Goal: Information Seeking & Learning: Find specific fact

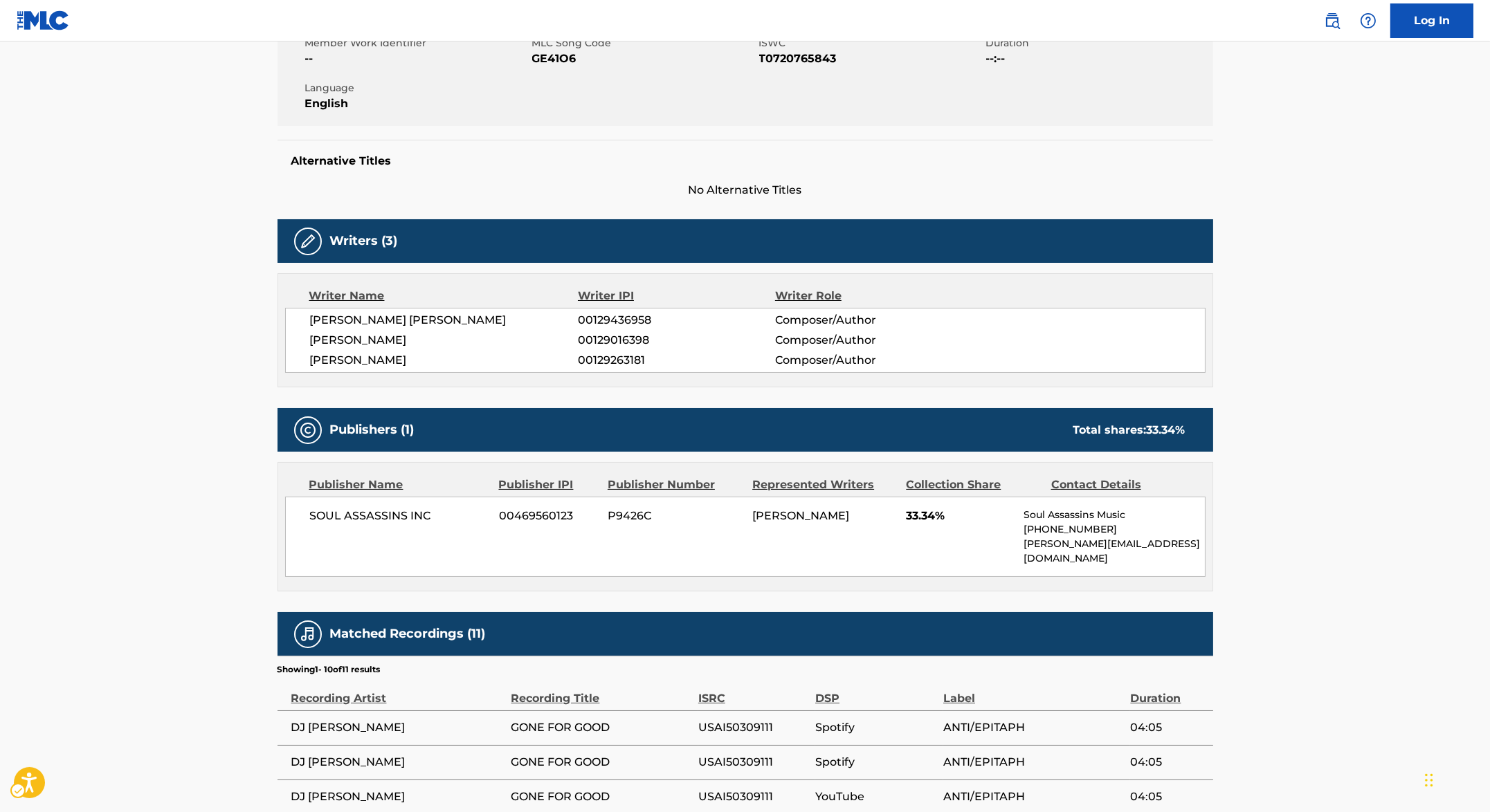
scroll to position [346, 0]
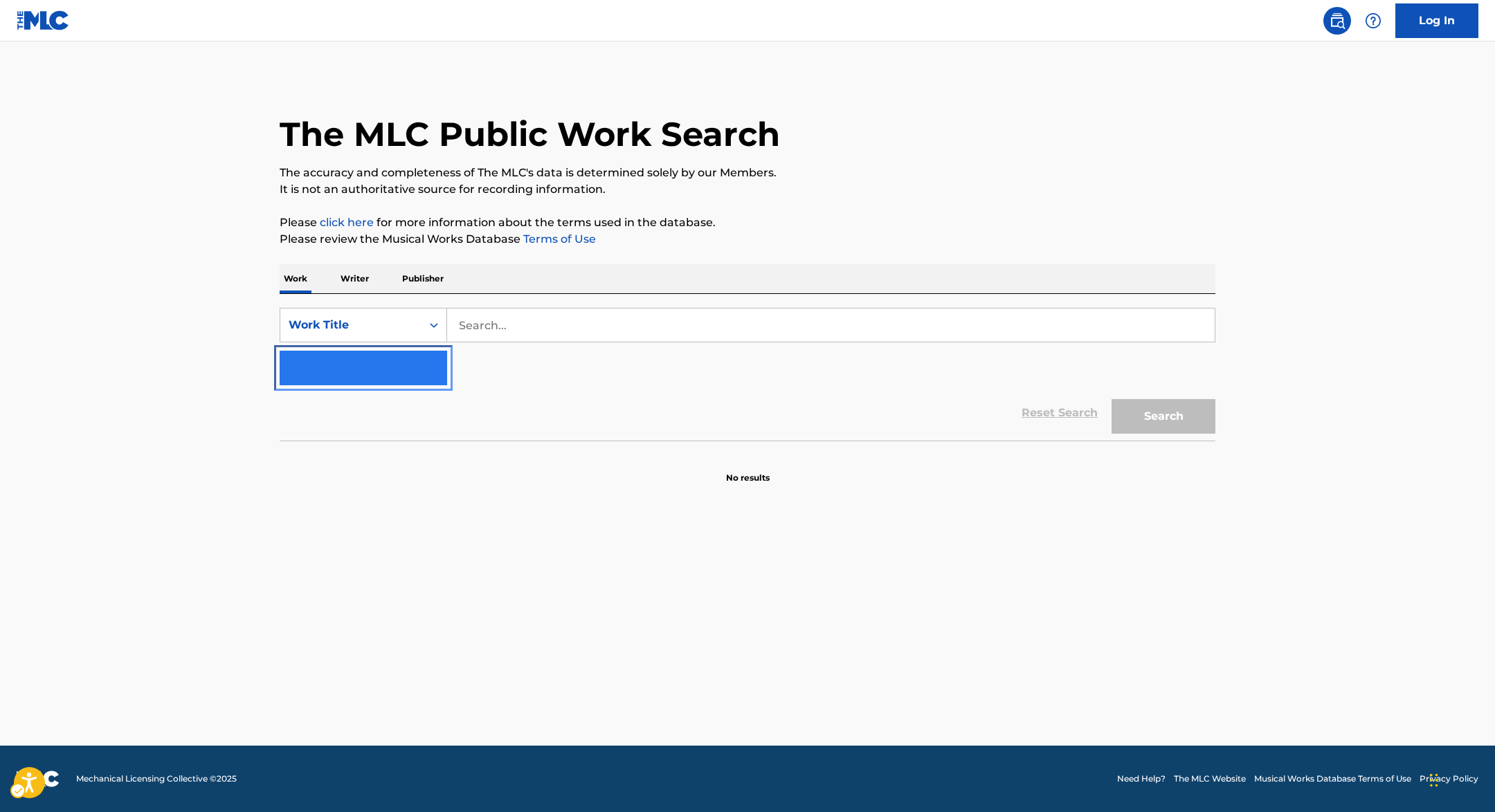
click at [421, 371] on img "Search Form" at bounding box center [428, 368] width 16 height 16
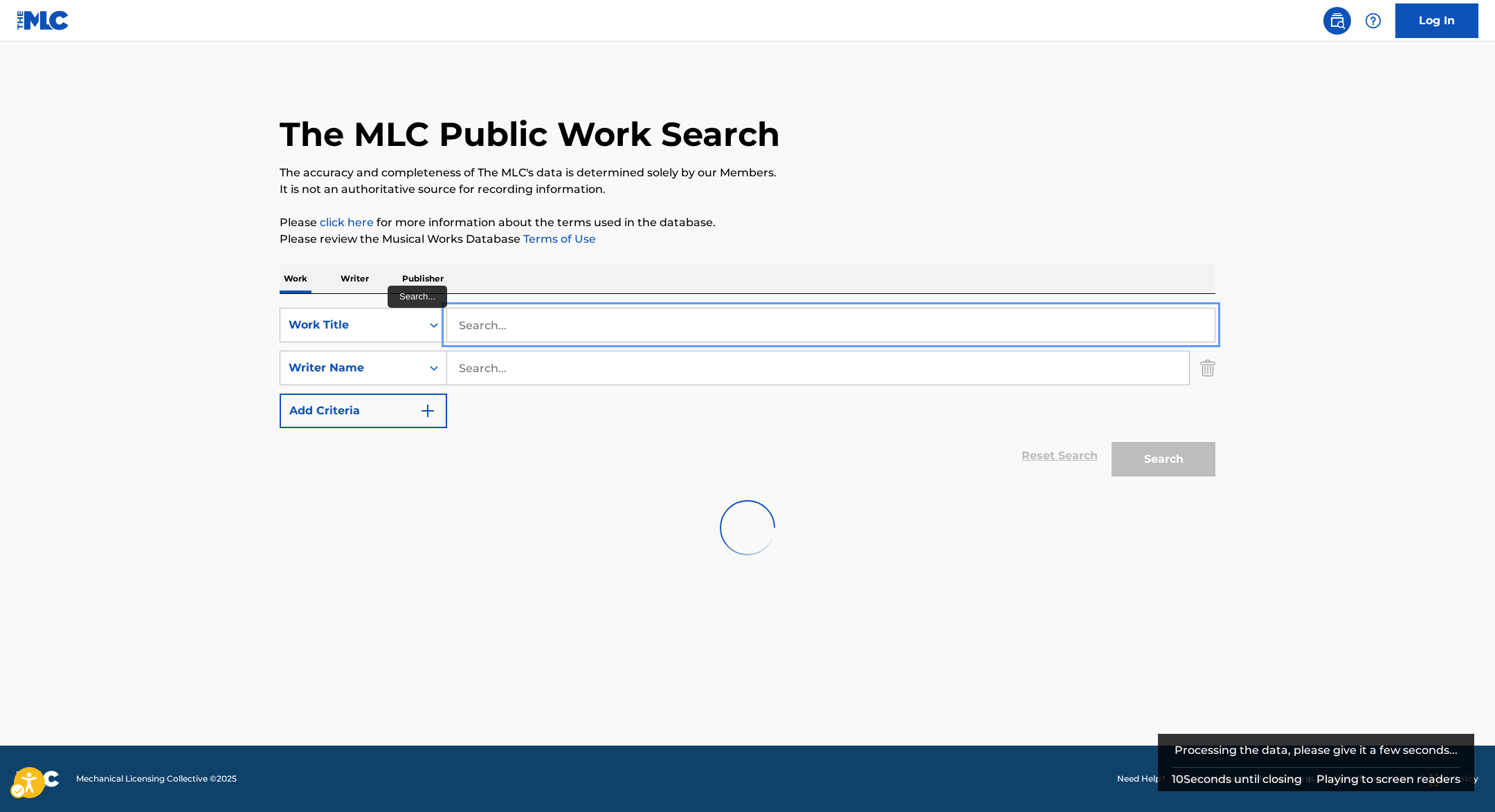
paste input "GOOD HIT"
click at [548, 328] on input "the good hit" at bounding box center [831, 325] width 767 height 33
paste input "GOOD HIT"
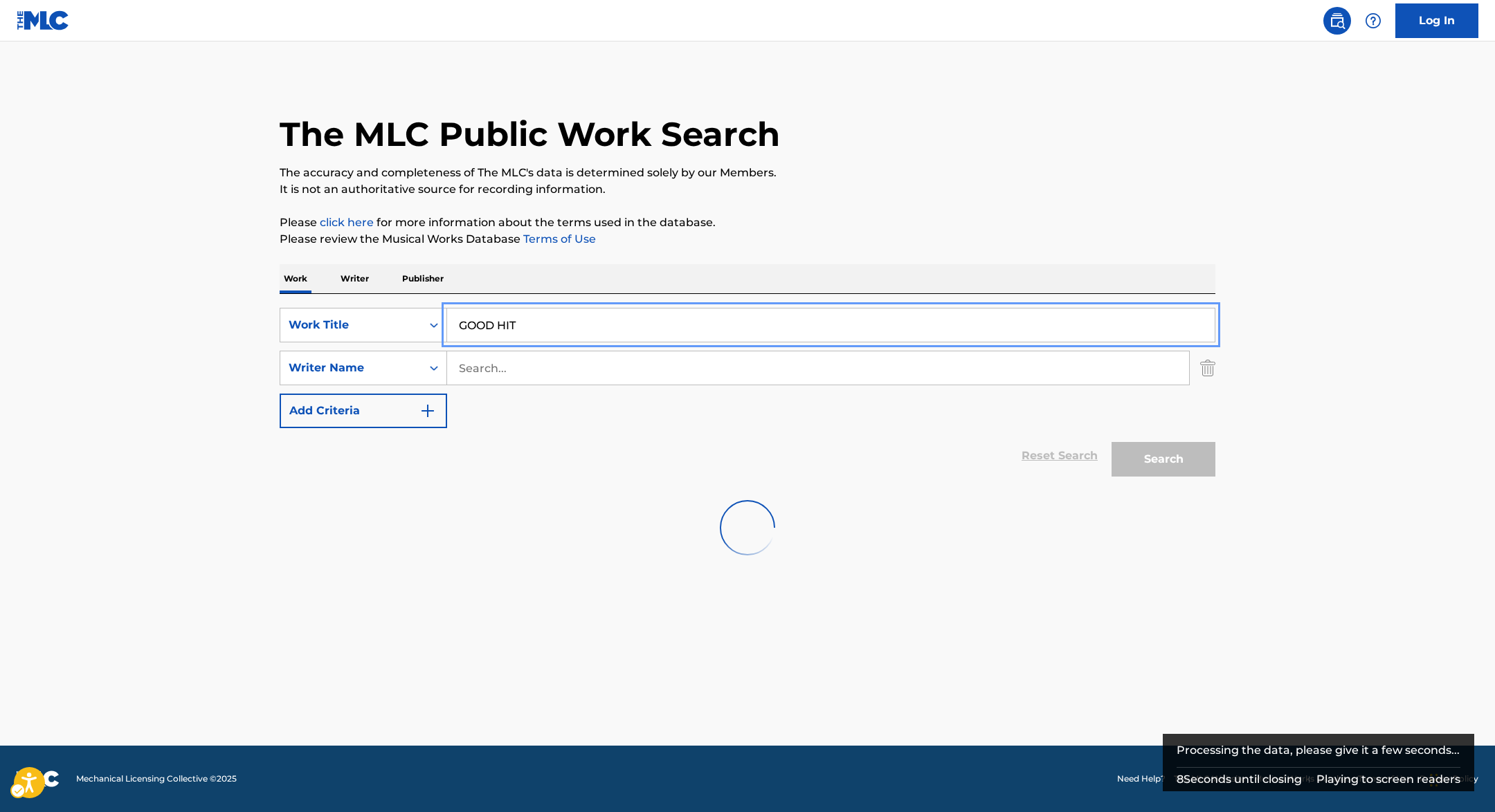
type input "GOOD HIT"
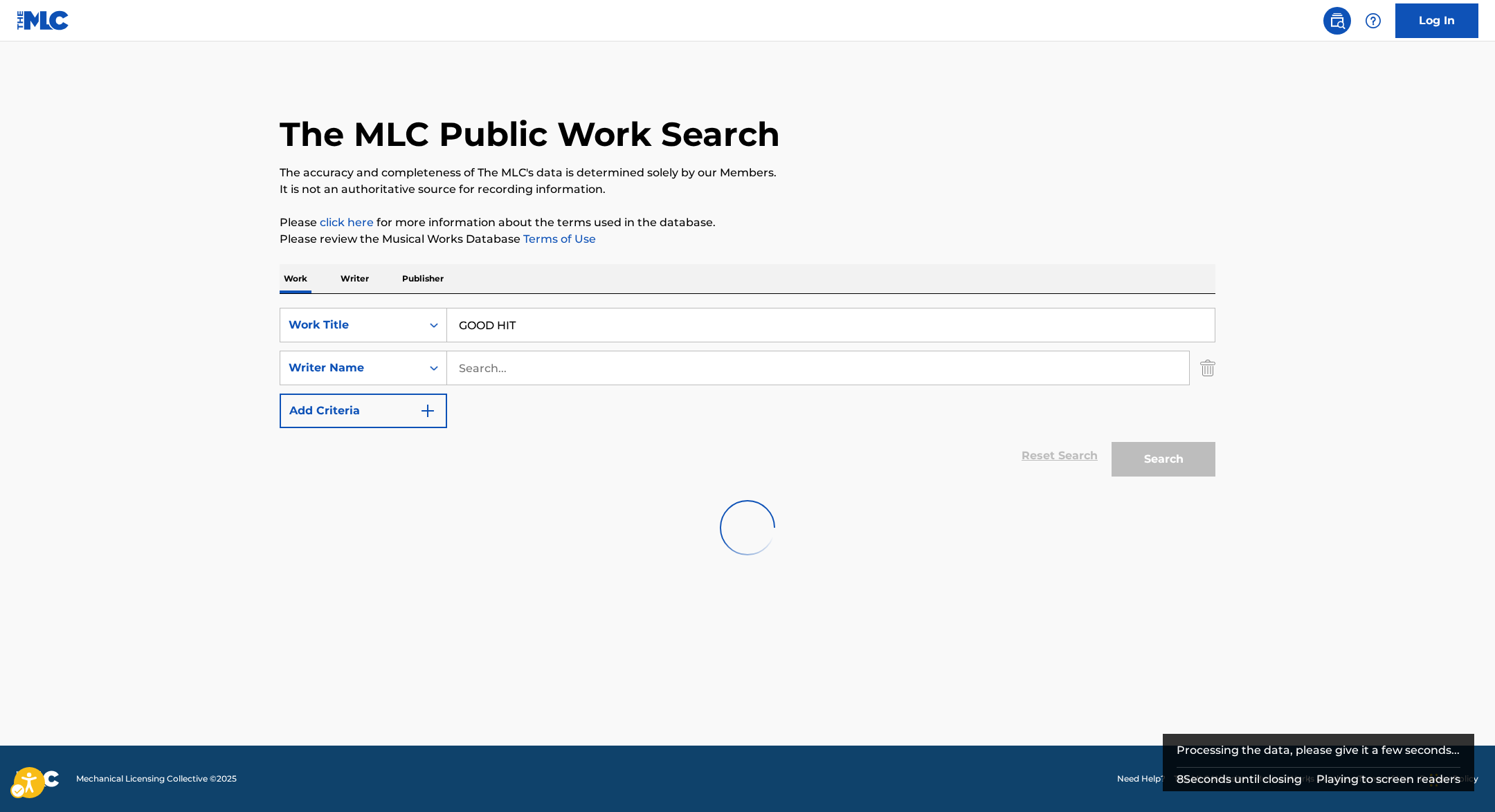
click at [1001, 228] on p "Please click here | New Window for more information about the terms used in the…" at bounding box center [748, 223] width 936 height 16
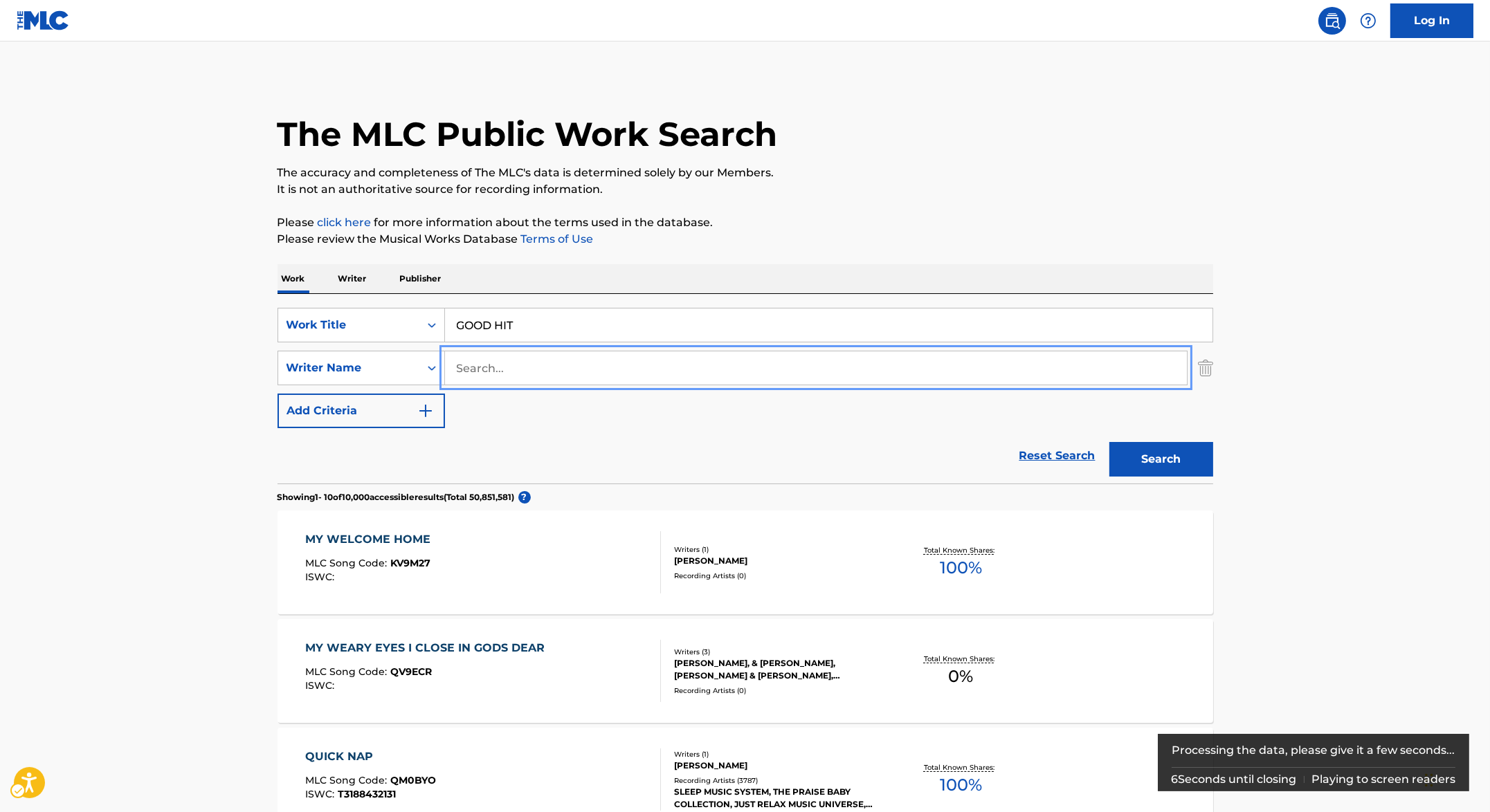
type input "muggerud"
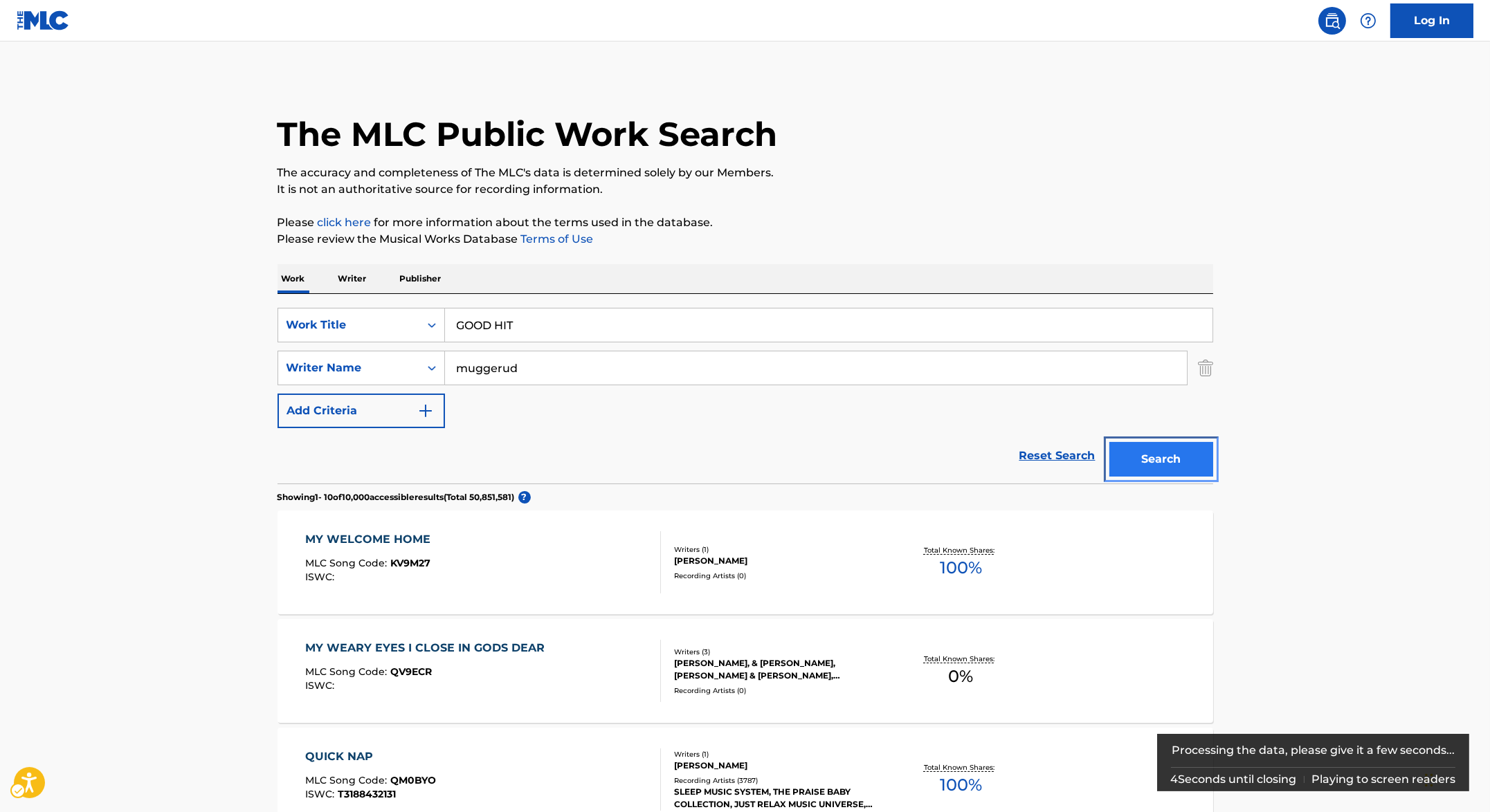
click at [1198, 460] on button "Search" at bounding box center [1161, 459] width 104 height 35
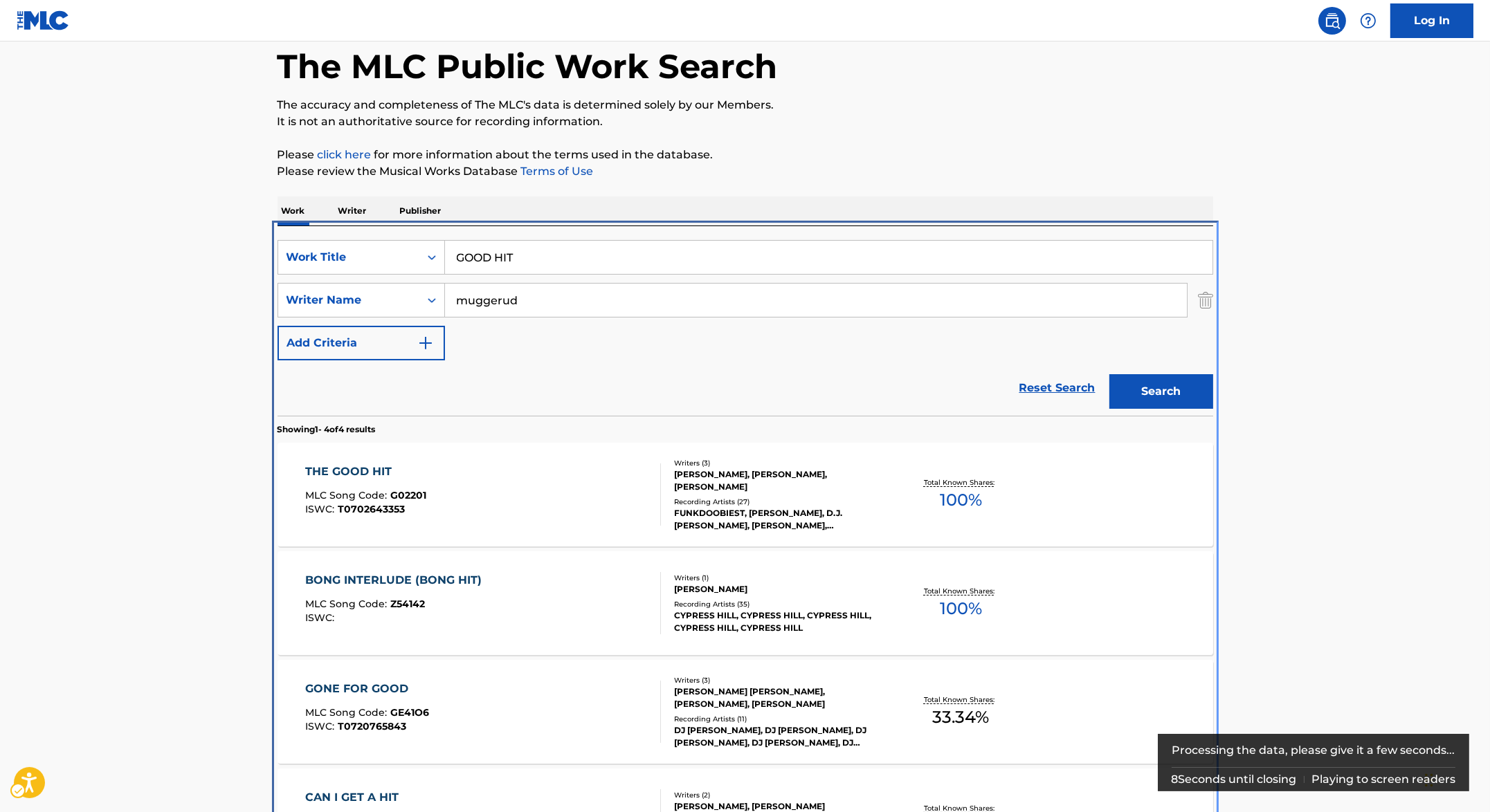
scroll to position [265, 0]
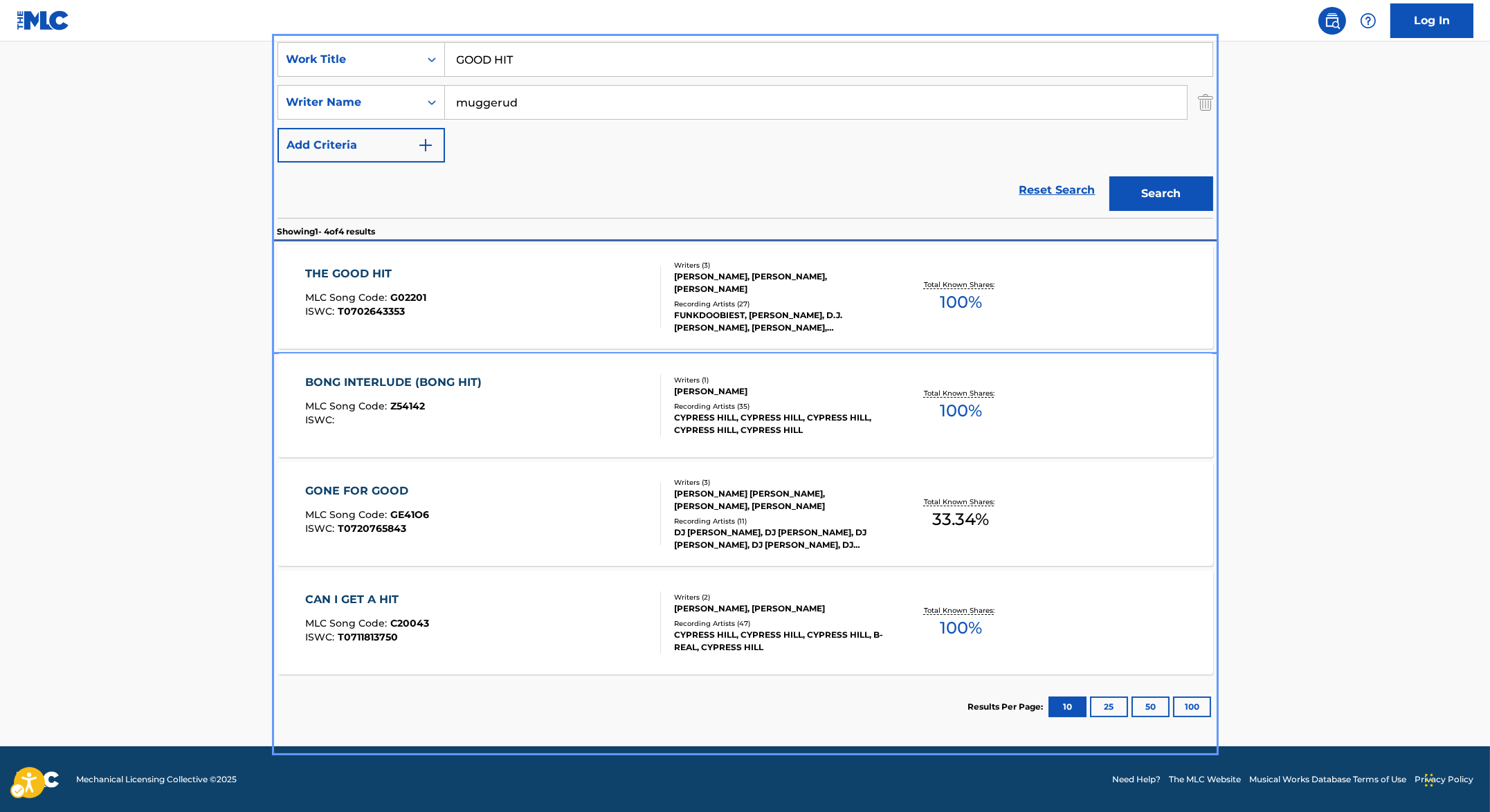
click at [435, 261] on div "THE GOOD HIT MLC Song Code : G02201 ISWC : T0702643353 Writers ( 3 ) [PERSON_NA…" at bounding box center [745, 297] width 936 height 104
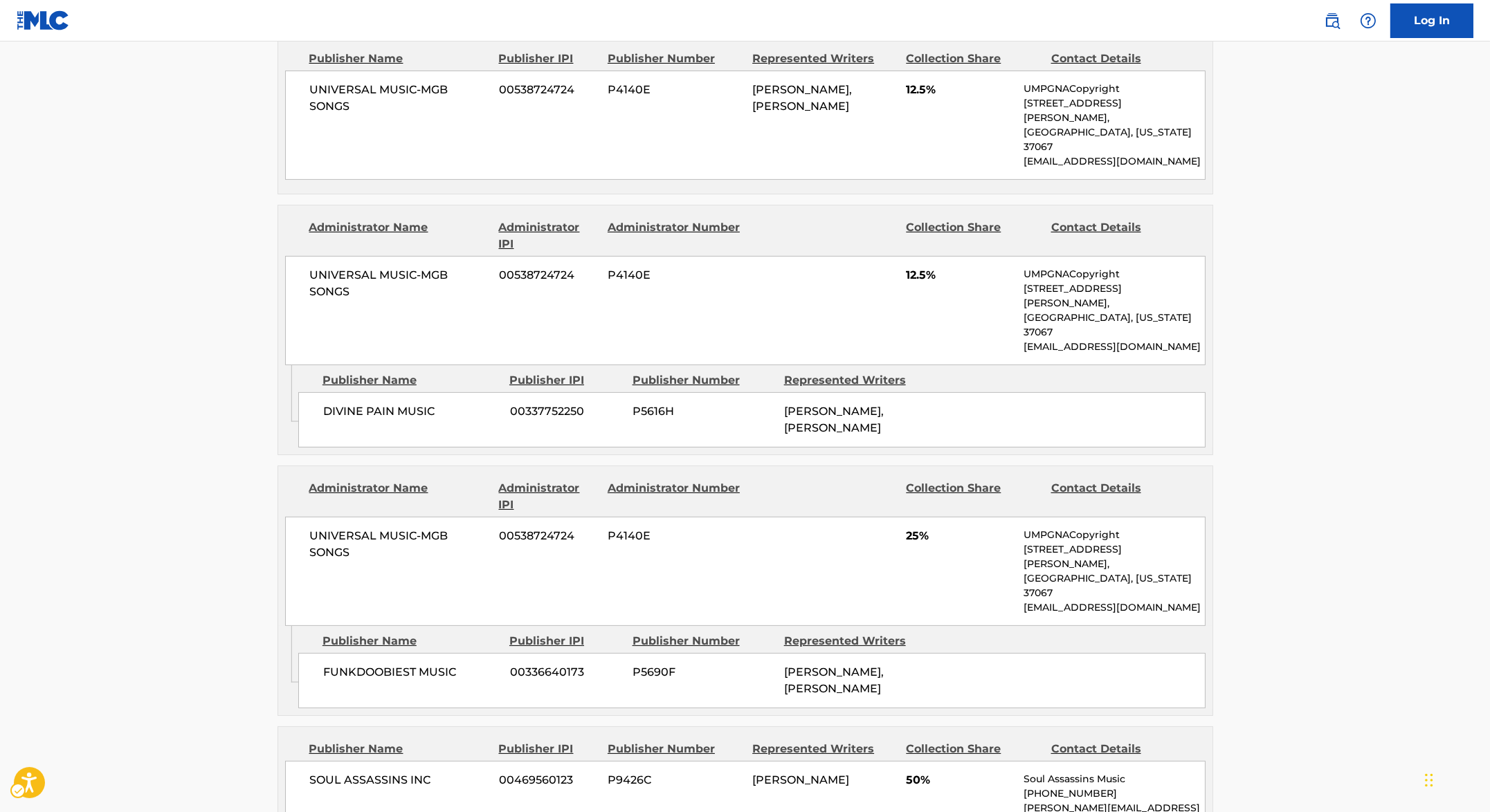
scroll to position [224, 0]
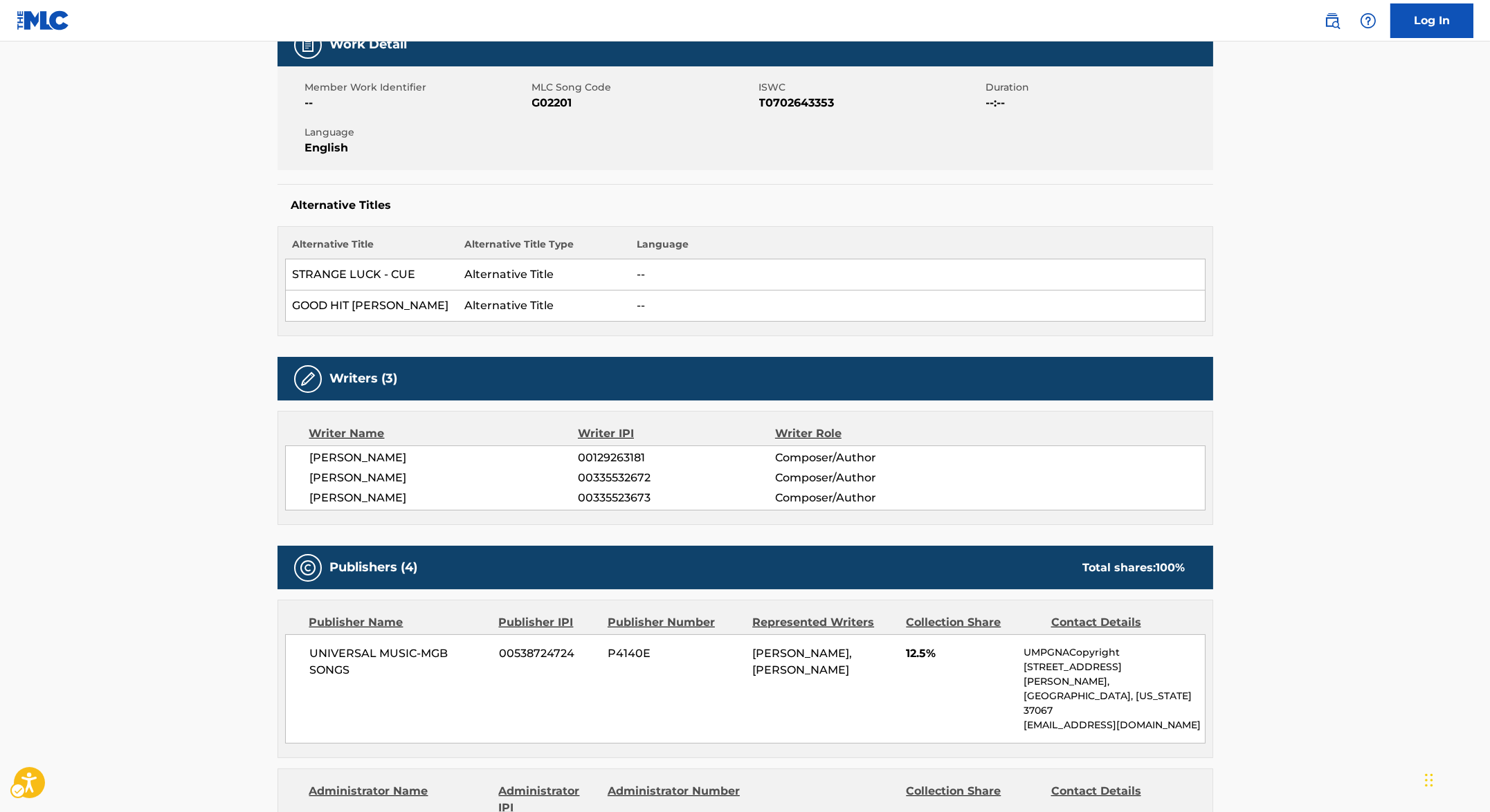
click at [614, 469] on span "00335532672" at bounding box center [676, 478] width 197 height 16
click at [620, 496] on span "00335523673" at bounding box center [676, 498] width 197 height 16
click at [618, 498] on span "00335523673" at bounding box center [676, 498] width 197 height 16
click at [617, 500] on span "00335523673" at bounding box center [676, 498] width 197 height 16
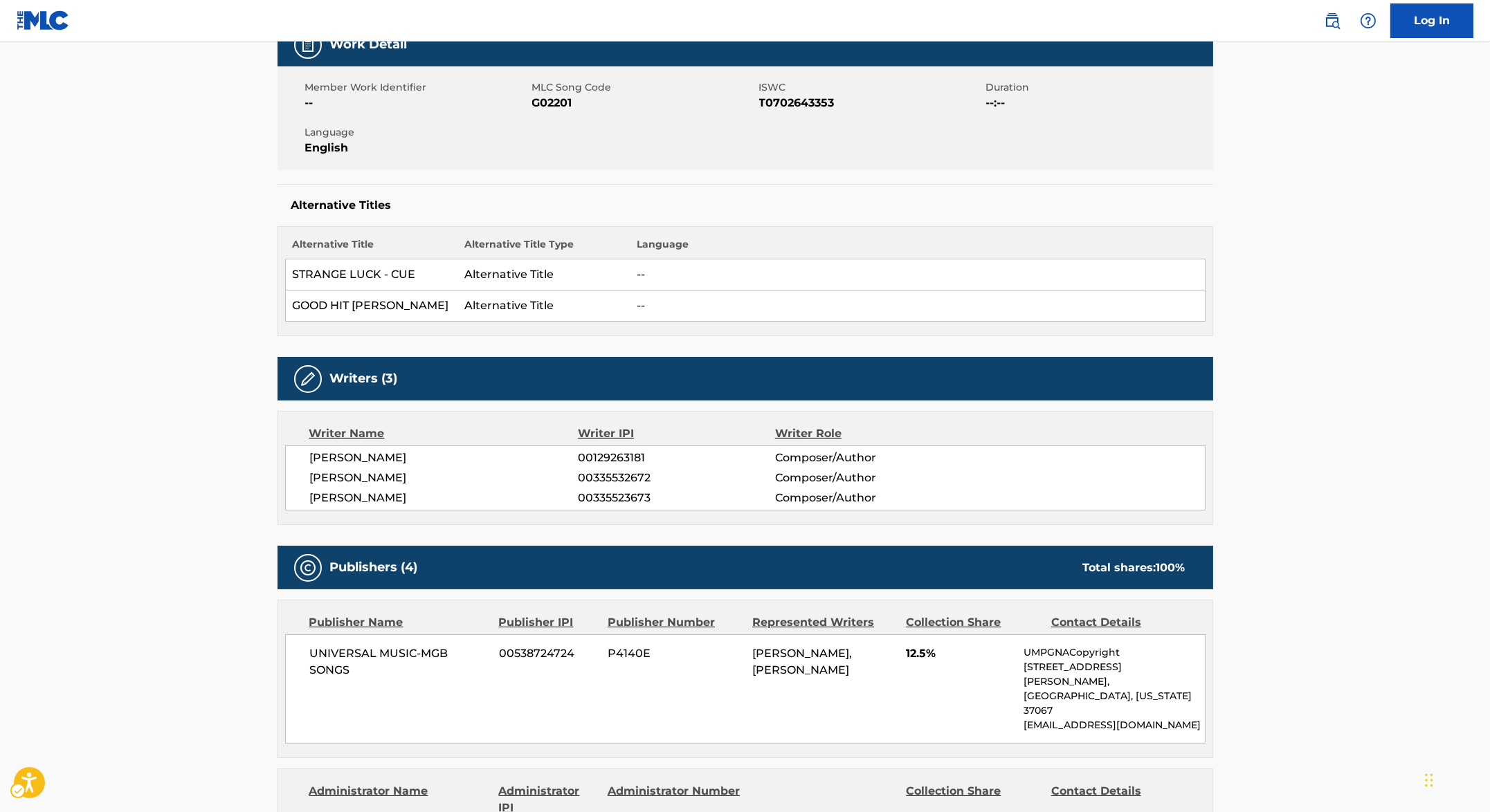
click at [622, 498] on span "00335523673" at bounding box center [676, 498] width 197 height 16
copy div "00335523673"
click at [534, 101] on span "MLC Song Code - G02201" at bounding box center [644, 103] width 224 height 16
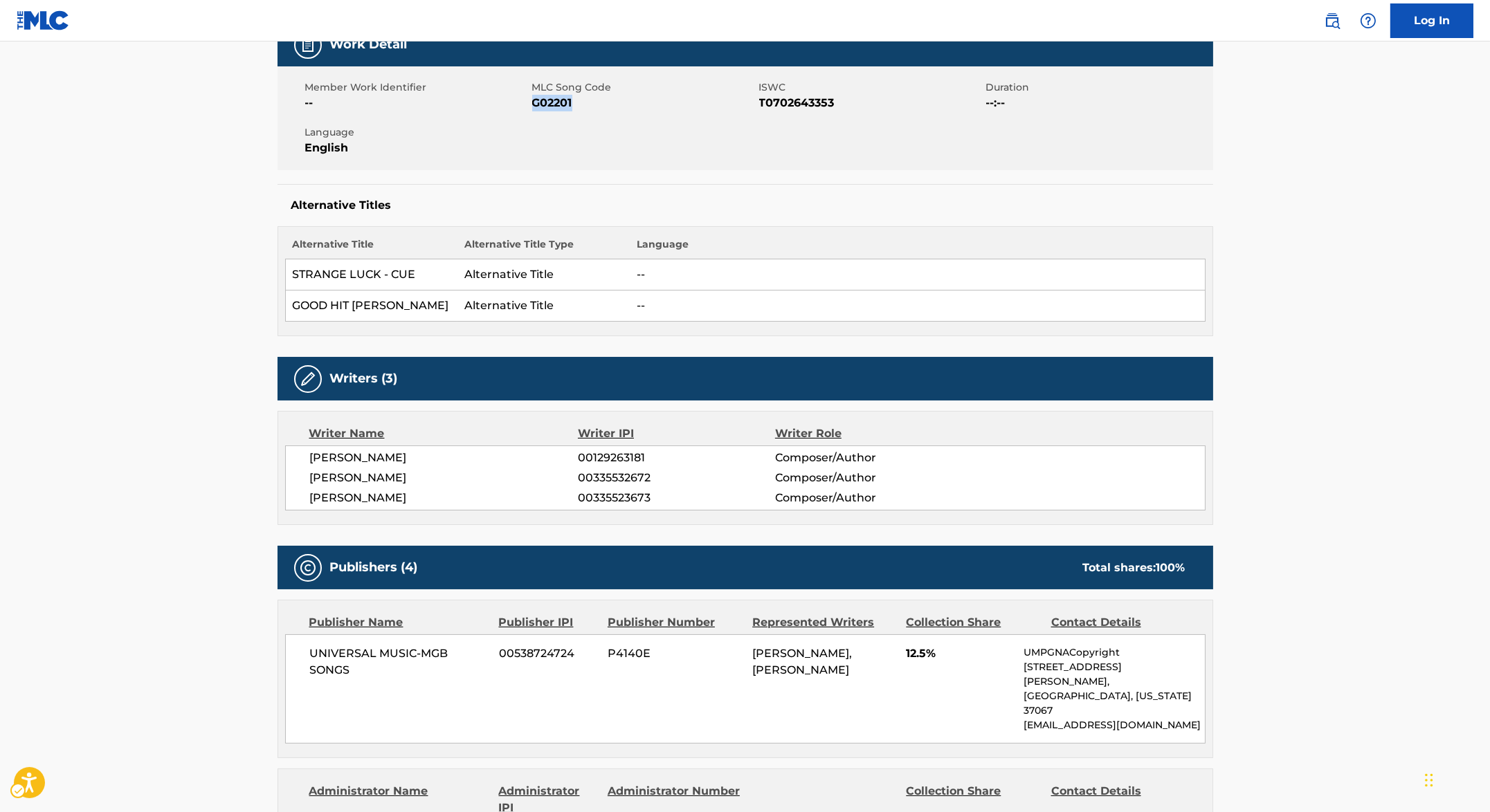
click at [534, 101] on span "MLC Song Code - G02201" at bounding box center [644, 103] width 224 height 16
copy span "G02201"
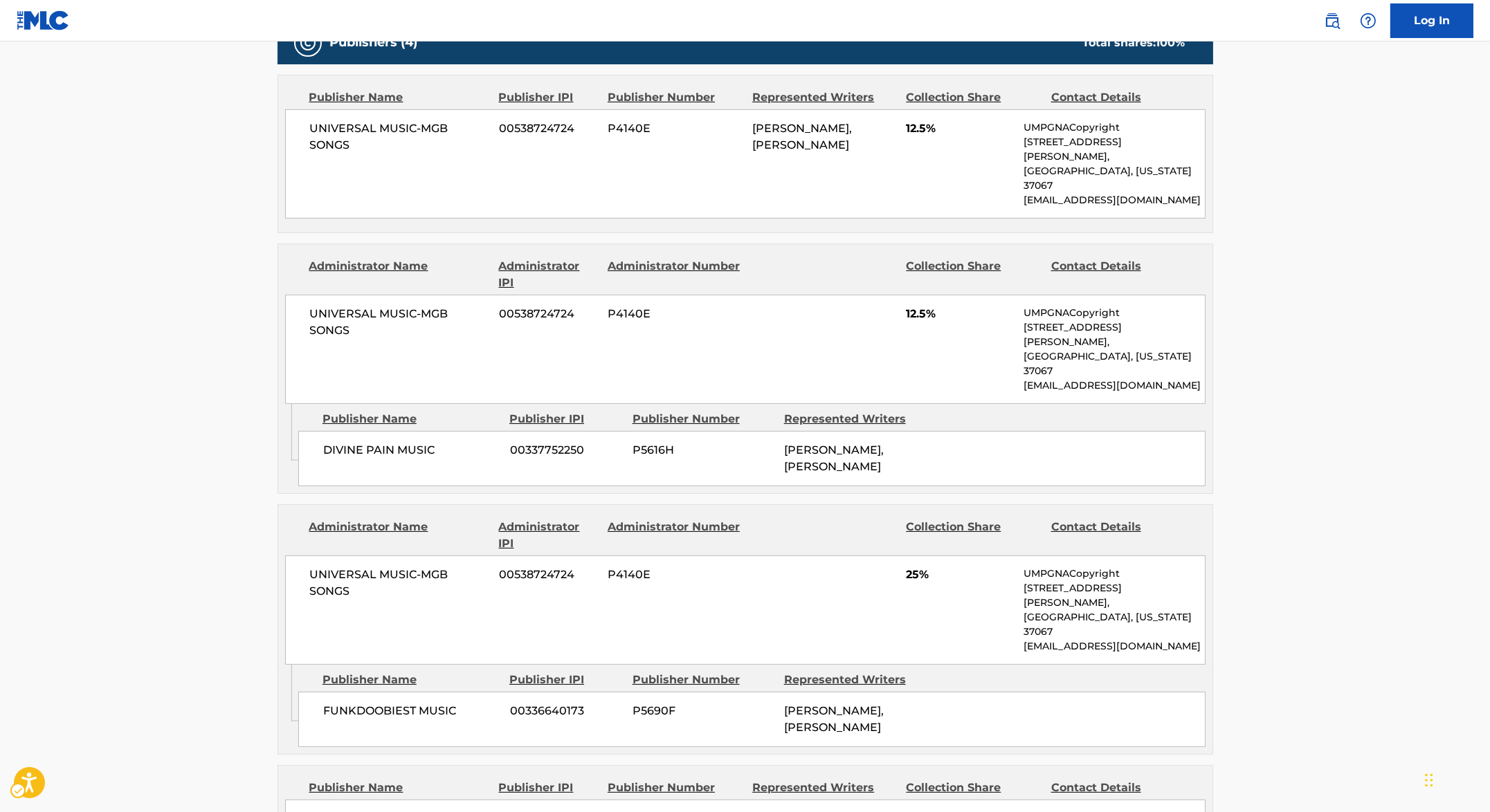
scroll to position [737, 0]
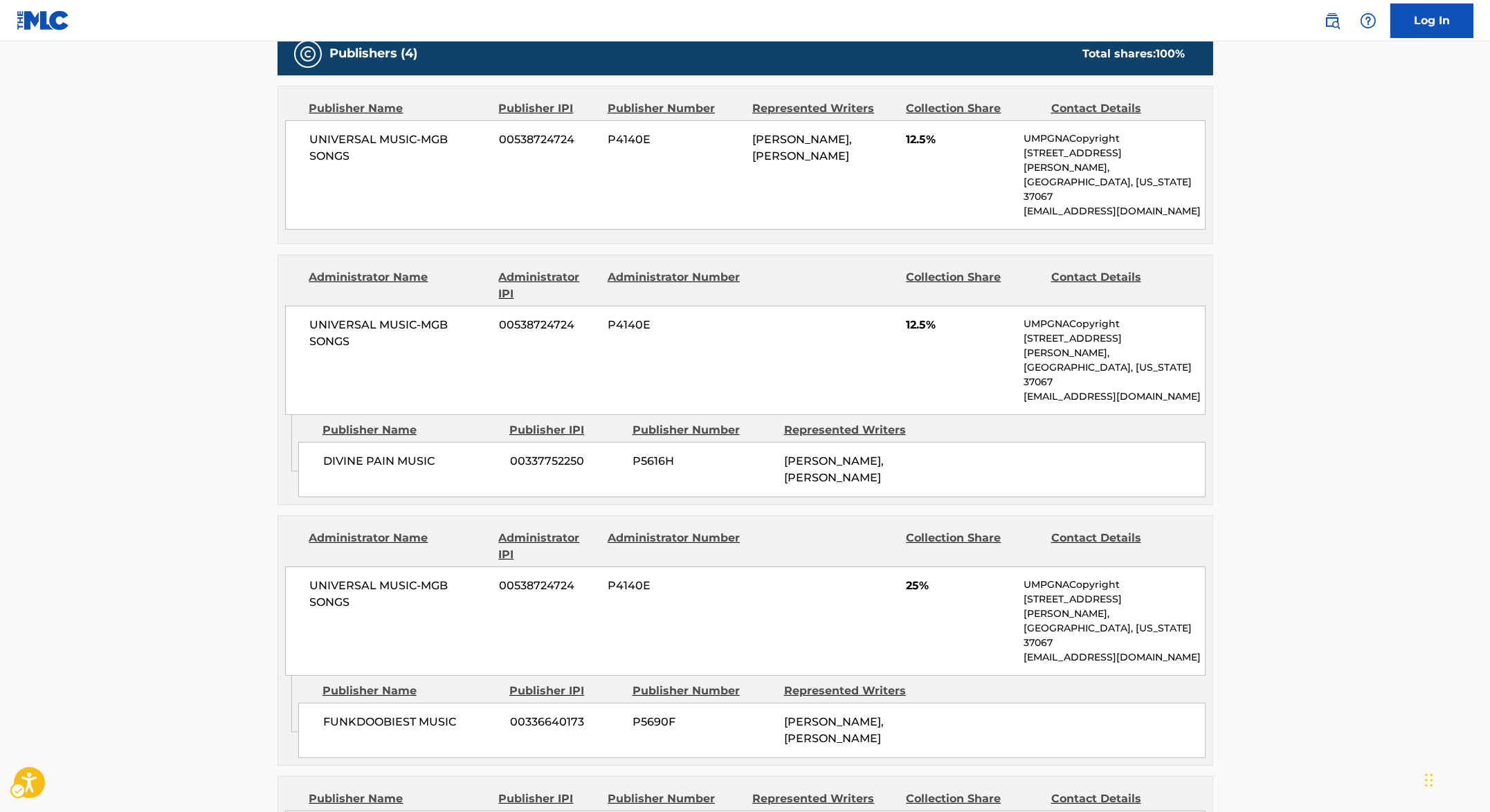
click at [543, 442] on div "DIVINE PAIN MUSIC 00337752250 P5616H [PERSON_NAME], [PERSON_NAME]" at bounding box center [752, 469] width 907 height 55
copy span "00337752250"
click at [556, 713] on span "00336640173" at bounding box center [566, 722] width 112 height 16
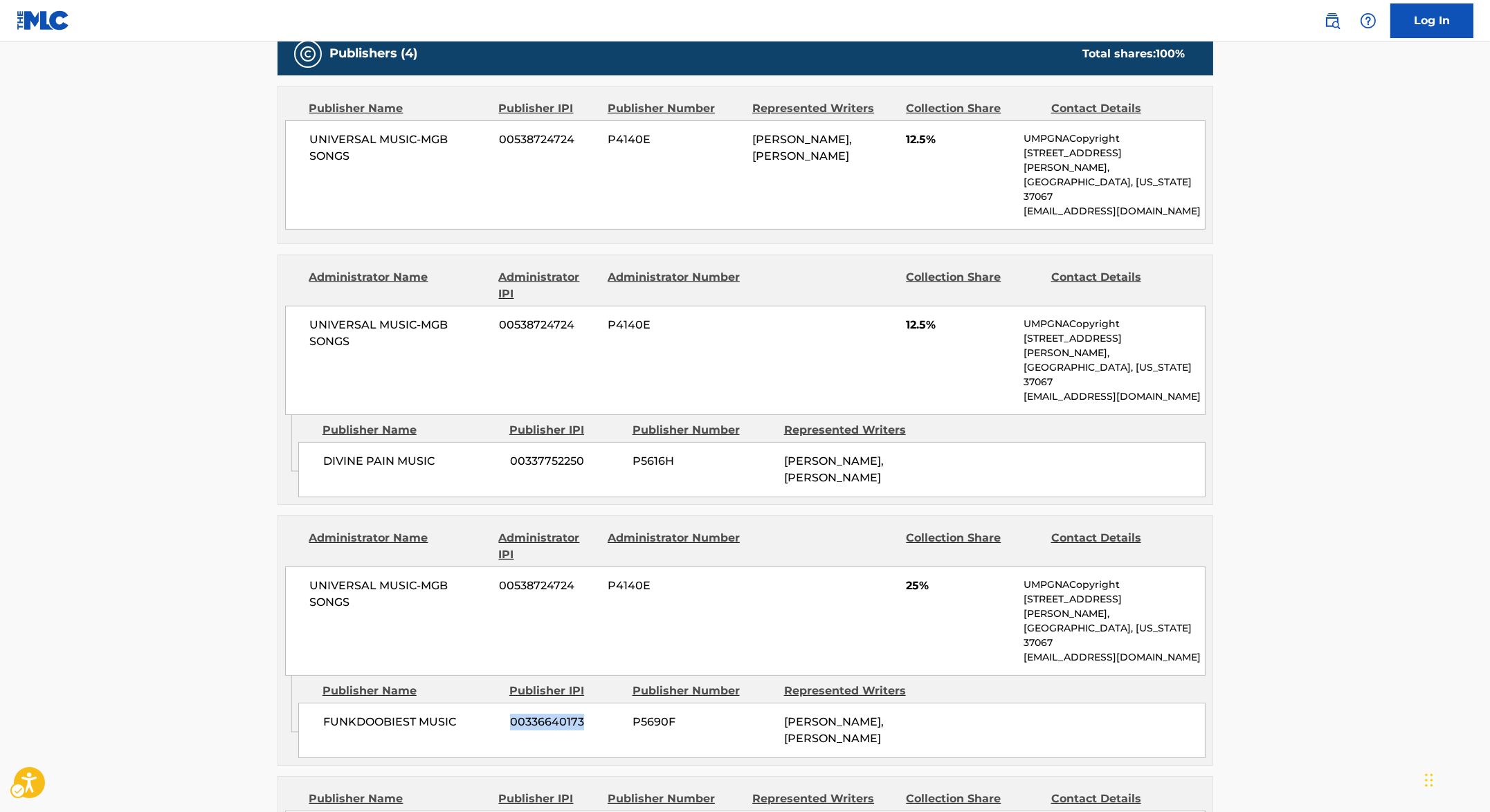
copy span "00336640173"
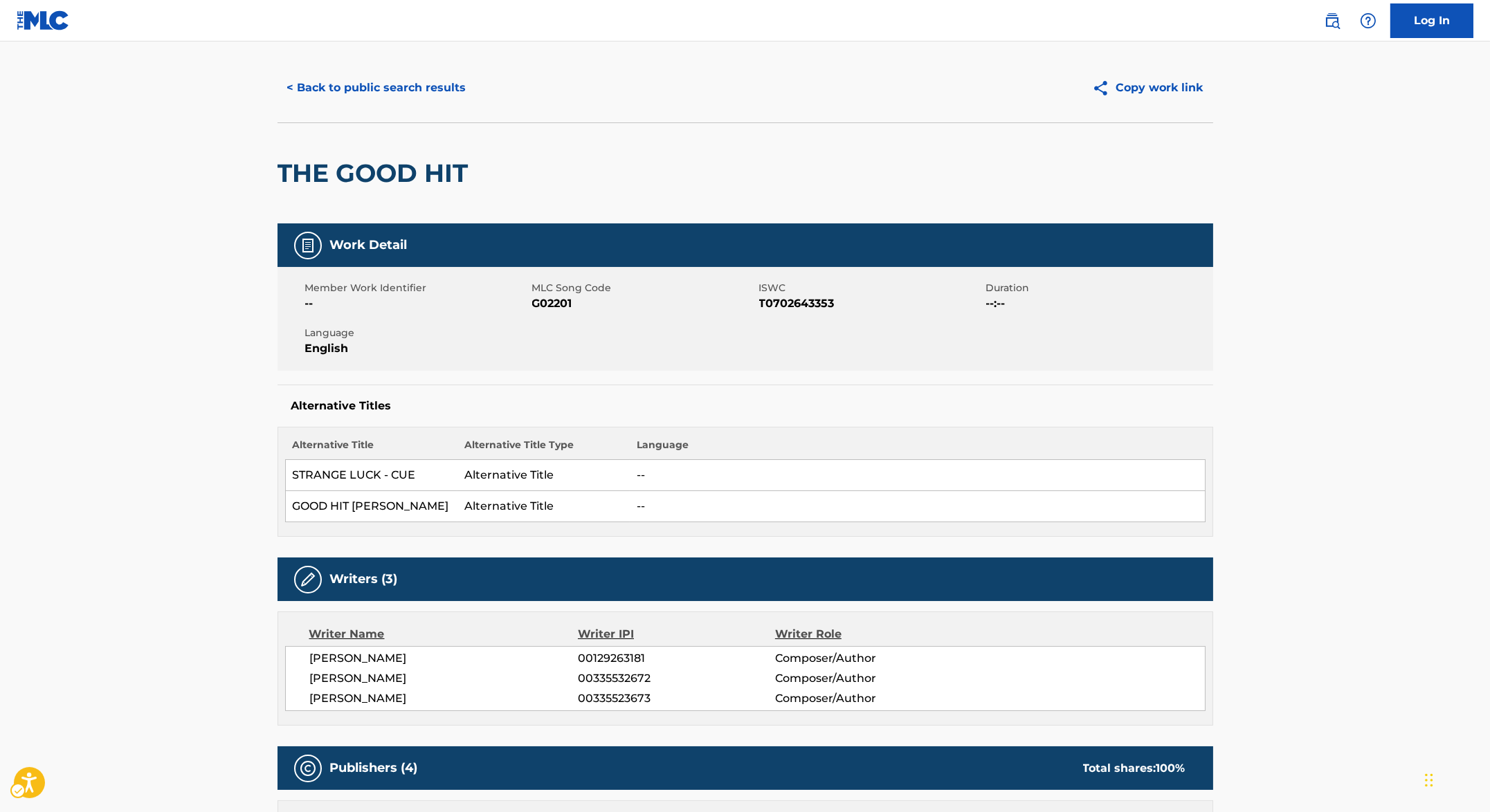
scroll to position [0, 0]
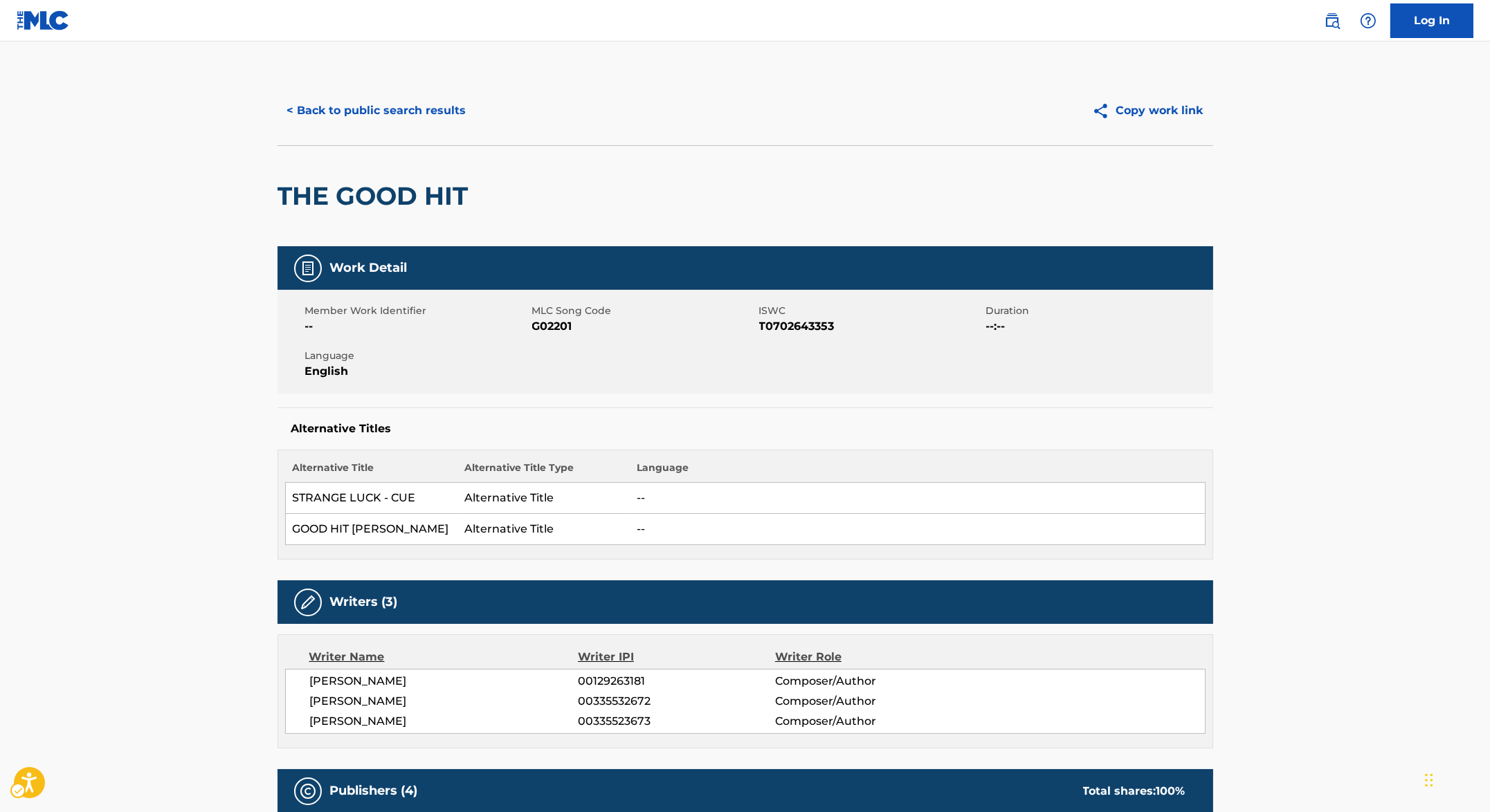
click at [573, 242] on div "THE GOOD HIT" at bounding box center [745, 196] width 936 height 101
click at [595, 290] on div "Member Work Identifier -- MLC Song Code MLC Song Code - G02201 ISWC ISWC - T070…" at bounding box center [745, 342] width 936 height 104
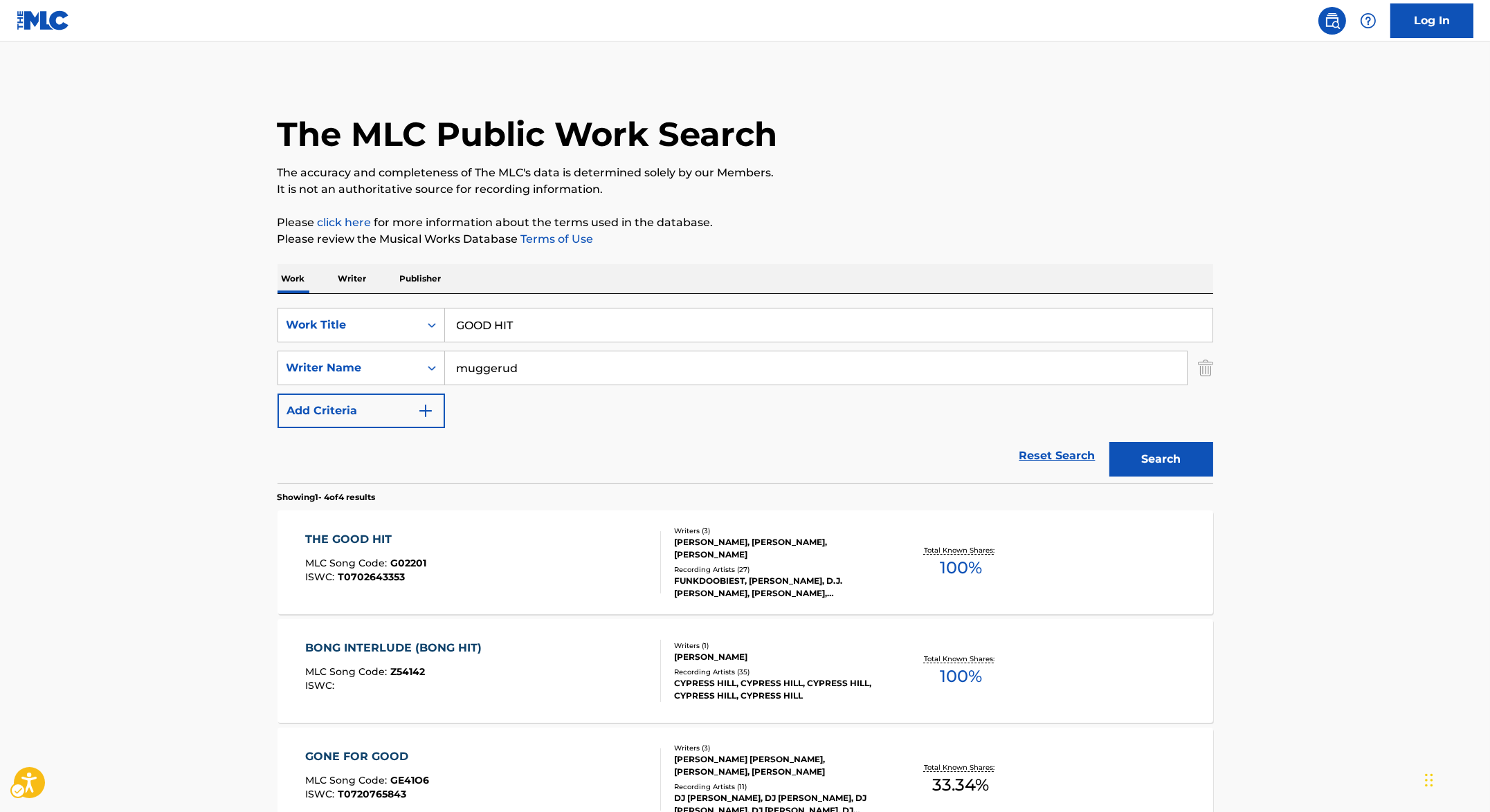
scroll to position [187, 0]
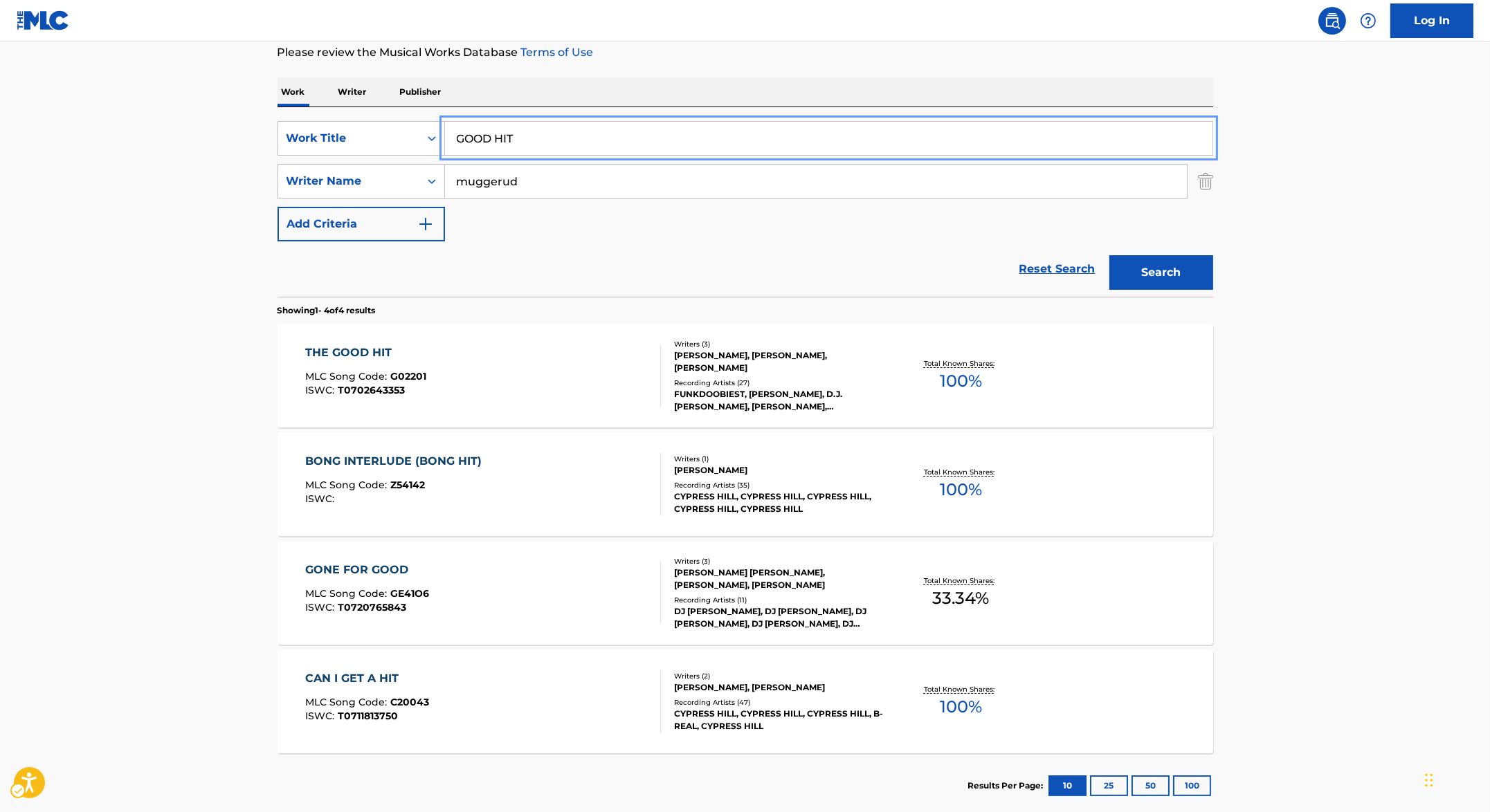
click at [604, 127] on input "GOOD HIT" at bounding box center [828, 138] width 767 height 33
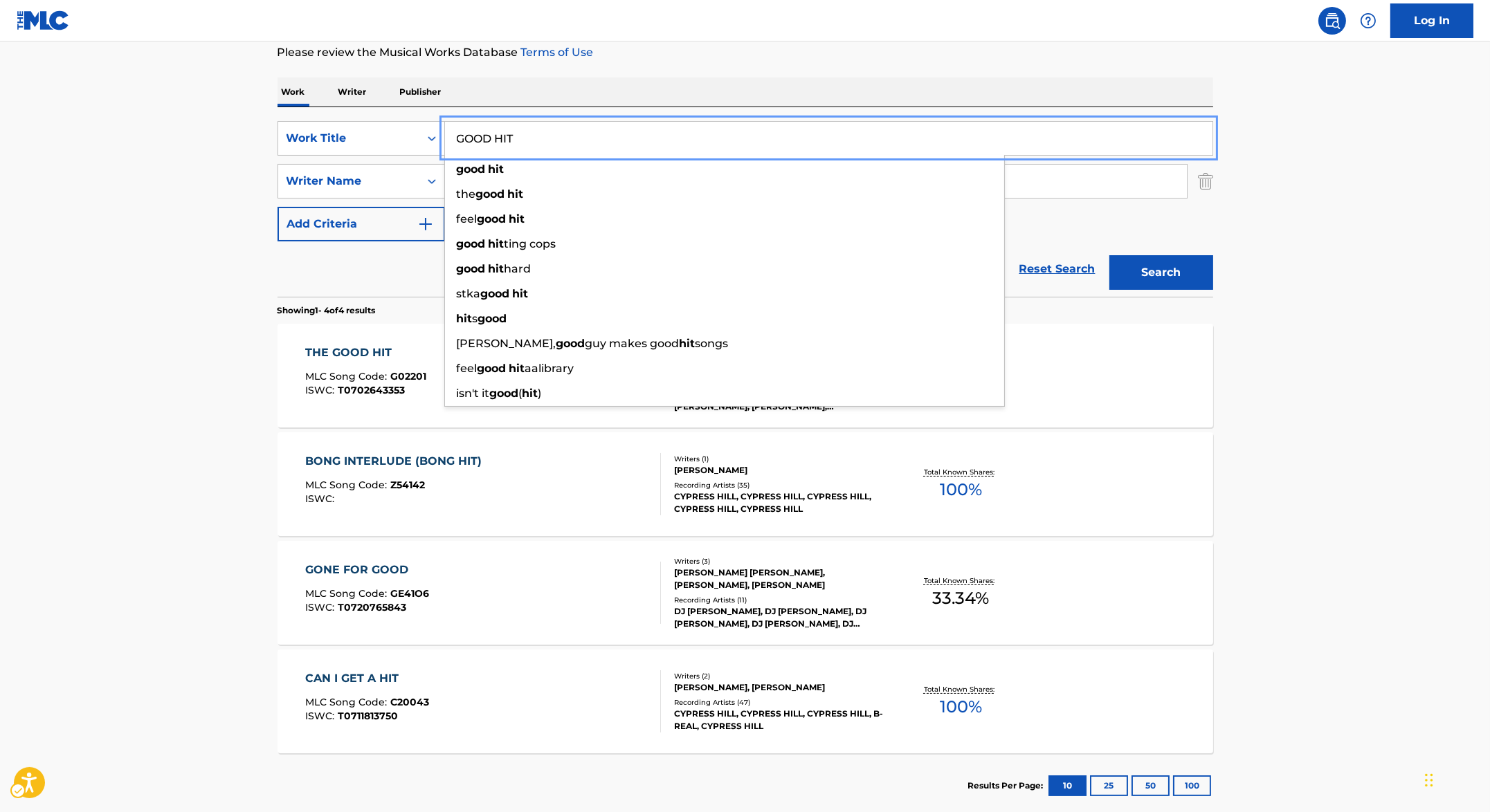
paste input "TCHA HUMPIN"
type input "[PERSON_NAME]"
click at [786, 104] on div "Work Writer Publisher" at bounding box center [745, 91] width 936 height 29
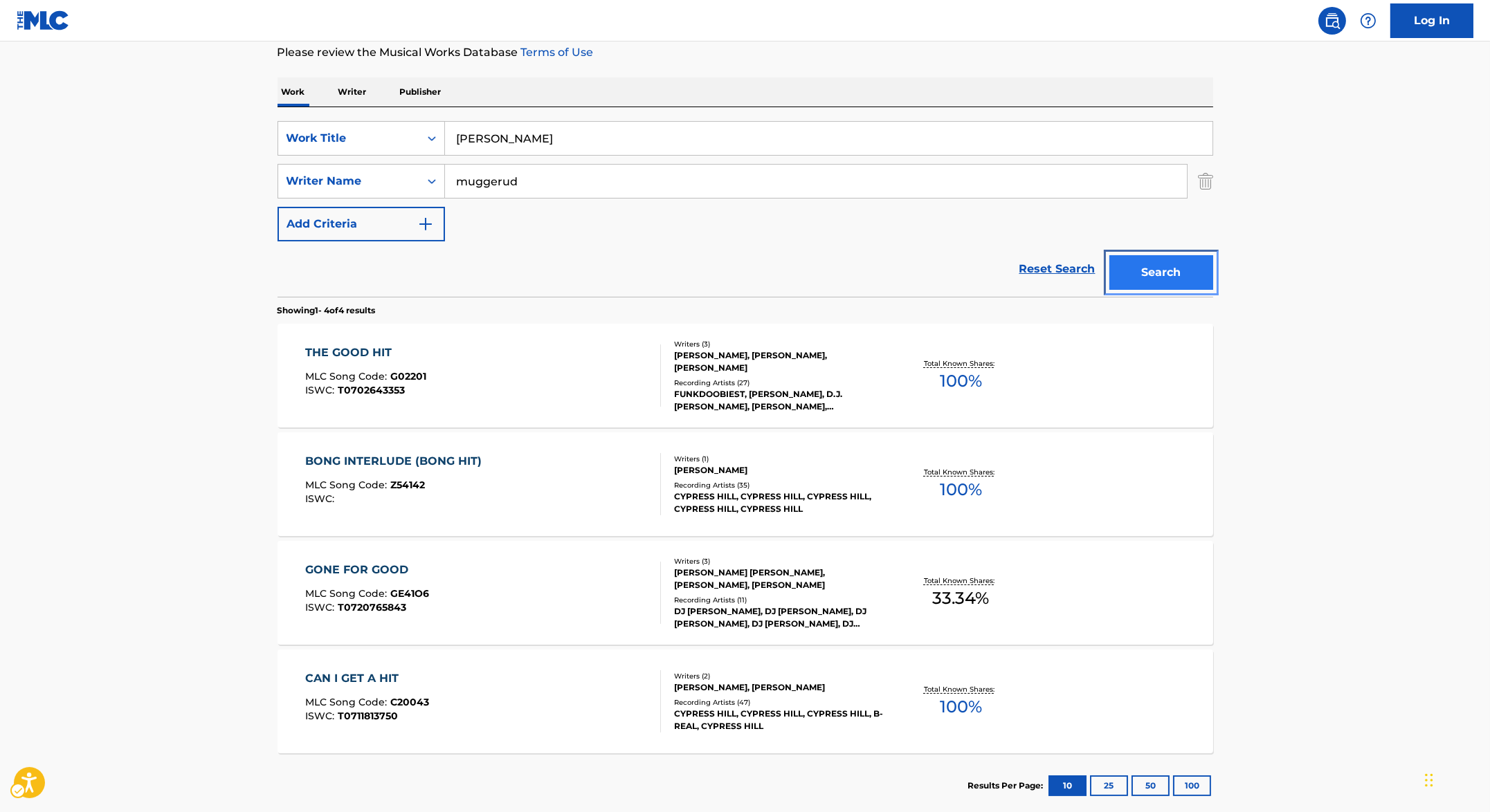
click at [1150, 275] on button "Search" at bounding box center [1161, 273] width 104 height 35
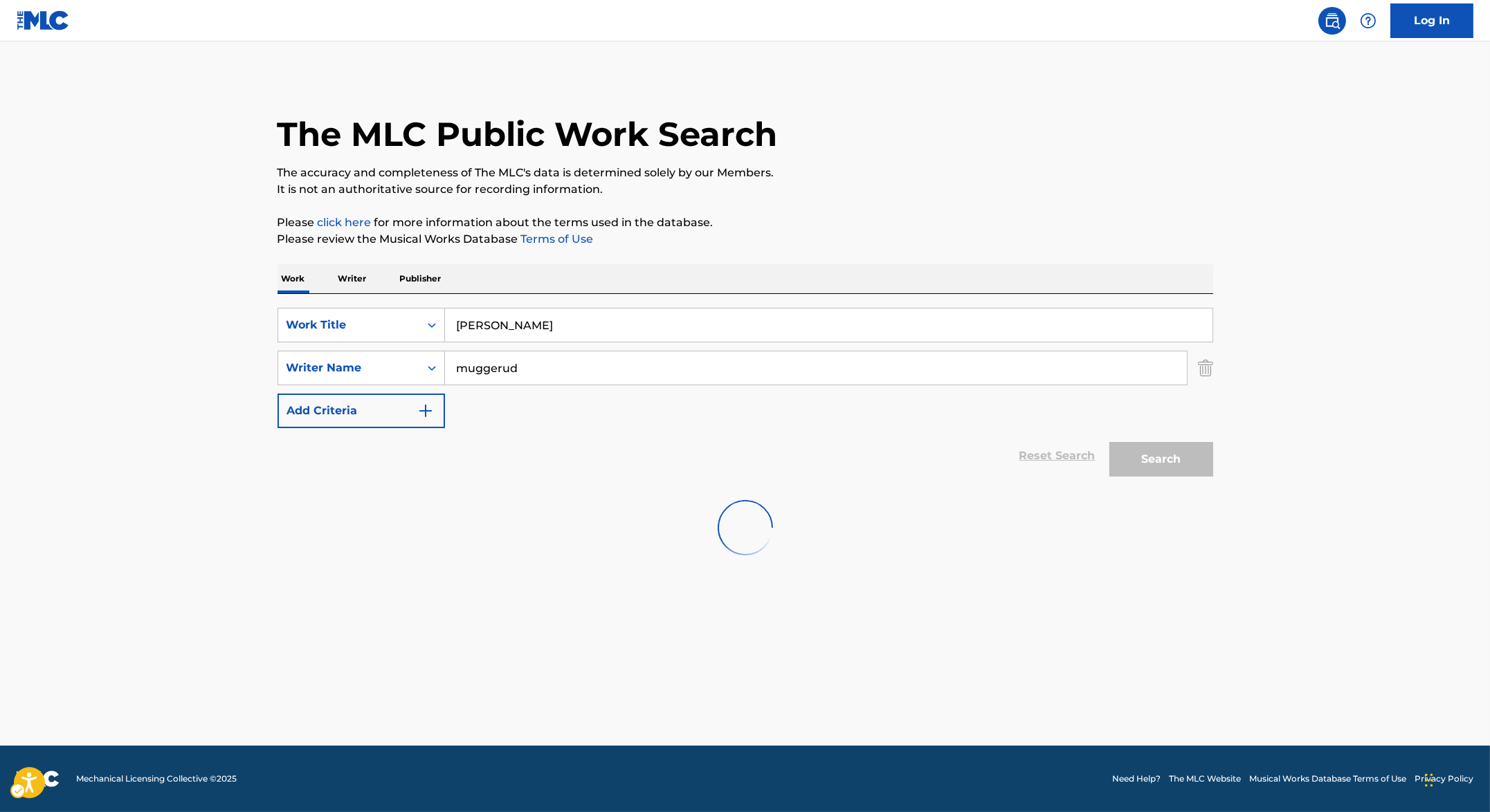
scroll to position [0, 0]
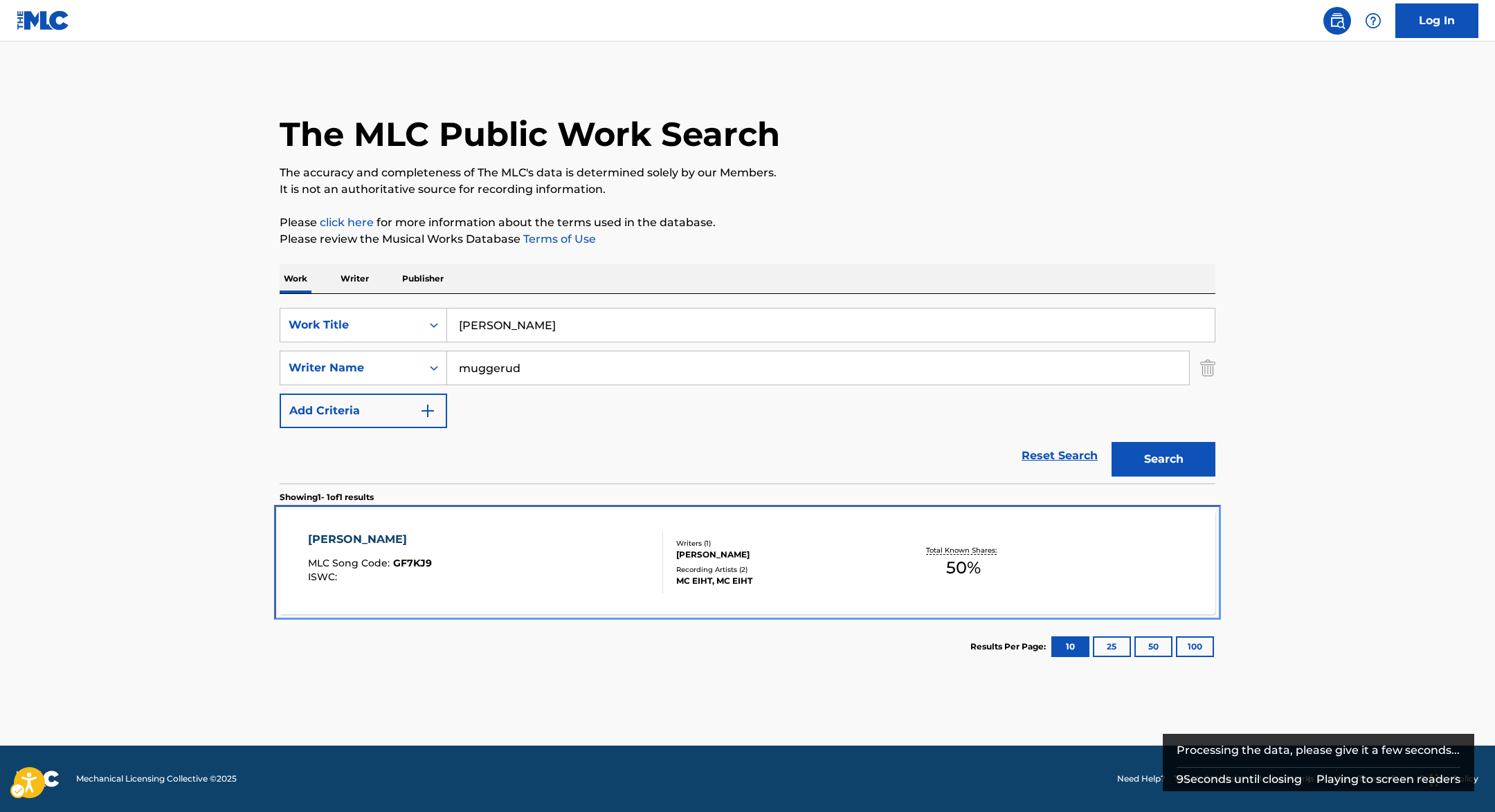
click at [385, 583] on div "GOTCHA HUMPIN MLC Song Code : GF7KJ9 ISWC :" at bounding box center [369, 562] width 124 height 62
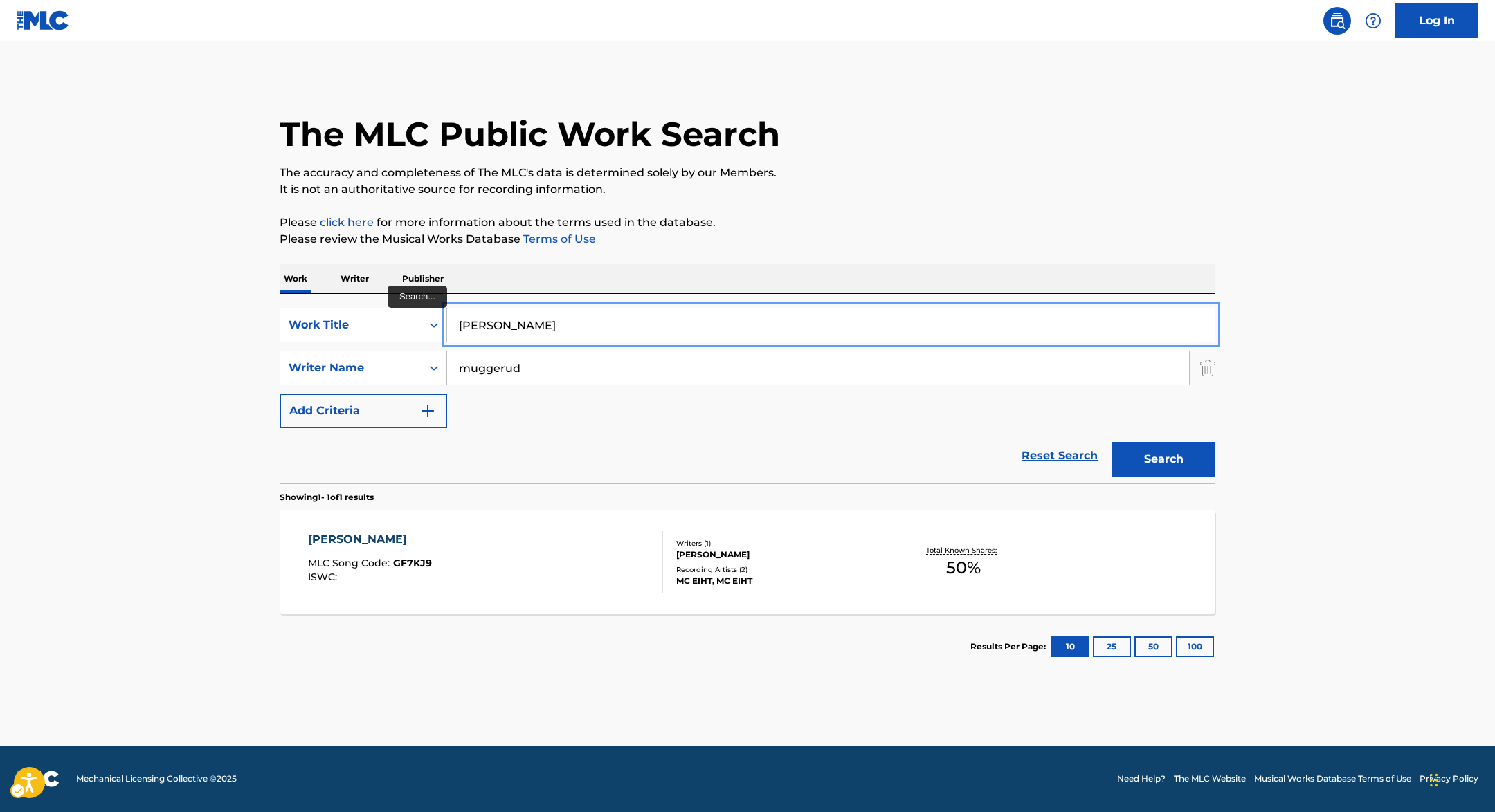
click at [595, 332] on input "[PERSON_NAME]" at bounding box center [831, 325] width 767 height 33
paste input "[PERSON_NAME]"
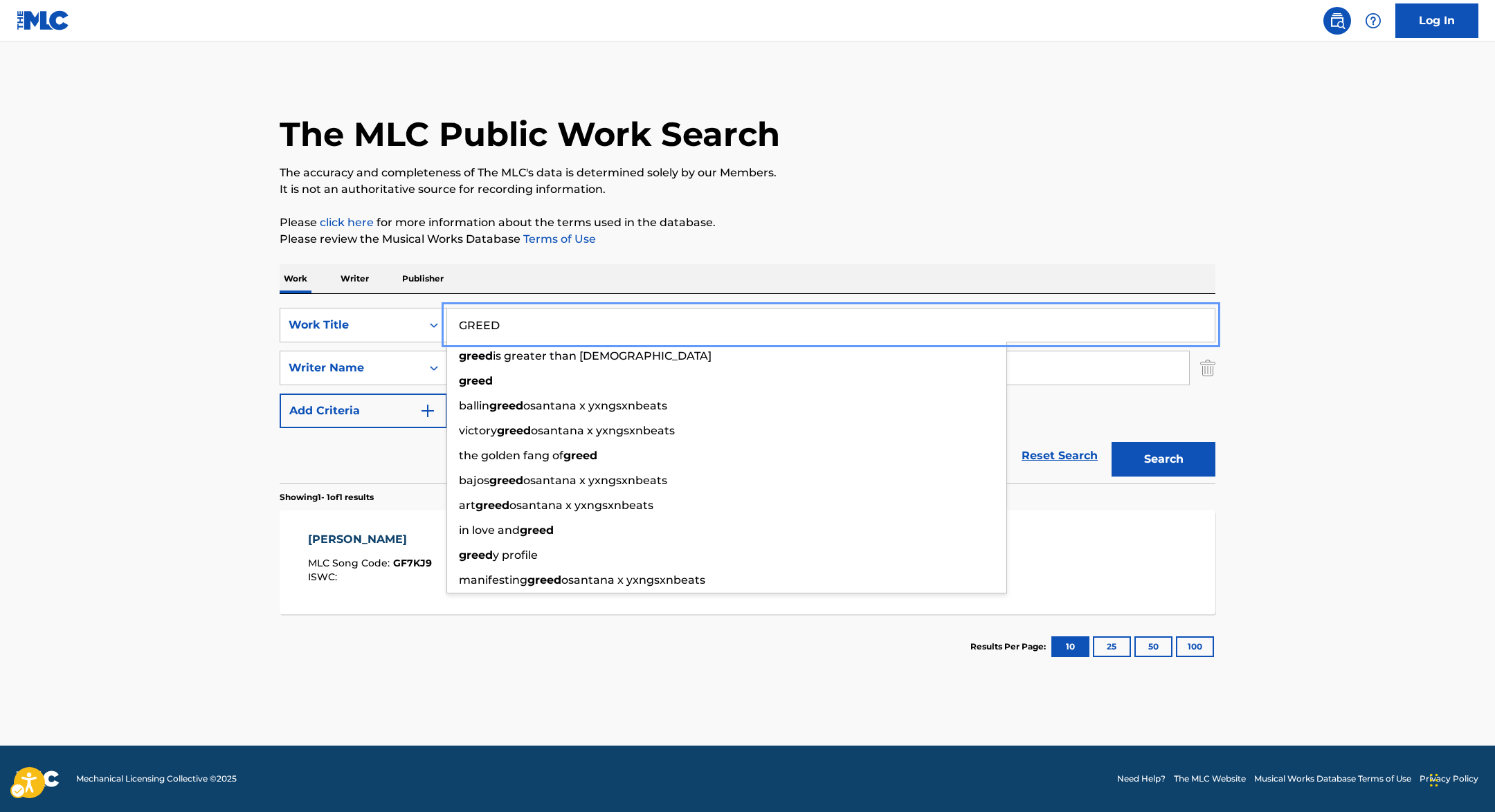
type input "GREED"
drag, startPoint x: 1062, startPoint y: 219, endPoint x: 1082, endPoint y: 225, distance: 20.9
click at [1062, 219] on p "Please click here | New Window for more information about the terms used in the…" at bounding box center [748, 223] width 936 height 16
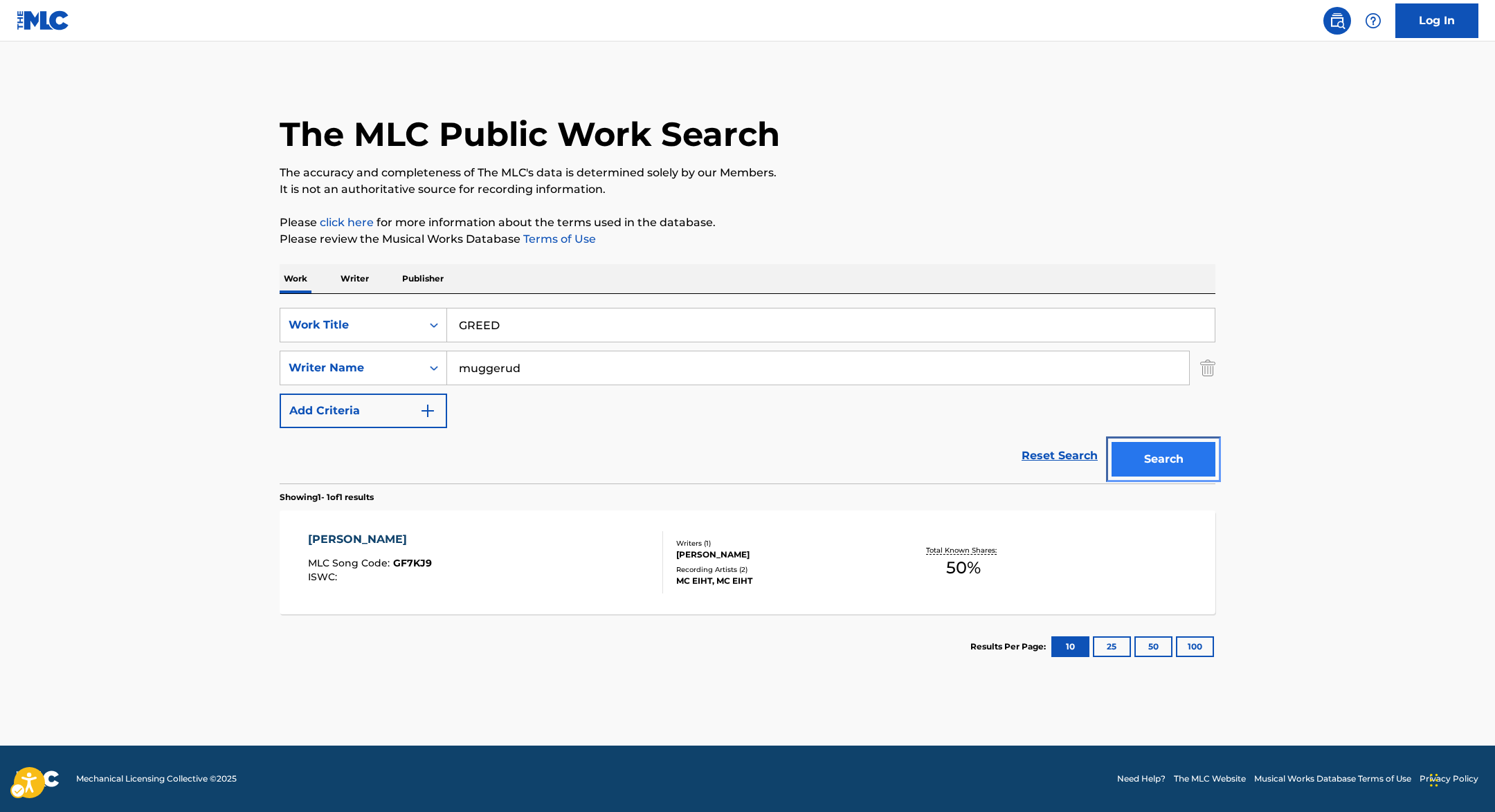
click at [1132, 463] on button "Search" at bounding box center [1163, 459] width 104 height 35
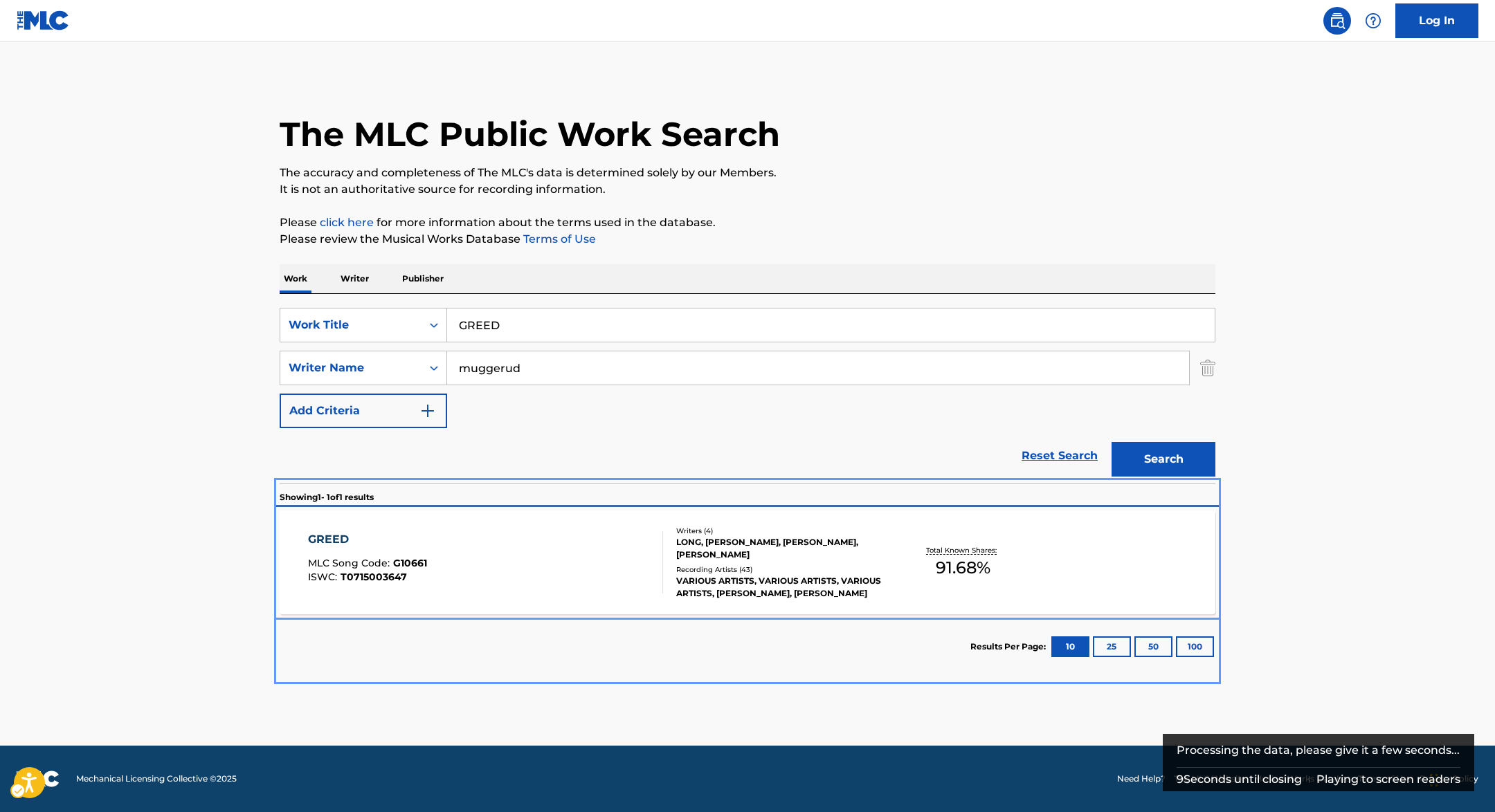
click at [544, 574] on div "GREED MLC Song Code : G10661 ISWC : T0715003647" at bounding box center [485, 562] width 356 height 62
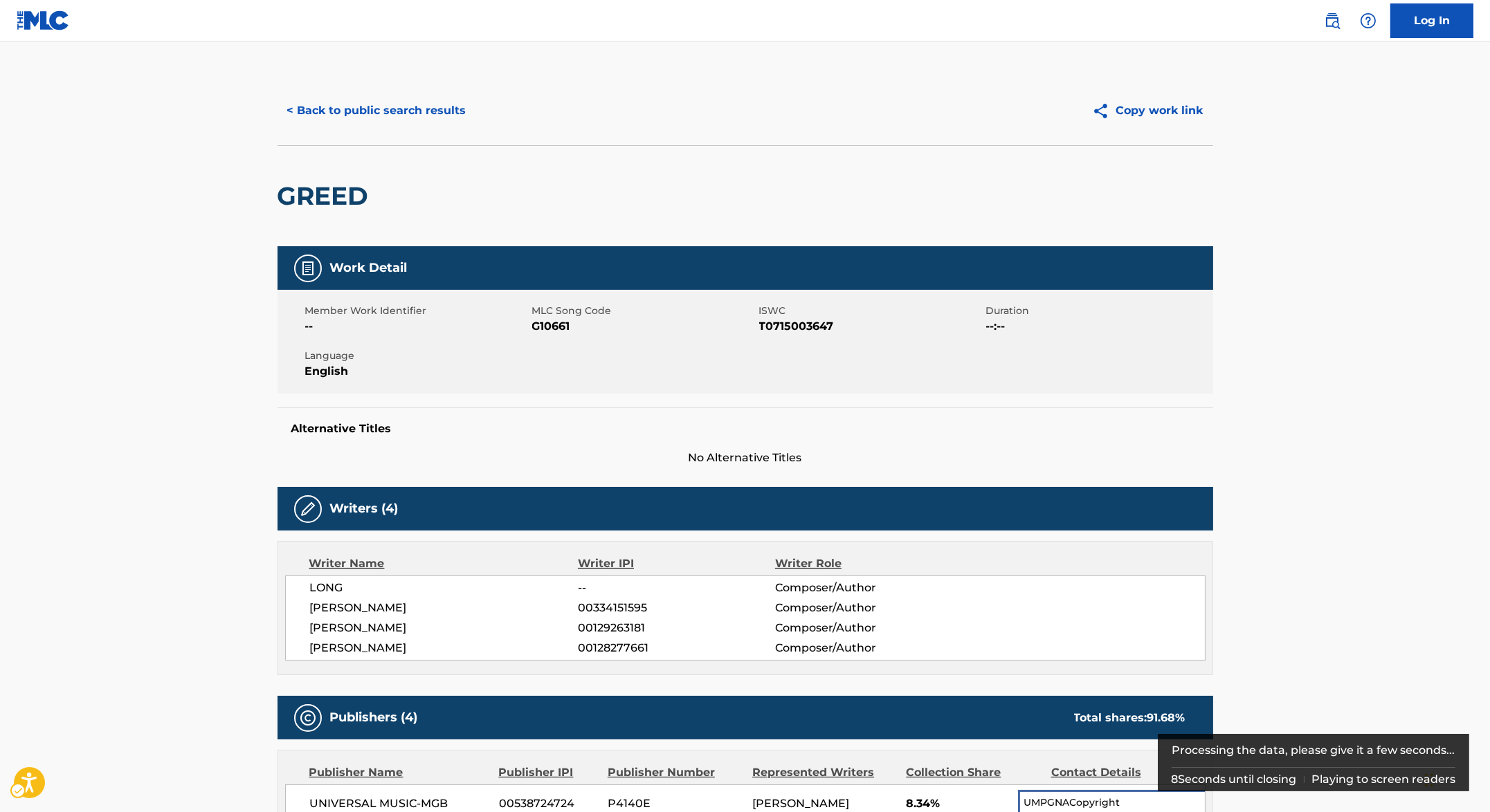
scroll to position [39, 0]
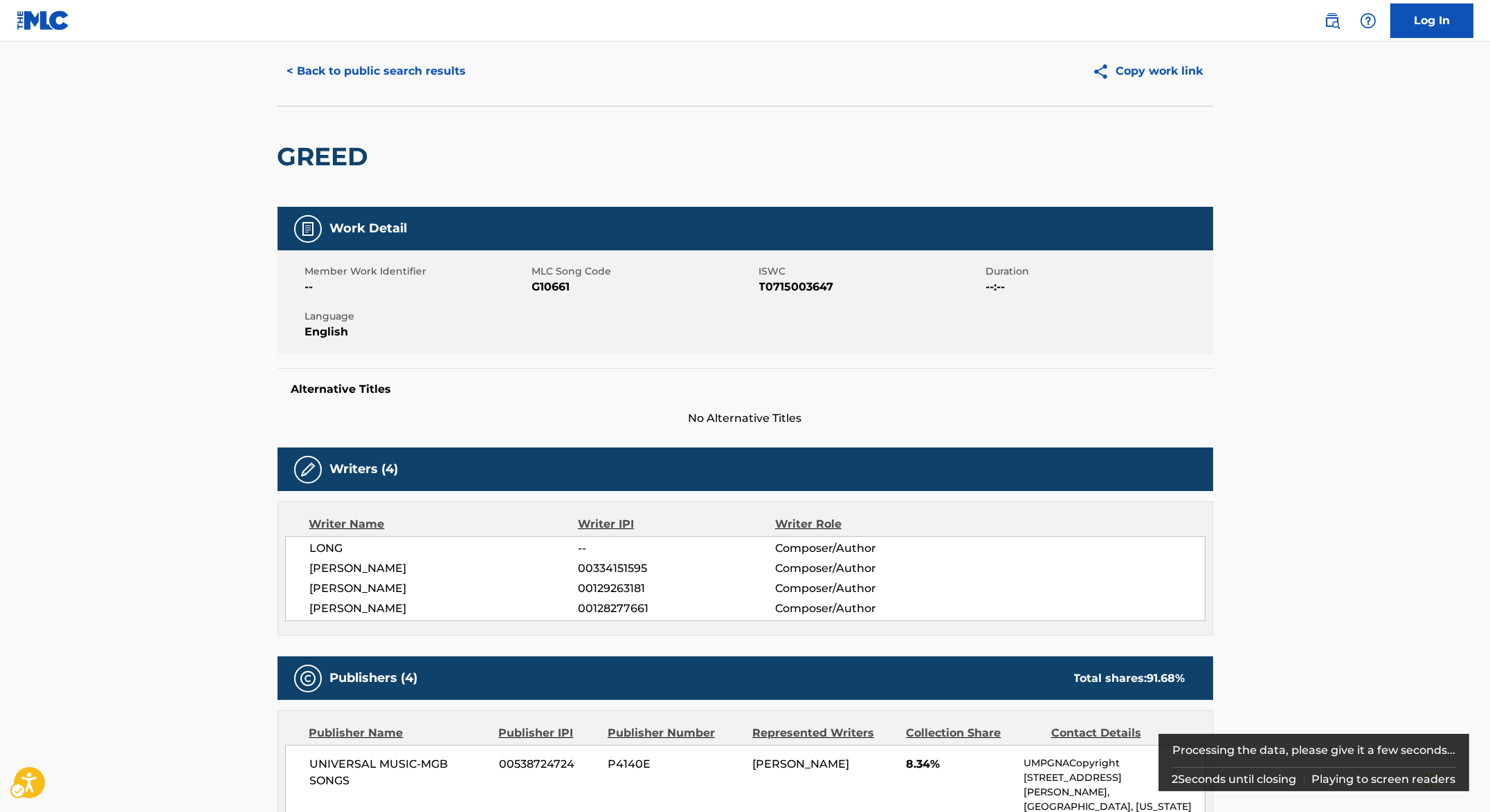
click at [544, 574] on span "[PERSON_NAME]" at bounding box center [444, 569] width 269 height 16
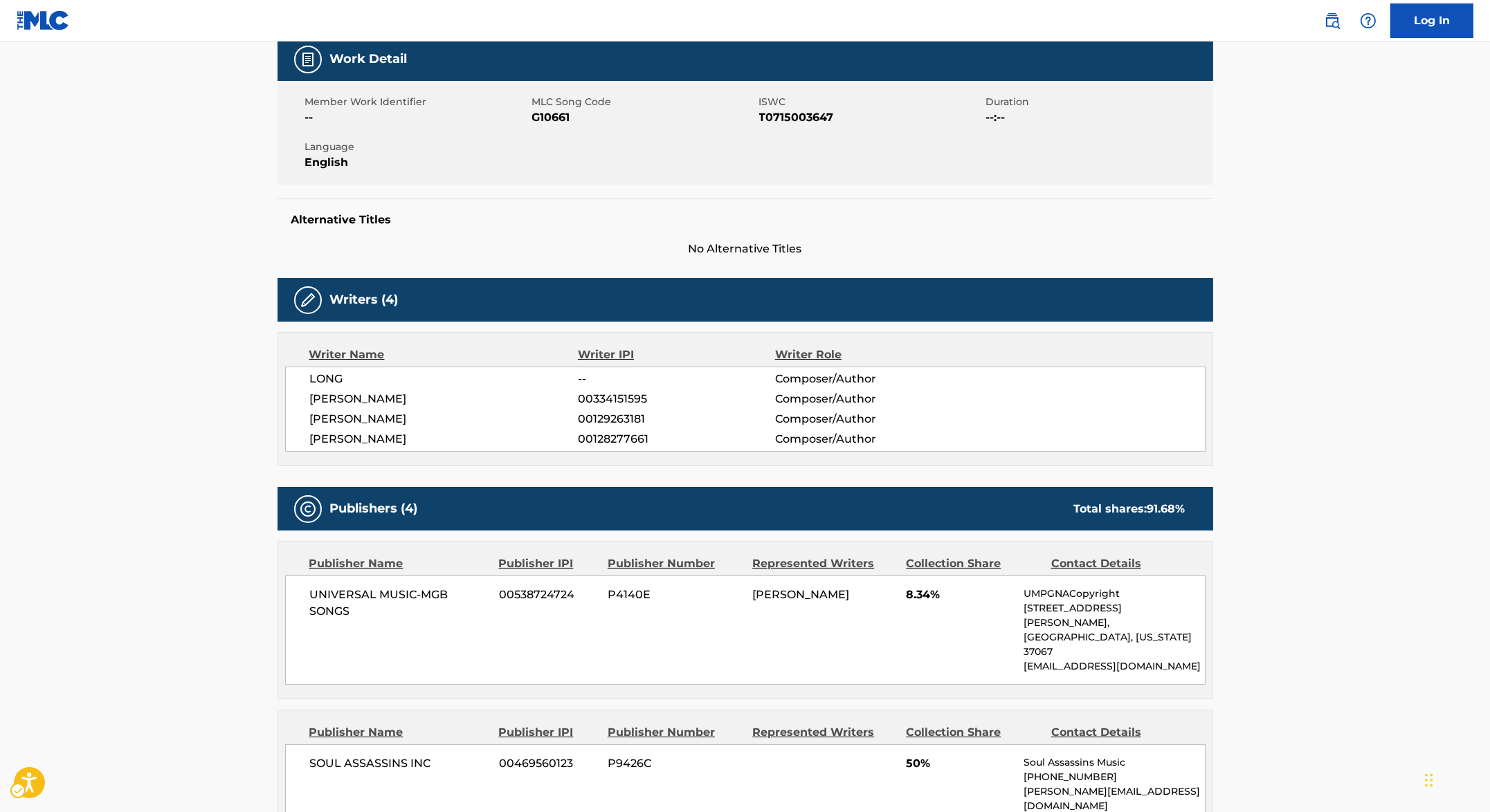
scroll to position [267, 0]
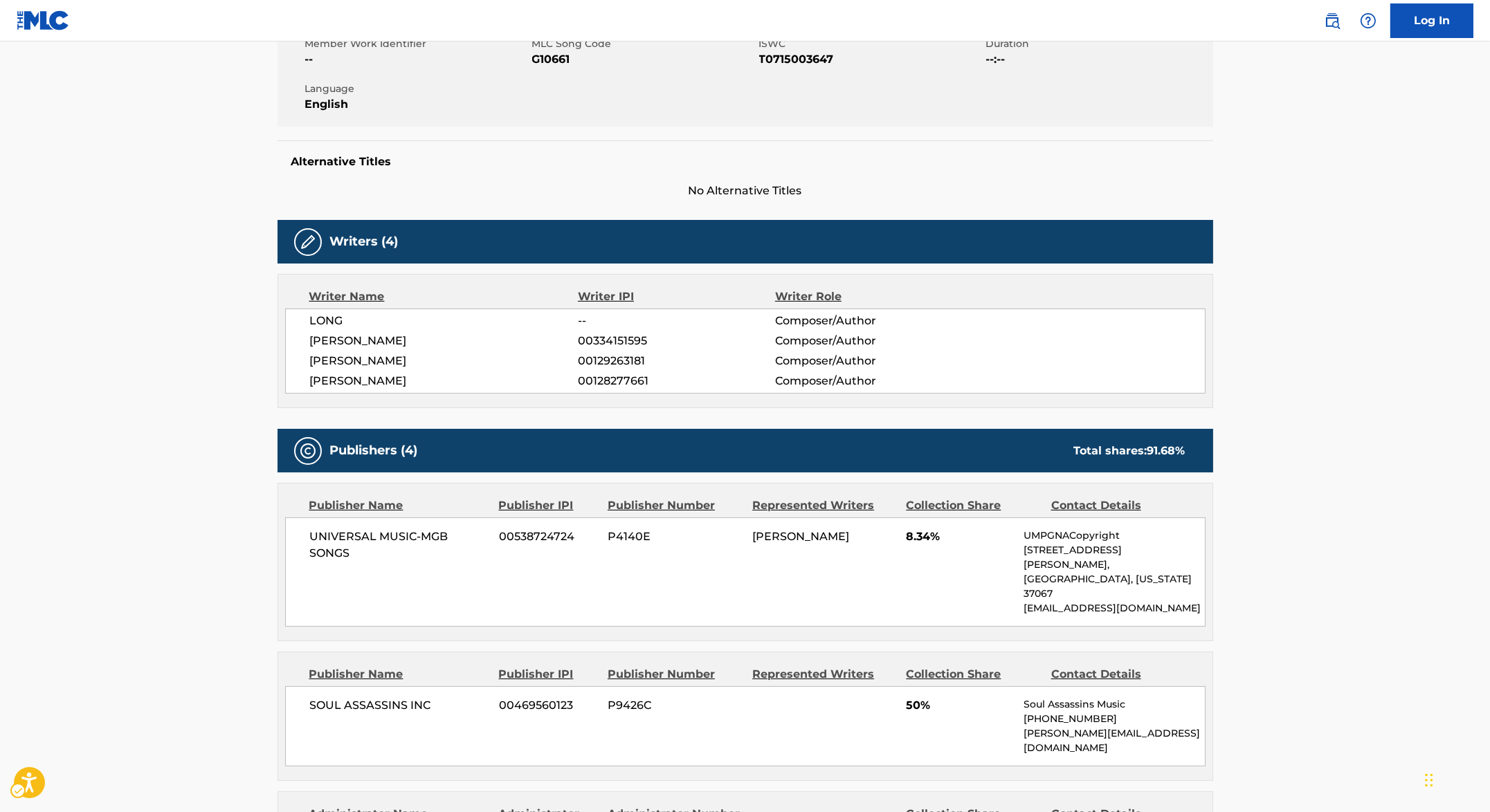
click at [225, 326] on main "< Back to public search results Copy work link GREED Work Detail Member Work Id…" at bounding box center [745, 750] width 1490 height 1950
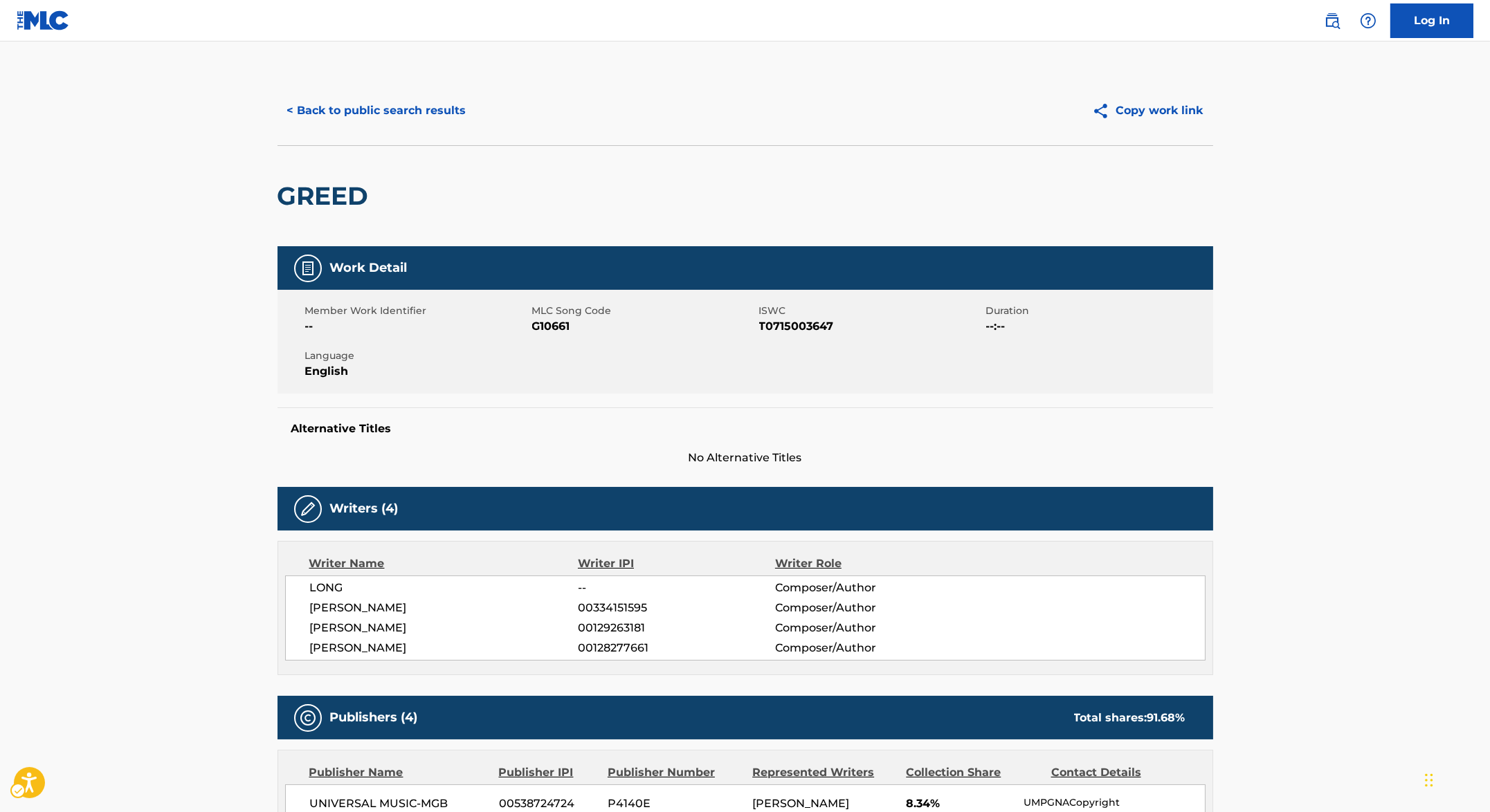
scroll to position [11, 0]
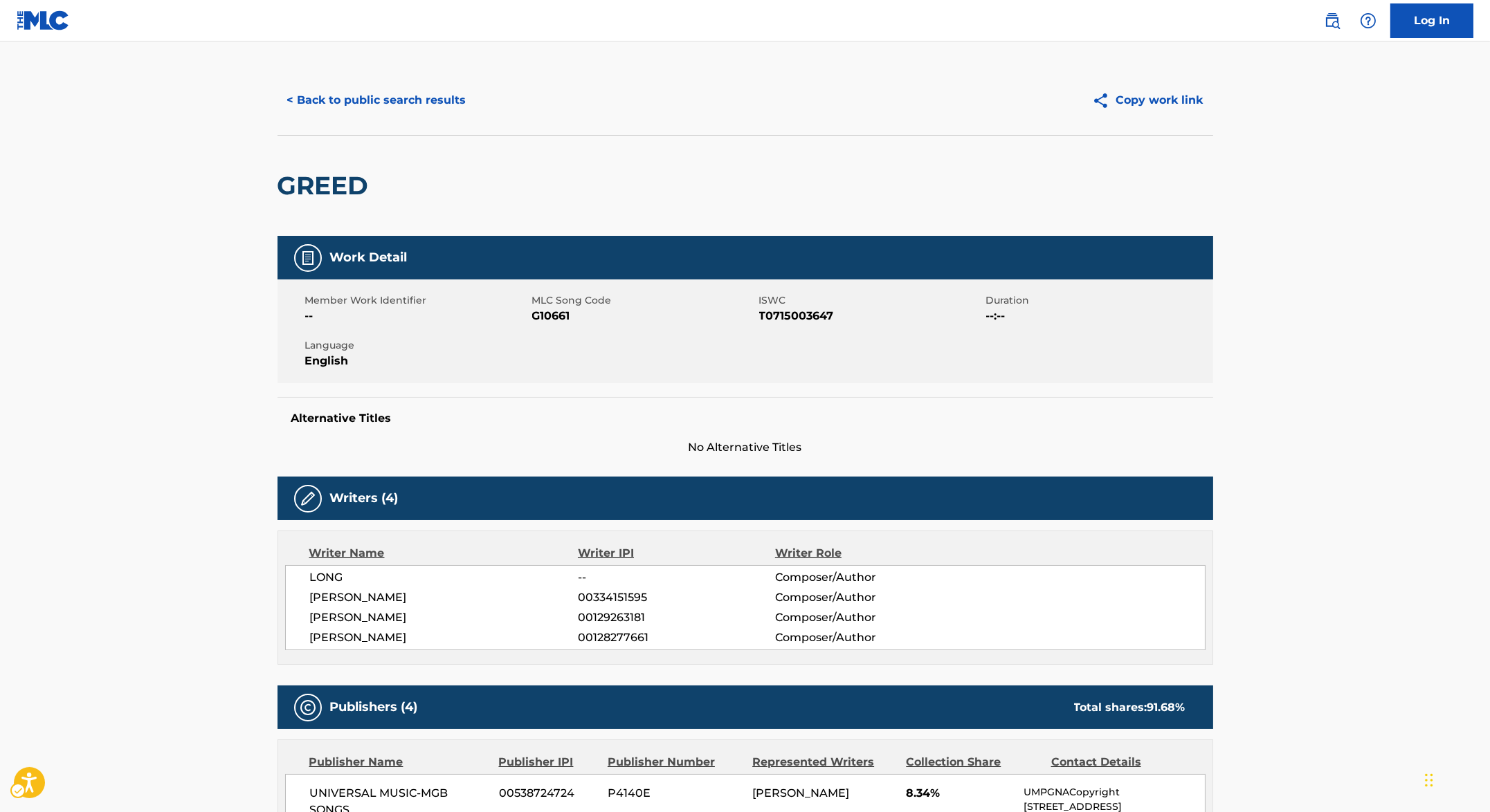
click at [854, 625] on div "LONG -- Composer/Author [PERSON_NAME] 00334151595 Composer/Author [PERSON_NAME]…" at bounding box center [745, 608] width 920 height 85
click at [933, 648] on div "Writer Name Writer IPI Writer Role LONG -- Composer/Author [PERSON_NAME] 003341…" at bounding box center [745, 597] width 936 height 134
click at [963, 617] on div "[PERSON_NAME] 00129263181 Composer/Author" at bounding box center [757, 617] width 895 height 16
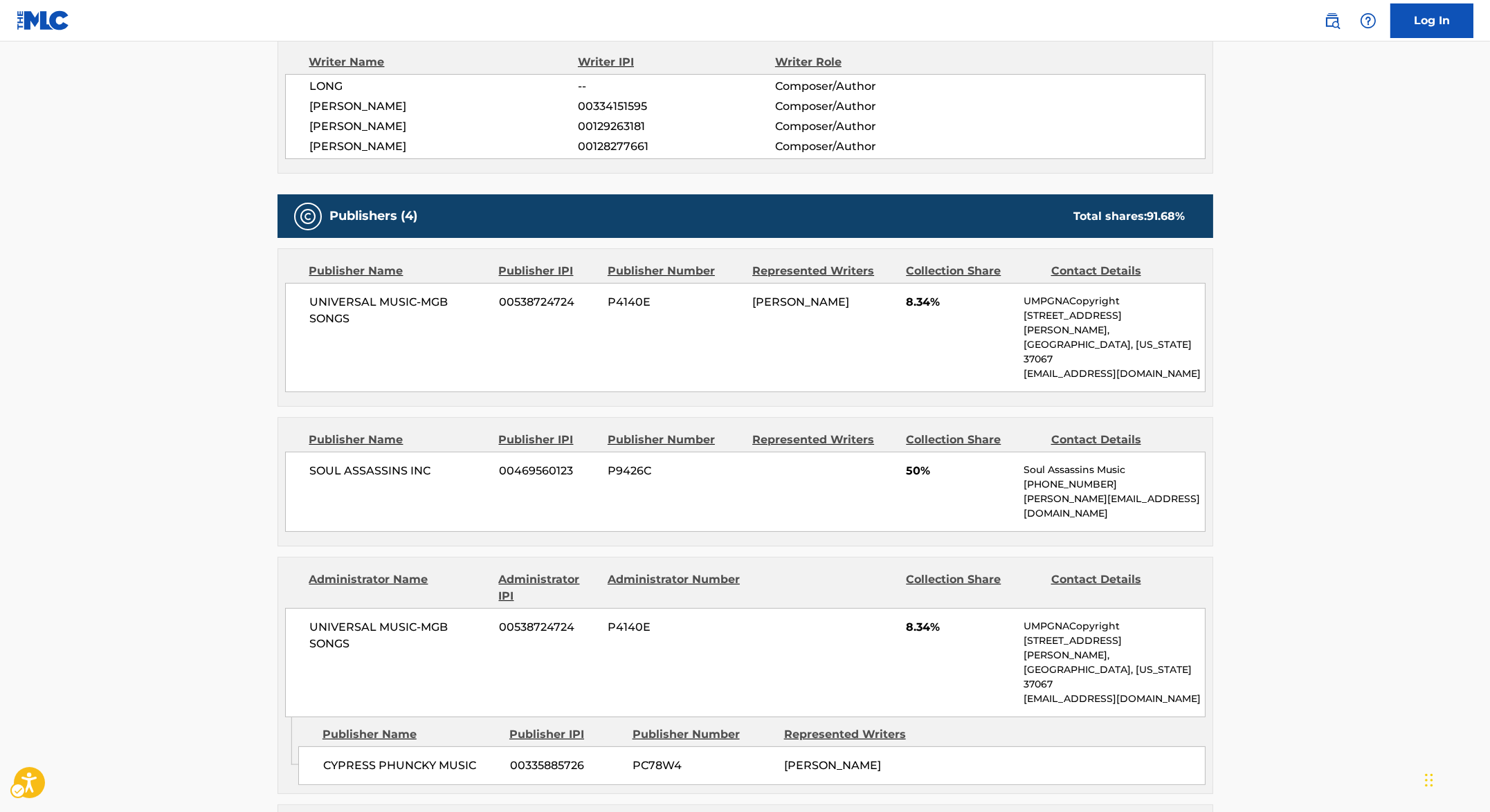
scroll to position [0, 0]
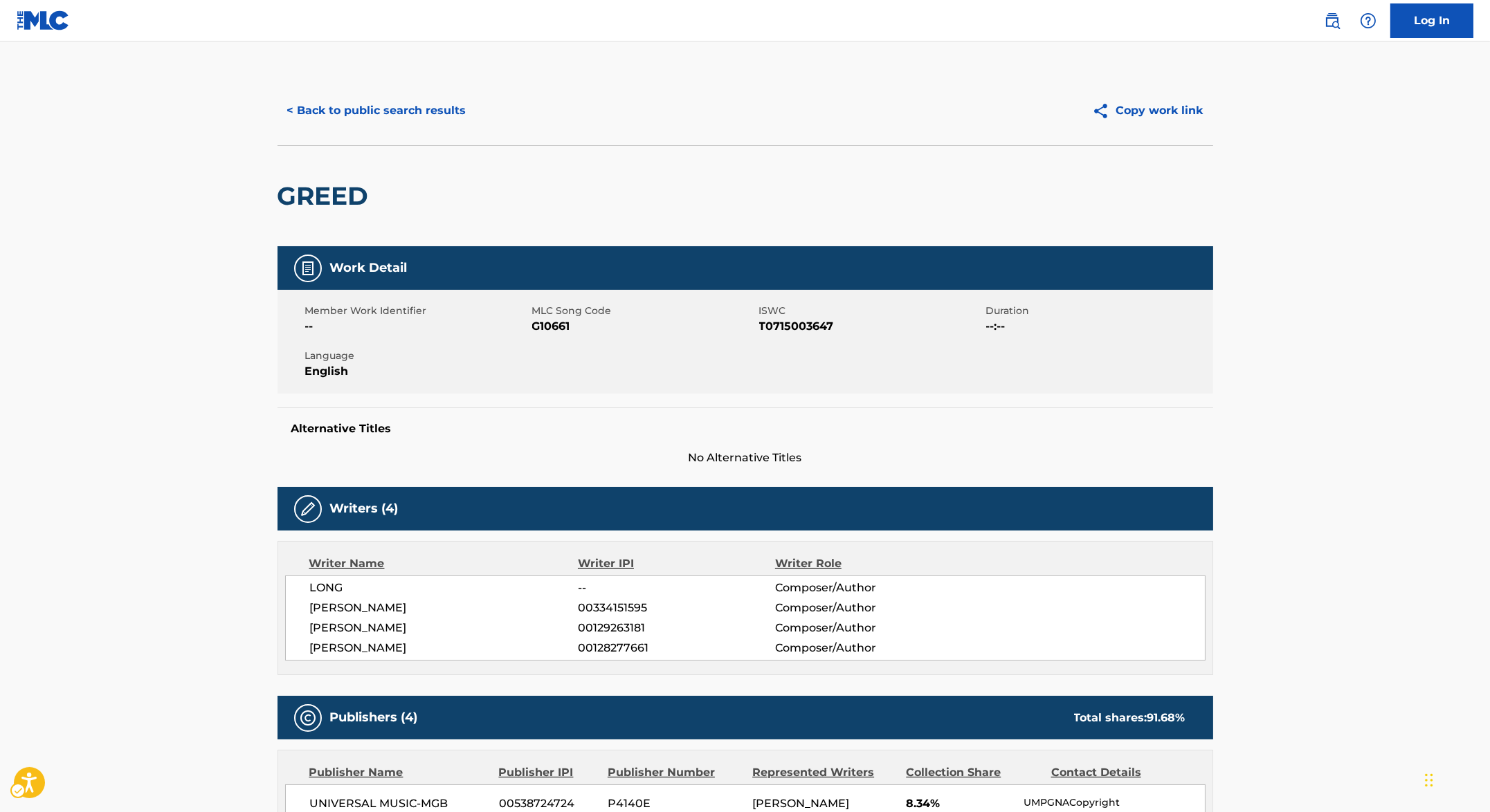
click at [815, 328] on span "ISWC - T0715003647" at bounding box center [871, 326] width 224 height 16
copy span "T0715003647"
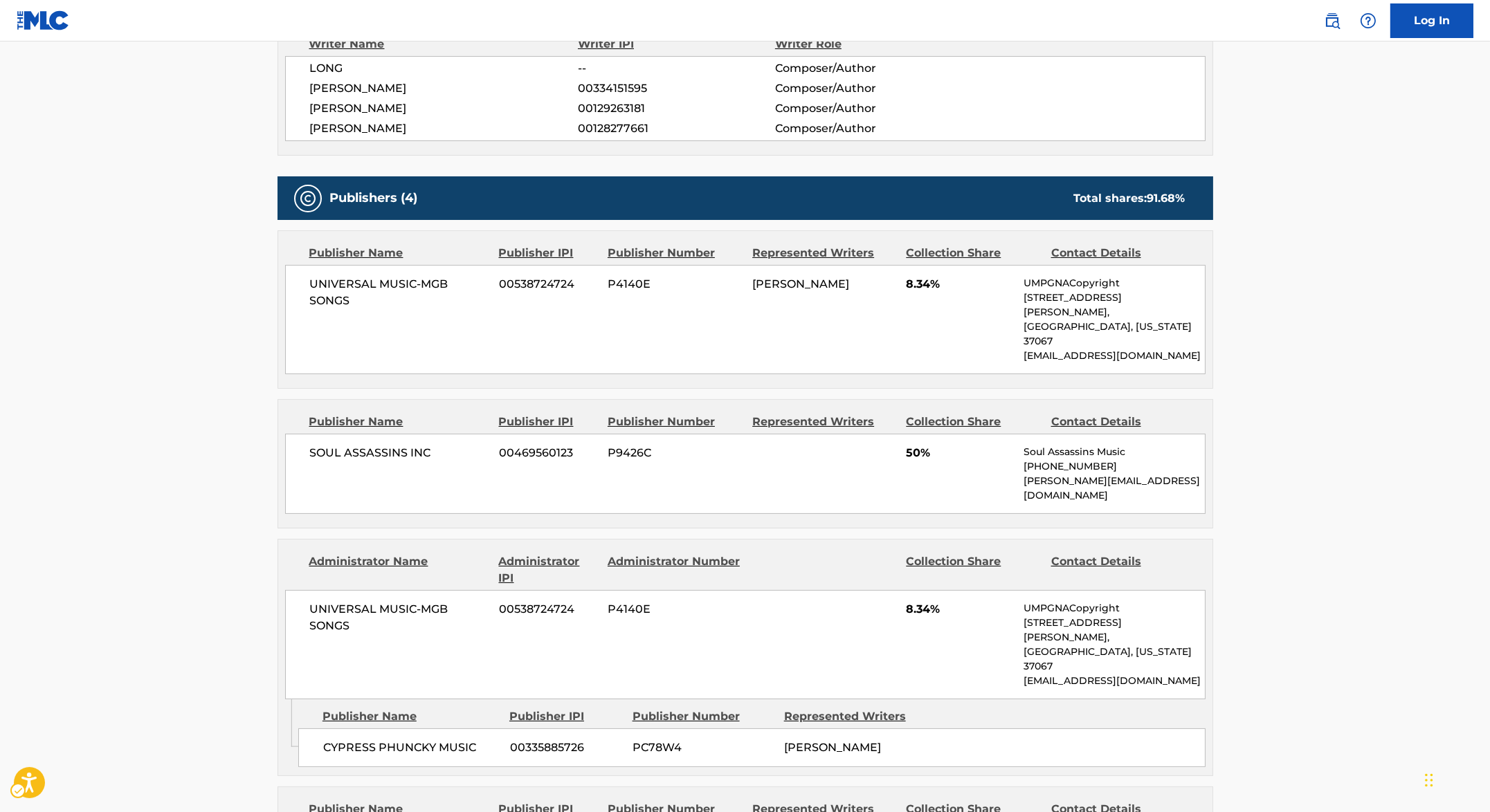
scroll to position [607, 0]
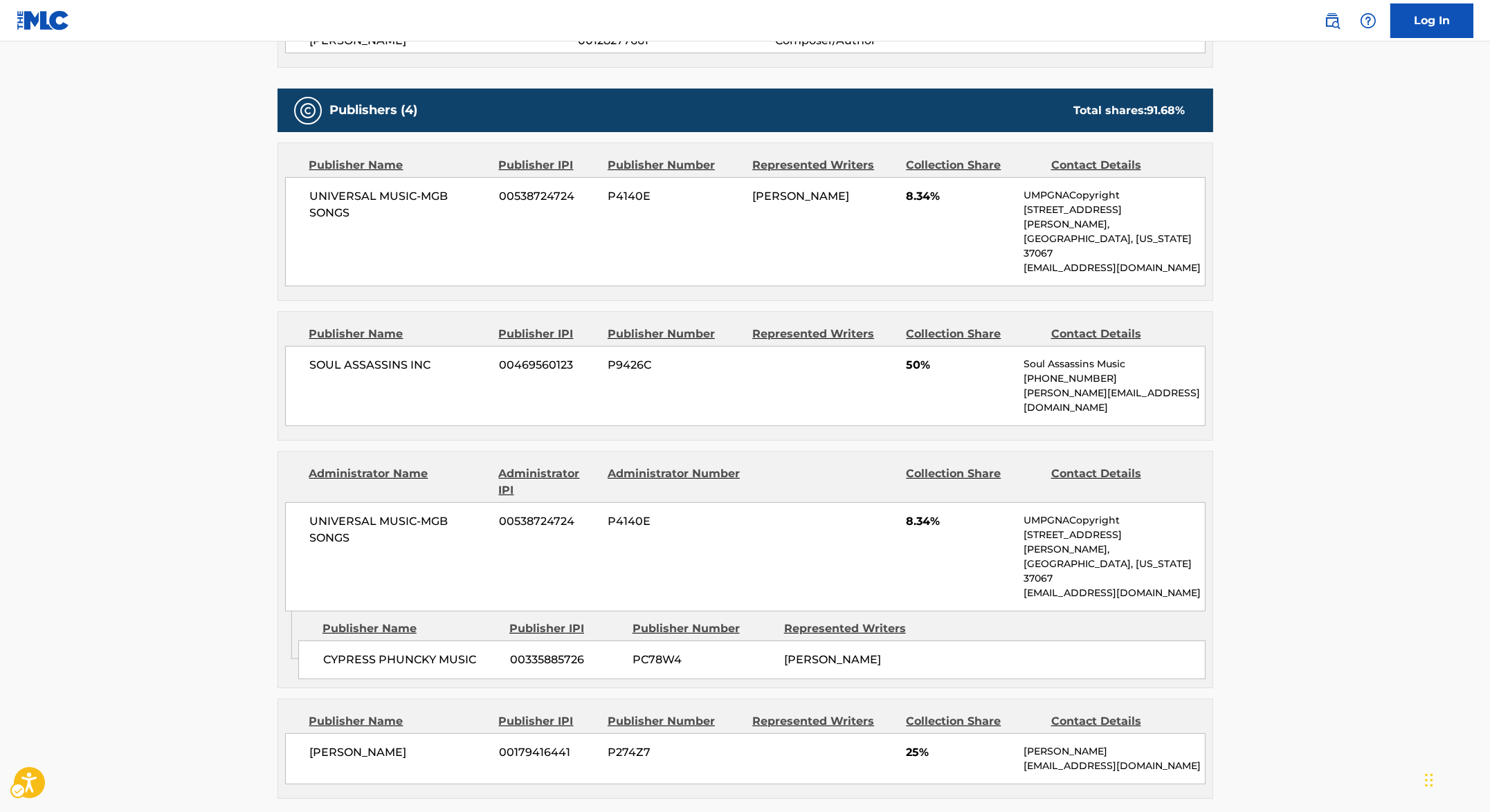
click at [364, 744] on span "[PERSON_NAME]" at bounding box center [400, 752] width 179 height 16
click at [372, 744] on span "[PERSON_NAME]" at bounding box center [400, 752] width 179 height 16
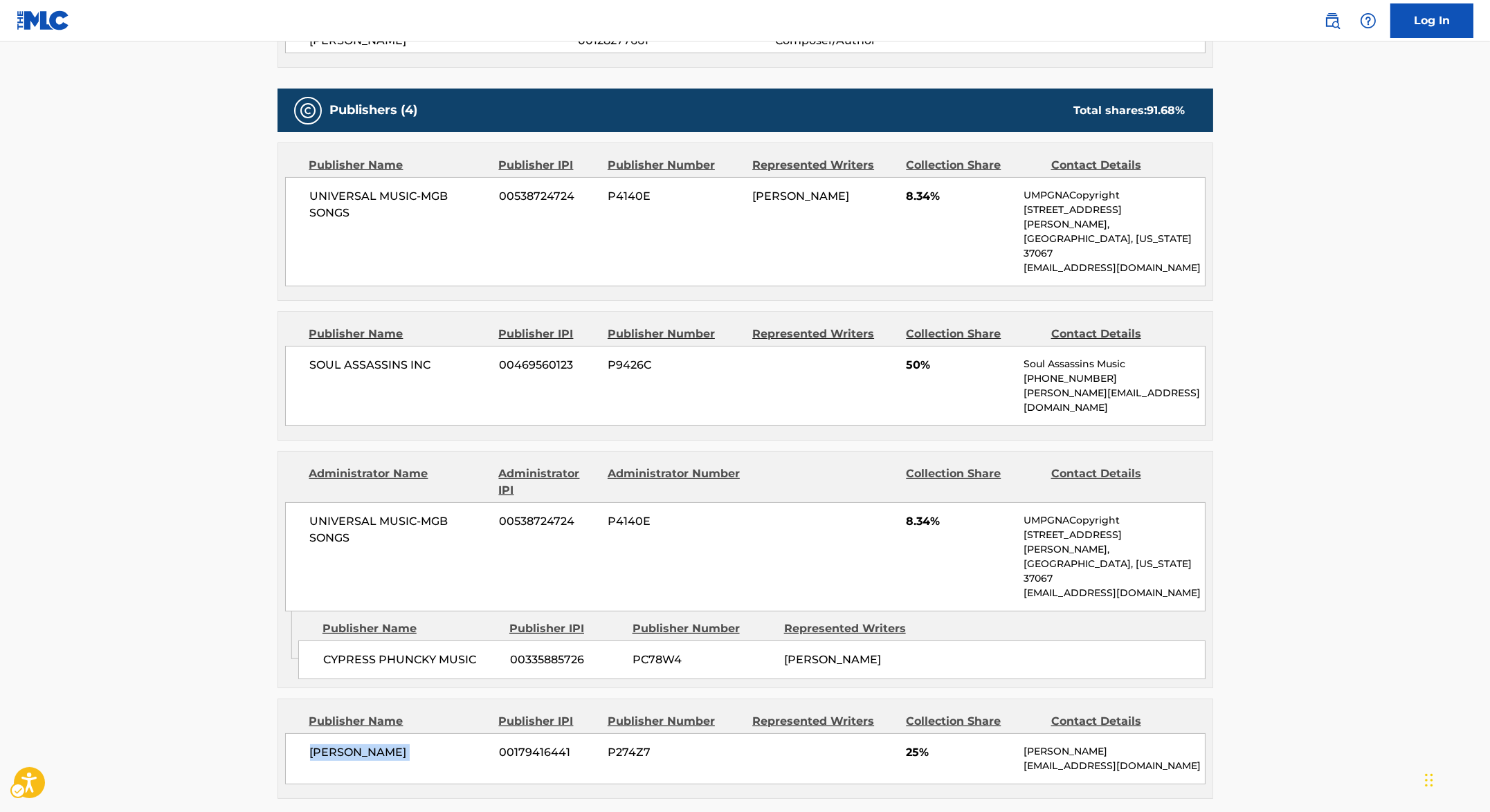
copy div "[PERSON_NAME]"
click at [539, 744] on span "00179416441" at bounding box center [548, 752] width 98 height 16
copy span "00179416441"
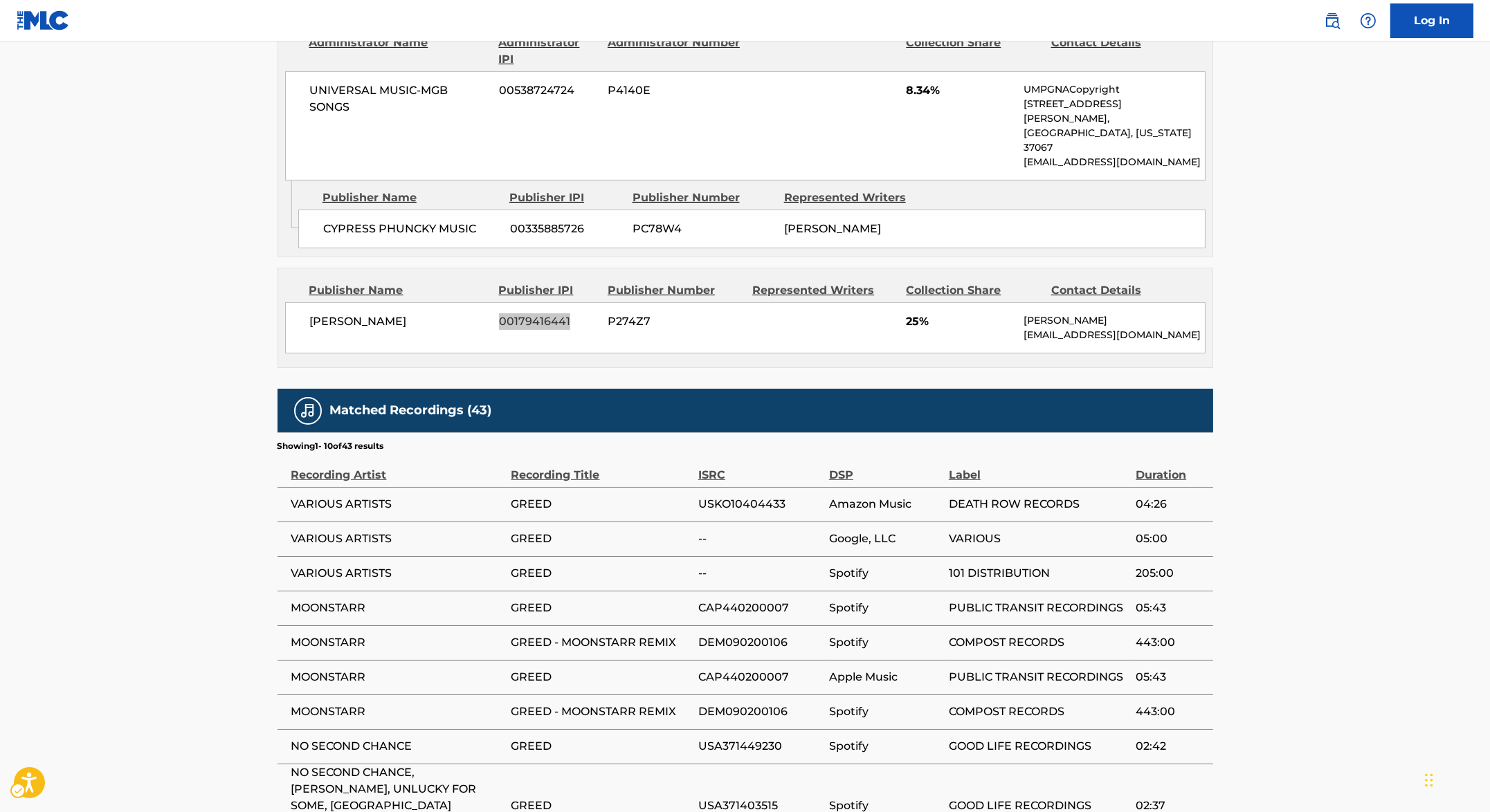
scroll to position [1060, 0]
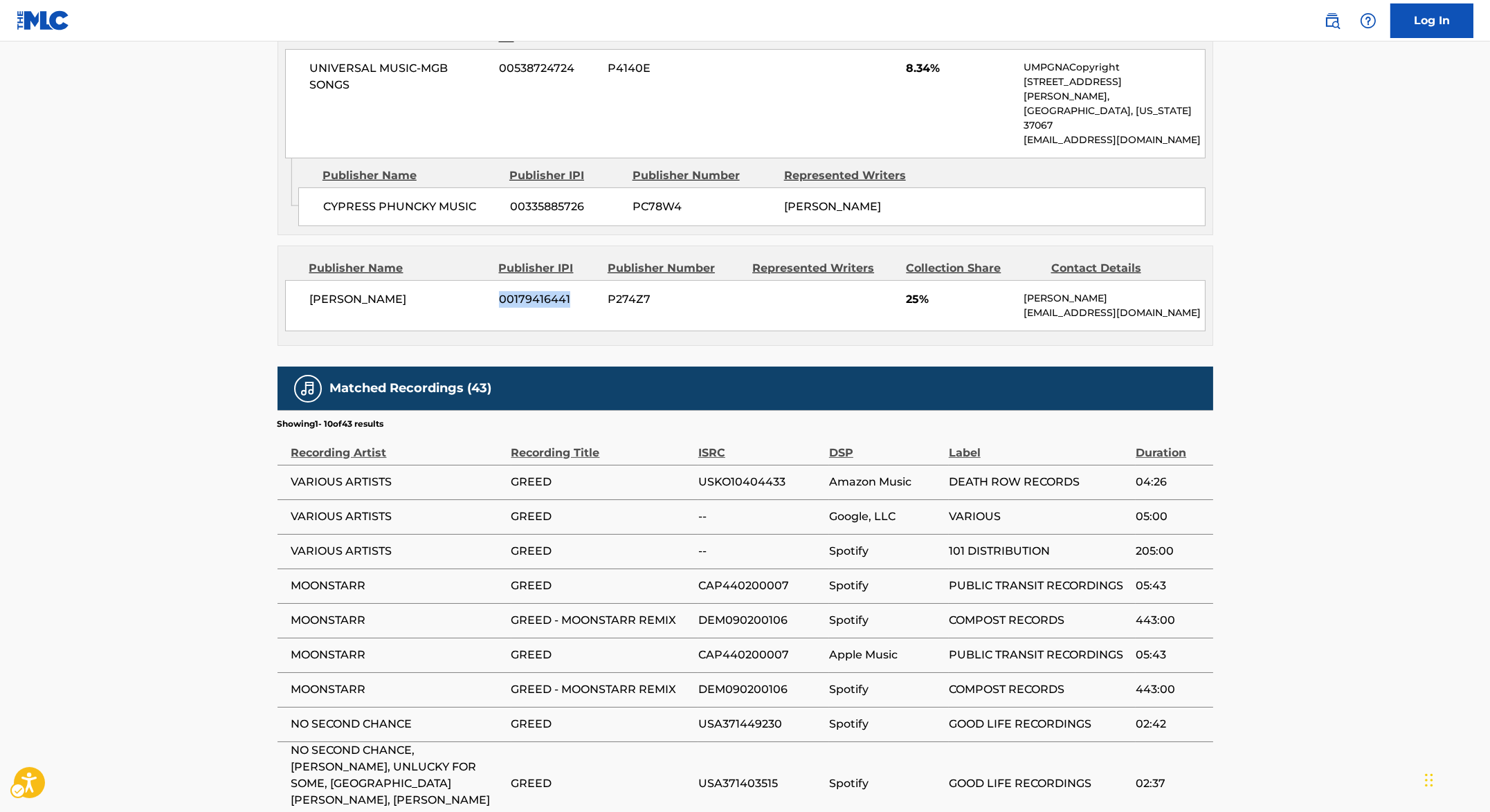
click at [756, 578] on span "CAP440200007" at bounding box center [760, 586] width 124 height 16
copy span "CAP440200007"
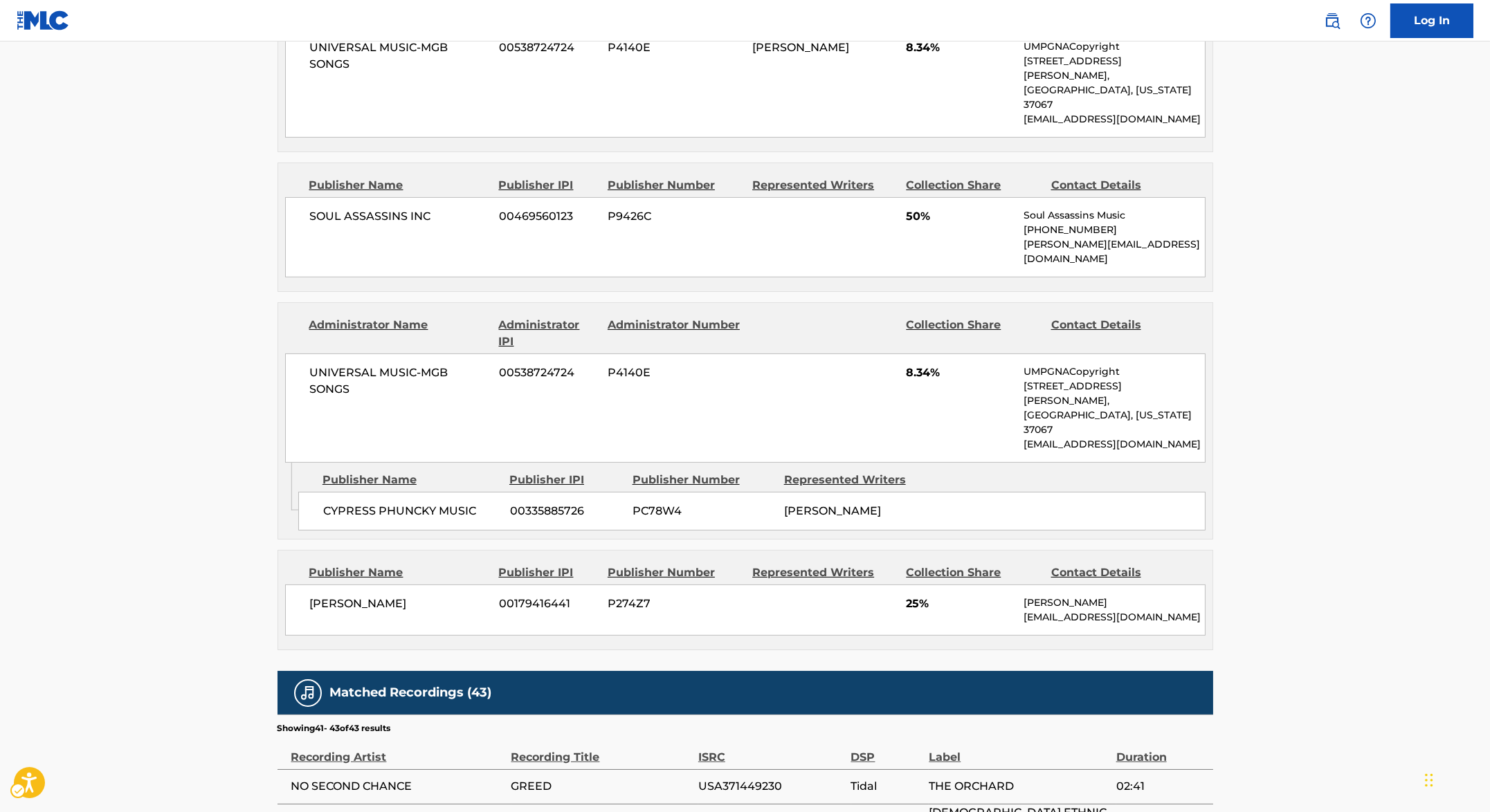
scroll to position [875, 0]
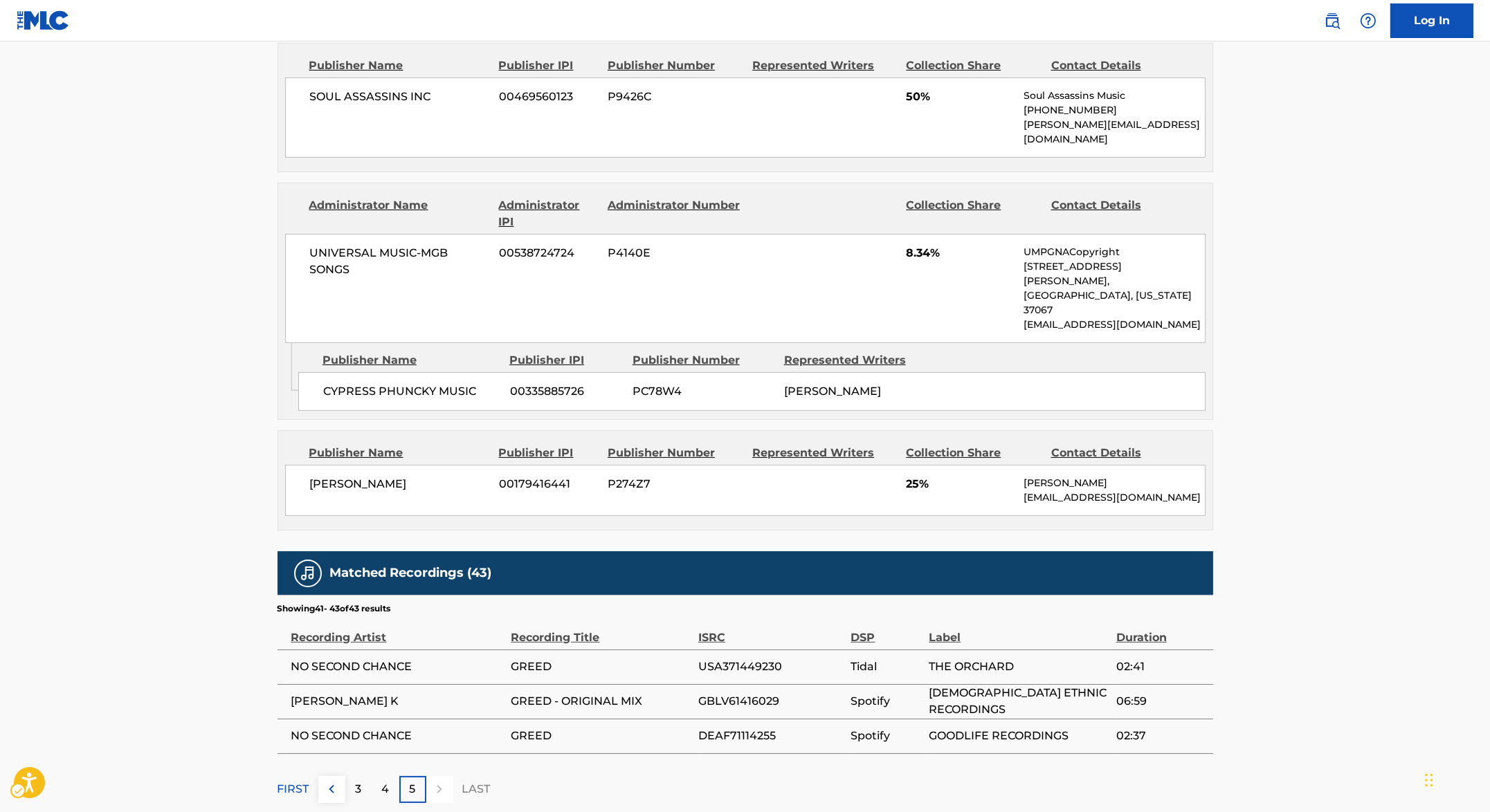
click at [356, 781] on p "3" at bounding box center [359, 789] width 7 height 16
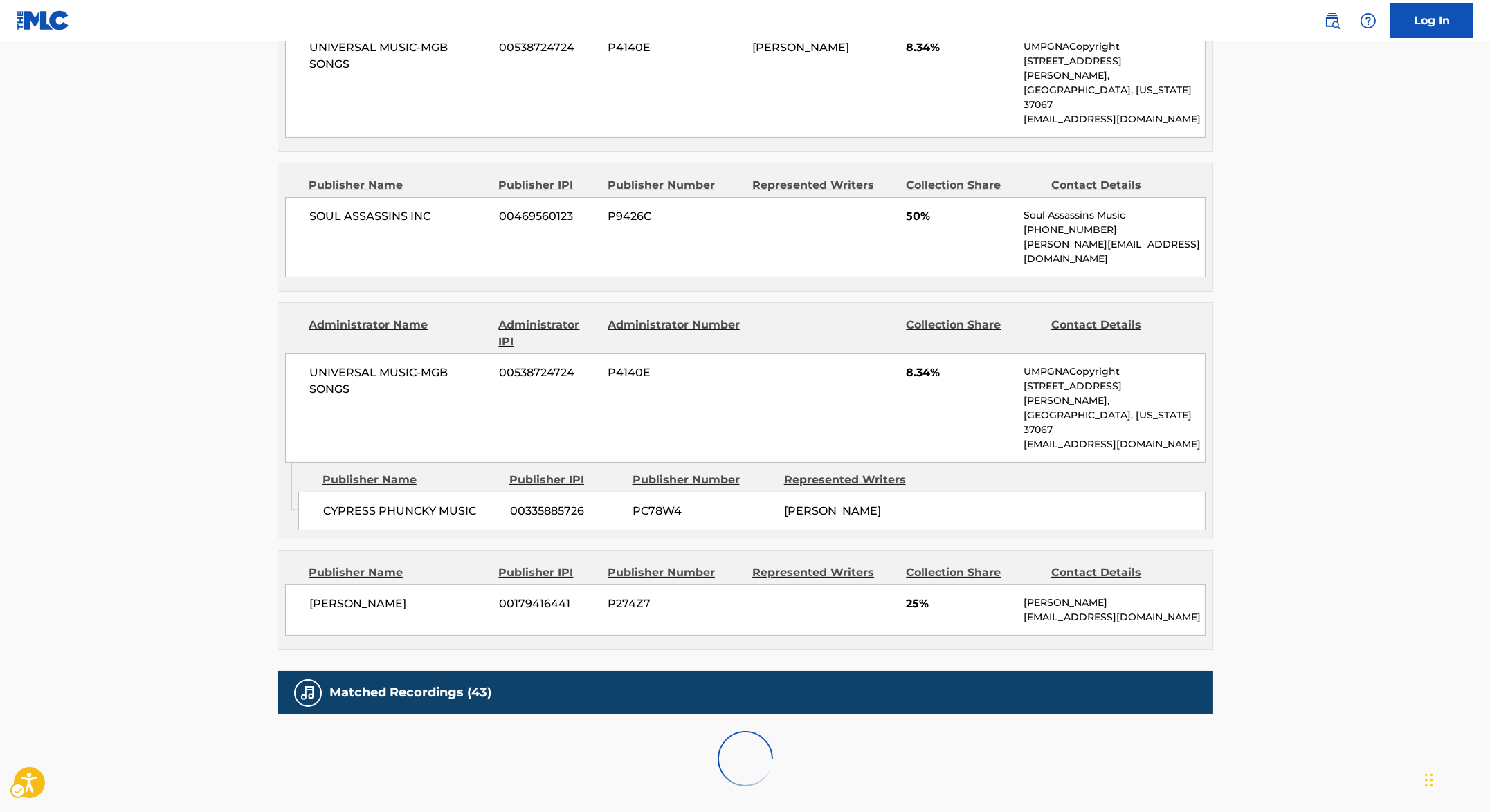
scroll to position [1060, 0]
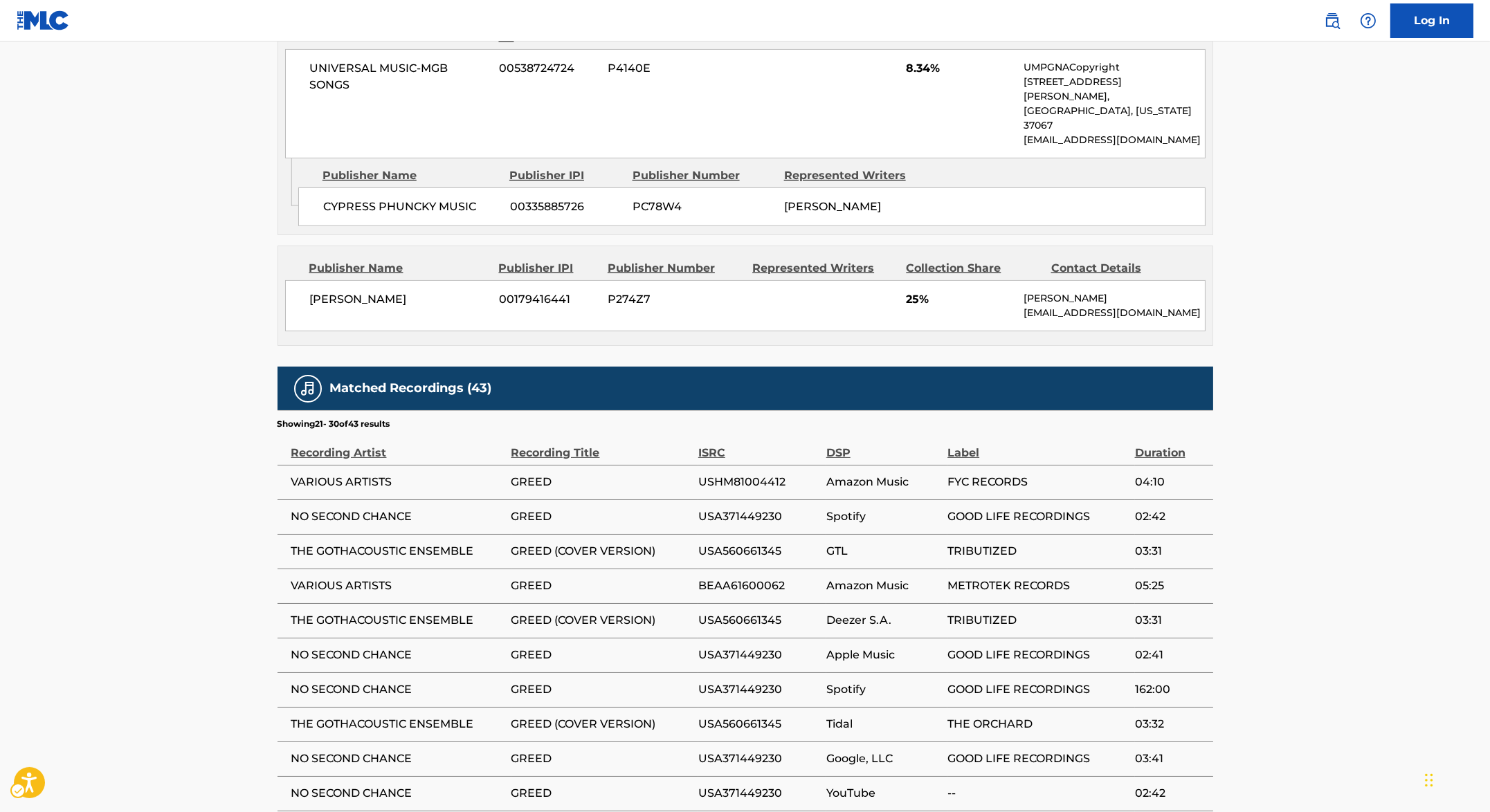
click at [762, 681] on span "USA371449230" at bounding box center [758, 690] width 121 height 16
copy span "USA371449230"
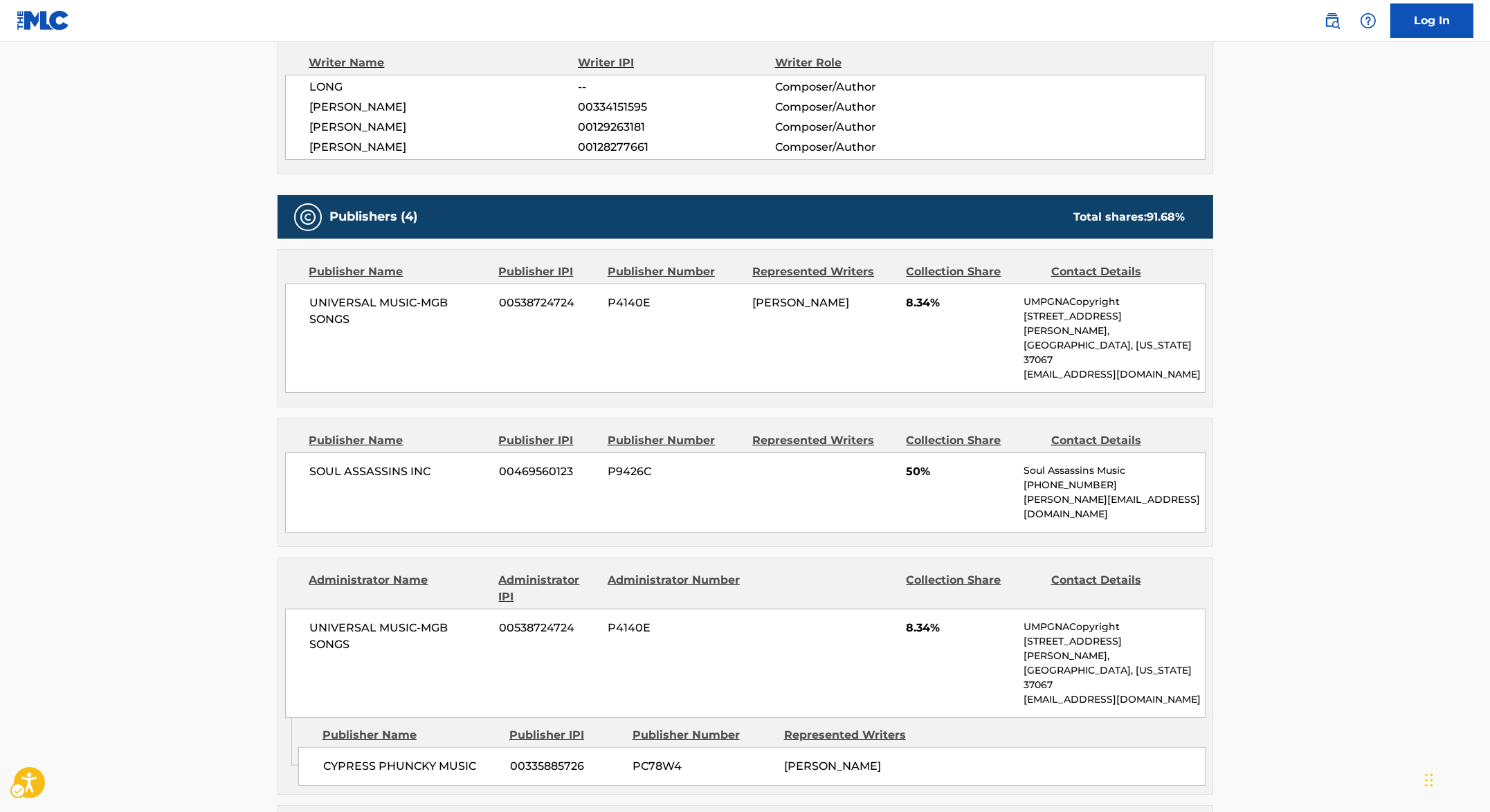
scroll to position [70, 0]
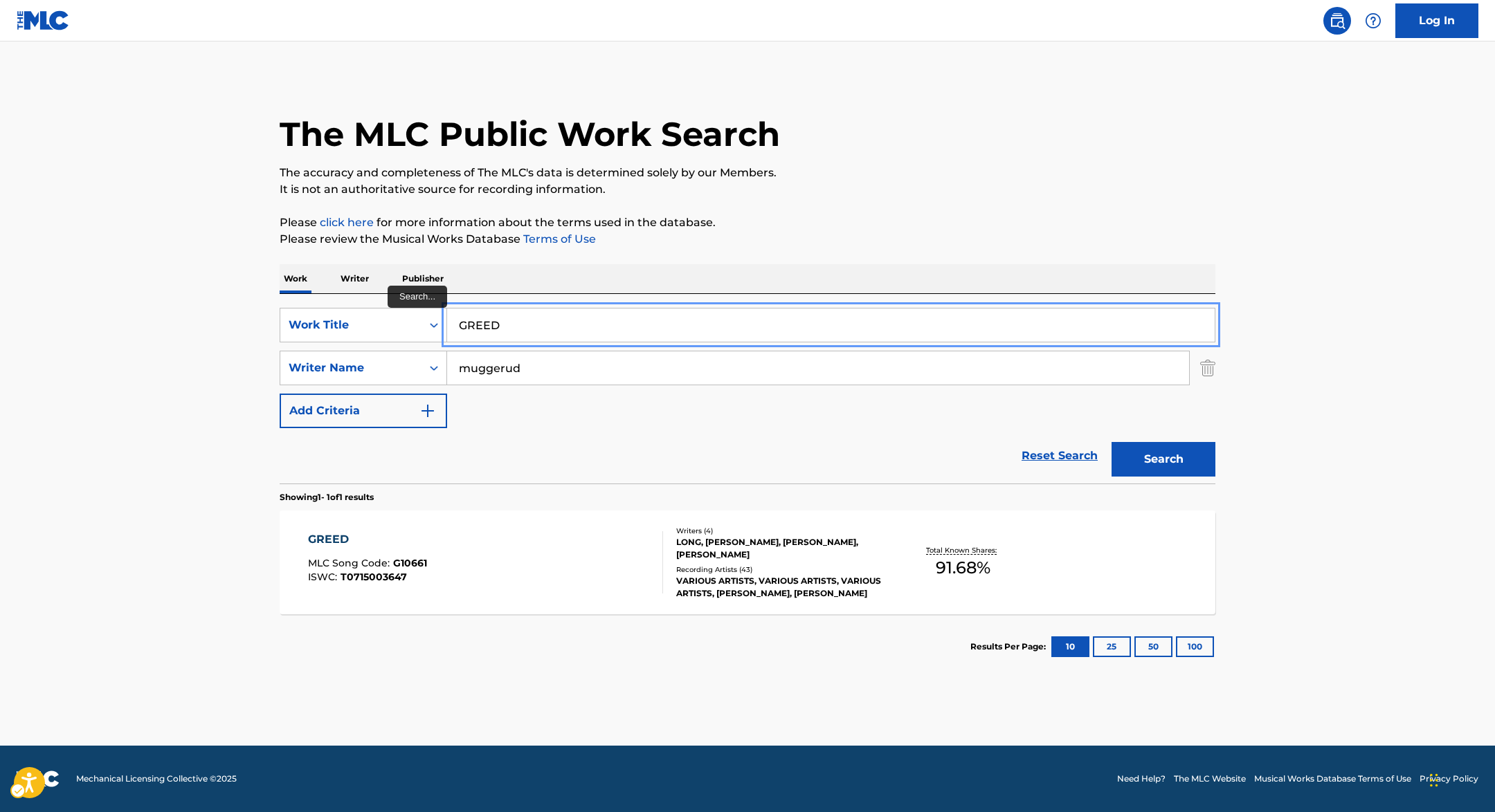
click at [525, 322] on input "GREED" at bounding box center [831, 325] width 767 height 33
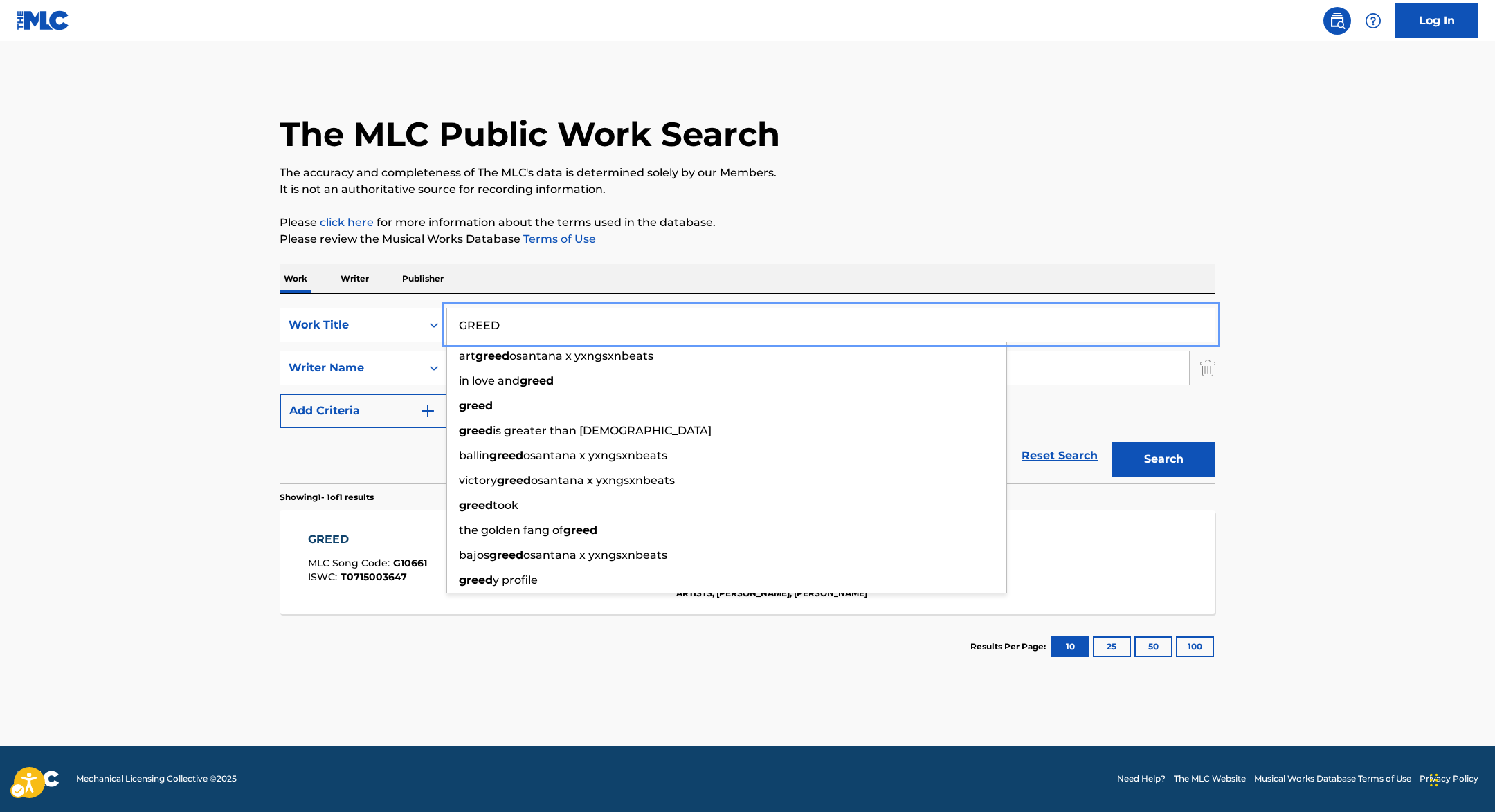
paste input "Y SKIES"
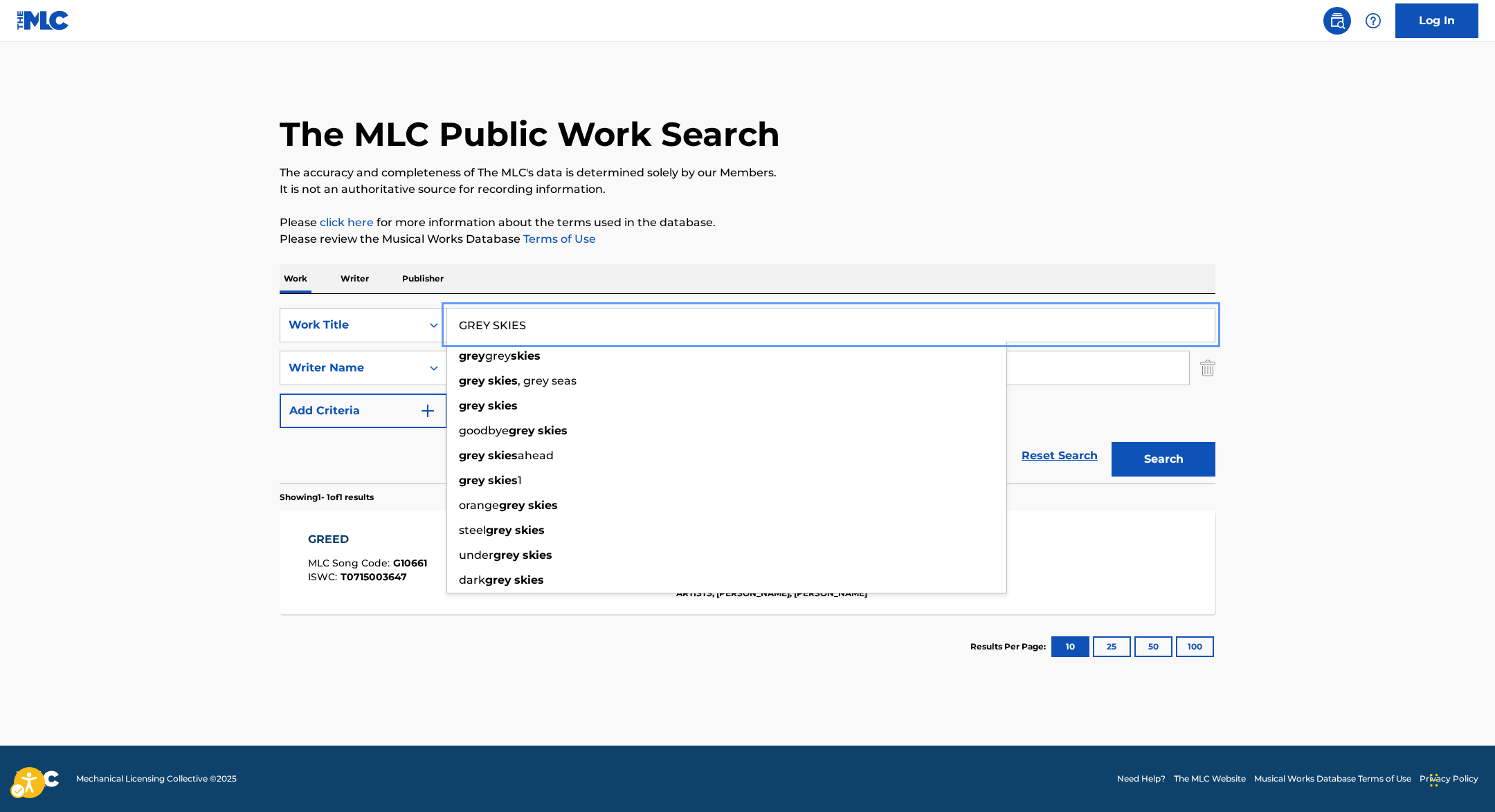
type input "GREY SKIES"
click at [854, 256] on div "The MLC Public Work Search The accuracy and completeness of The MLC's data is d…" at bounding box center [748, 378] width 969 height 603
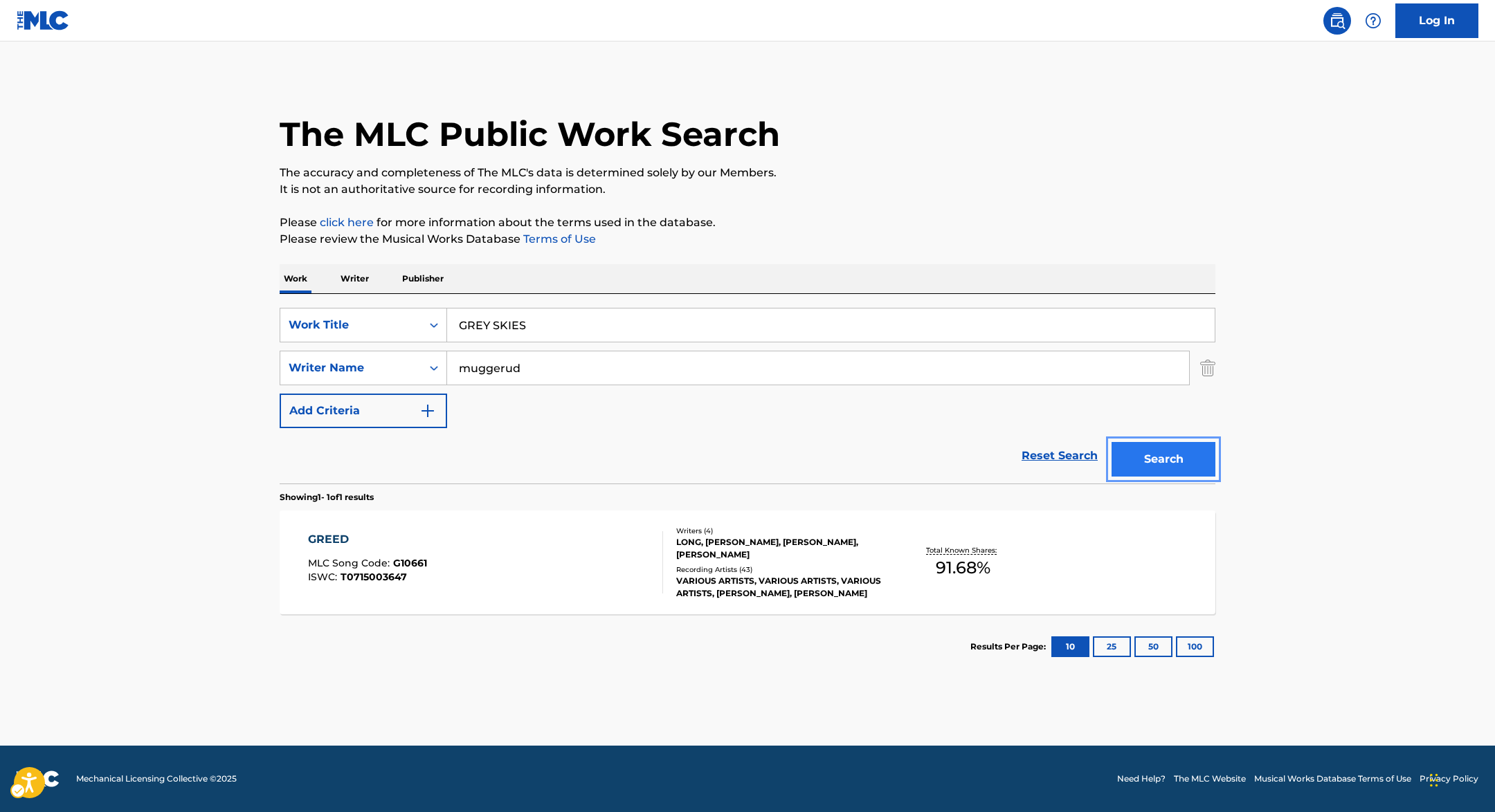
click at [1156, 460] on button "Search" at bounding box center [1163, 459] width 104 height 35
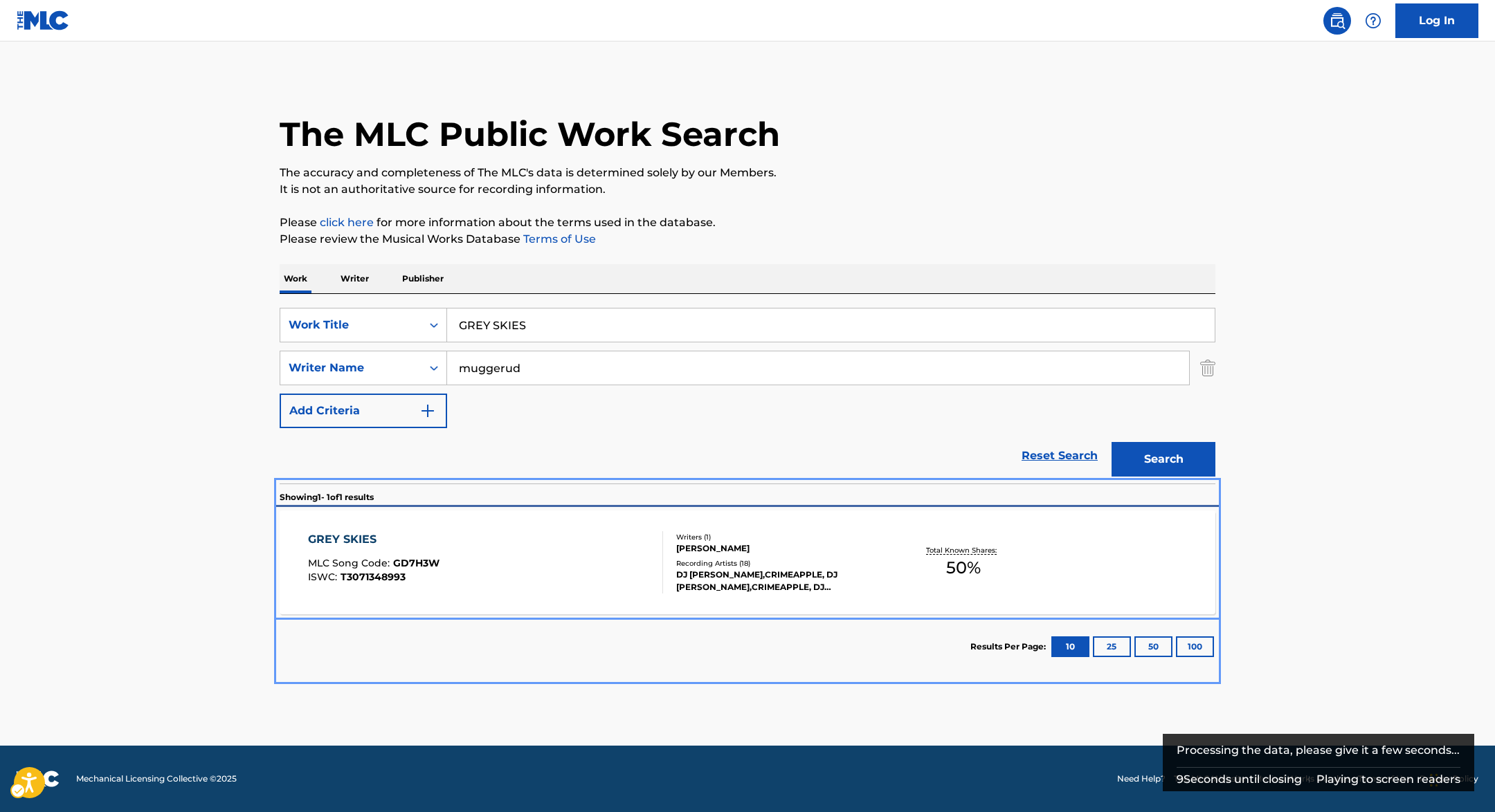
click at [385, 555] on div "GREY SKIES MLC Song Code : GD7H3W ISWC : T3071348993" at bounding box center [373, 562] width 132 height 62
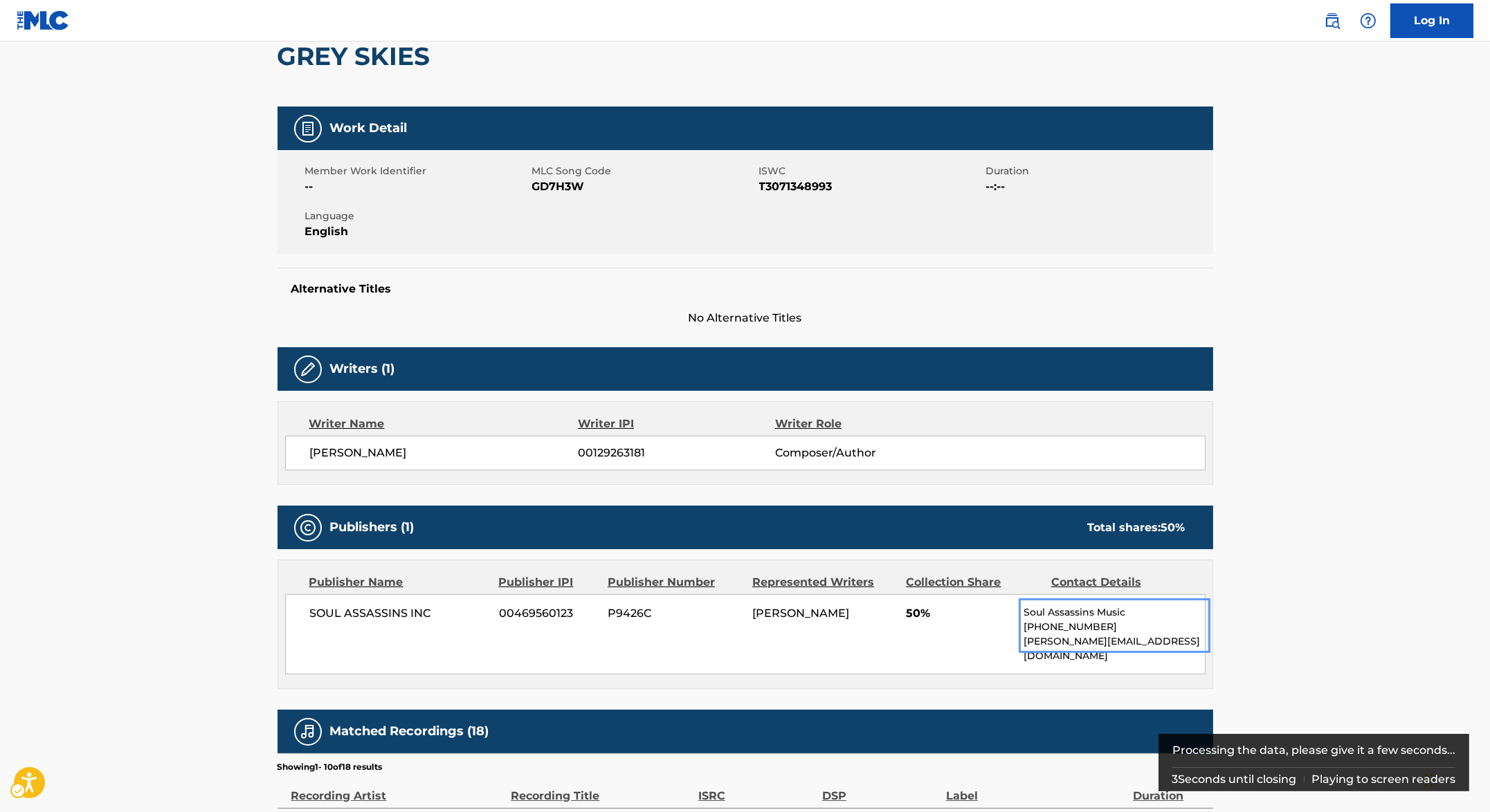
scroll to position [129, 0]
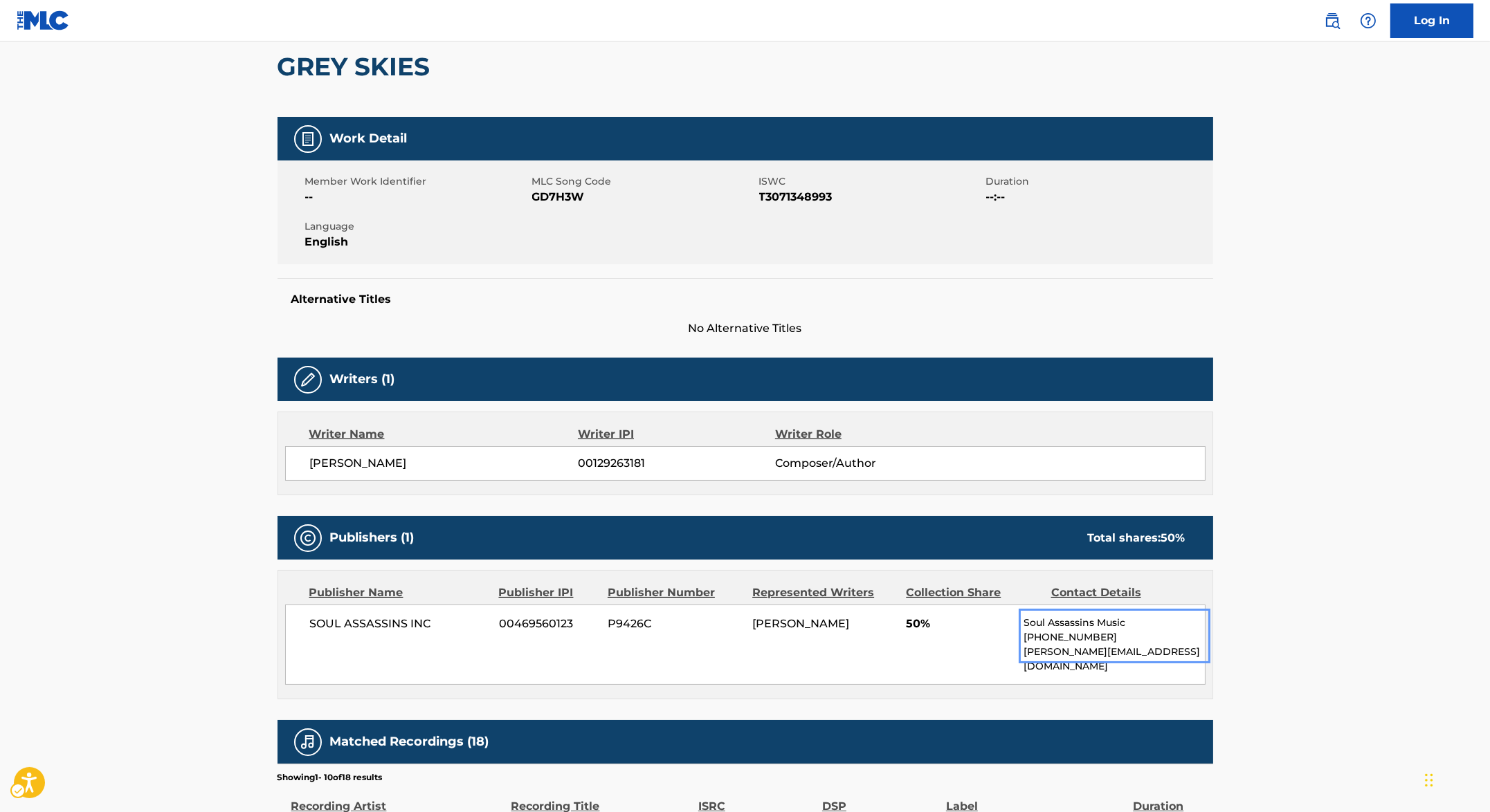
click at [563, 202] on span "MLC Song Code - GD7H3W" at bounding box center [644, 197] width 224 height 16
copy span "GD7H3W"
click at [809, 177] on span "ISWC" at bounding box center [871, 182] width 224 height 15
click at [806, 220] on div "Member Work Identifier -- MLC Song Code MLC Song Code - GD7H3W ISWC ISWC - T307…" at bounding box center [745, 212] width 936 height 104
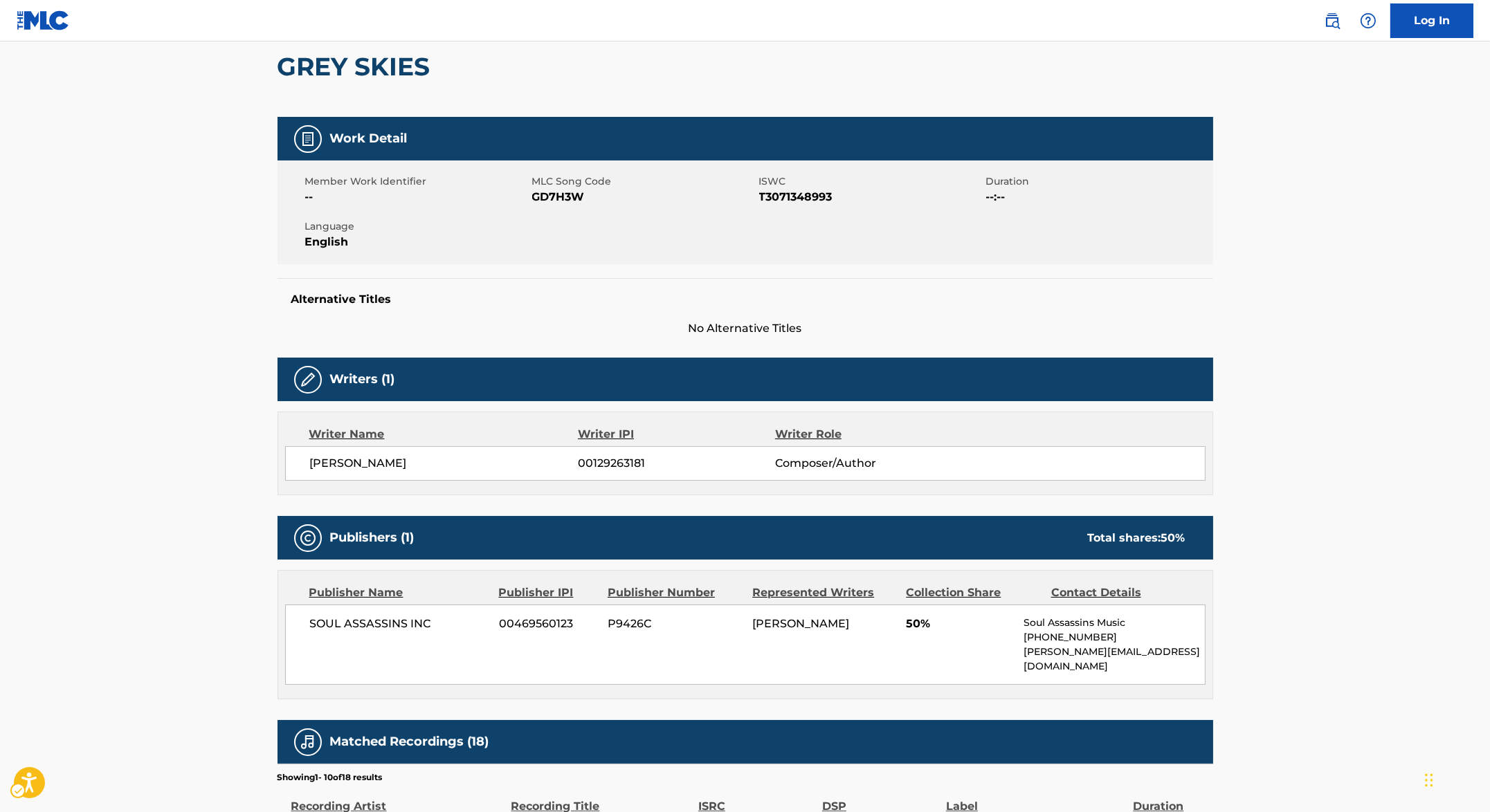
click at [806, 220] on div "Member Work Identifier -- MLC Song Code MLC Song Code - GD7H3W ISWC ISWC - T307…" at bounding box center [745, 212] width 936 height 104
click at [812, 205] on div "Member Work Identifier -- MLC Song Code MLC Song Code - GD7H3W ISWC ISWC - T307…" at bounding box center [745, 212] width 936 height 104
click at [818, 168] on div "Member Work Identifier -- MLC Song Code MLC Song Code - GD7H3W ISWC ISWC - T307…" at bounding box center [745, 212] width 936 height 104
click at [806, 197] on span "ISWC - T3071348993" at bounding box center [871, 197] width 224 height 16
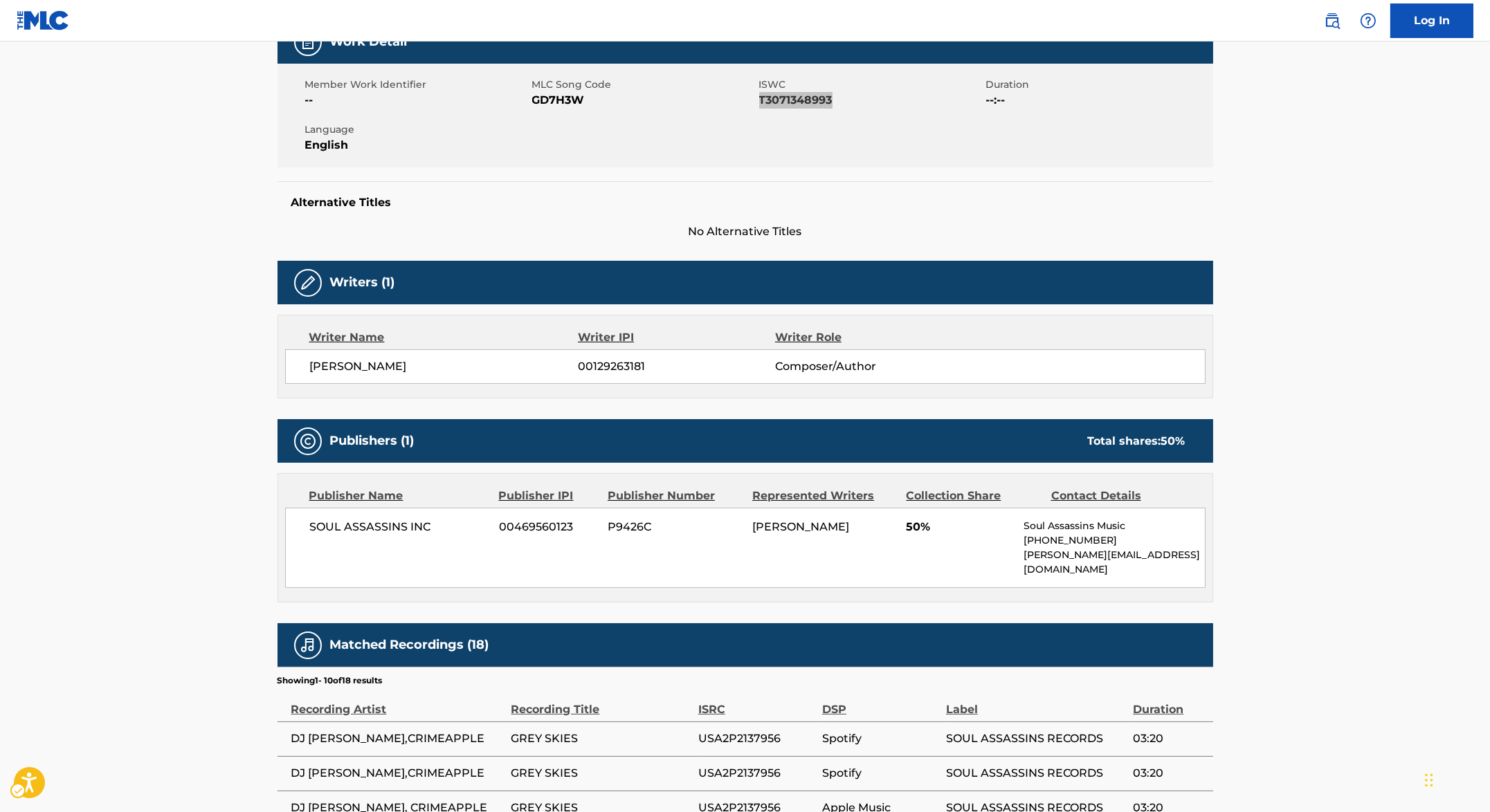
scroll to position [0, 0]
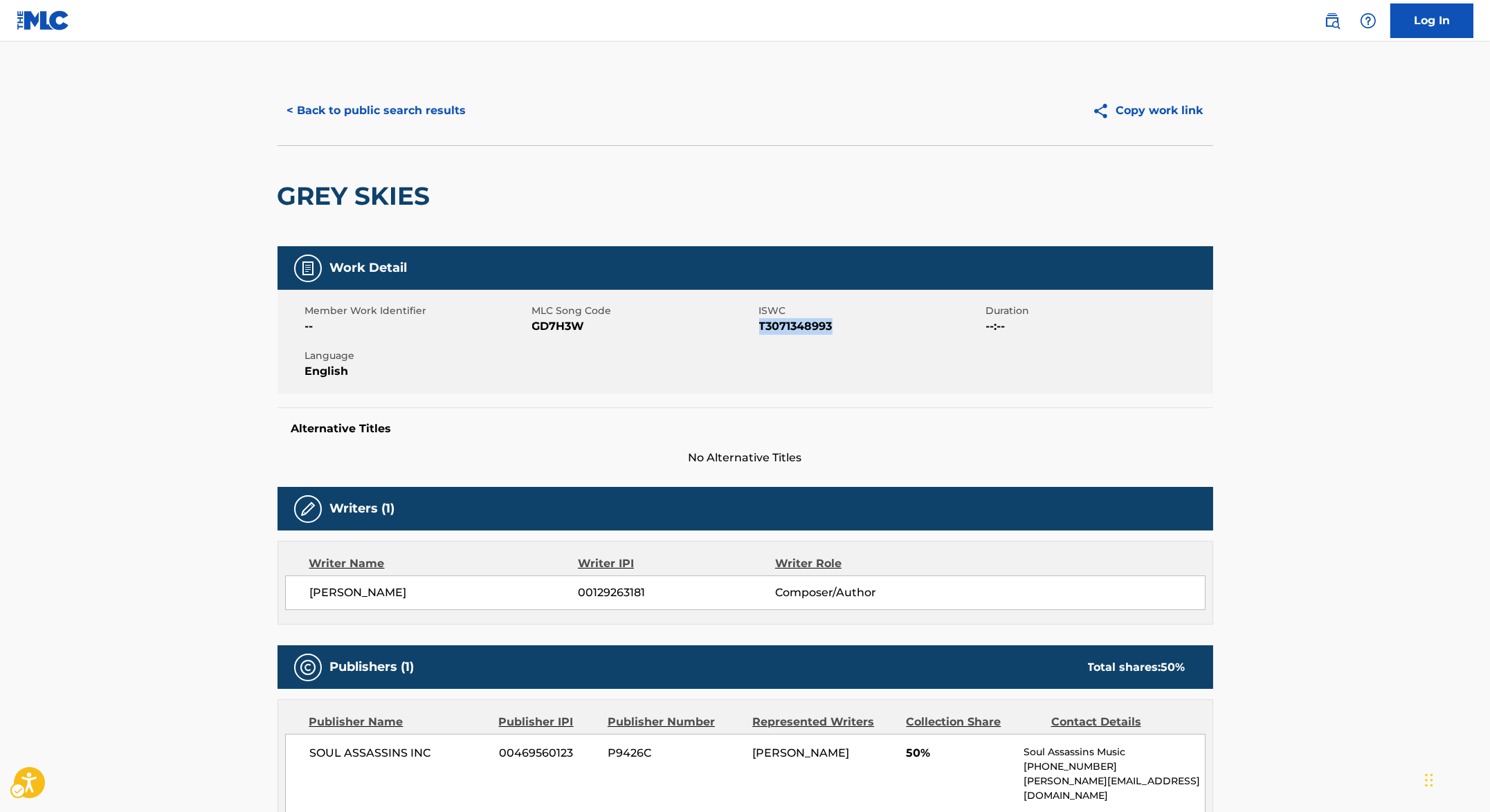
click at [321, 184] on h2 "GREY SKIES" at bounding box center [357, 196] width 160 height 31
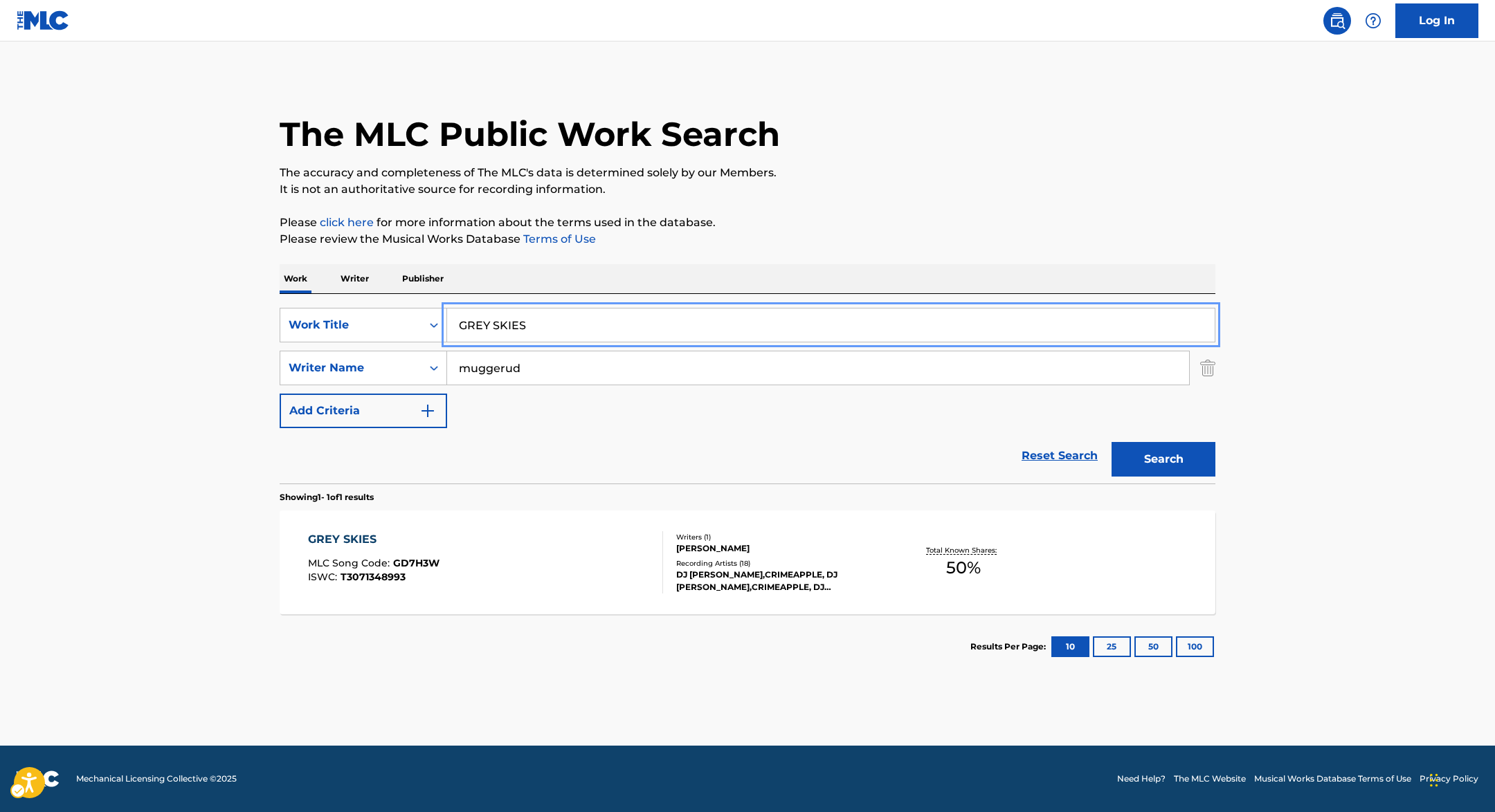
click at [611, 308] on input "GREY SKIES" at bounding box center [831, 325] width 767 height 33
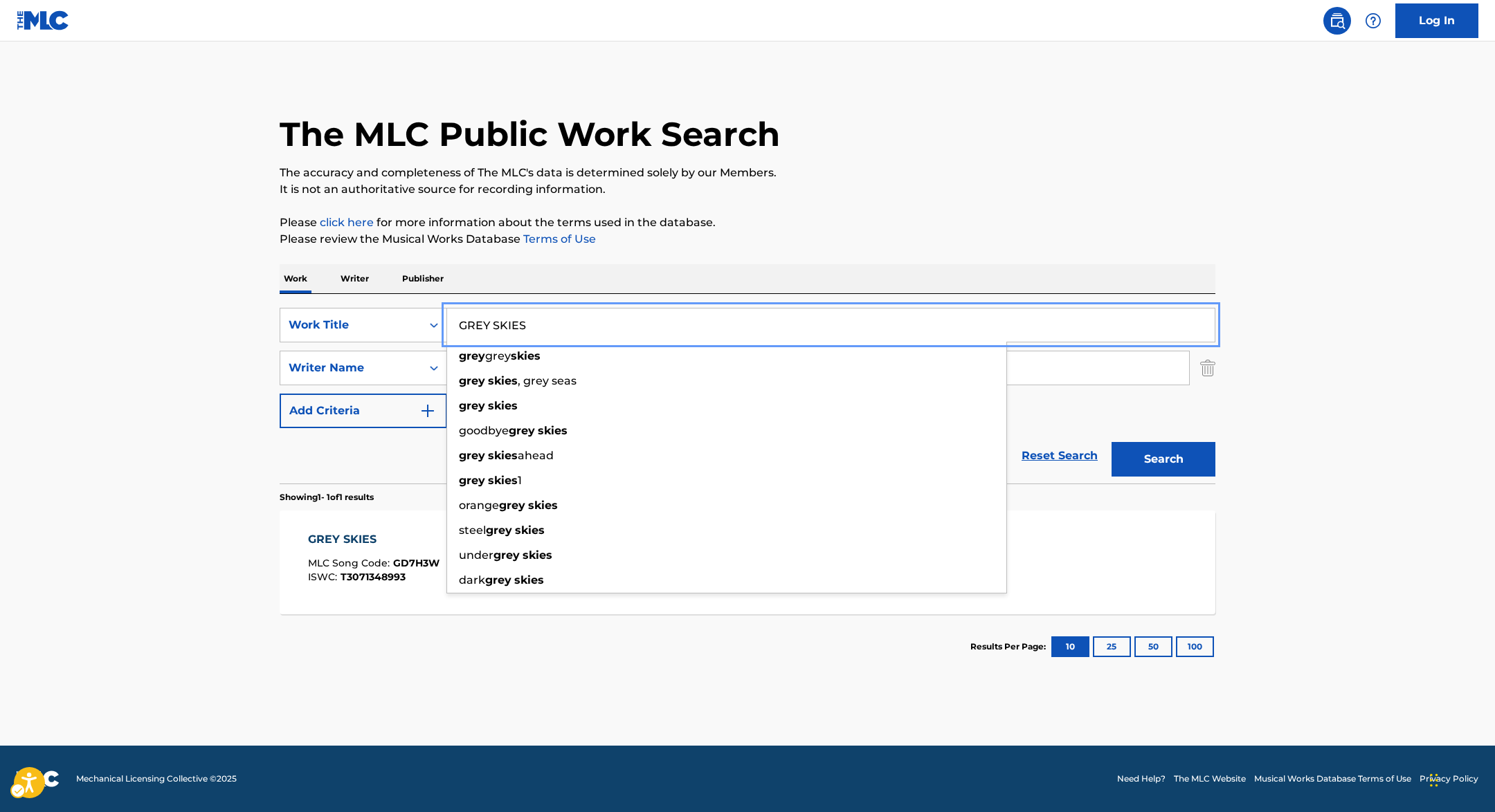
click at [611, 308] on input "GREY SKIES" at bounding box center [831, 325] width 767 height 33
paste input "[MEDICAL_DATA]"
type input "GT3"
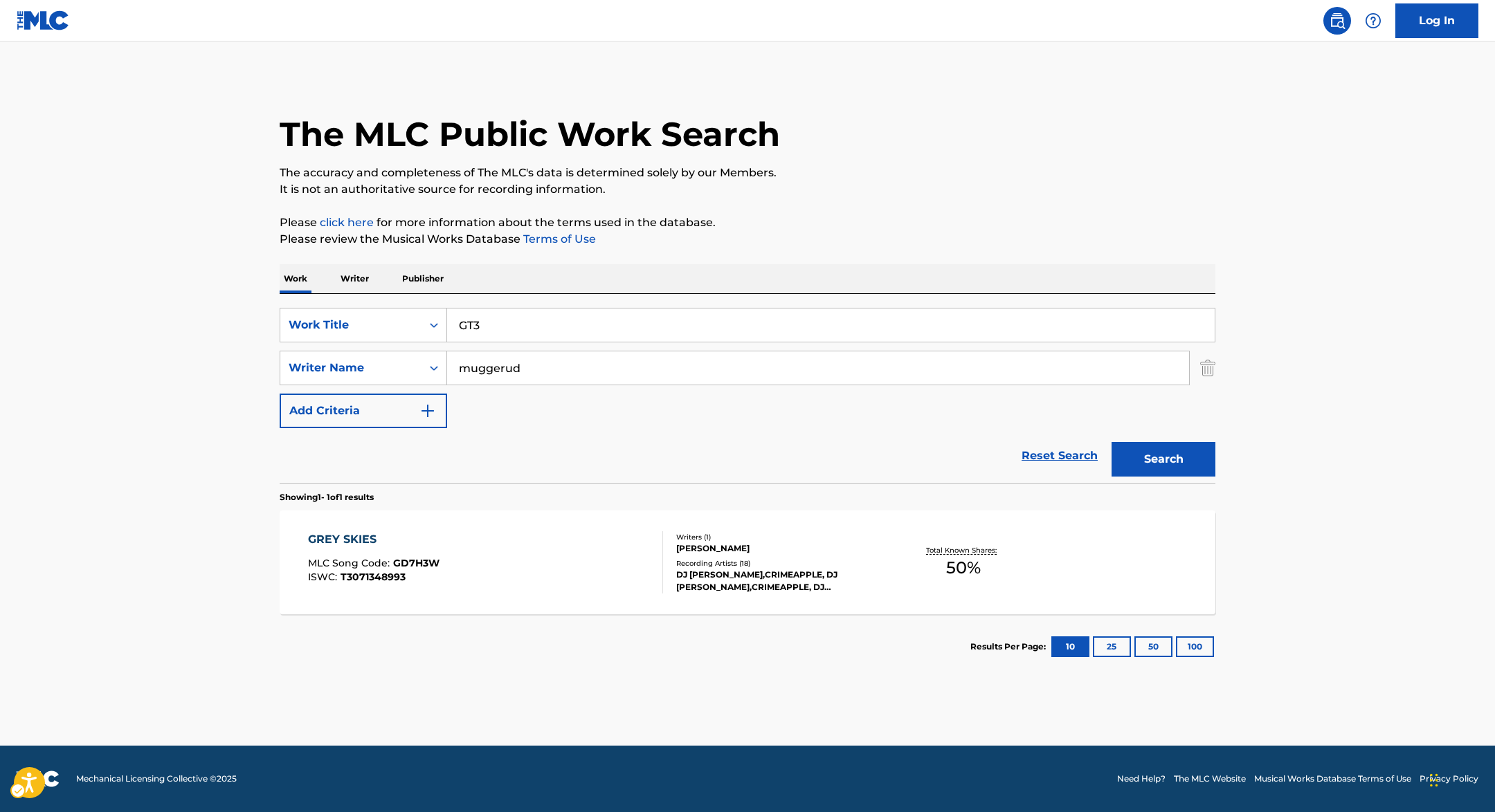
click at [934, 219] on p "Please click here | New Window for more information about the terms used in the…" at bounding box center [748, 223] width 936 height 16
click at [1198, 466] on button "Search" at bounding box center [1163, 459] width 104 height 35
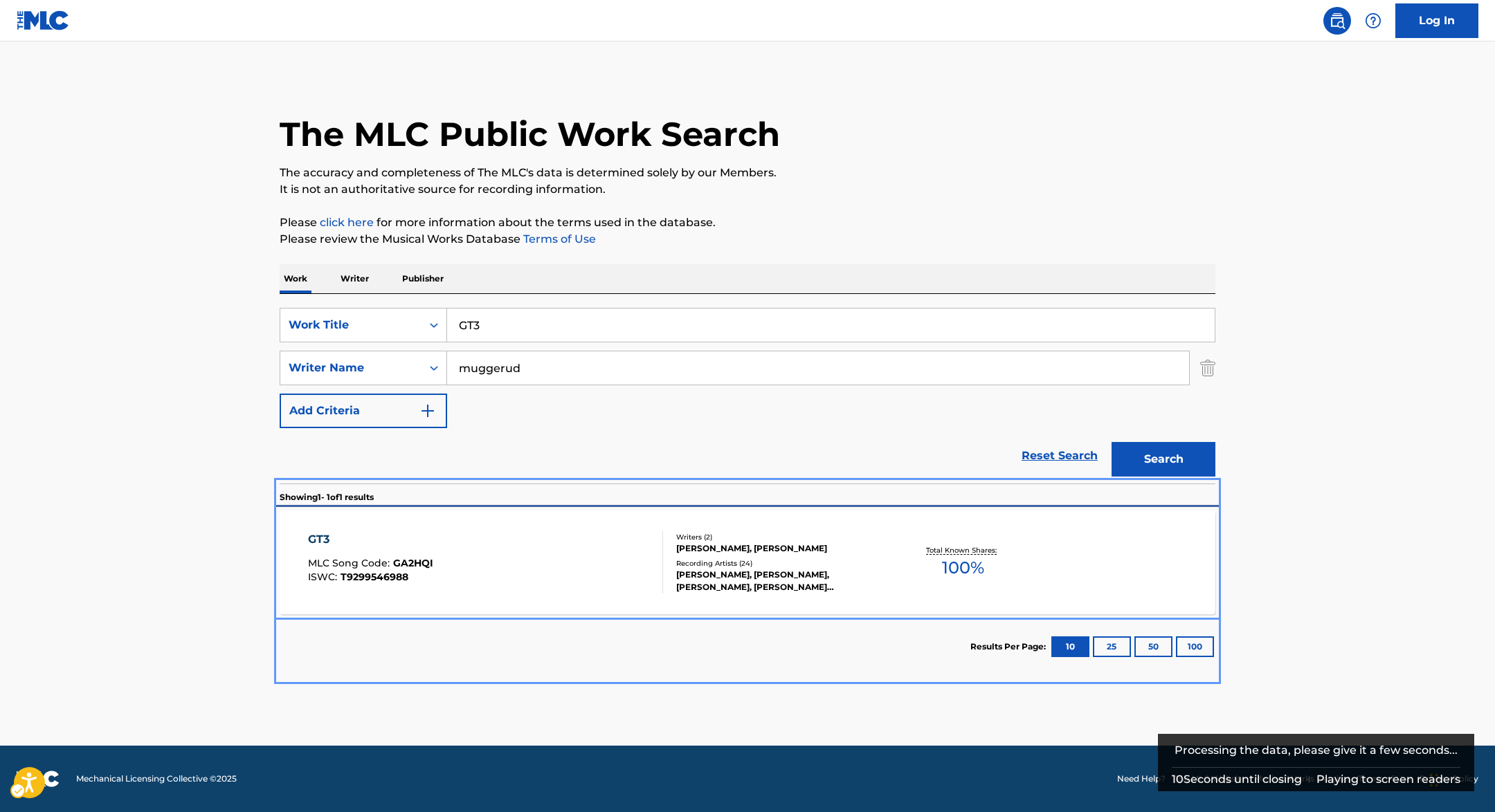
click at [500, 542] on div "GT3 MLC Song Code : GA2HQI ISWC : T9299546988" at bounding box center [485, 562] width 356 height 62
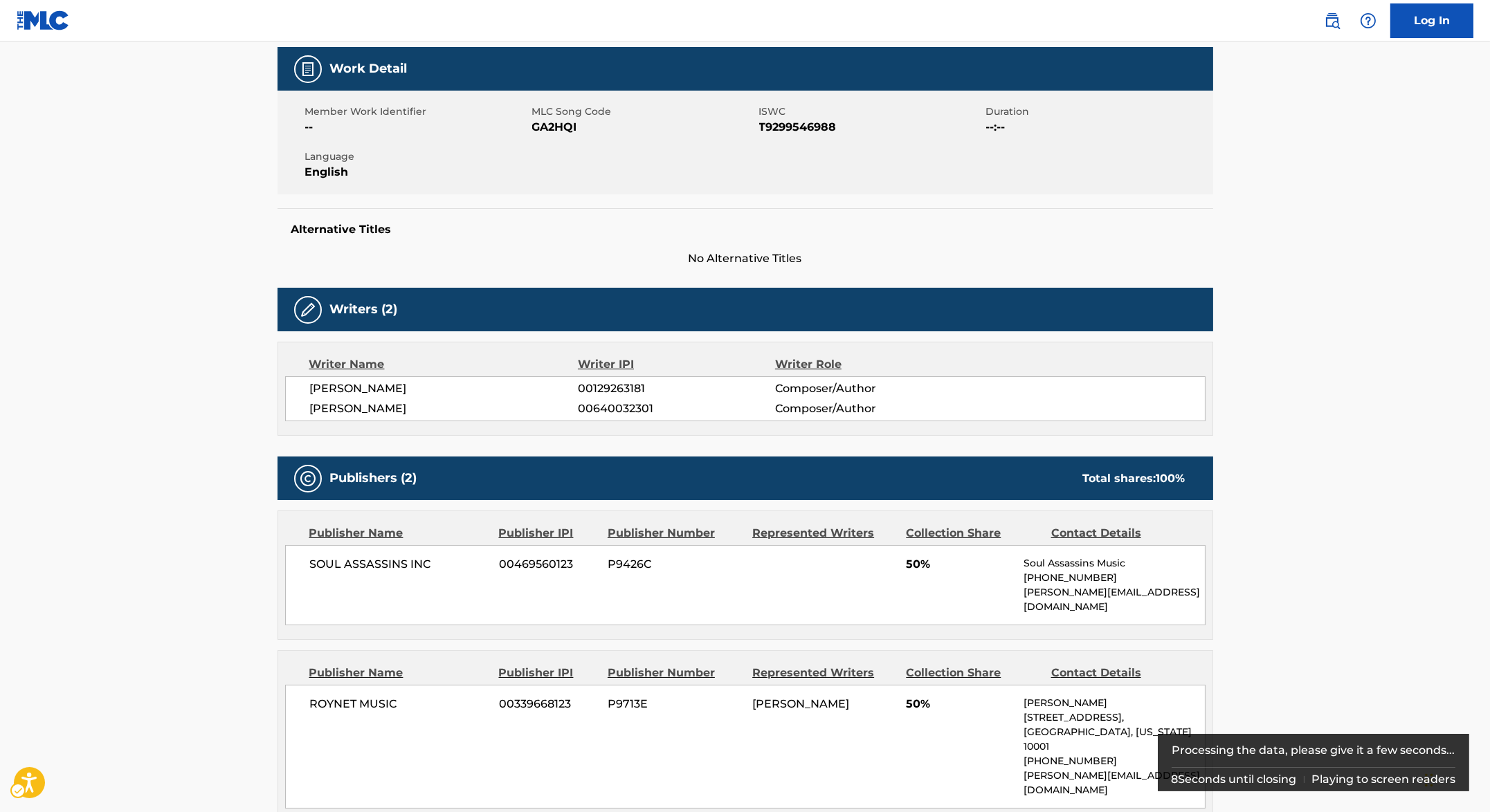
scroll to position [260, 0]
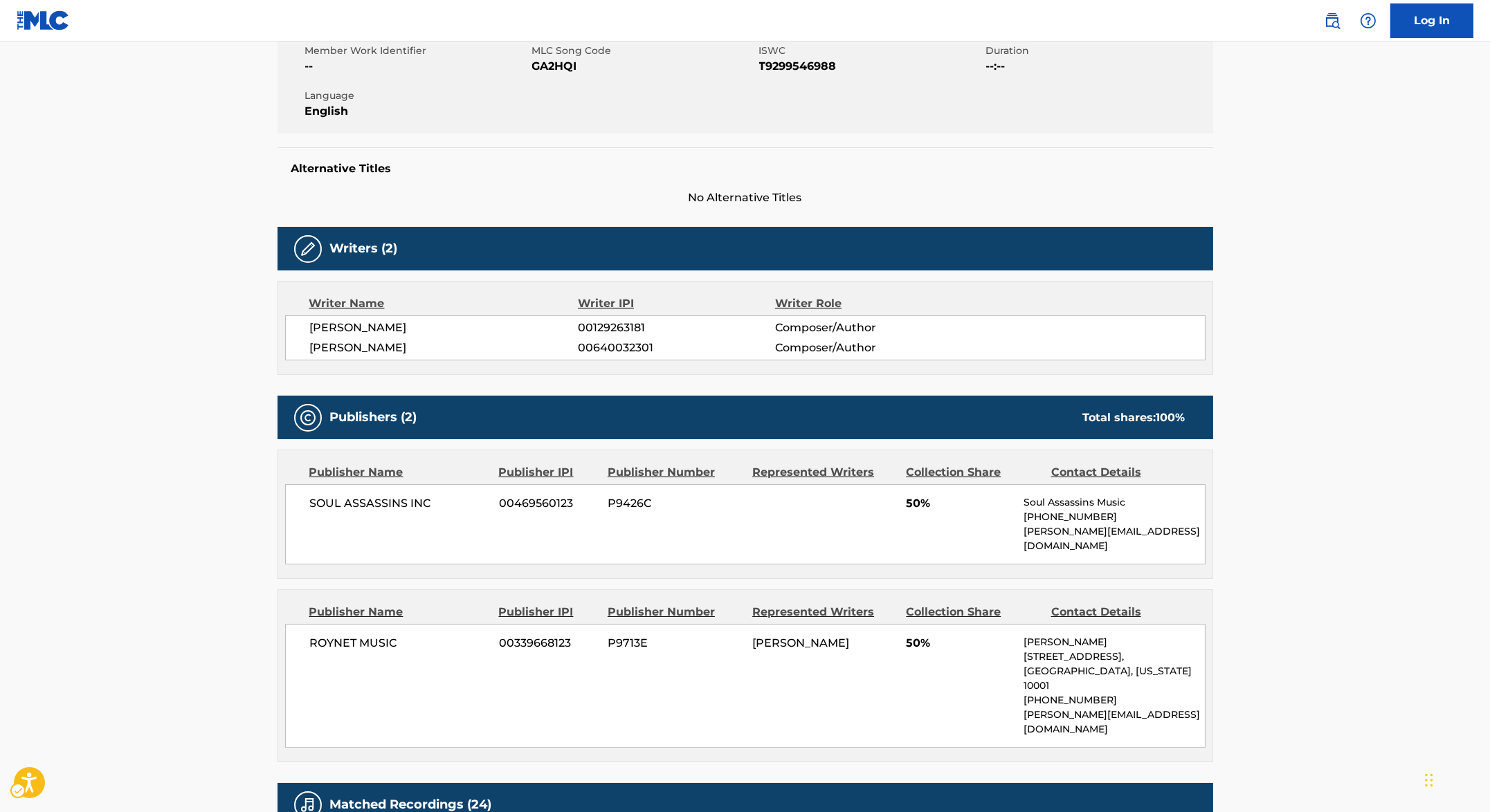
click at [619, 325] on span "00129263181" at bounding box center [676, 328] width 197 height 16
click at [636, 351] on span "00640032301" at bounding box center [676, 348] width 197 height 16
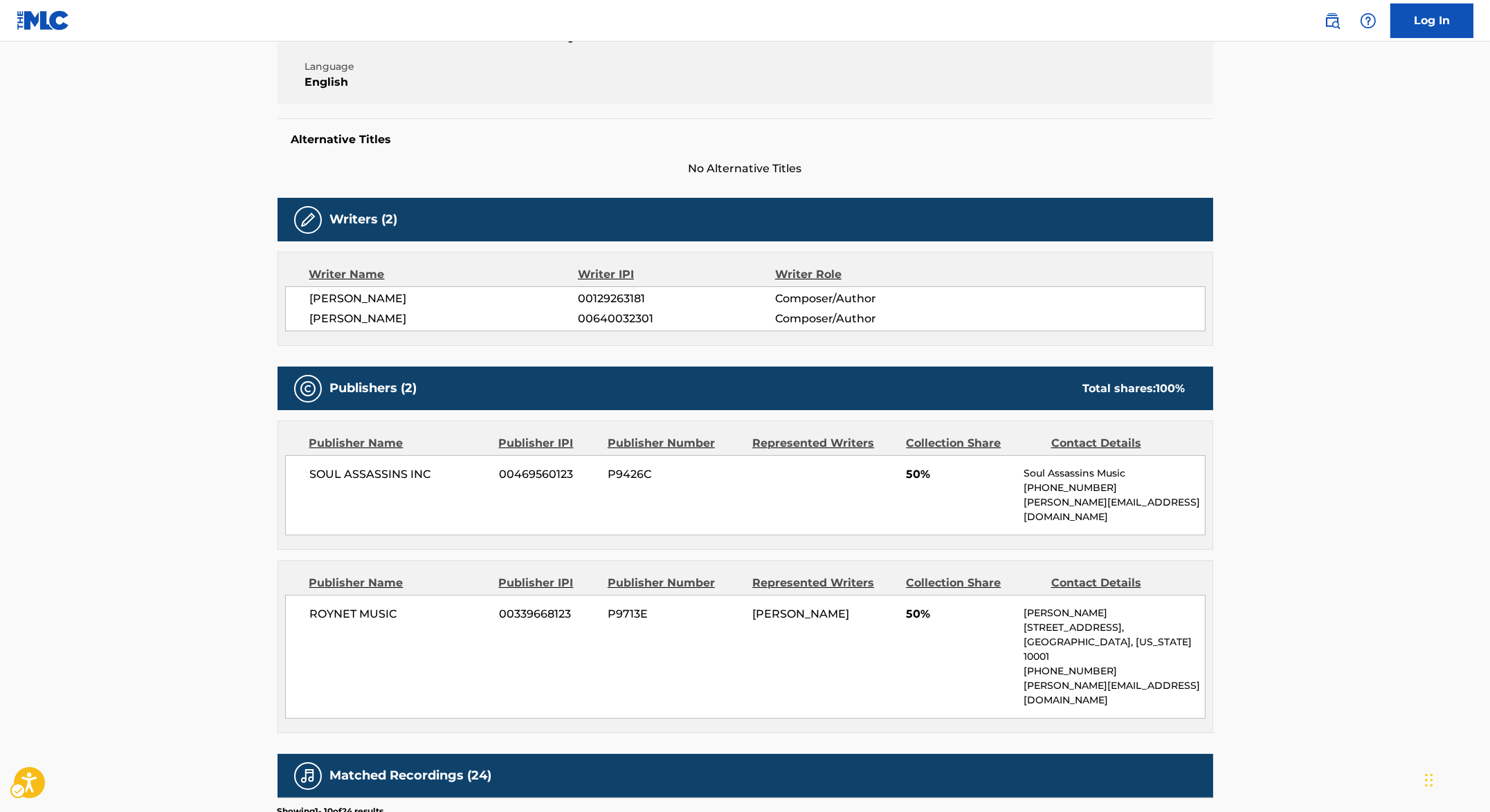
scroll to position [0, 0]
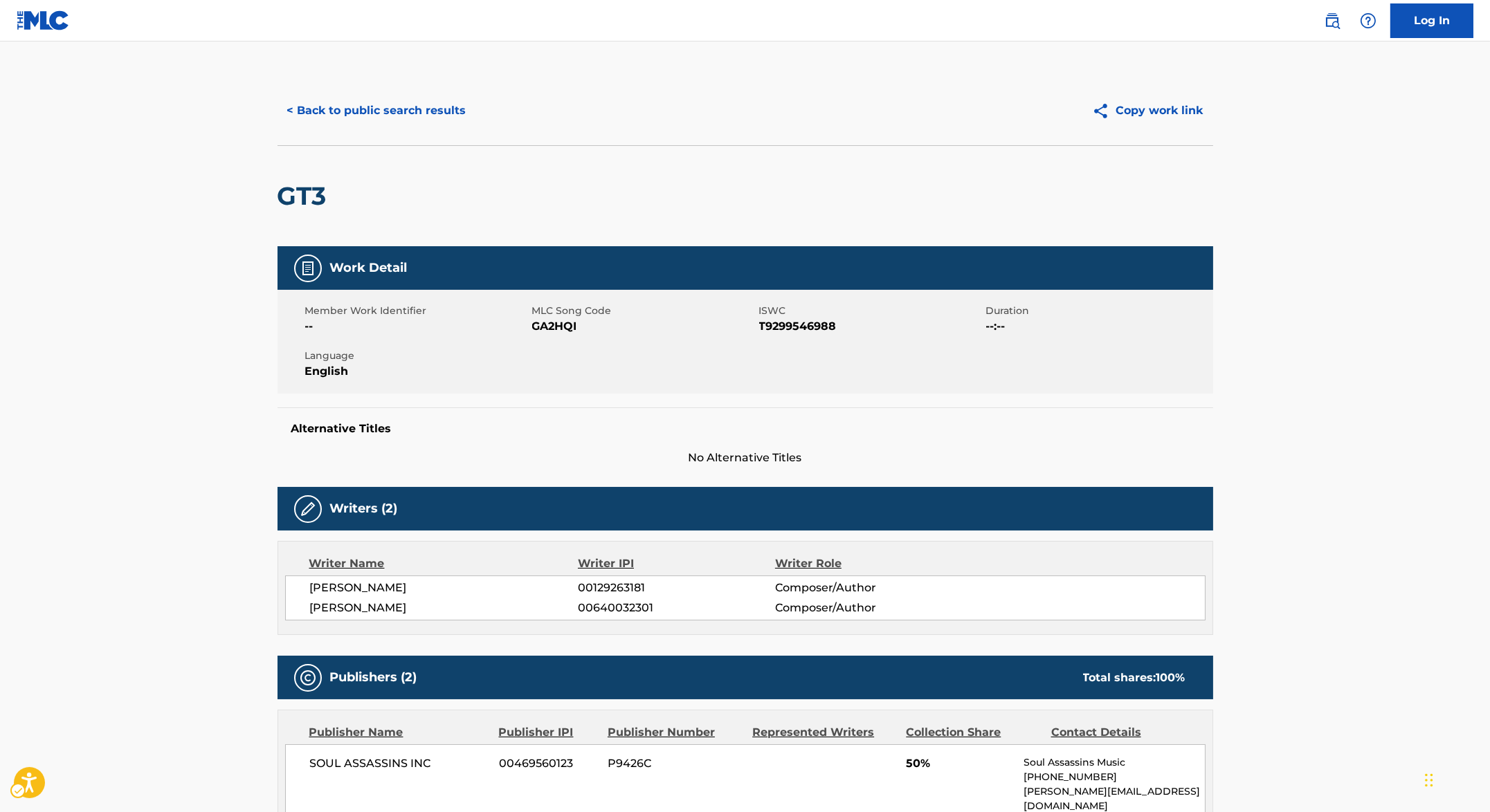
click at [548, 339] on div "Member Work Identifier -- MLC Song Code MLC Song Code - GA2HQI ISWC ISWC - T929…" at bounding box center [745, 342] width 936 height 104
click at [554, 325] on span "MLC Song Code - GA2HQI" at bounding box center [644, 326] width 224 height 16
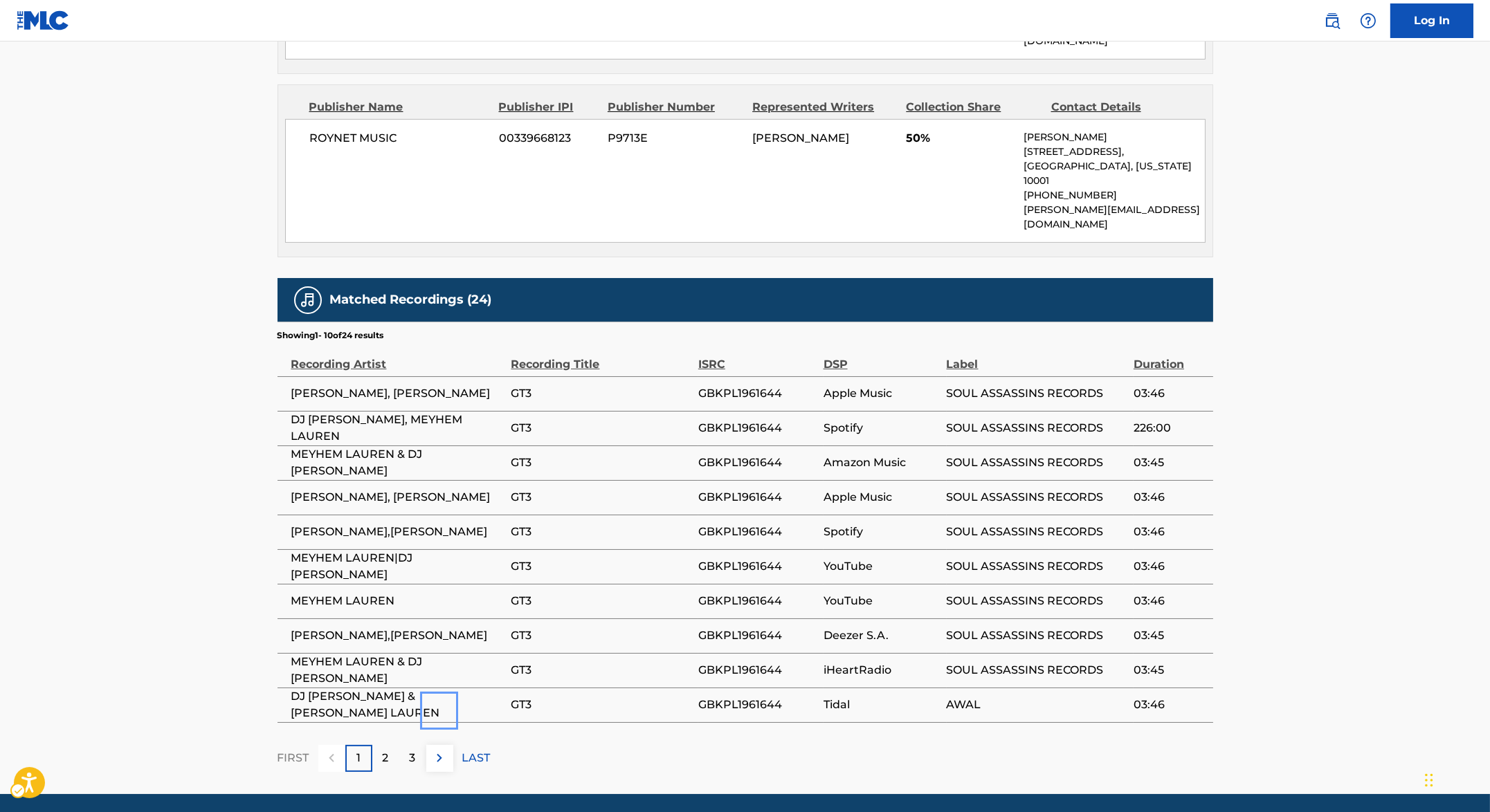
drag, startPoint x: 714, startPoint y: 236, endPoint x: 1193, endPoint y: 76, distance: 505.0
click at [761, 212] on div "Work Detail Member Work Identifier -- MLC Song Code MLC Song Code - GA2HQI ISWC…" at bounding box center [745, 127] width 936 height 1290
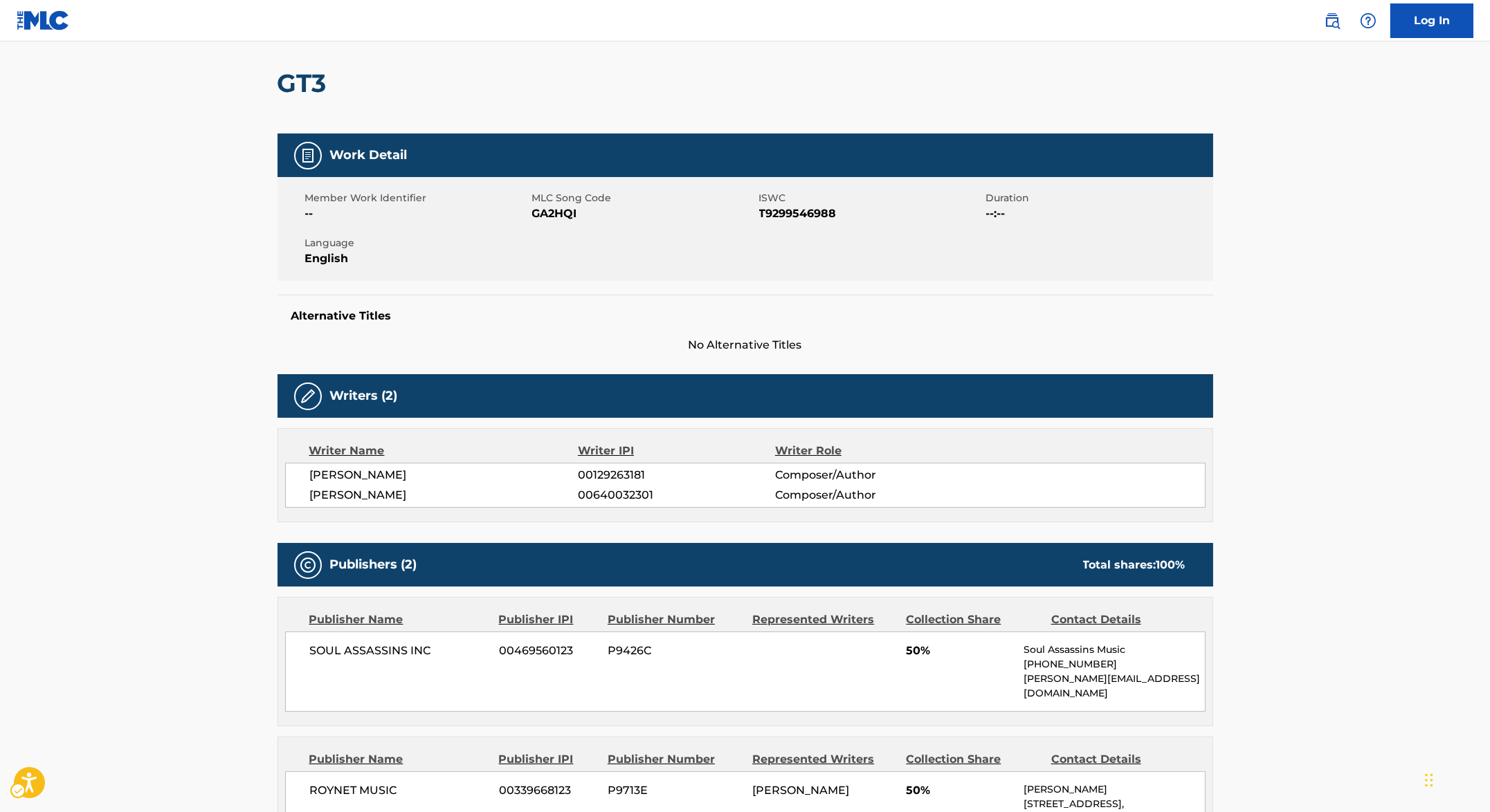
scroll to position [0, 0]
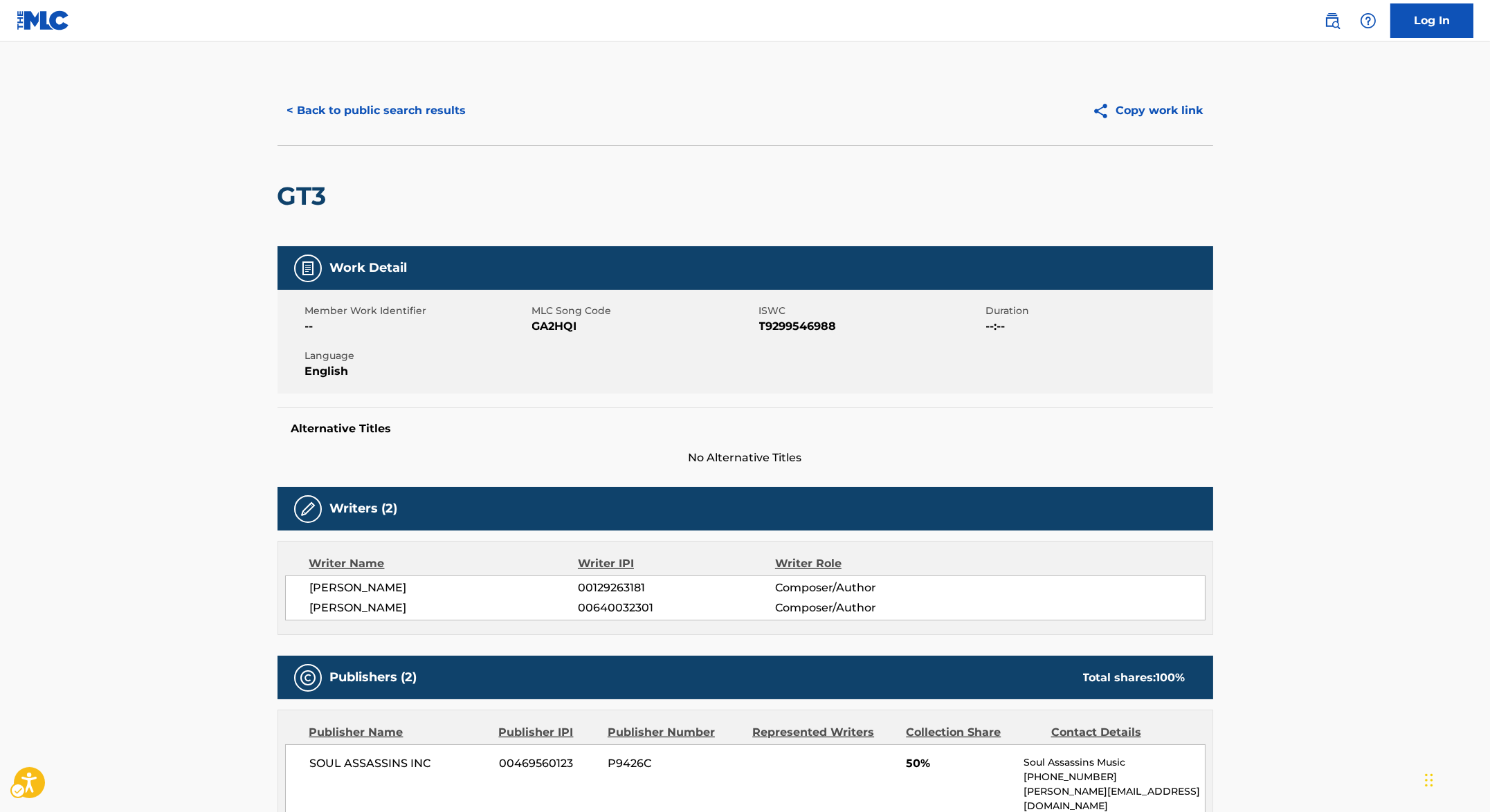
click at [550, 330] on span "MLC Song Code - GA2HQI" at bounding box center [644, 326] width 224 height 16
click at [548, 332] on span "MLC Song Code - GA2HQI" at bounding box center [644, 326] width 224 height 16
click at [780, 327] on span "ISWC - T9299546988" at bounding box center [871, 326] width 224 height 16
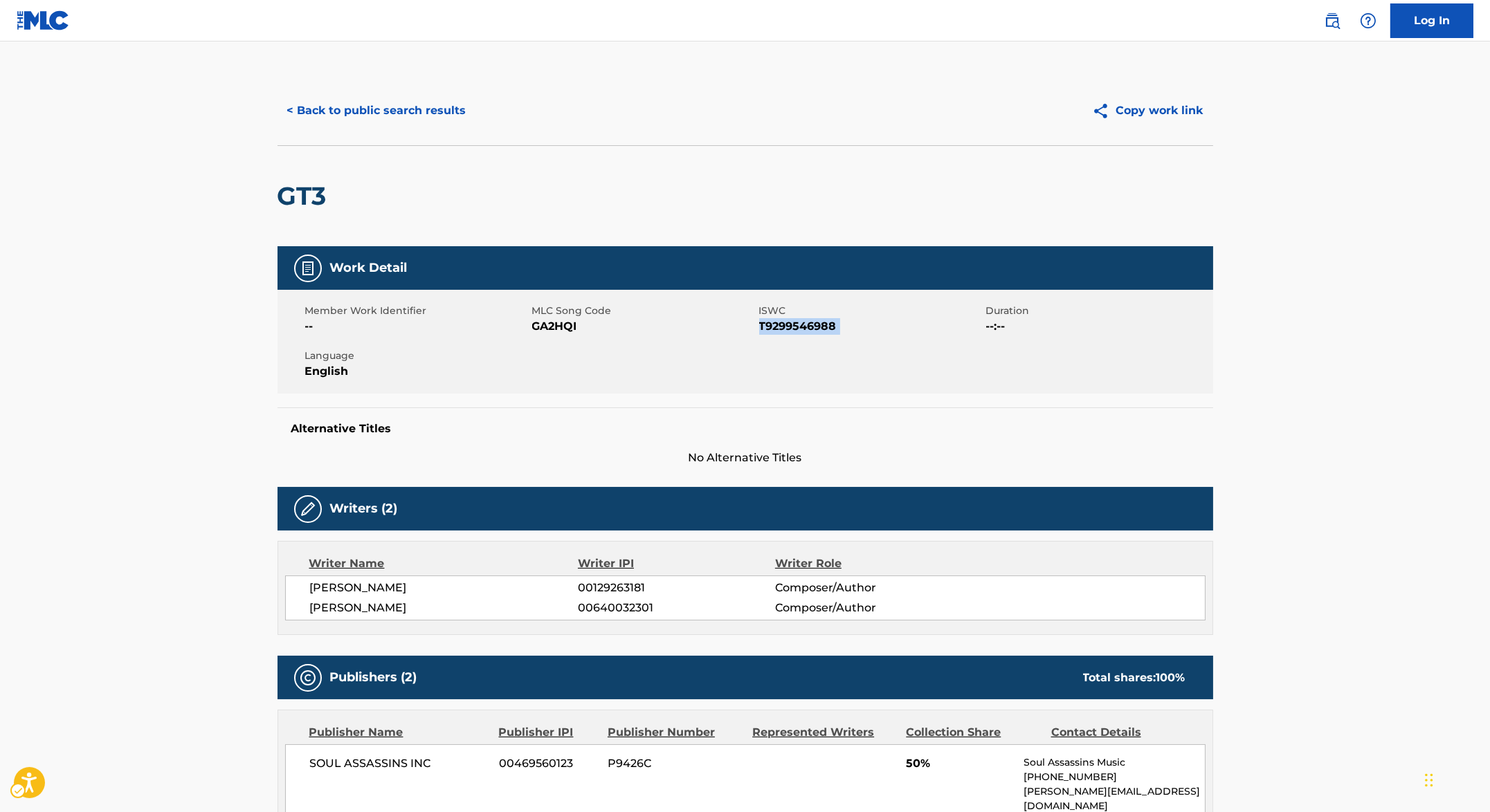
click at [780, 327] on span "ISWC - T9299546988" at bounding box center [871, 326] width 224 height 16
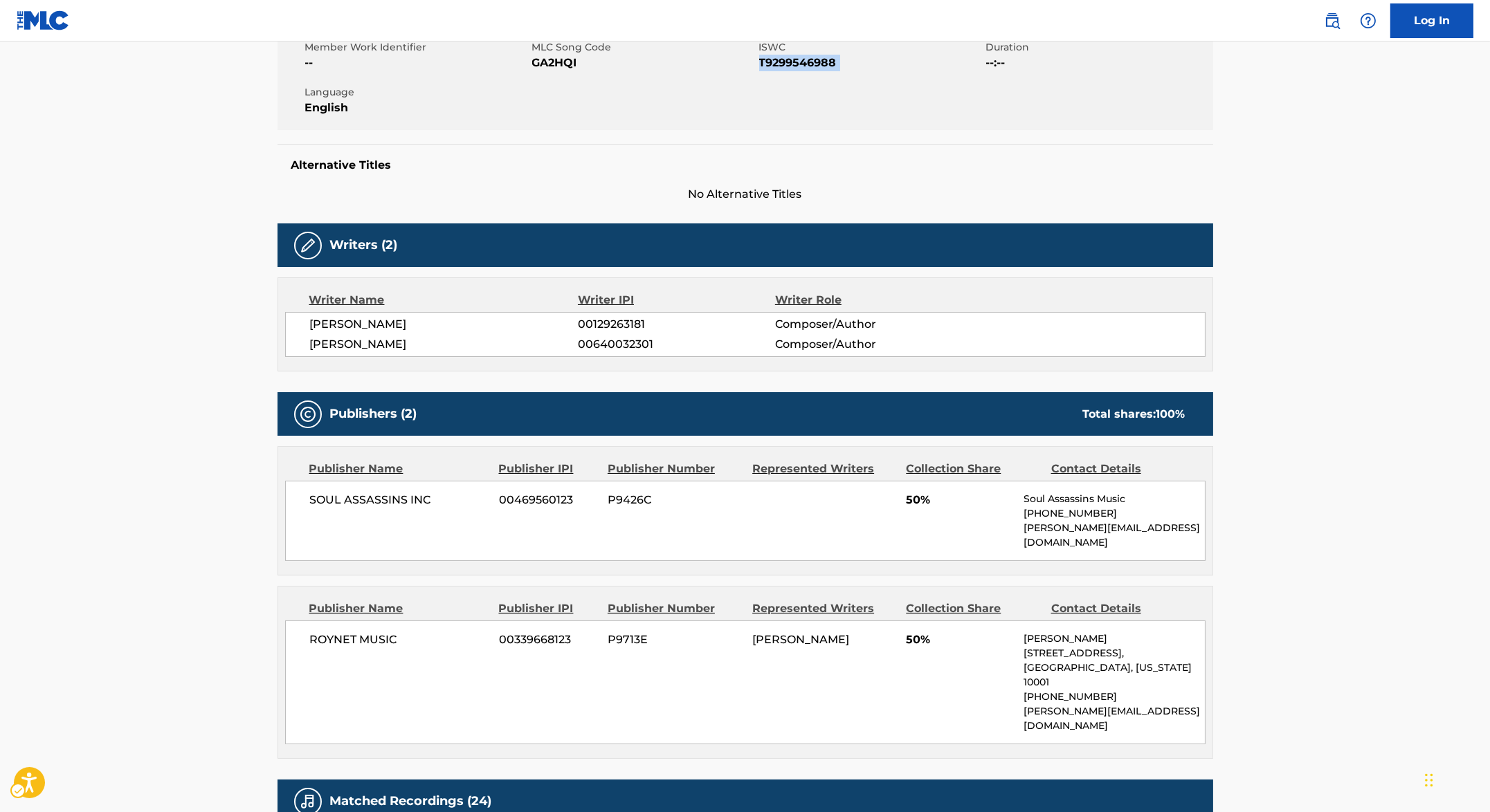
scroll to position [653, 0]
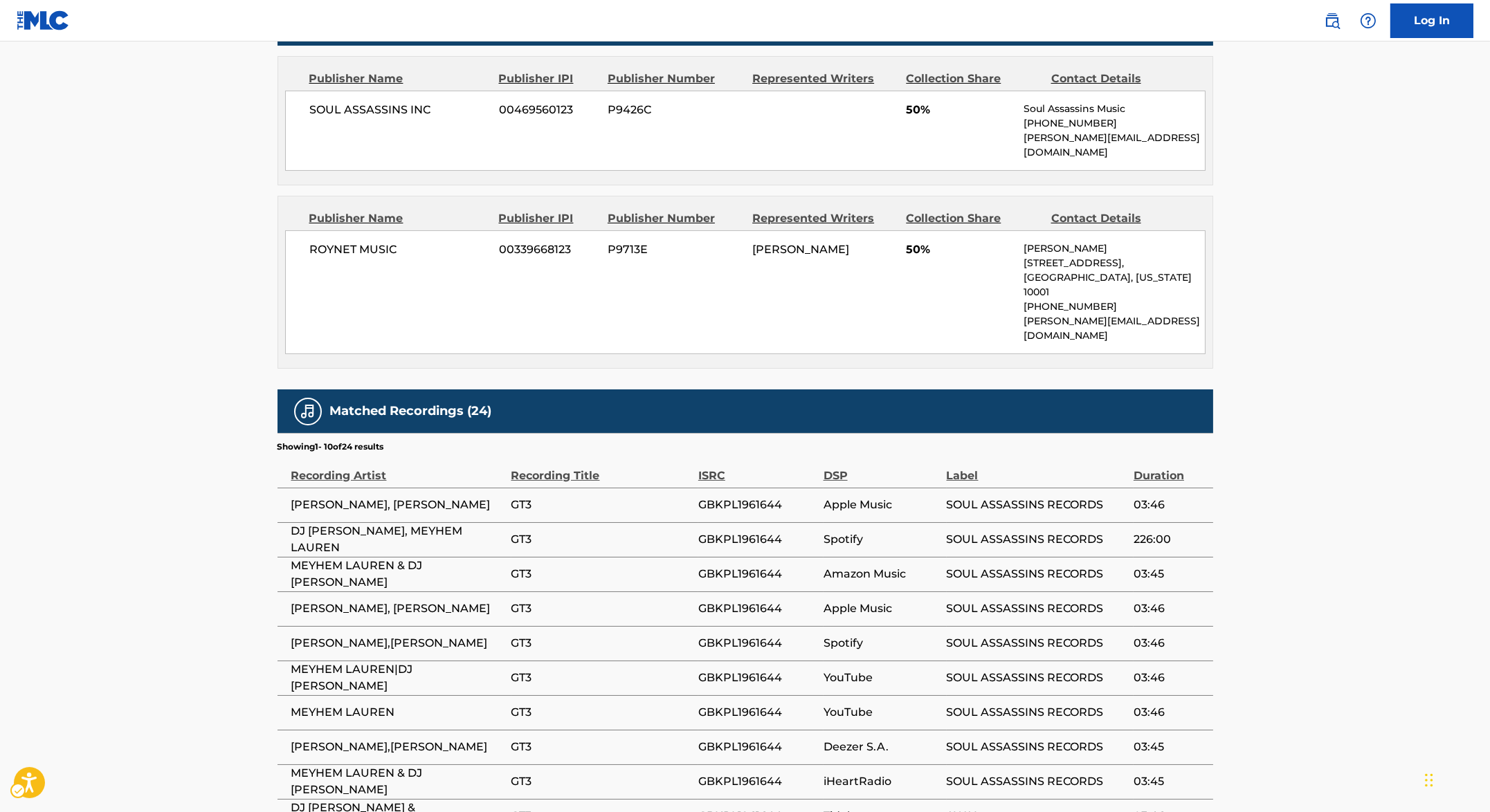
click at [735, 496] on span "GBKPL1961644" at bounding box center [757, 505] width 118 height 16
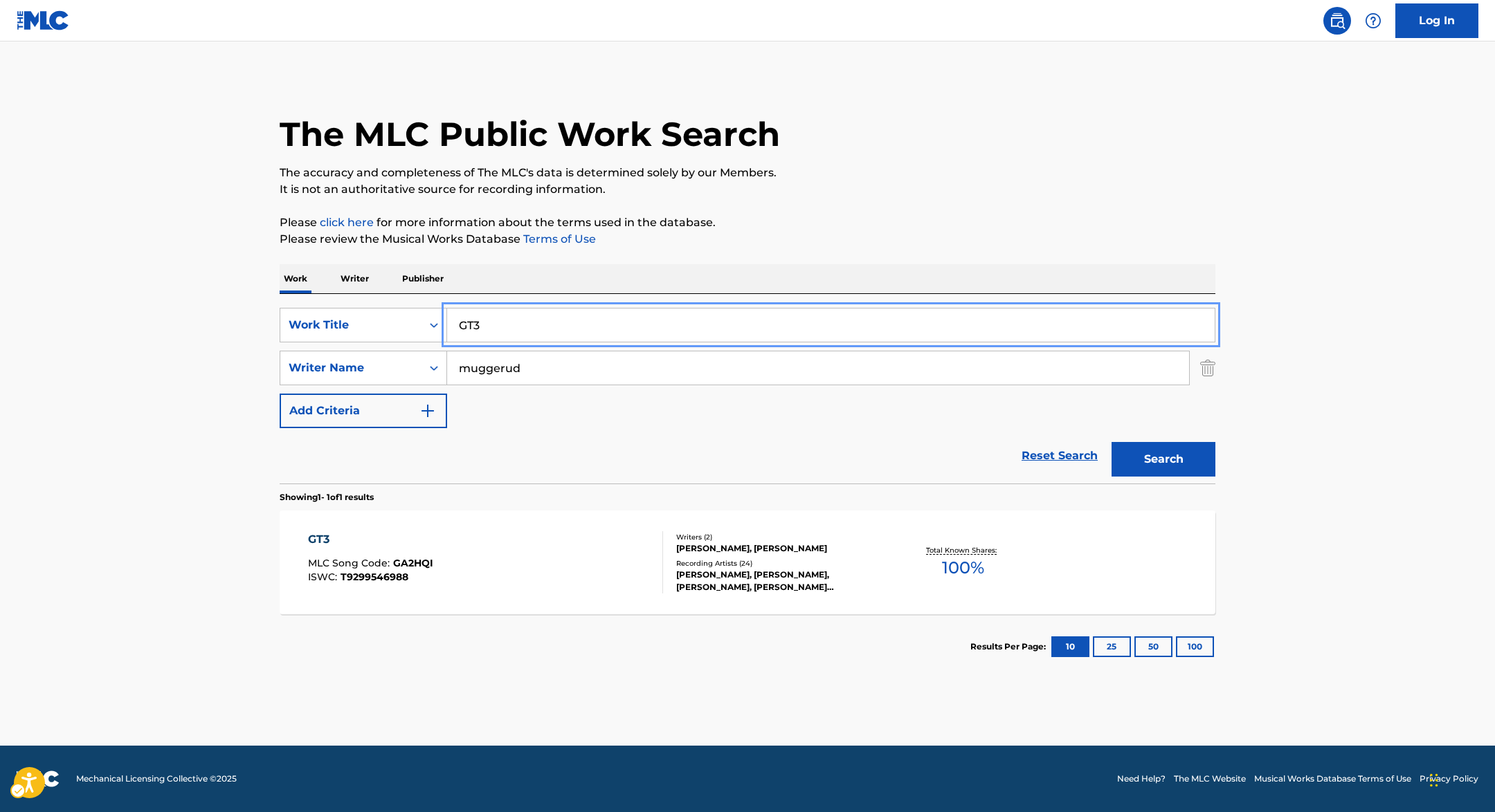
click at [518, 338] on input "GT3" at bounding box center [831, 325] width 767 height 33
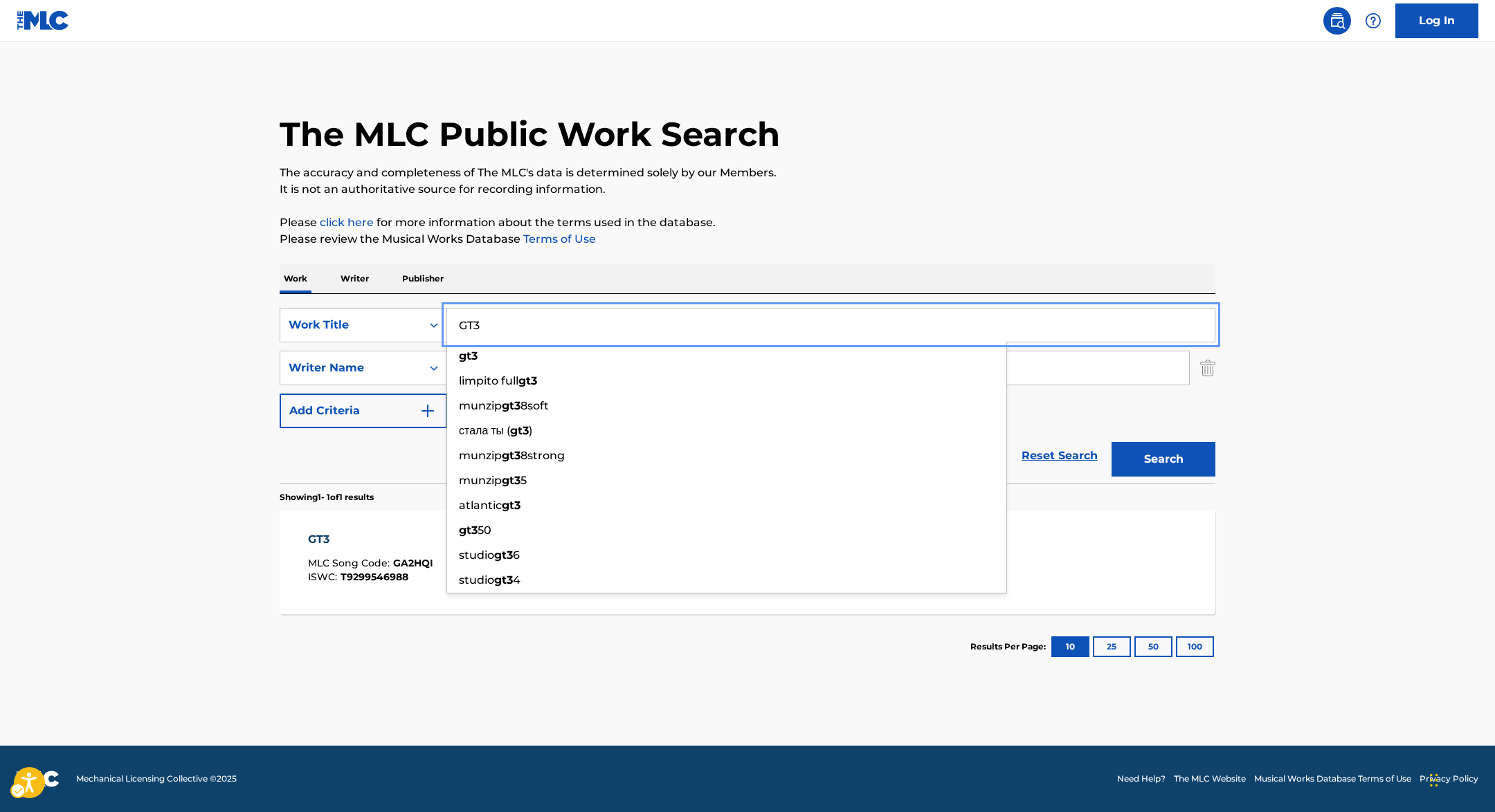
paste input "[PERSON_NAME] COOCHIE"
type input "GUCCI COOCHIE"
click at [1019, 248] on div "The MLC Public Work Search The accuracy and completeness of The MLC's data is d…" at bounding box center [748, 378] width 969 height 603
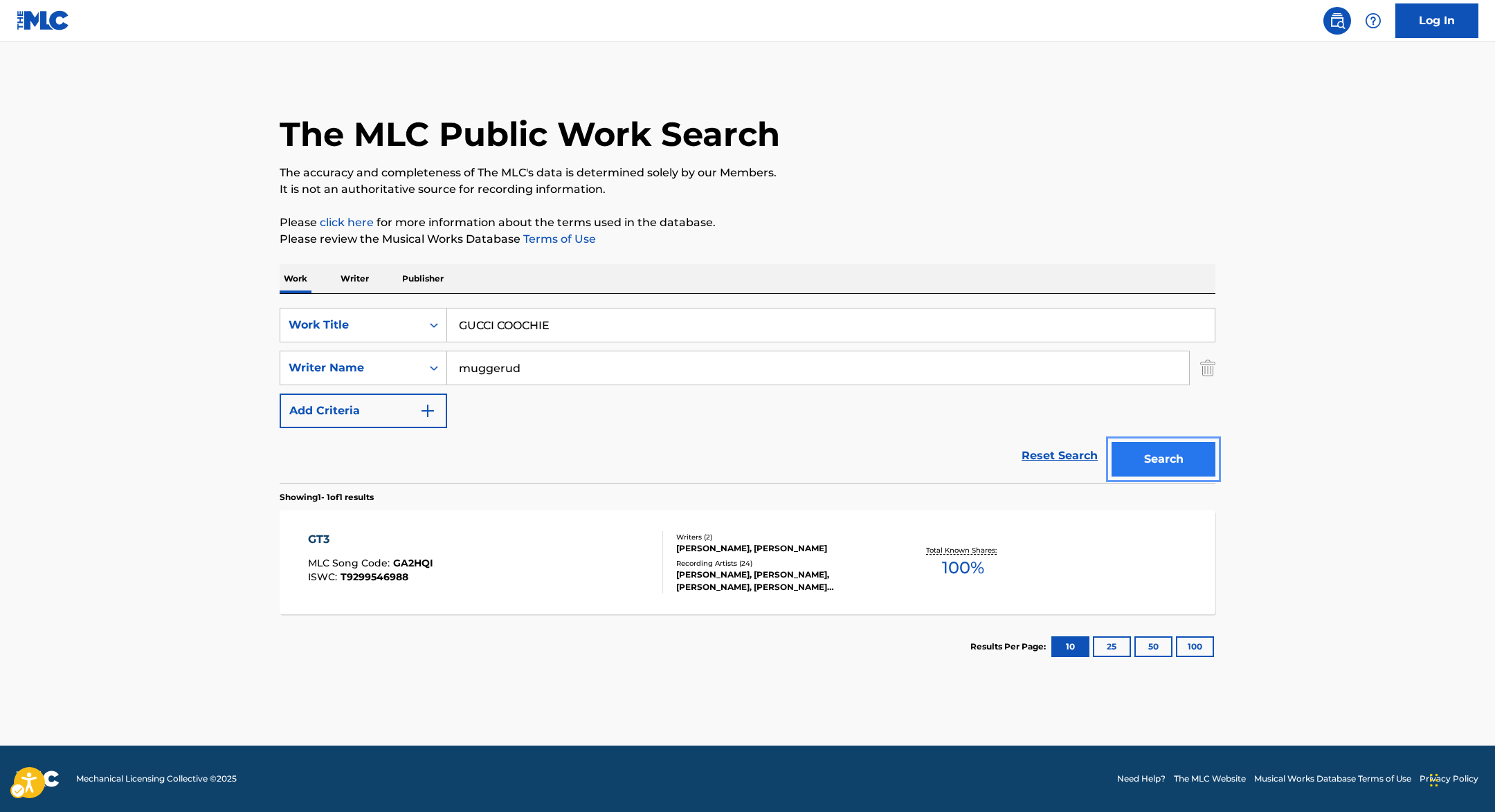
click at [1165, 462] on button "Search" at bounding box center [1163, 459] width 104 height 35
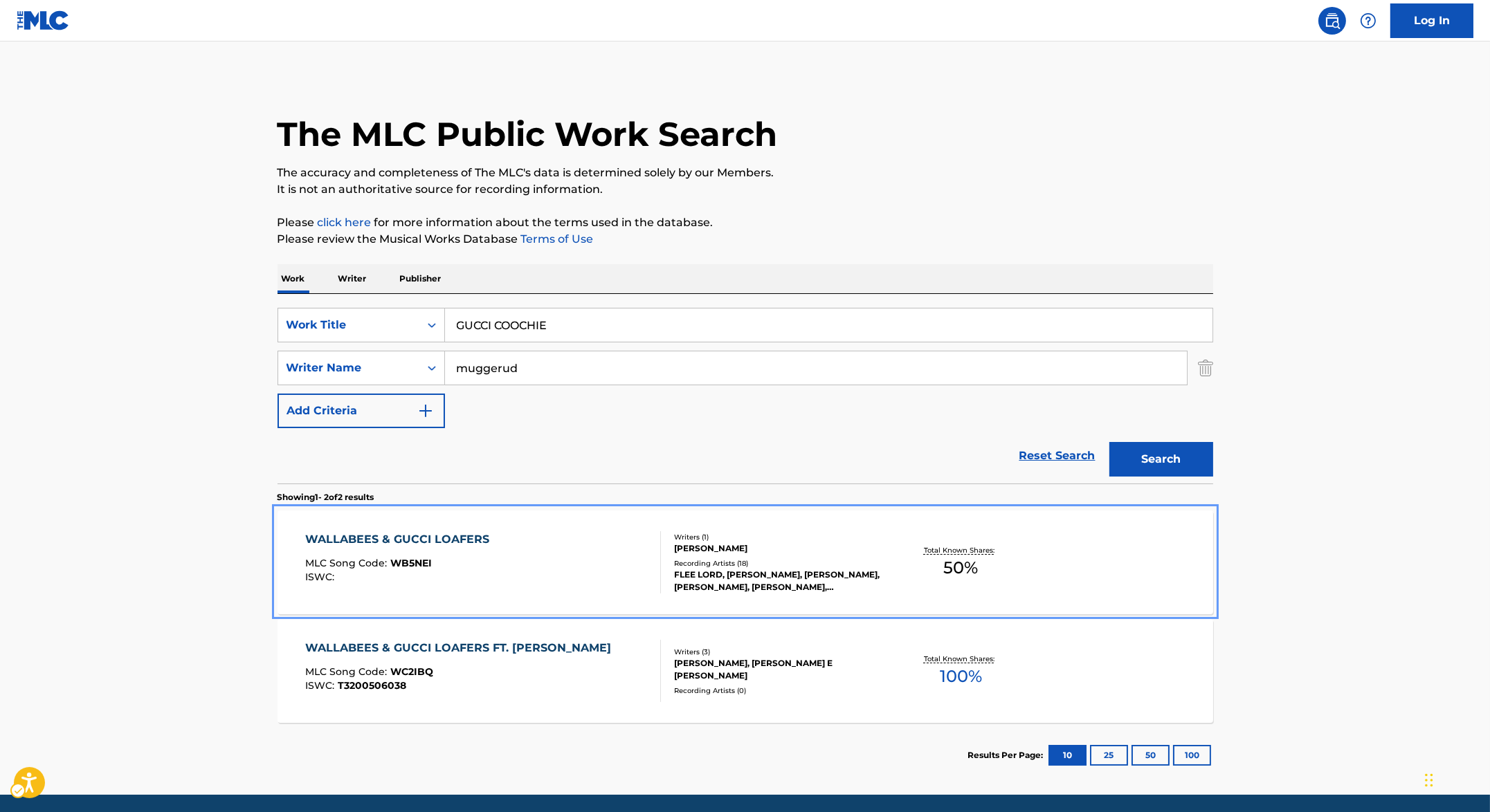
click at [504, 544] on div "WALLABEES & GUCCI LOAFERS MLC Song Code : WB5NEI ISWC :" at bounding box center [483, 562] width 356 height 62
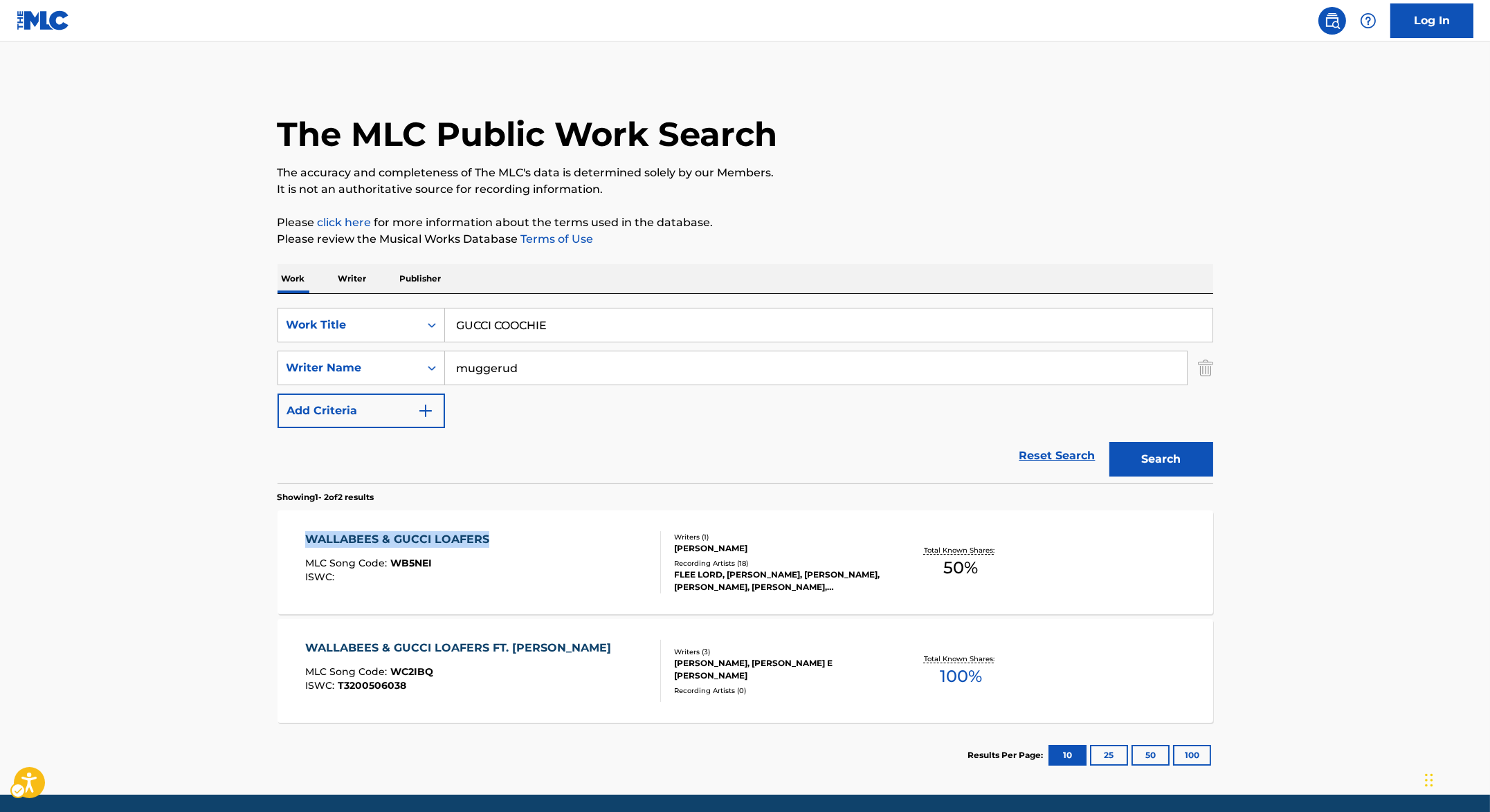
drag, startPoint x: 257, startPoint y: 534, endPoint x: 495, endPoint y: 541, distance: 238.1
click at [495, 541] on main "The MLC Public Work Search The accuracy and completeness of The MLC's data is d…" at bounding box center [745, 418] width 1490 height 753
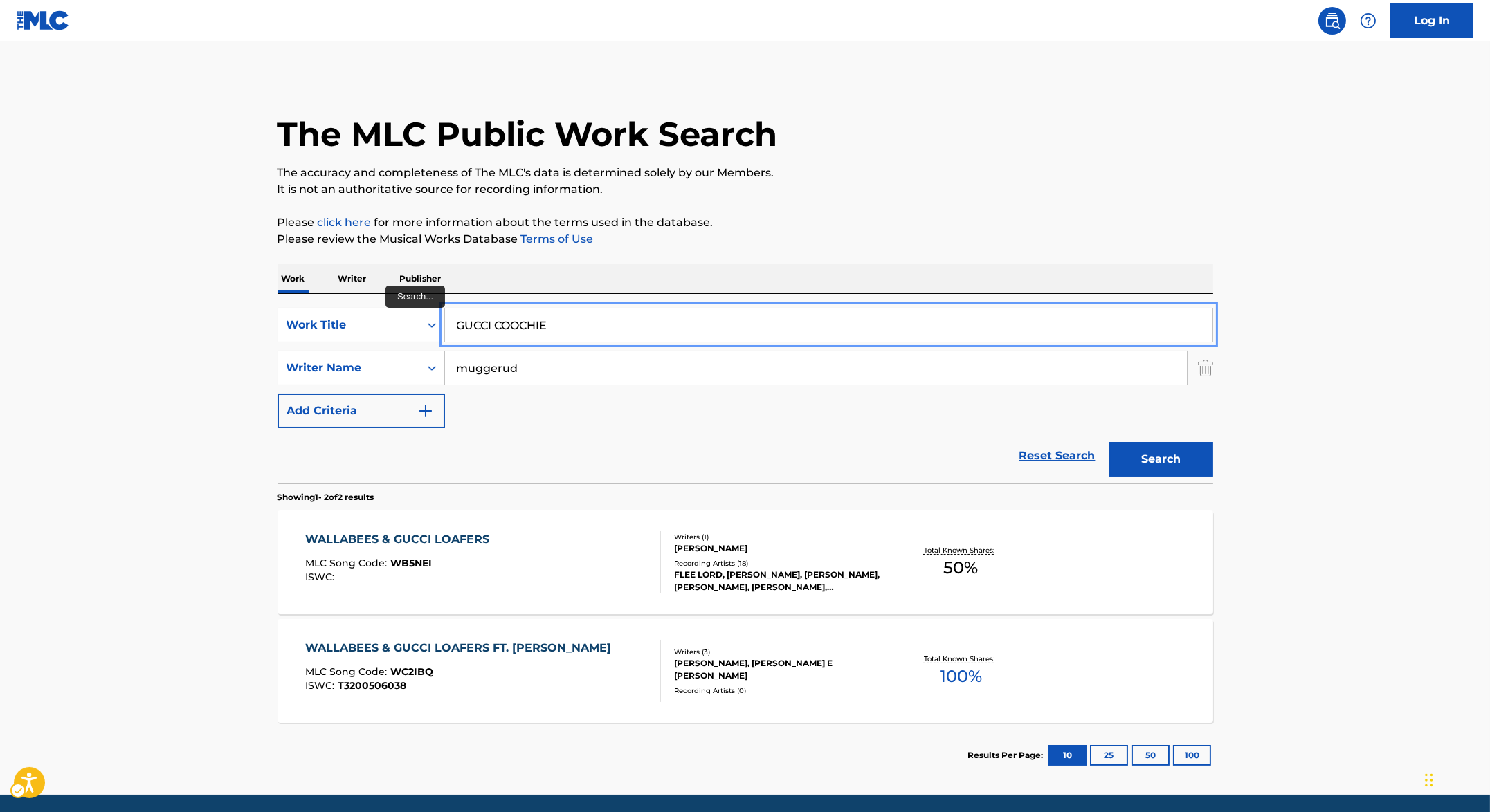
click at [551, 338] on input "GUCCI COOCHIE" at bounding box center [828, 325] width 767 height 33
paste input "ESS WHO'S BACK"
type input "GUESS WHO'S BACK"
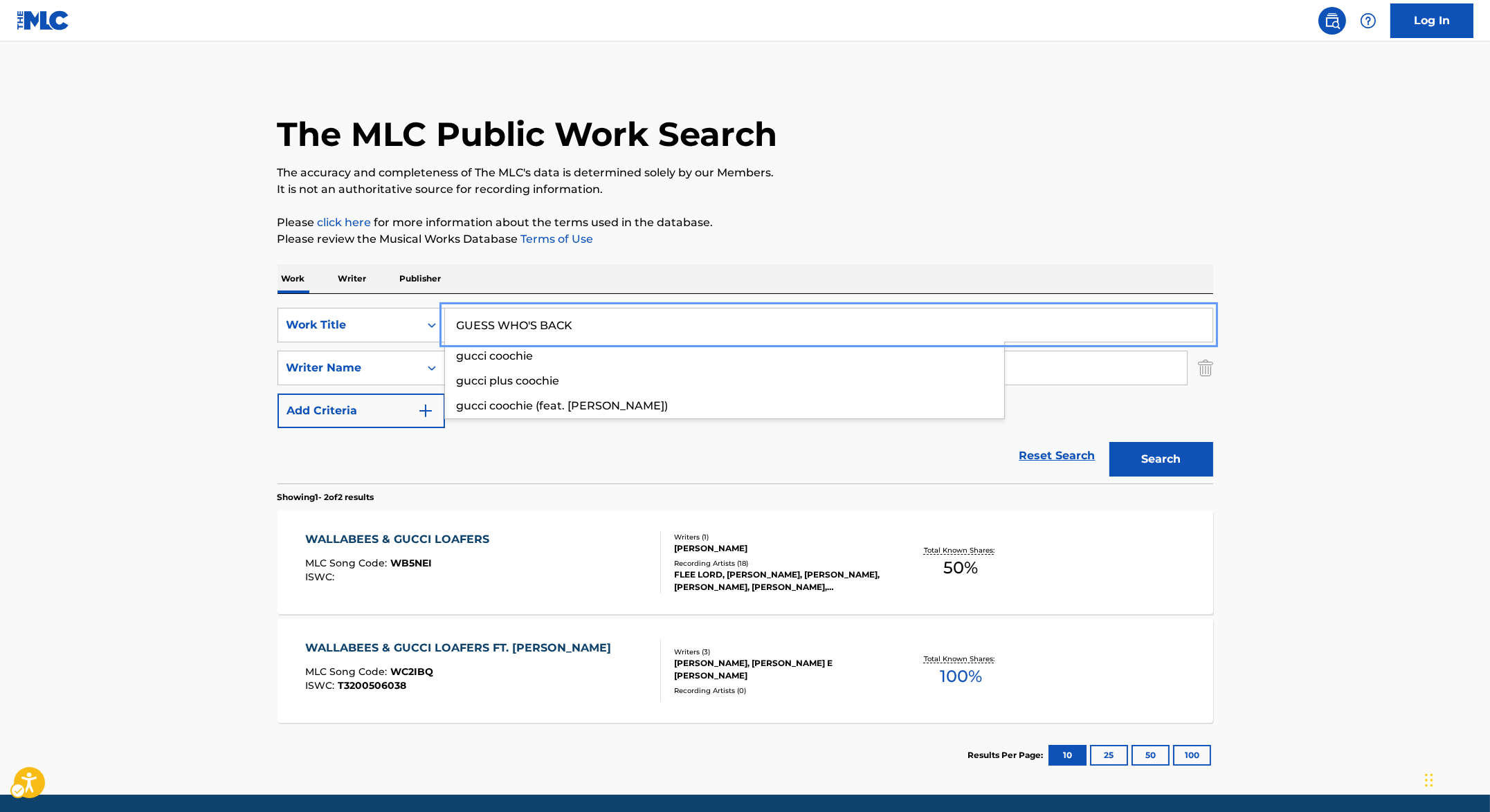
click at [987, 247] on div "The MLC Public Work Search The accuracy and completeness of The MLC's data is d…" at bounding box center [745, 432] width 969 height 712
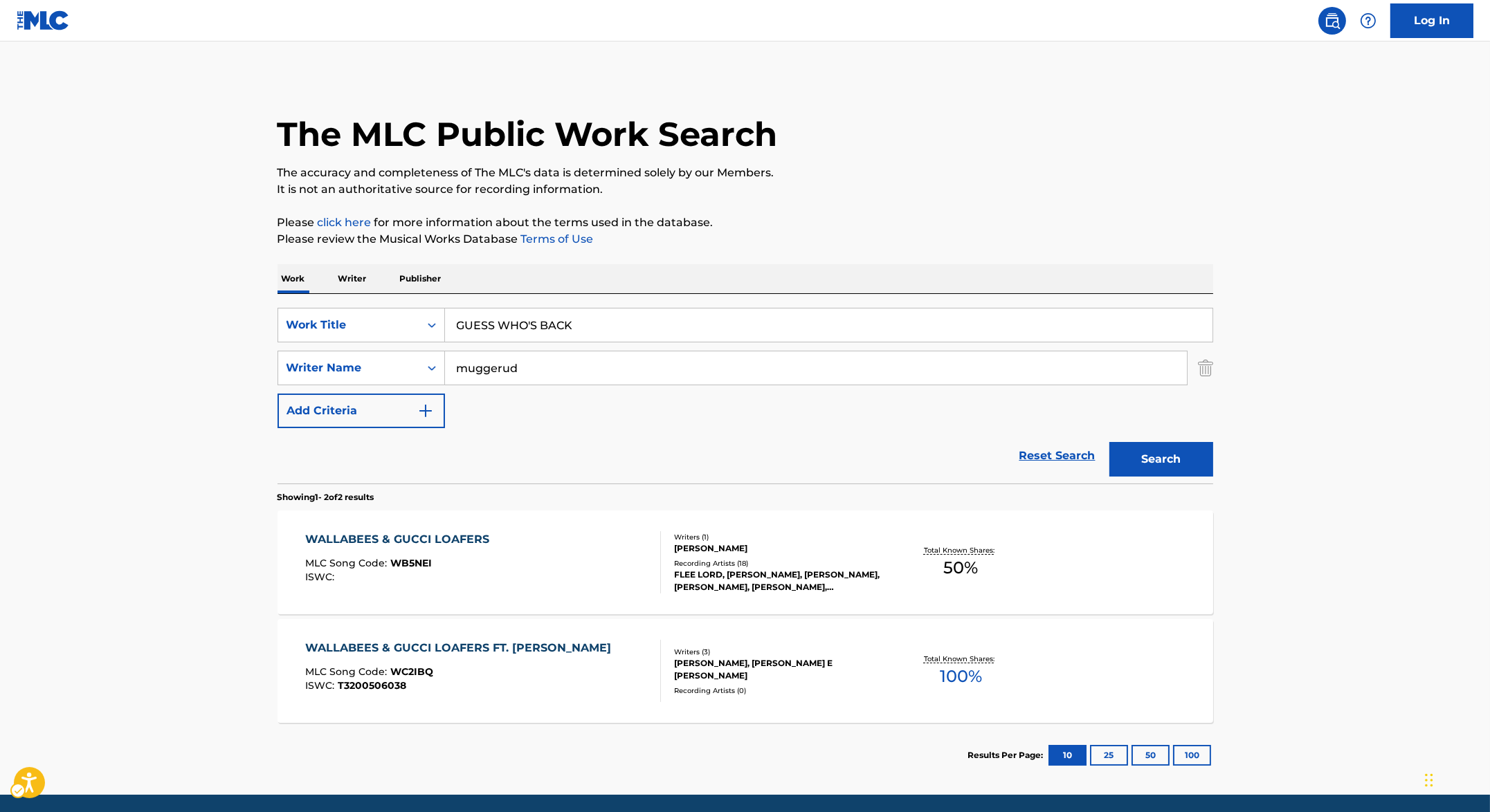
click at [1161, 478] on div "Search" at bounding box center [1158, 455] width 111 height 55
click at [1164, 474] on button "Search" at bounding box center [1161, 459] width 104 height 35
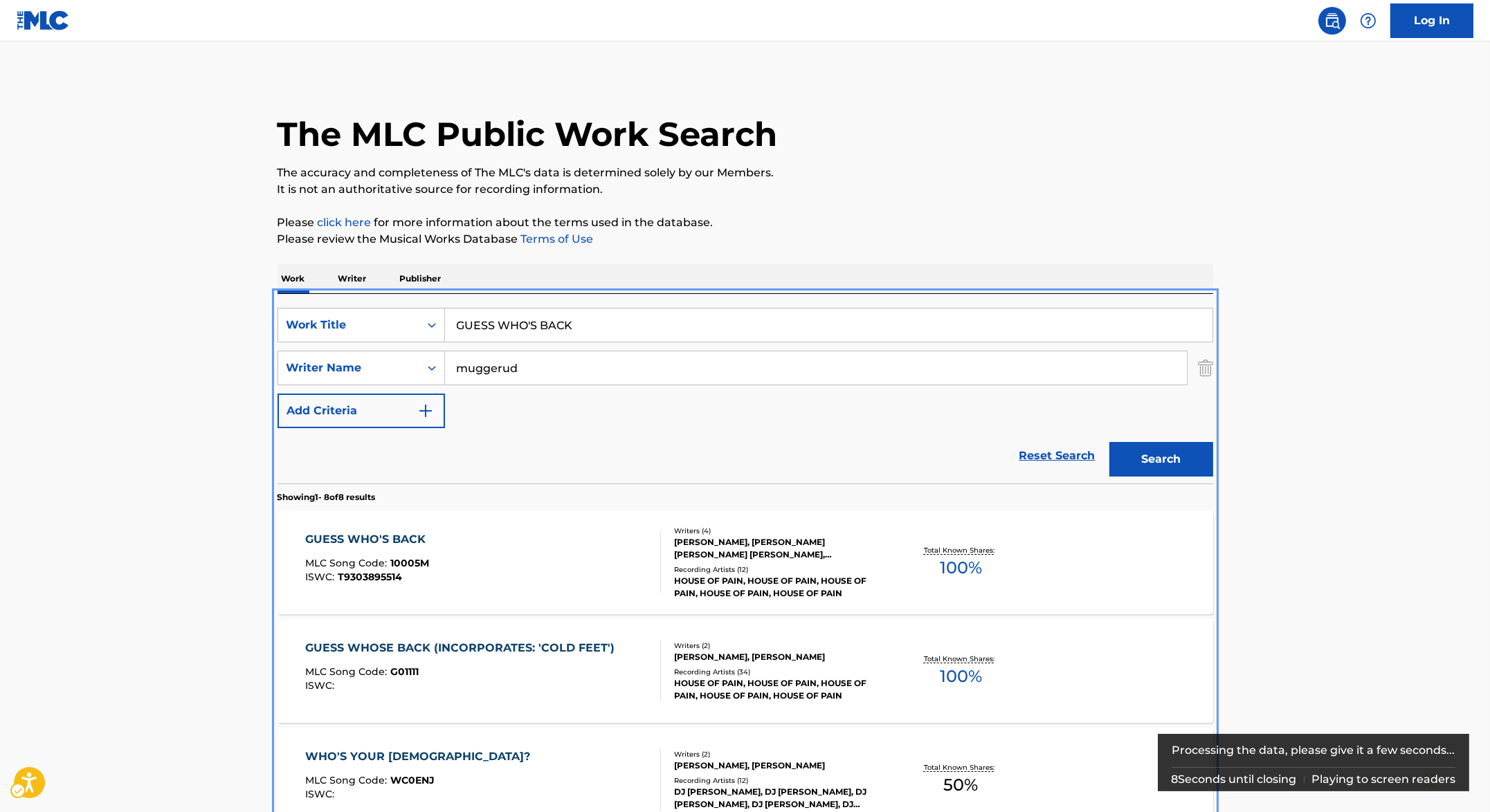
scroll to position [293, 0]
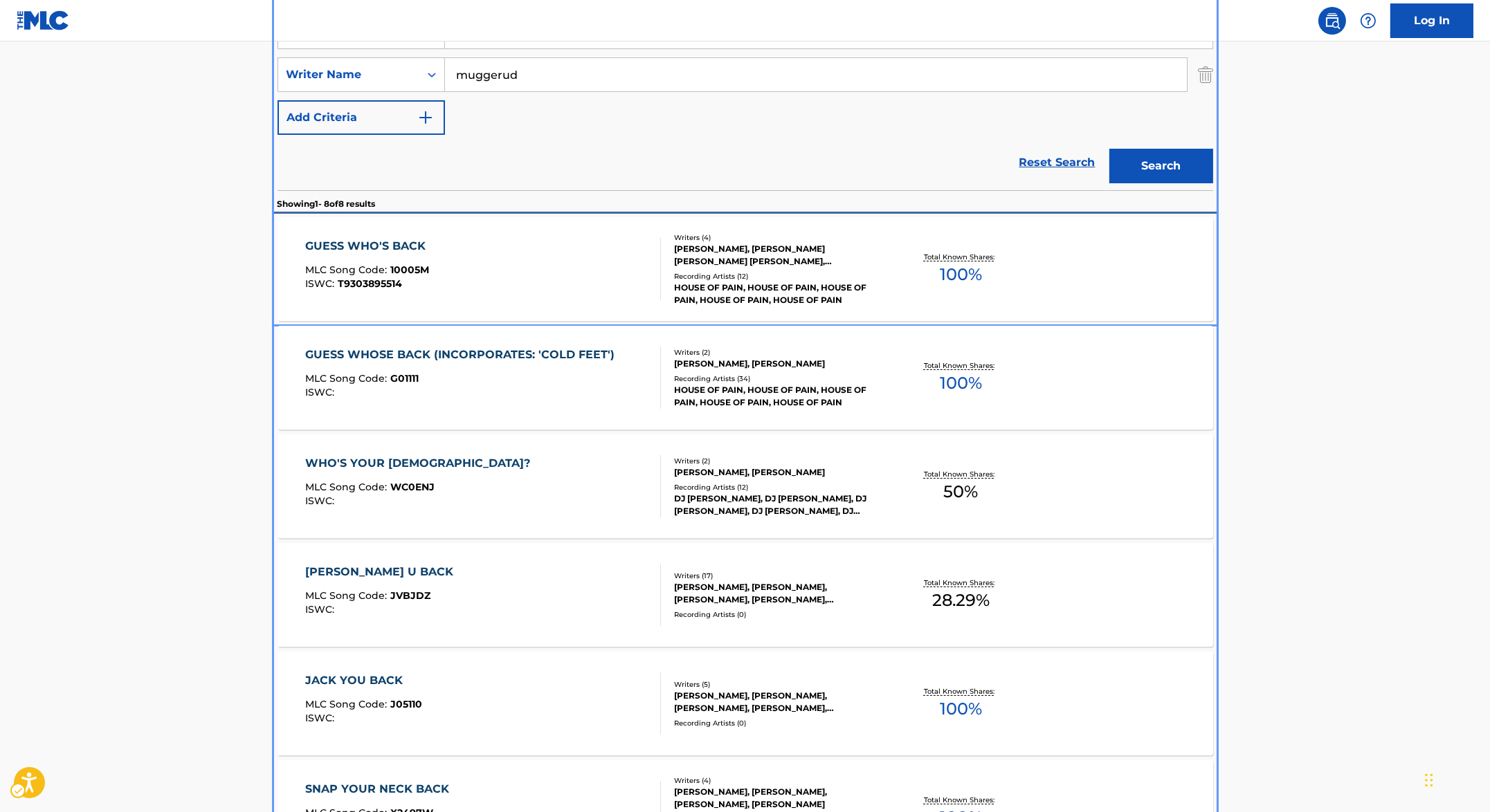
click at [583, 281] on div "GUESS WHO'S BACK MLC Song Code : 10005M ISWC : T9303895514" at bounding box center [483, 269] width 356 height 62
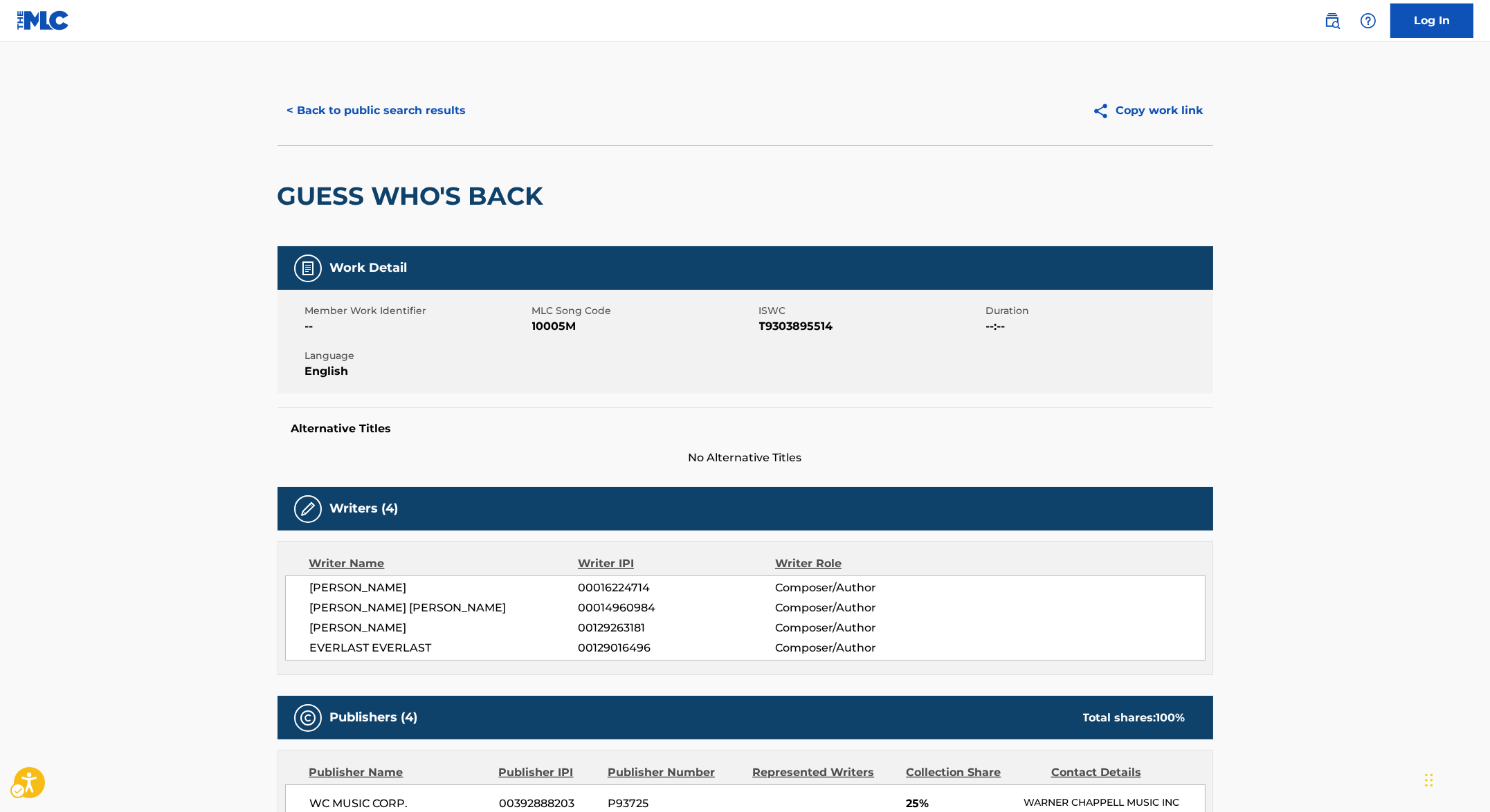
click at [806, 330] on span "ISWC - T9303895514" at bounding box center [871, 326] width 224 height 16
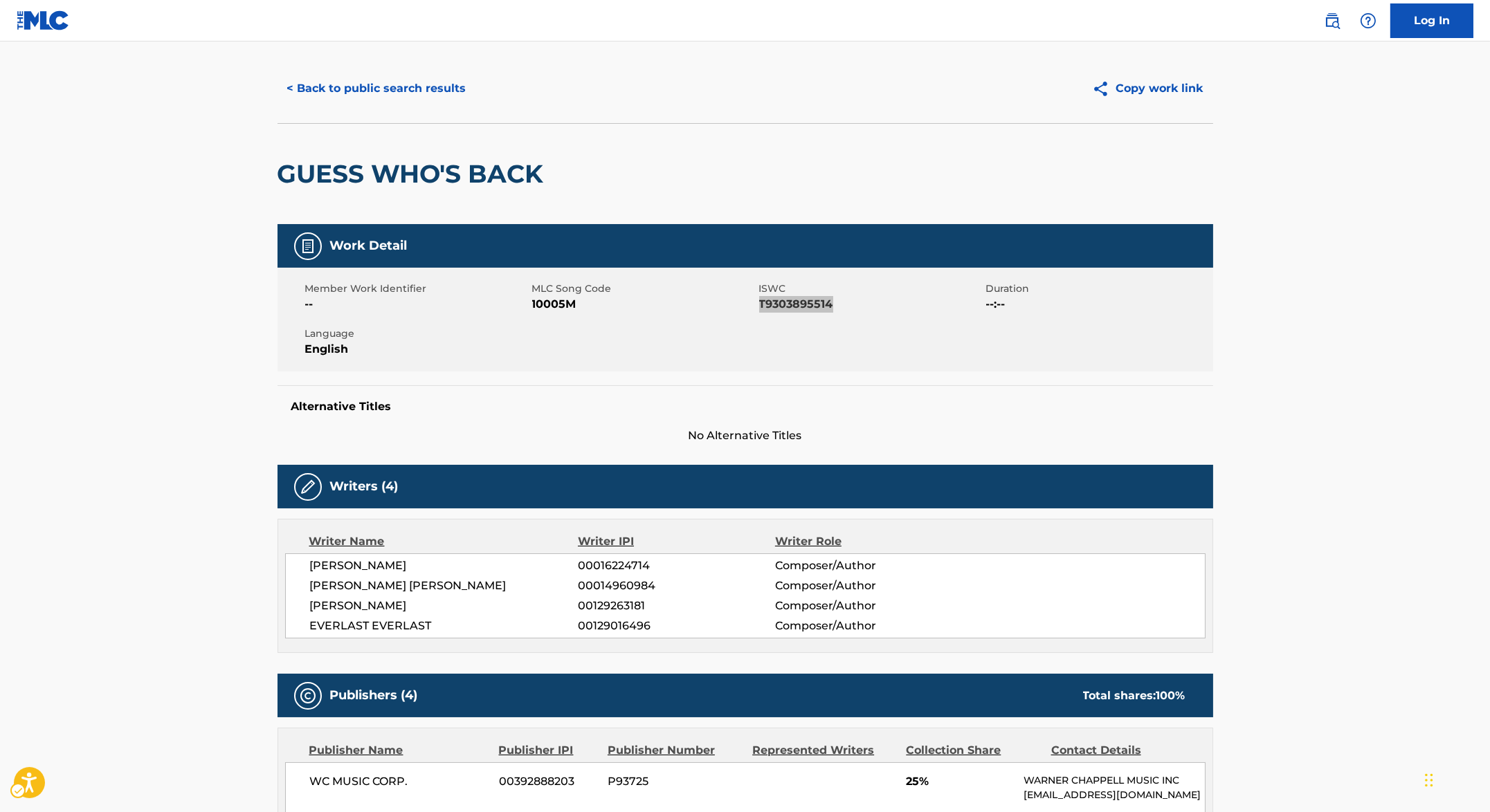
scroll to position [33, 0]
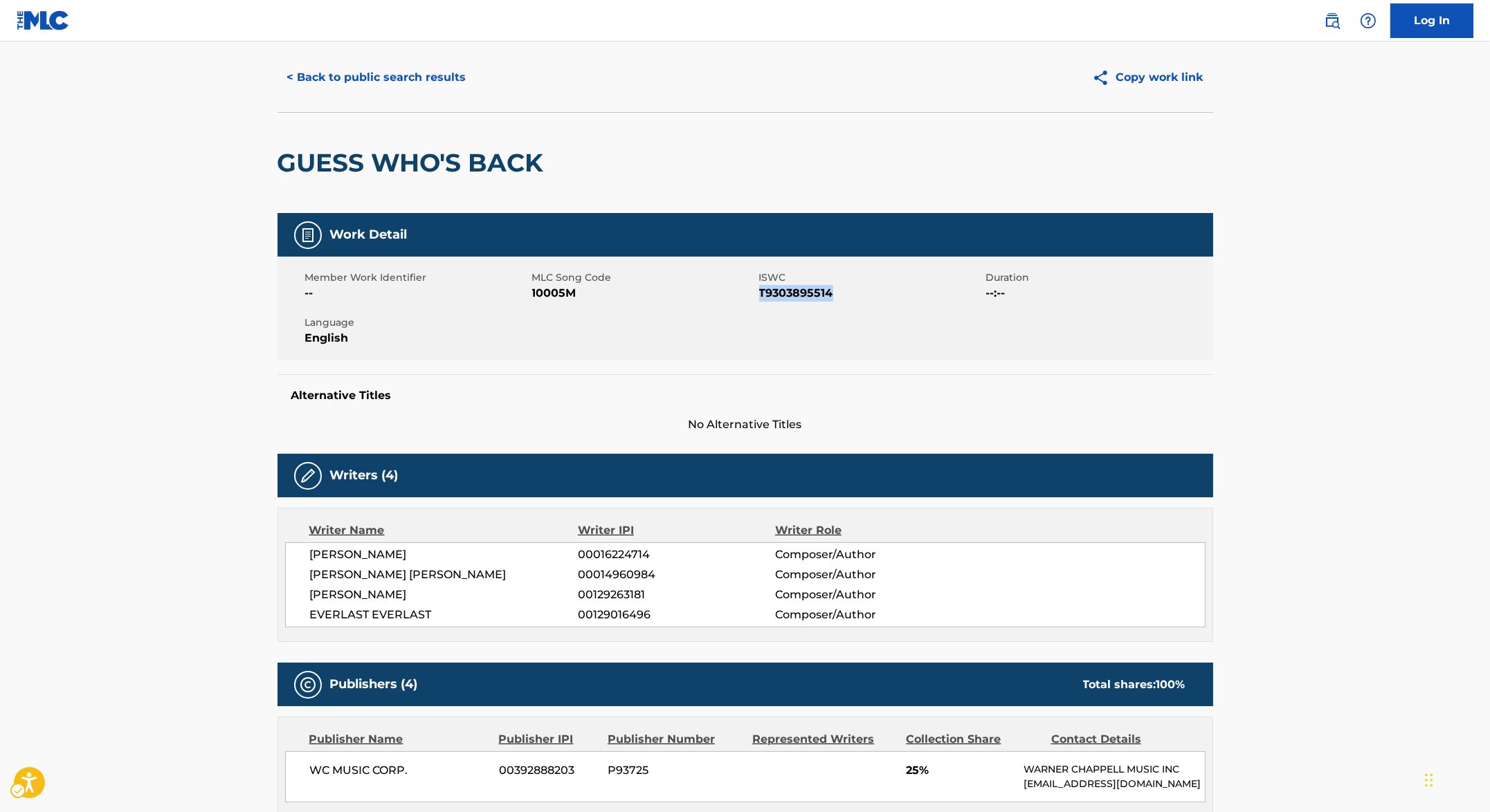
click at [641, 548] on span "00016224714" at bounding box center [676, 555] width 197 height 16
click at [606, 570] on span "00014960984" at bounding box center [676, 574] width 197 height 16
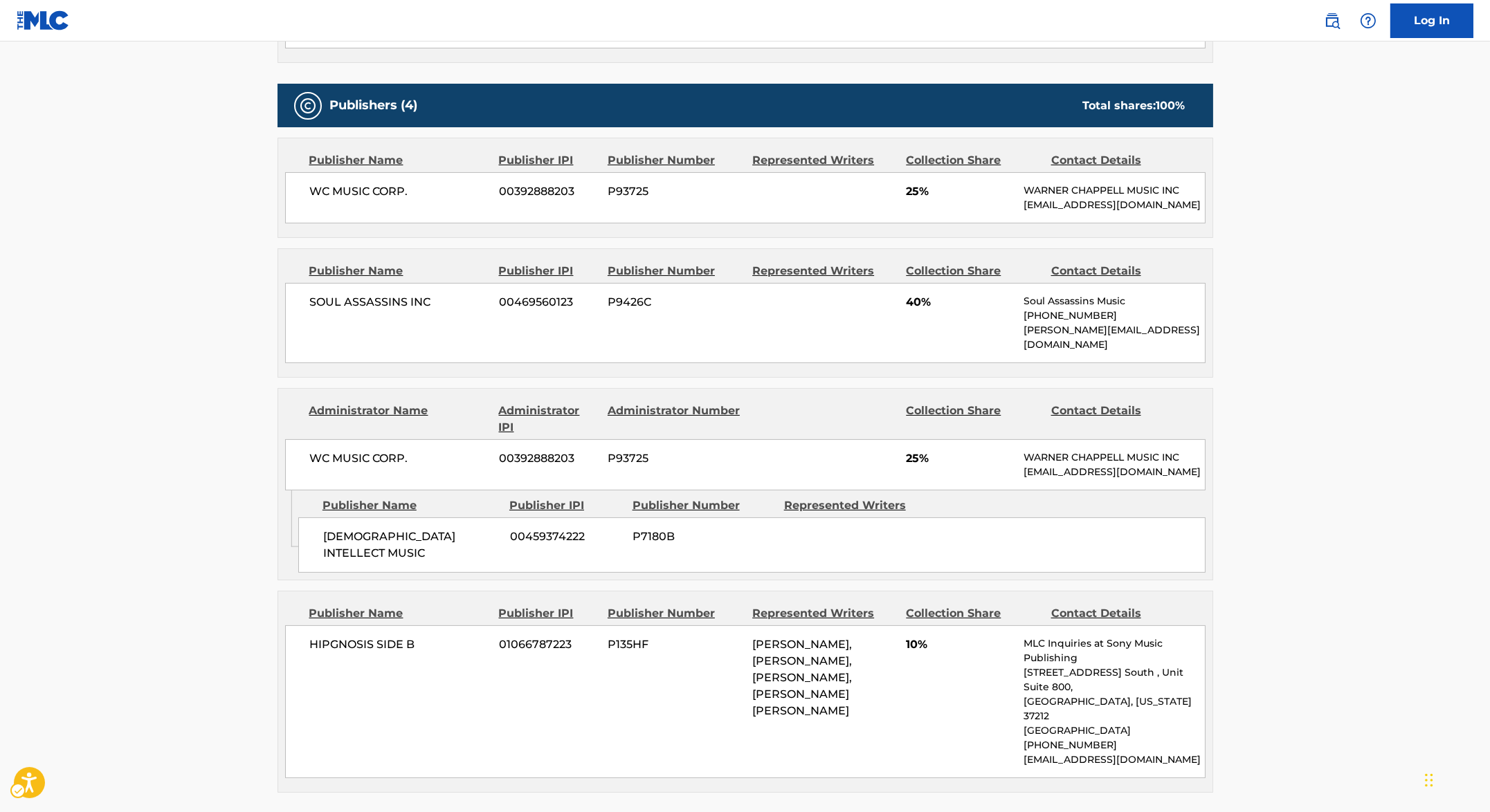
scroll to position [623, 0]
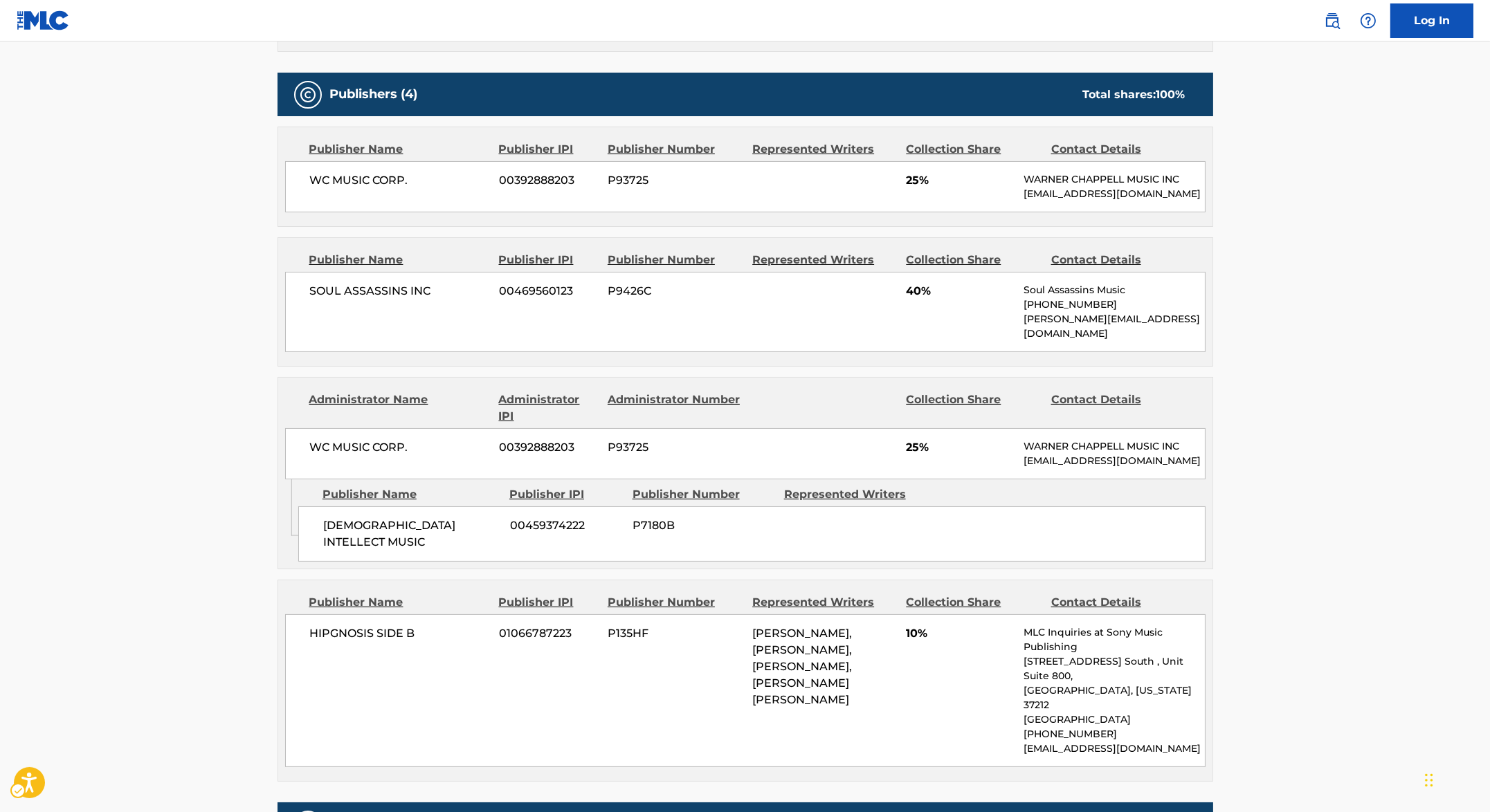
click at [563, 183] on span "00392888203" at bounding box center [548, 181] width 98 height 16
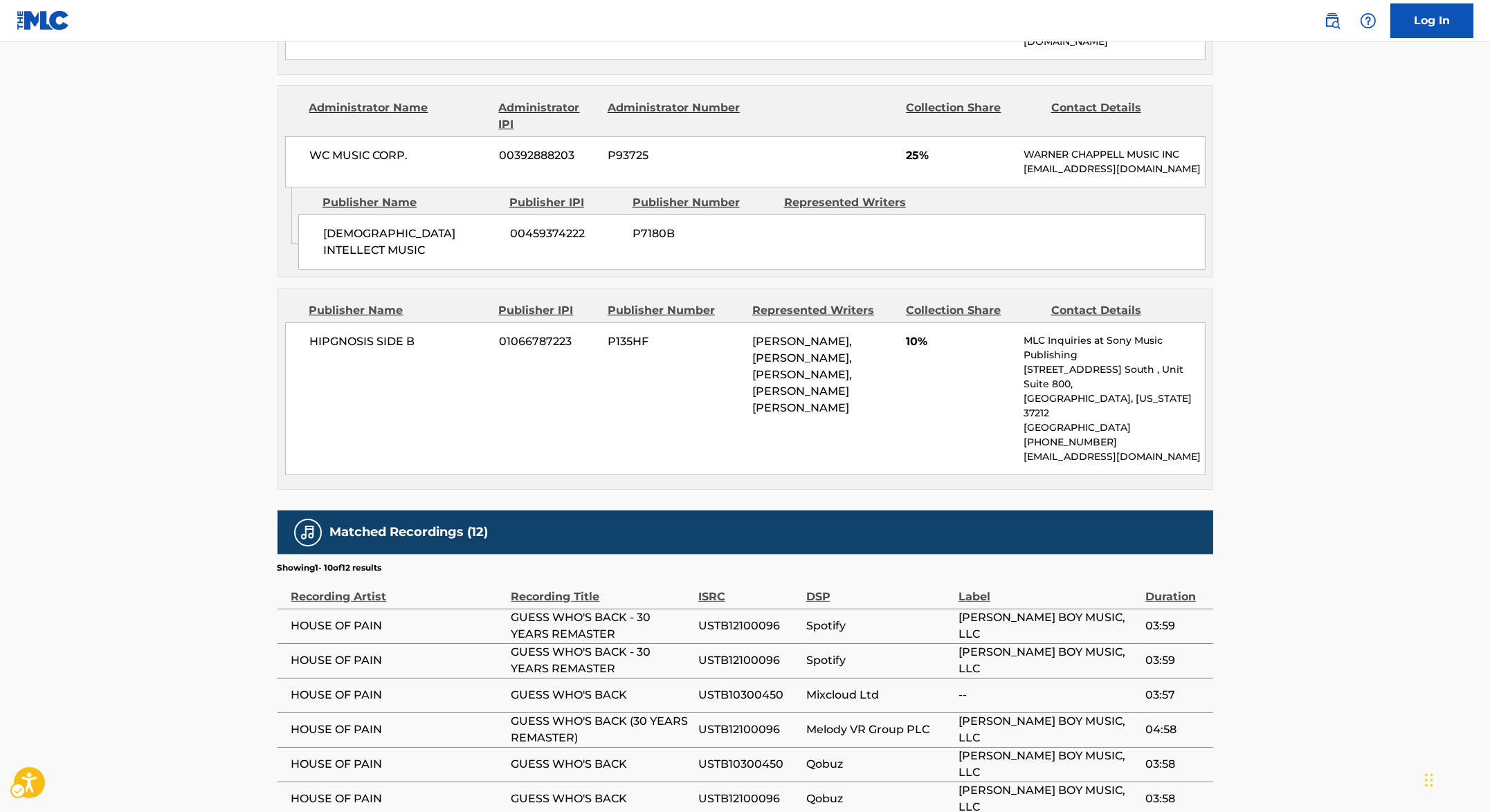
scroll to position [1105, 0]
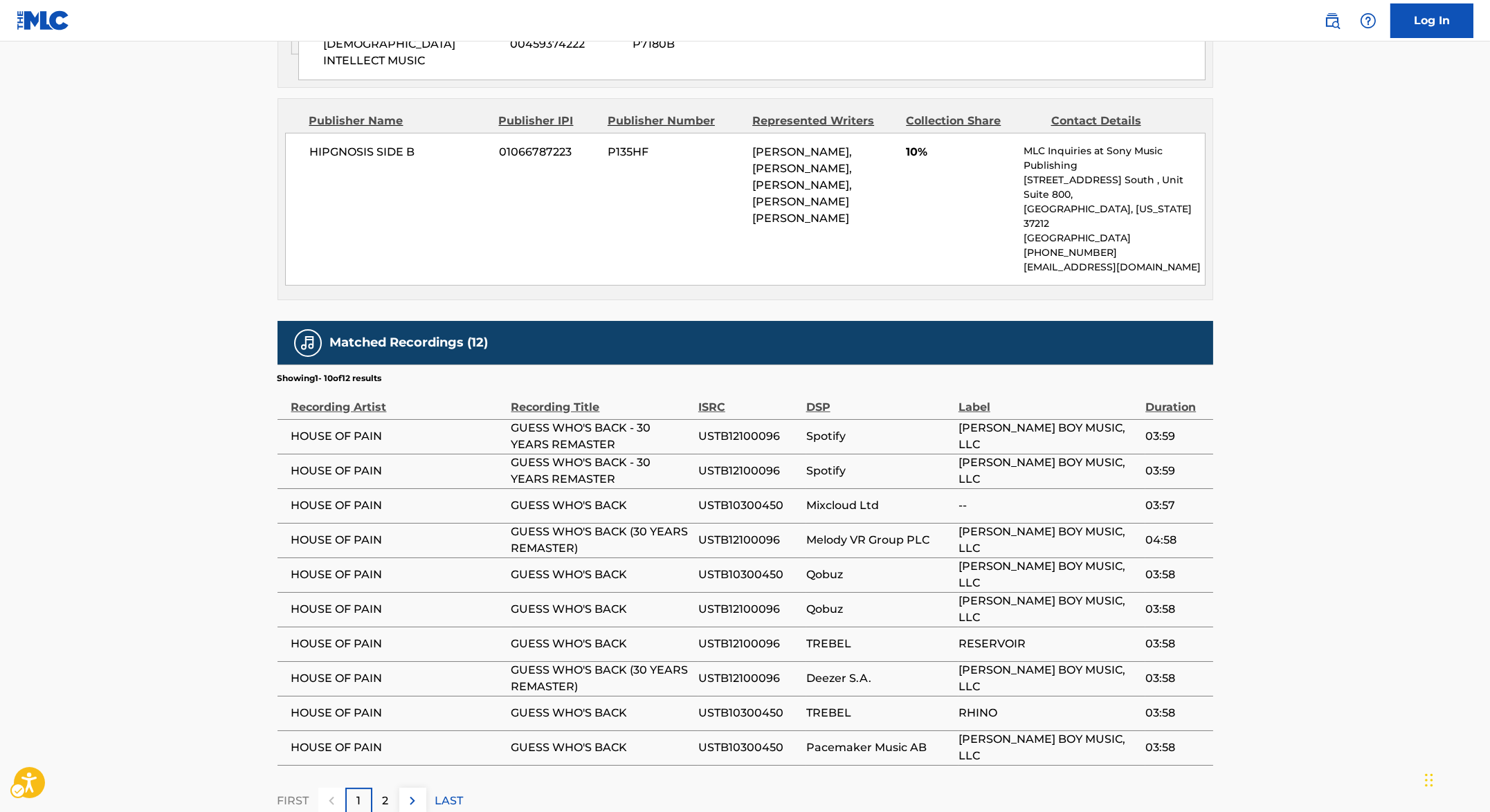
click at [777, 566] on span "USTB10300450" at bounding box center [748, 574] width 101 height 16
click at [766, 532] on span "USTB12100096" at bounding box center [748, 540] width 101 height 16
click at [774, 566] on span "USTB10300450" at bounding box center [748, 574] width 101 height 16
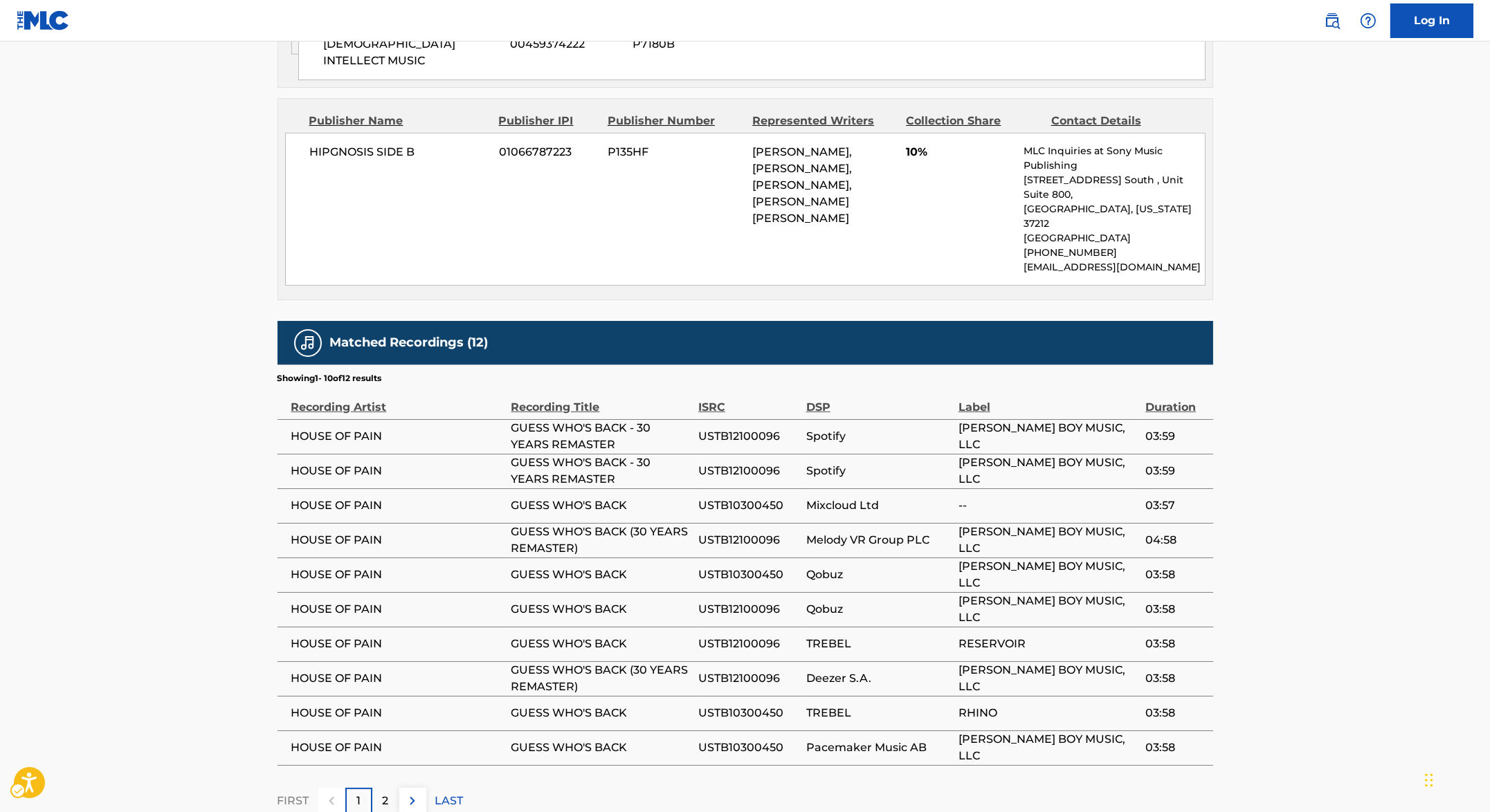
click at [766, 601] on span "USTB12100096" at bounding box center [748, 609] width 101 height 16
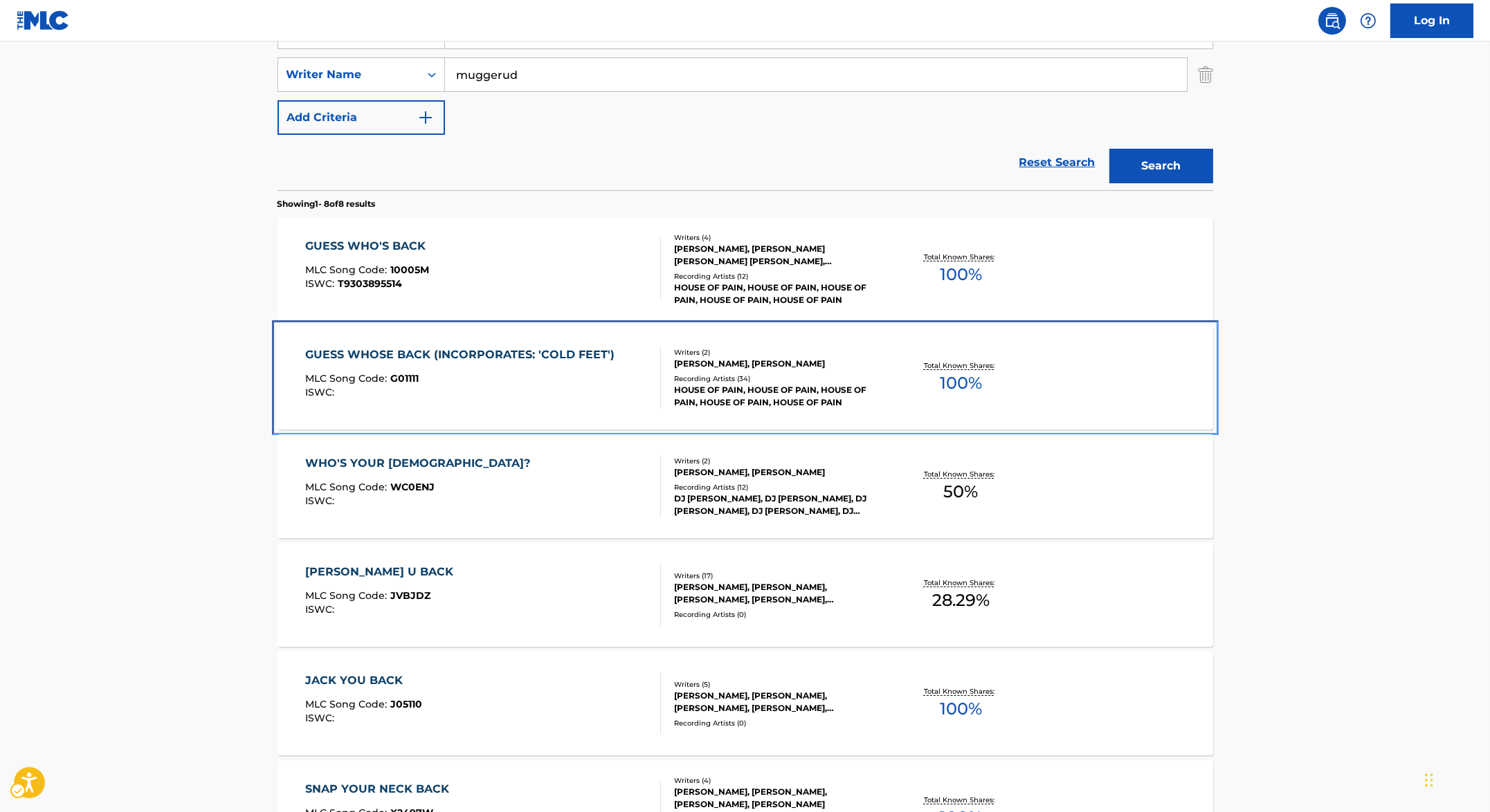
click at [537, 365] on div "GUESS WHOSE BACK (INCORPORATES: 'COLD FEET') MLC Song Code : G01111 ISWC :" at bounding box center [463, 378] width 317 height 62
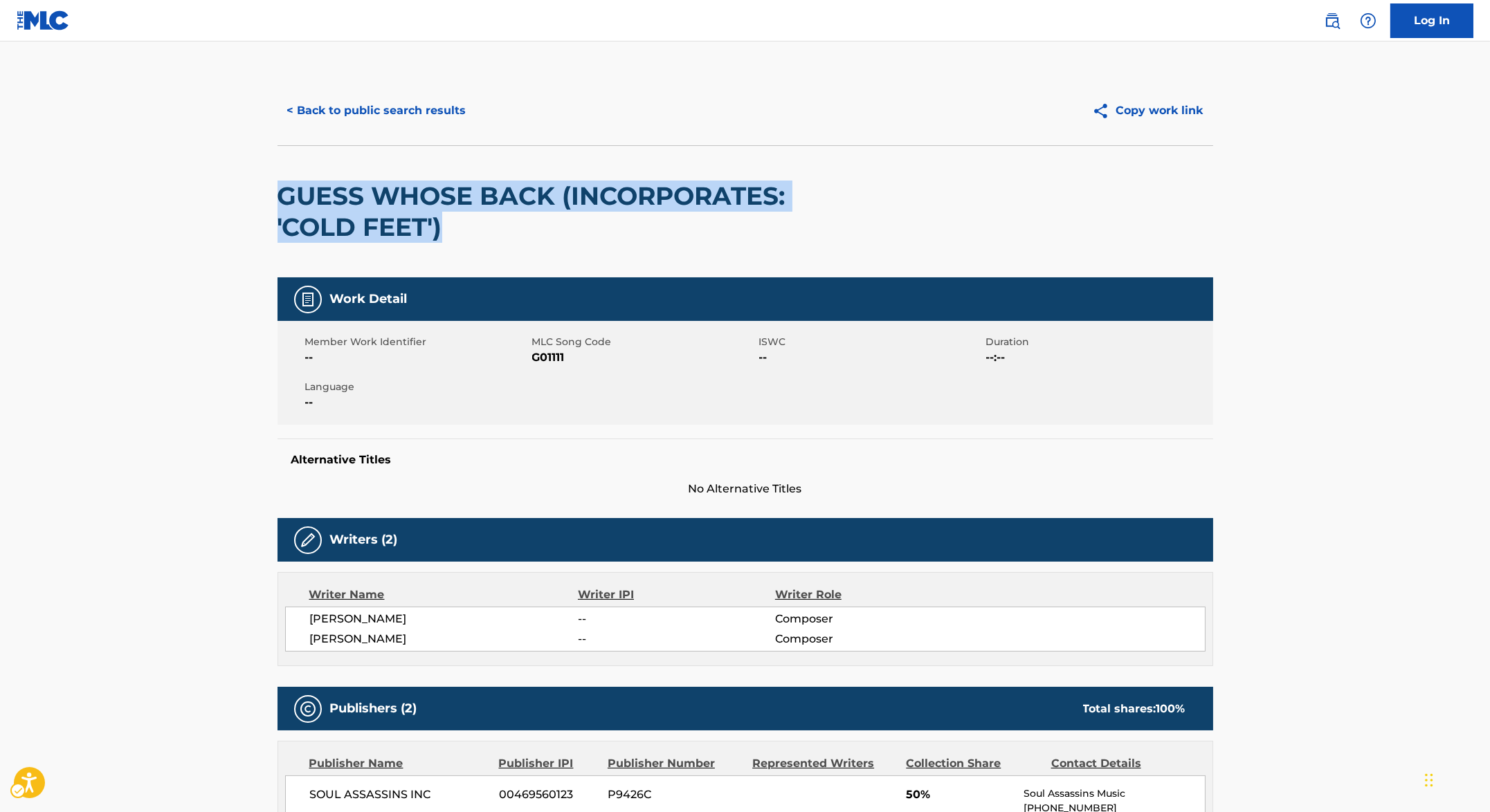
drag, startPoint x: 455, startPoint y: 227, endPoint x: 256, endPoint y: 193, distance: 201.9
click at [256, 193] on main "< Back to public search results Copy work link GUESS WHOSE BACK (INCORPORATES: …" at bounding box center [745, 820] width 1490 height 1559
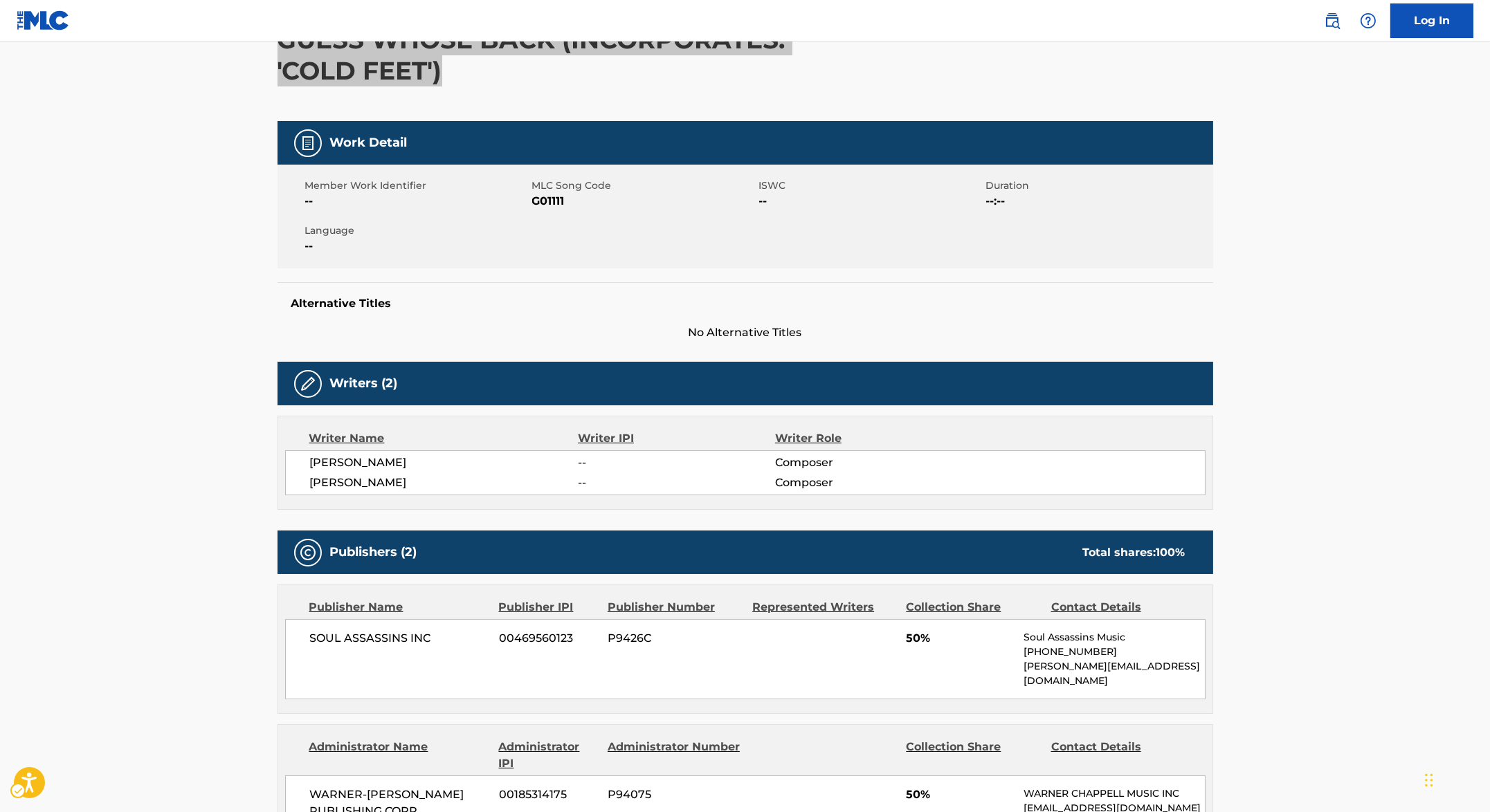
scroll to position [67, 0]
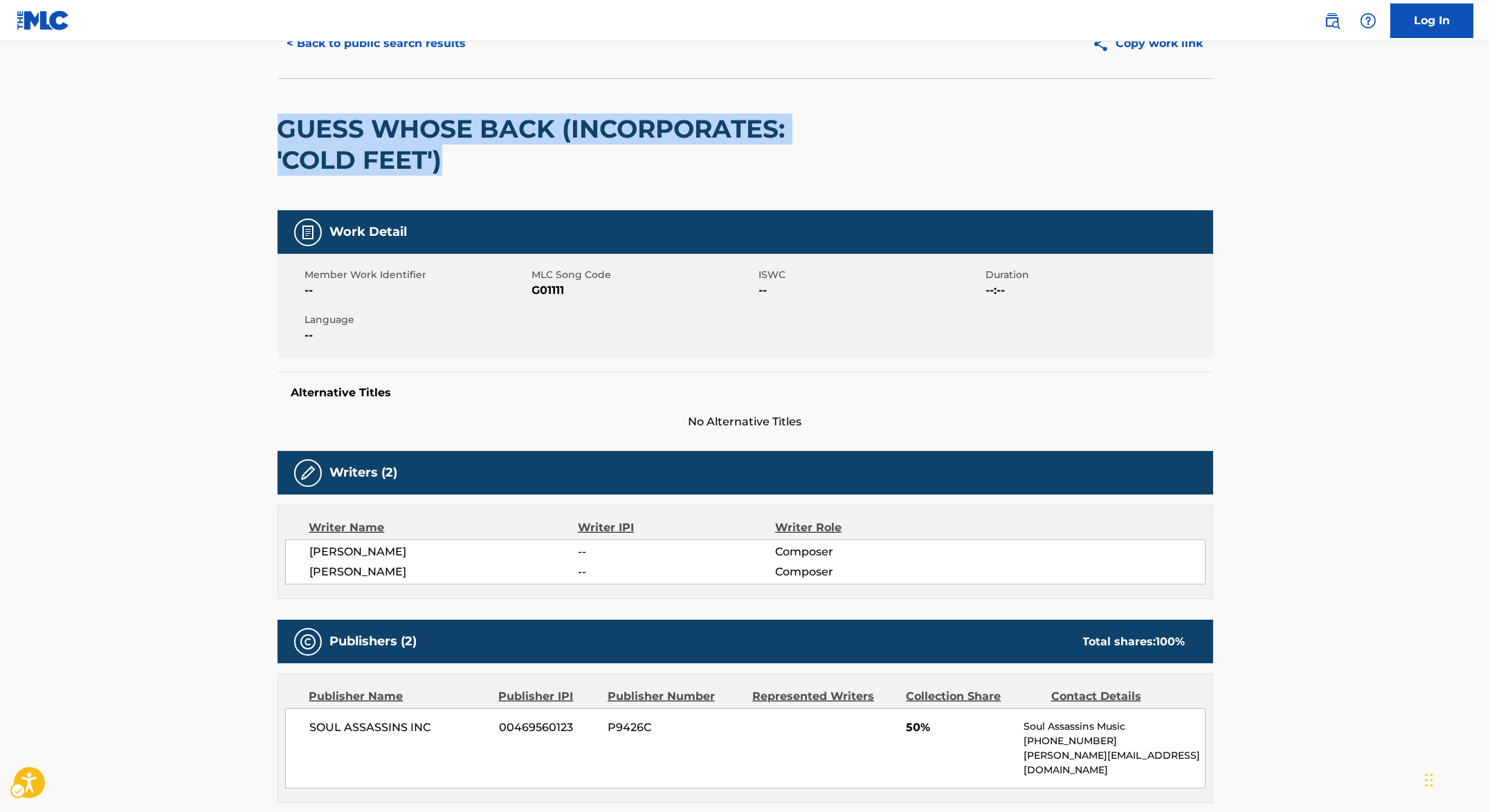
click at [553, 289] on span "MLC Song Code - G01111" at bounding box center [644, 290] width 224 height 16
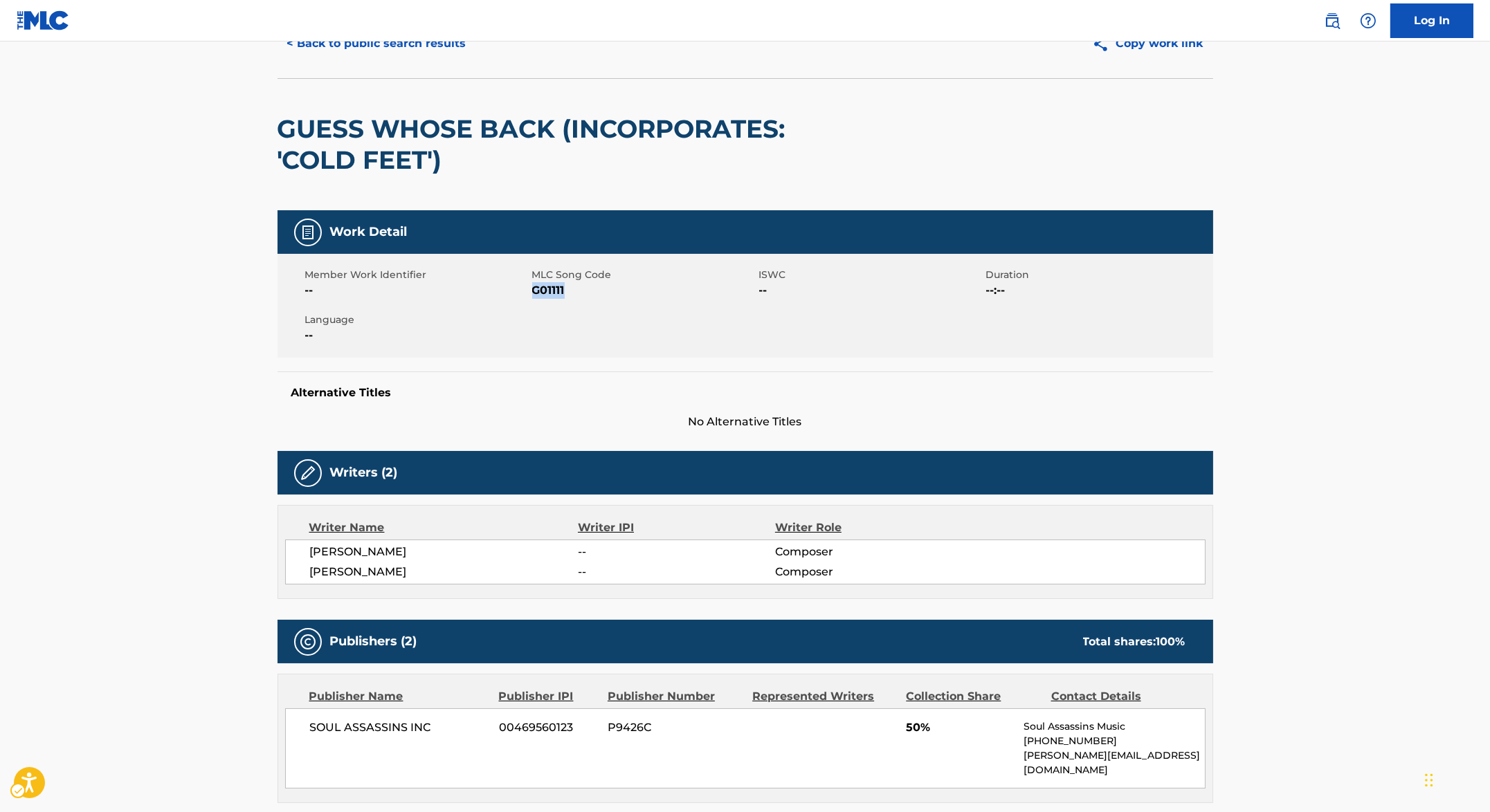
click at [553, 289] on span "MLC Song Code - G01111" at bounding box center [644, 290] width 224 height 16
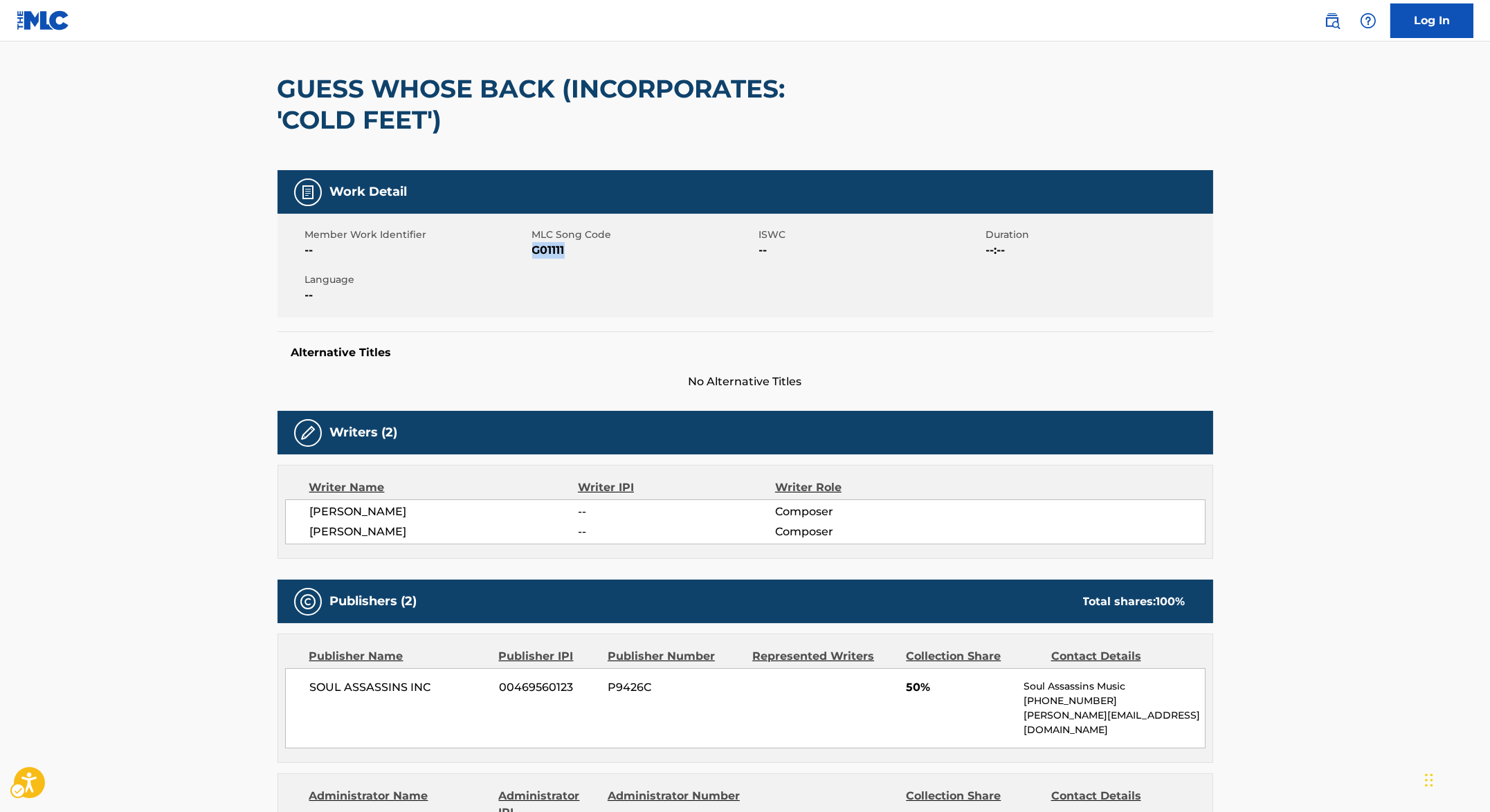
scroll to position [0, 0]
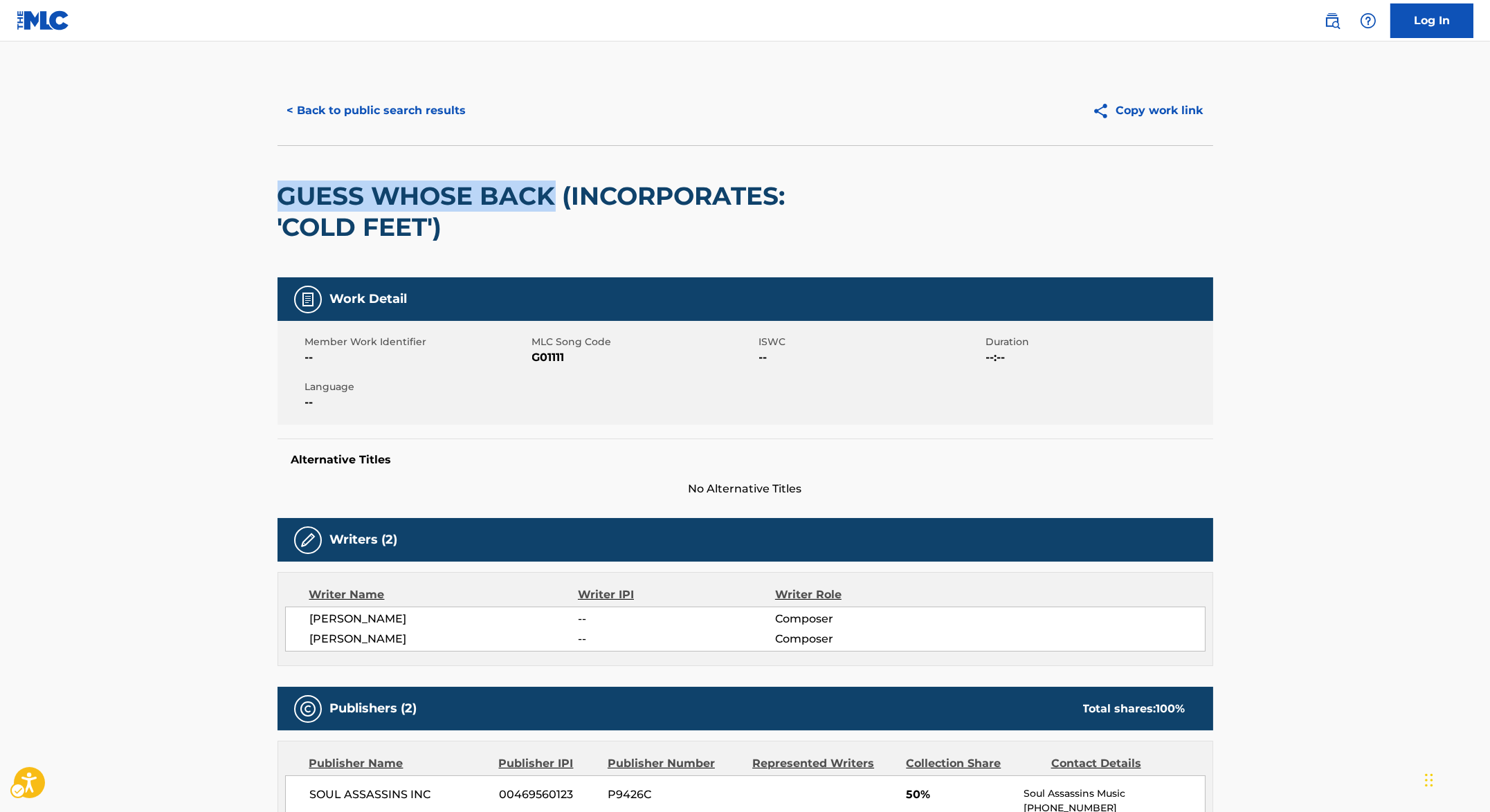
drag, startPoint x: 555, startPoint y: 197, endPoint x: 252, endPoint y: 141, distance: 308.1
click at [164, 171] on main "< Back to public search results Copy work link GUESS WHOSE BACK (INCORPORATES: …" at bounding box center [745, 820] width 1490 height 1559
click at [194, 186] on main "< Back to public search results Copy work link GUESS WHOSE BACK (INCORPORATES: …" at bounding box center [745, 820] width 1490 height 1559
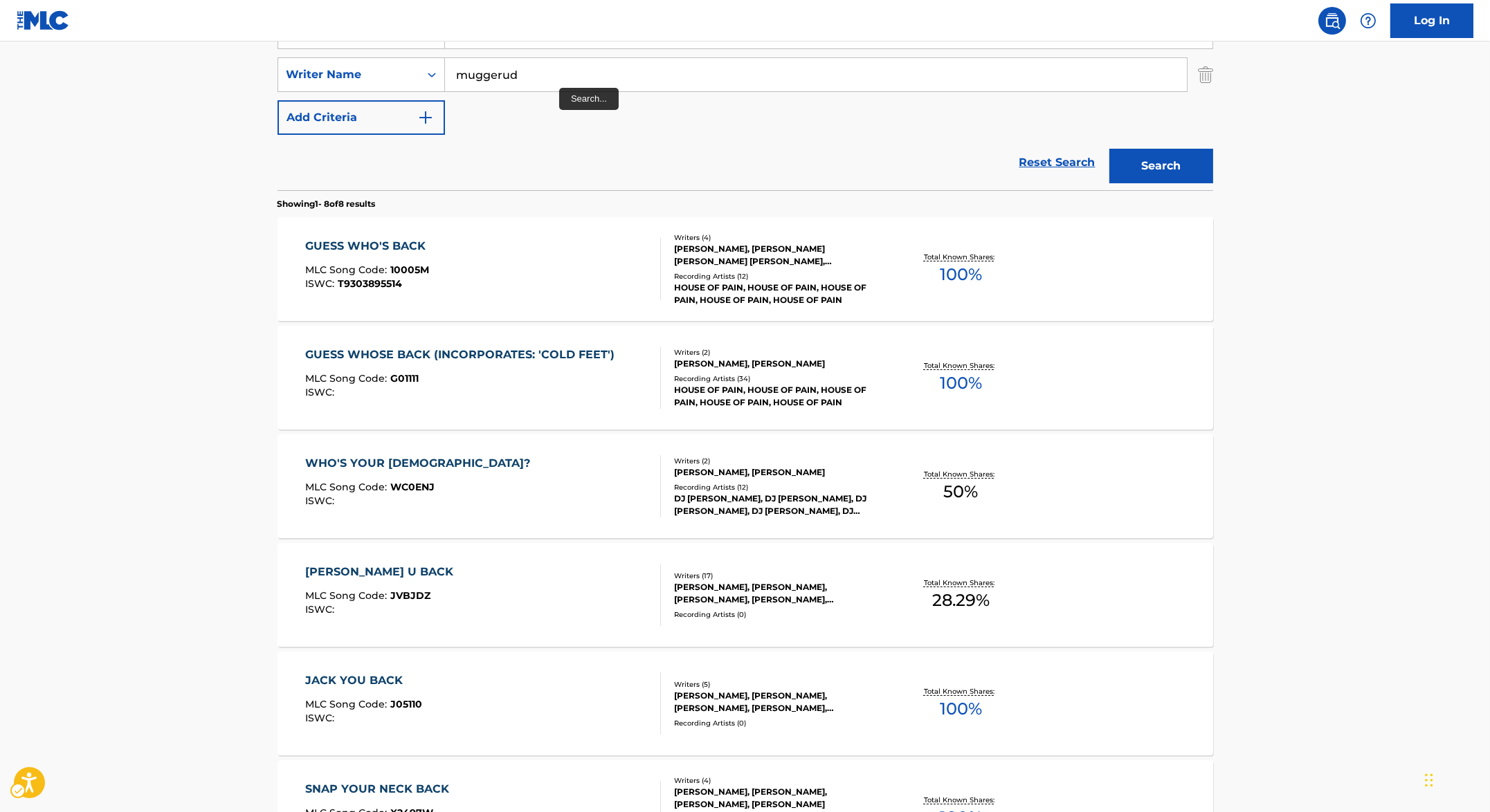
scroll to position [94, 0]
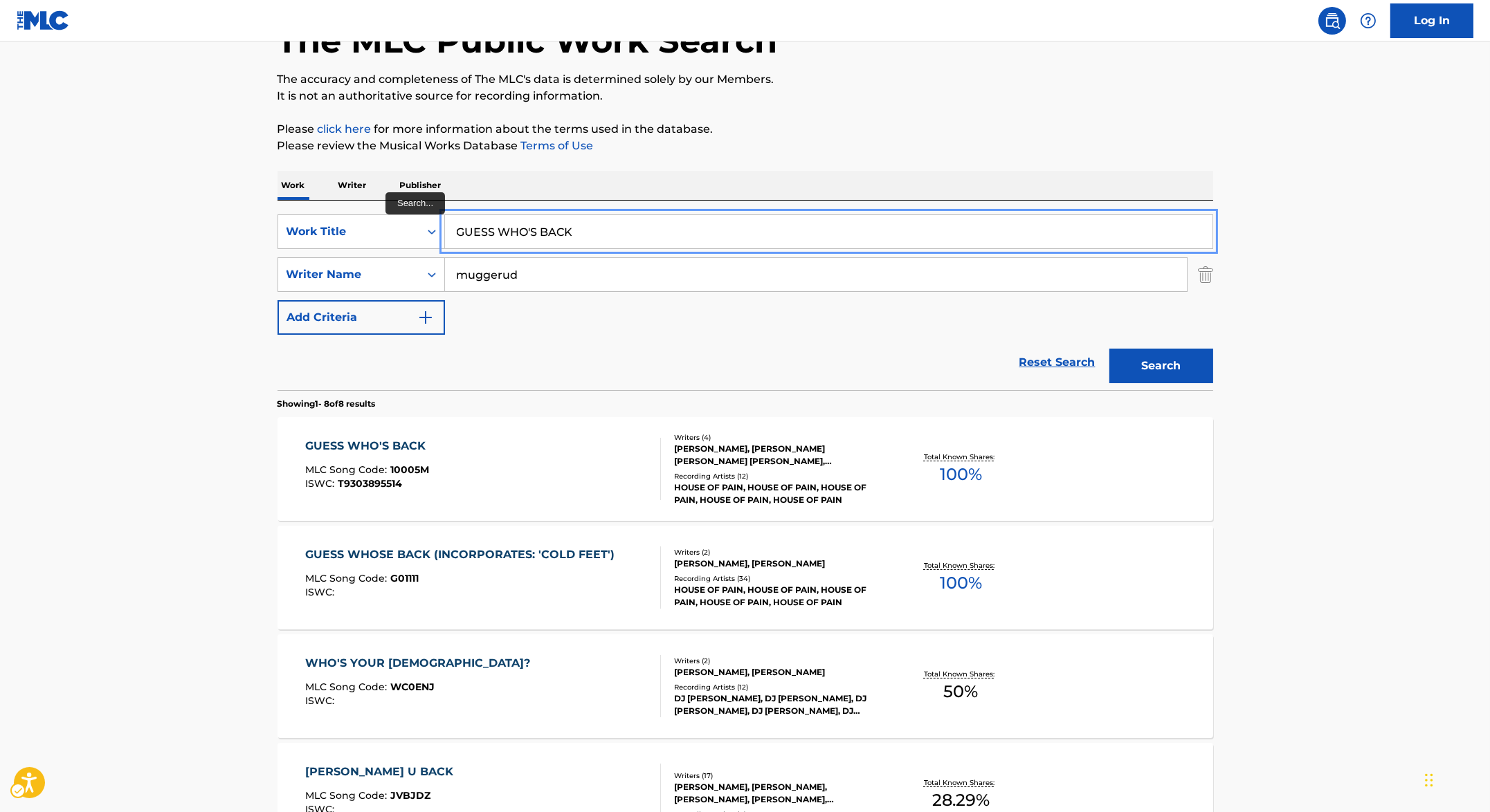
click at [574, 239] on input "GUESS WHO'S BACK" at bounding box center [828, 232] width 767 height 33
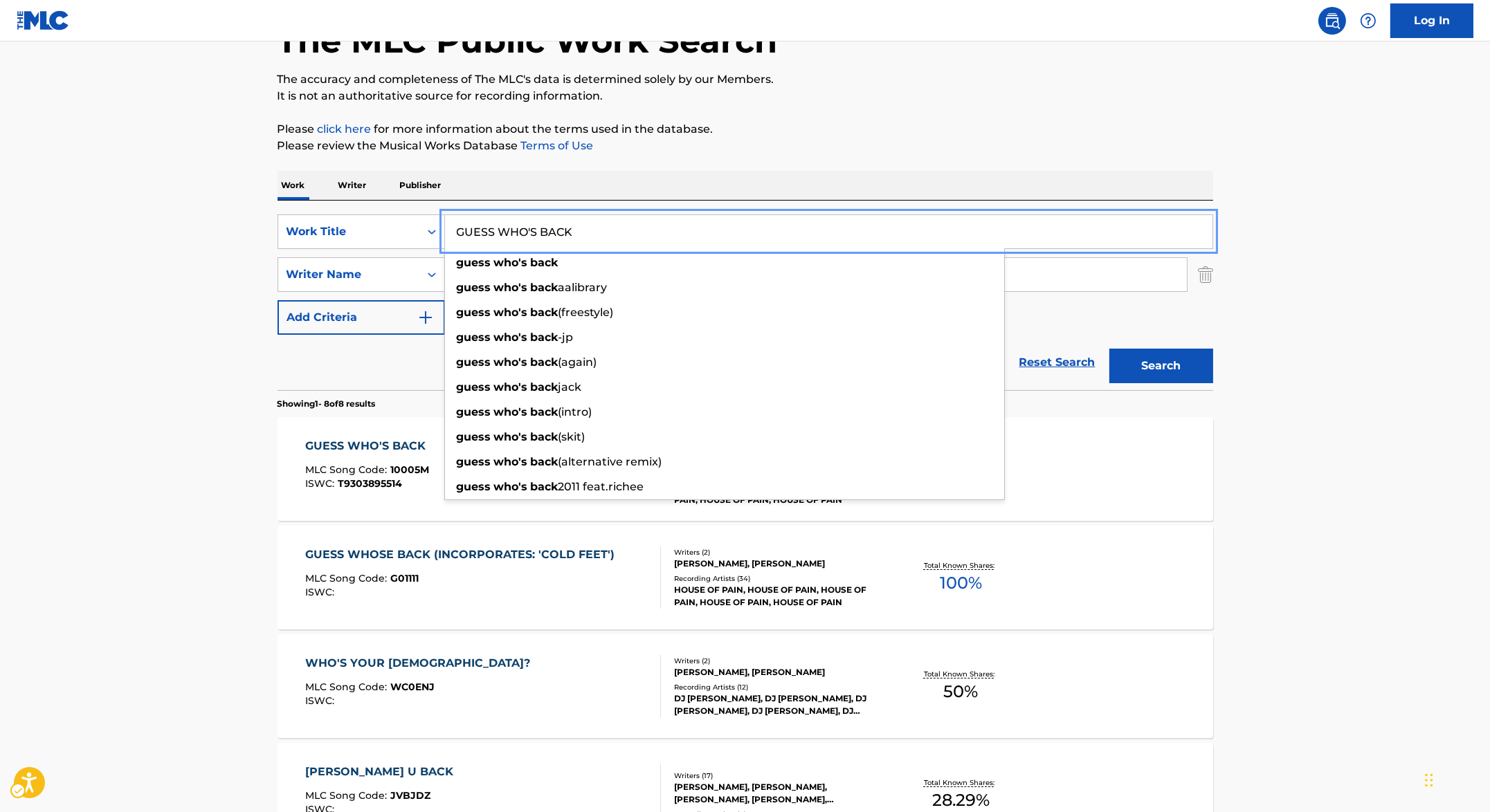
paste input "ITAR GUCC"
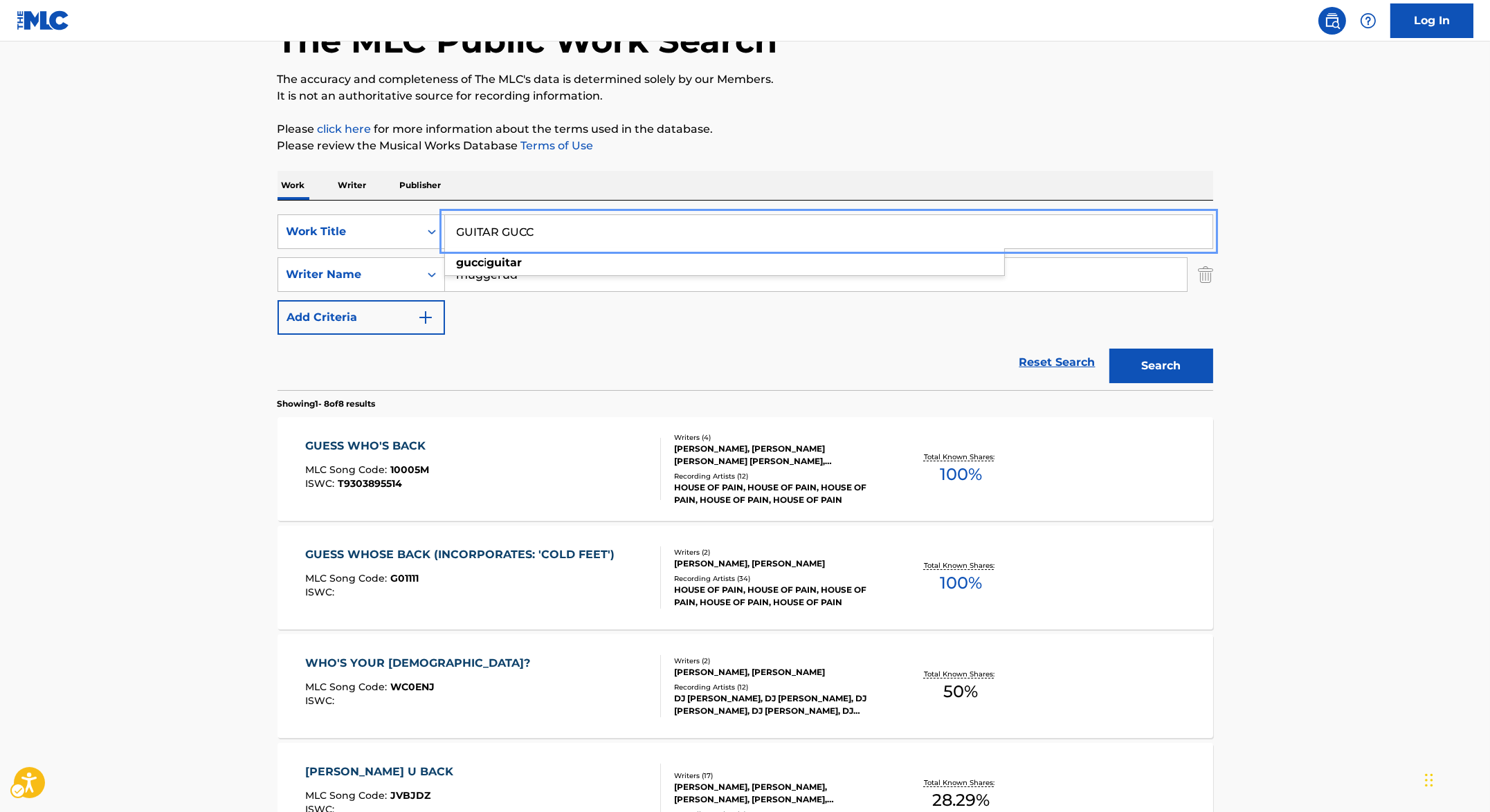
type input "GUITAR GUCC"
click at [1161, 361] on button "Search" at bounding box center [1161, 366] width 104 height 35
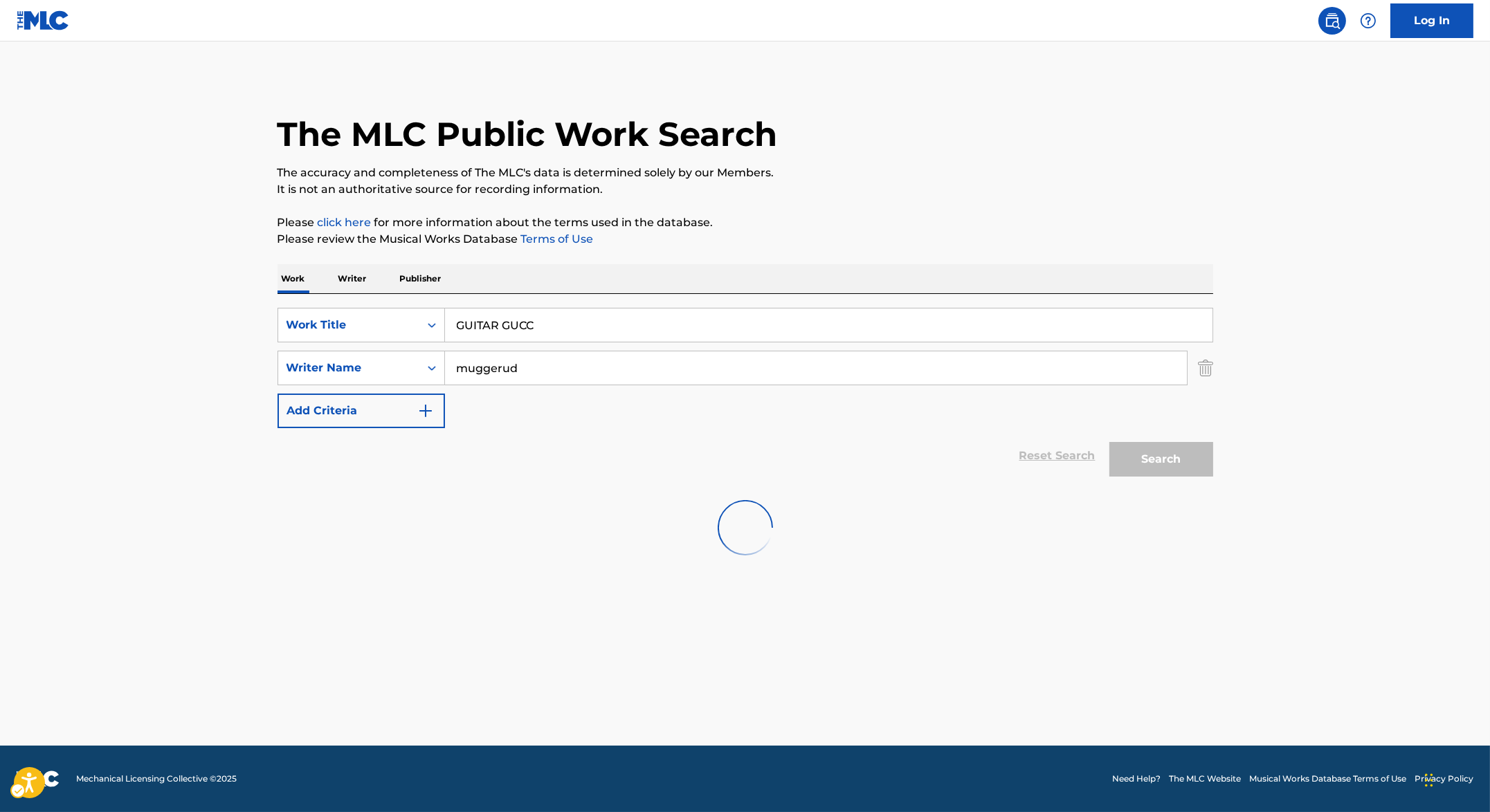
scroll to position [0, 0]
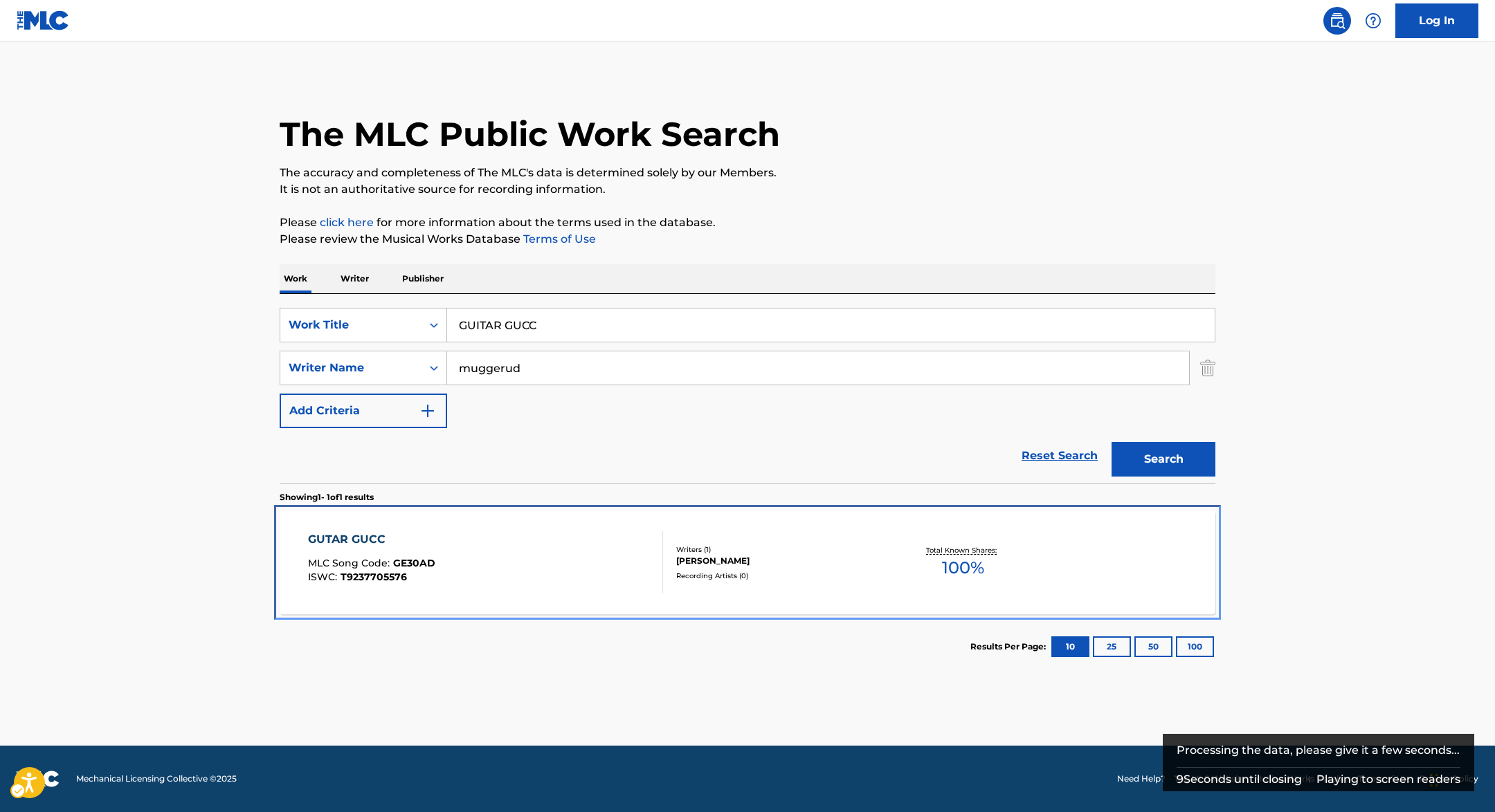
click at [511, 571] on div "GUTAR GUCC MLC Song Code : GE30AD ISWC : T9237705576" at bounding box center [485, 562] width 356 height 62
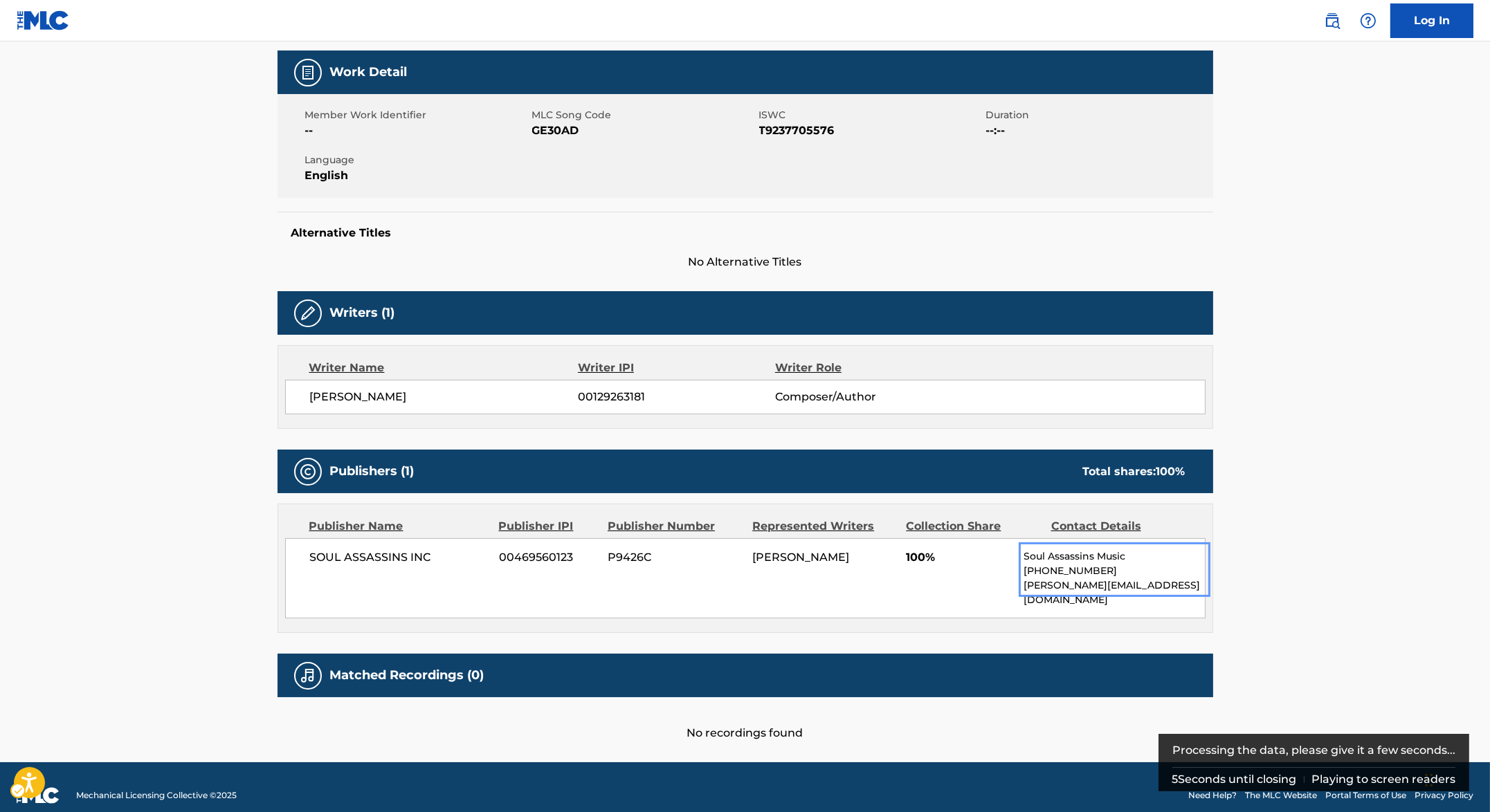
scroll to position [173, 0]
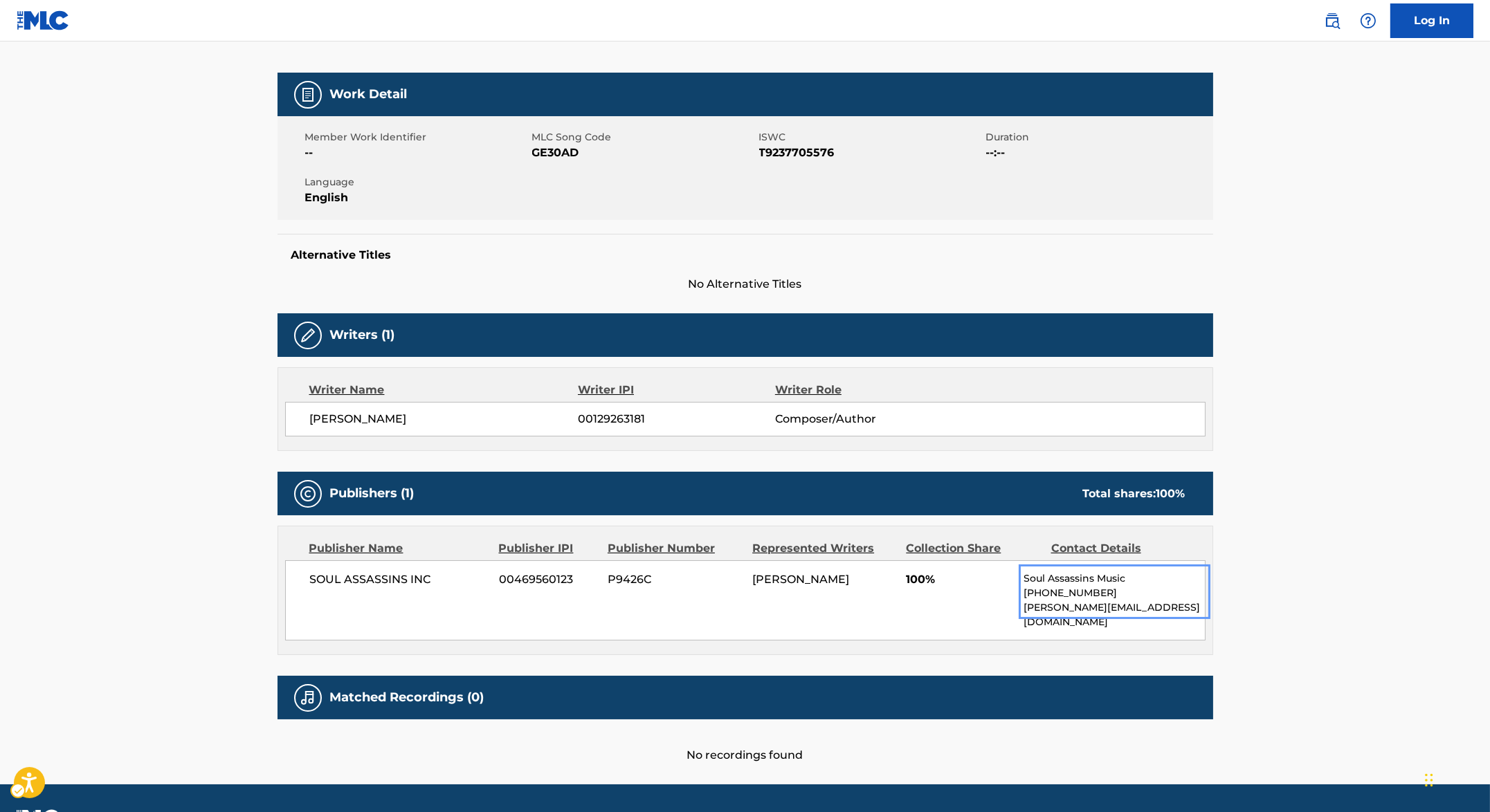
click at [816, 148] on span "ISWC - T9237705576" at bounding box center [871, 153] width 224 height 16
click at [576, 149] on span "MLC Song Code - GE30AD" at bounding box center [644, 153] width 224 height 16
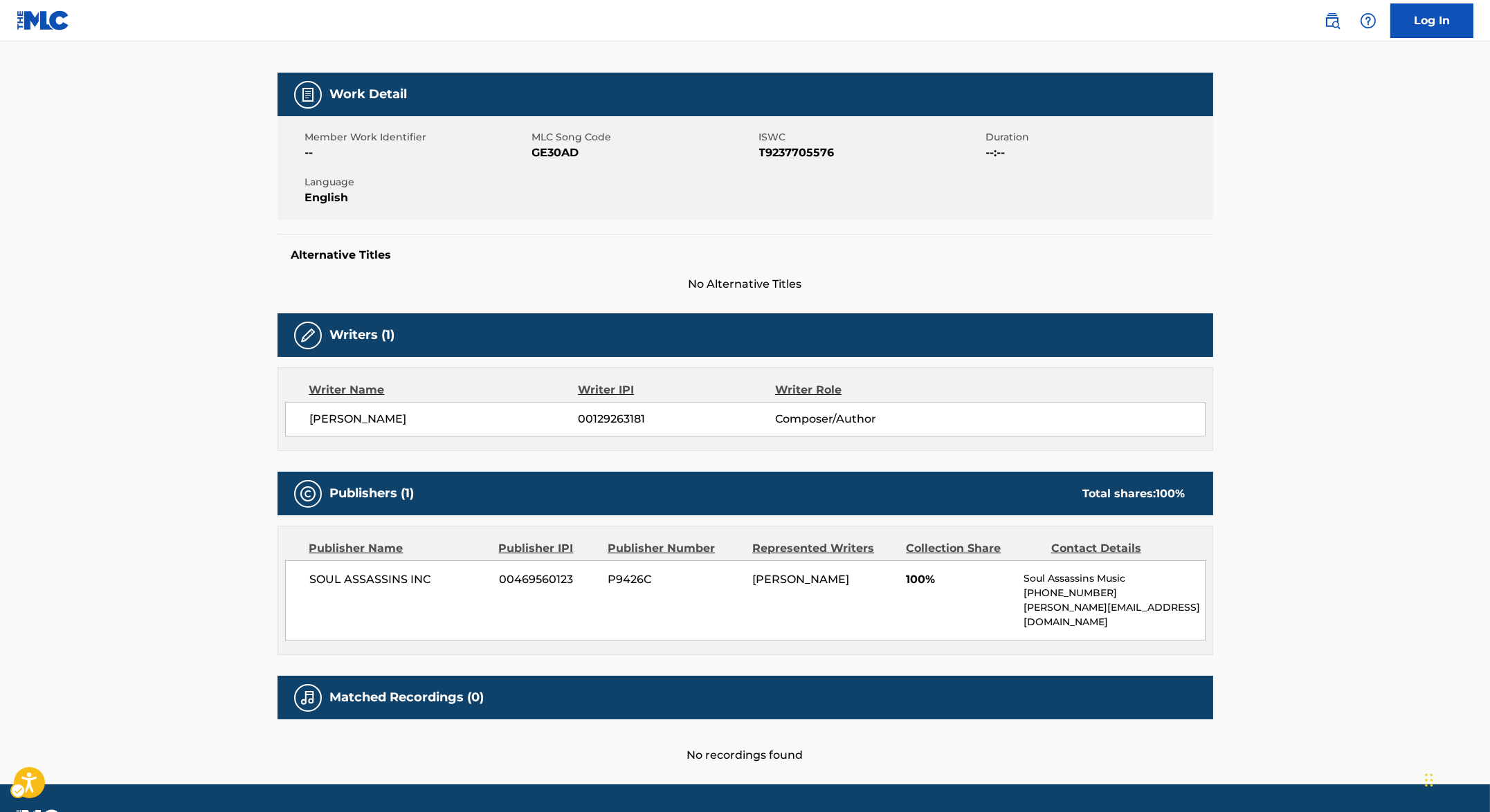
click at [462, 270] on div "Alternative Titles No Alternative Titles" at bounding box center [745, 263] width 936 height 59
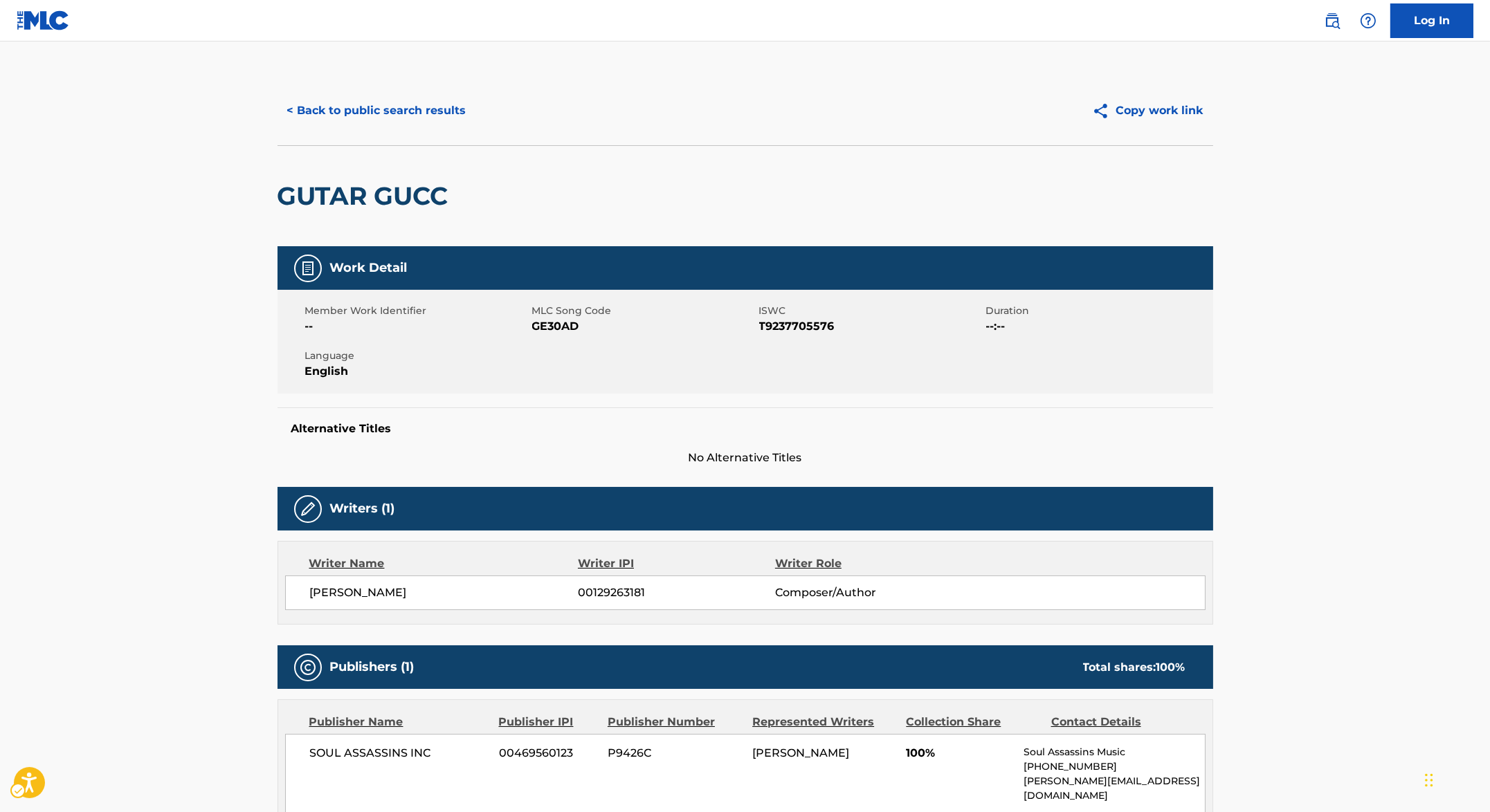
click at [636, 133] on div "< Back to public search results Copy work link" at bounding box center [745, 111] width 936 height 69
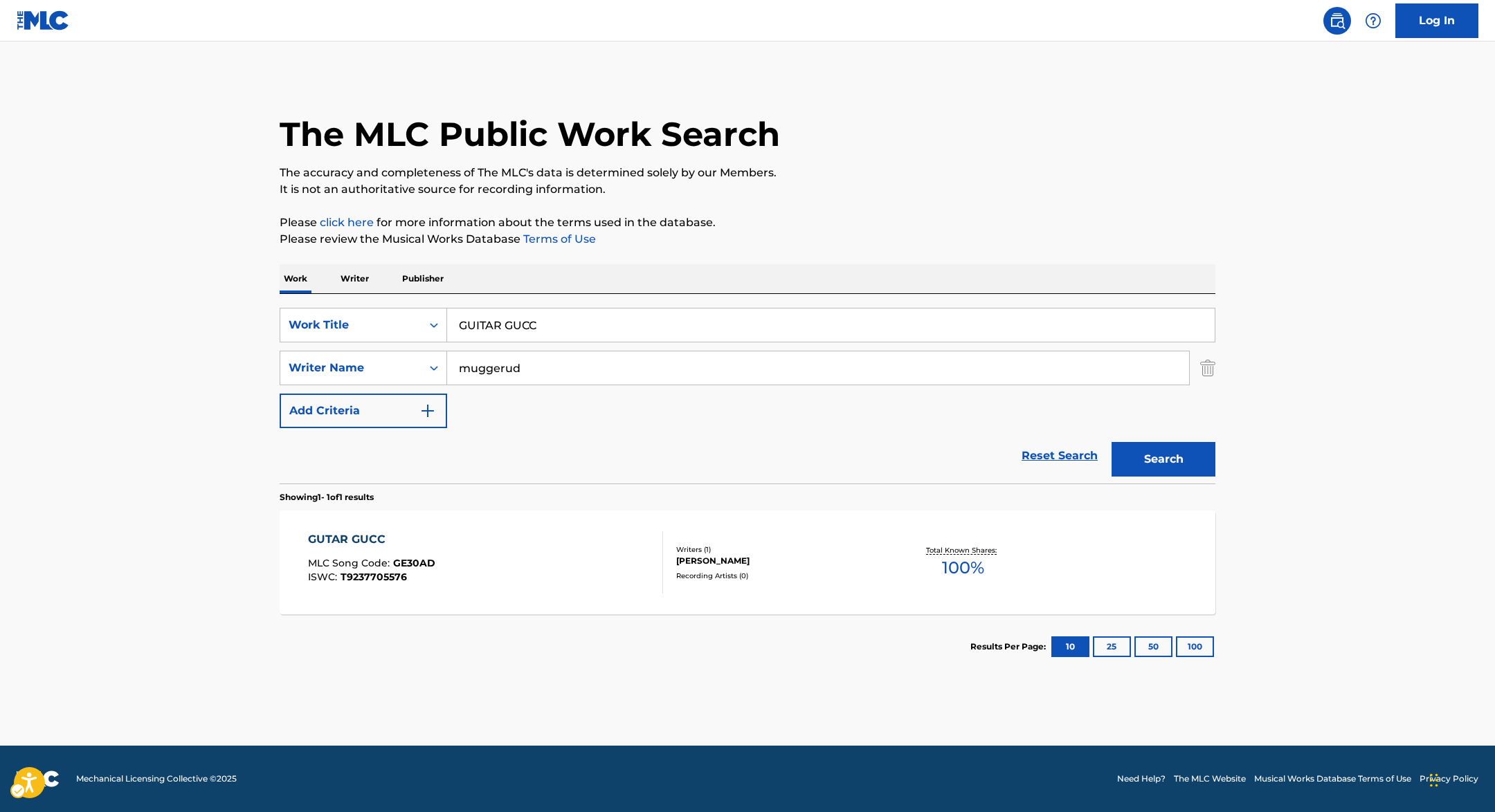
click at [613, 346] on div "SearchWithCriteriab30008e4-545f-4077-bfb1-c1ab37fb06d9 Work Title GUITAR GUCC S…" at bounding box center [748, 367] width 936 height 120
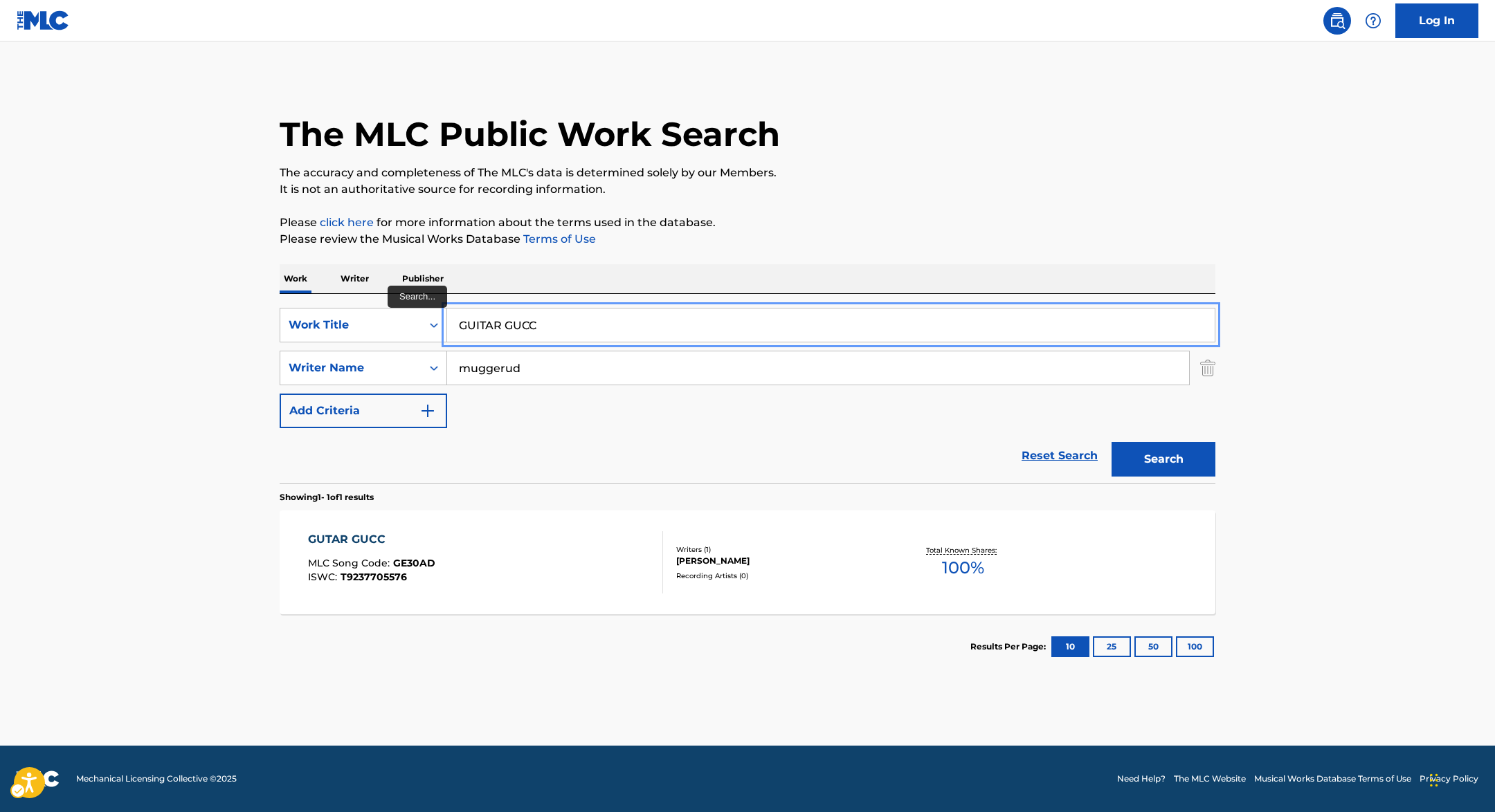
click at [618, 334] on input "GUITAR GUCC" at bounding box center [831, 325] width 767 height 33
paste input "HAND ON THE GLOCK"
type input "HAND ON THE GLOCK"
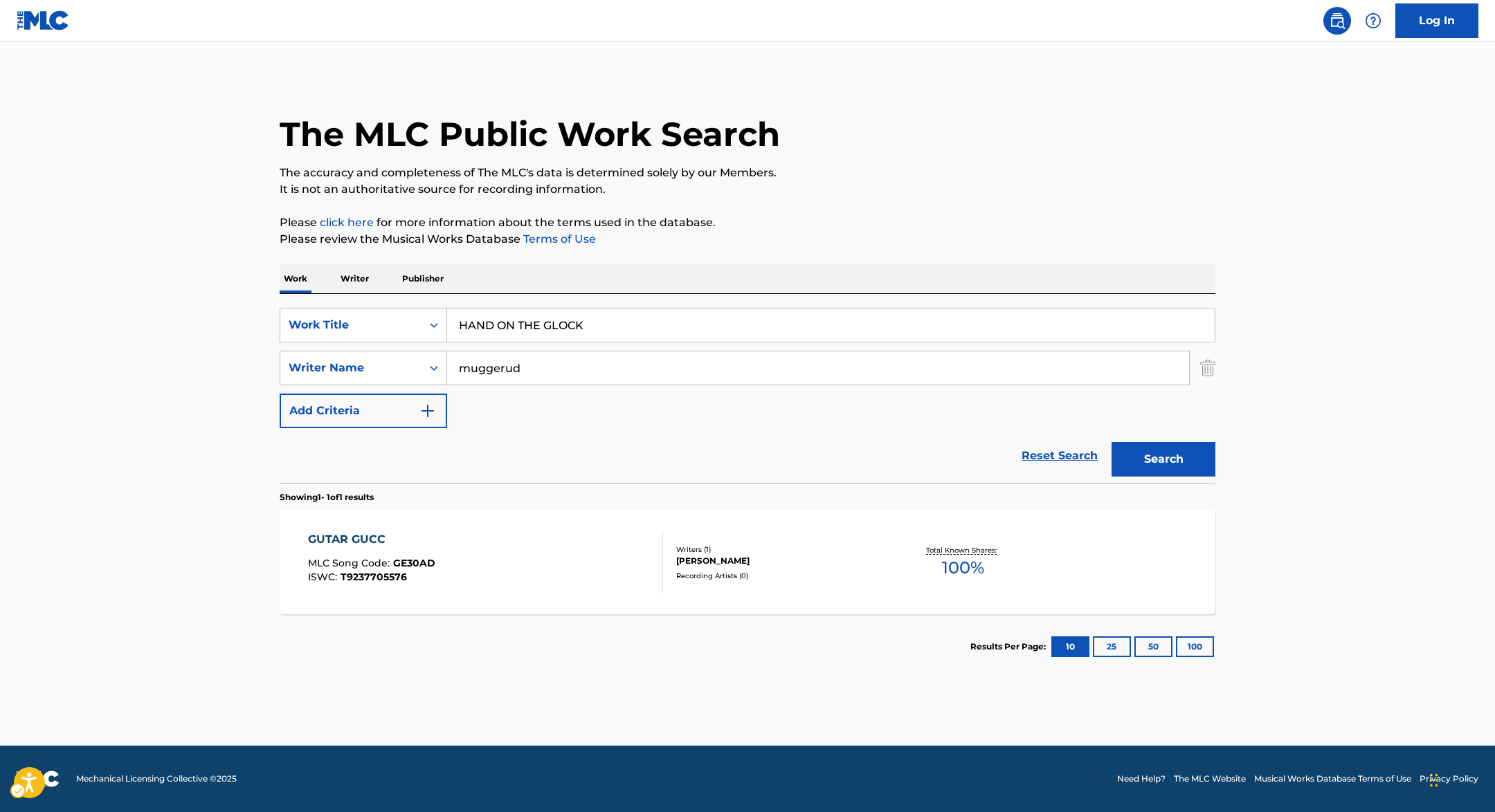
click at [1090, 220] on p "Please click here for more information about the terms used in the database." at bounding box center [748, 223] width 936 height 16
click at [1171, 441] on div "Search" at bounding box center [1159, 455] width 111 height 55
click at [1171, 456] on button "Search" at bounding box center [1163, 459] width 104 height 35
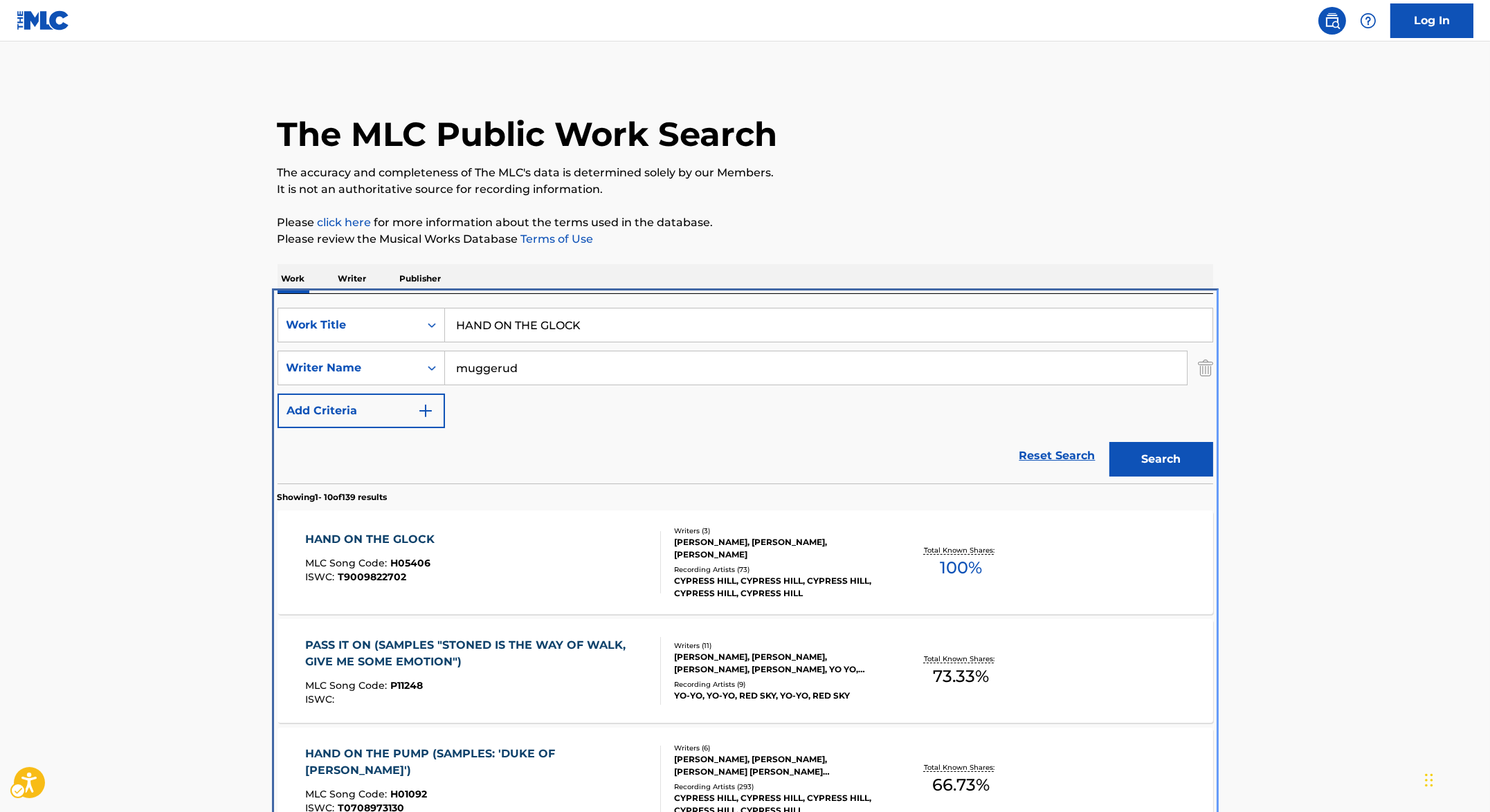
scroll to position [293, 0]
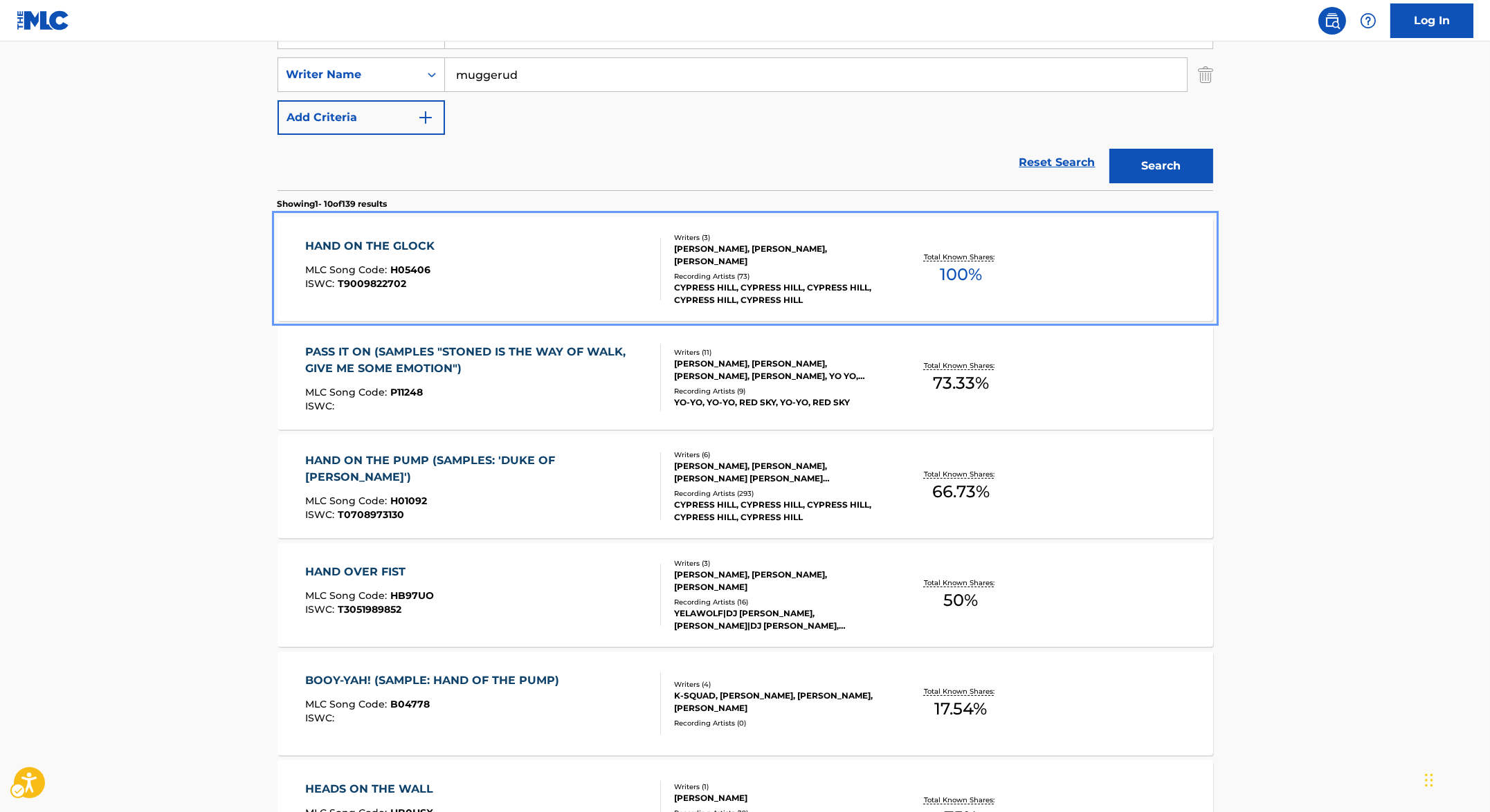
click at [362, 247] on div "HAND ON THE GLOCK" at bounding box center [373, 246] width 137 height 16
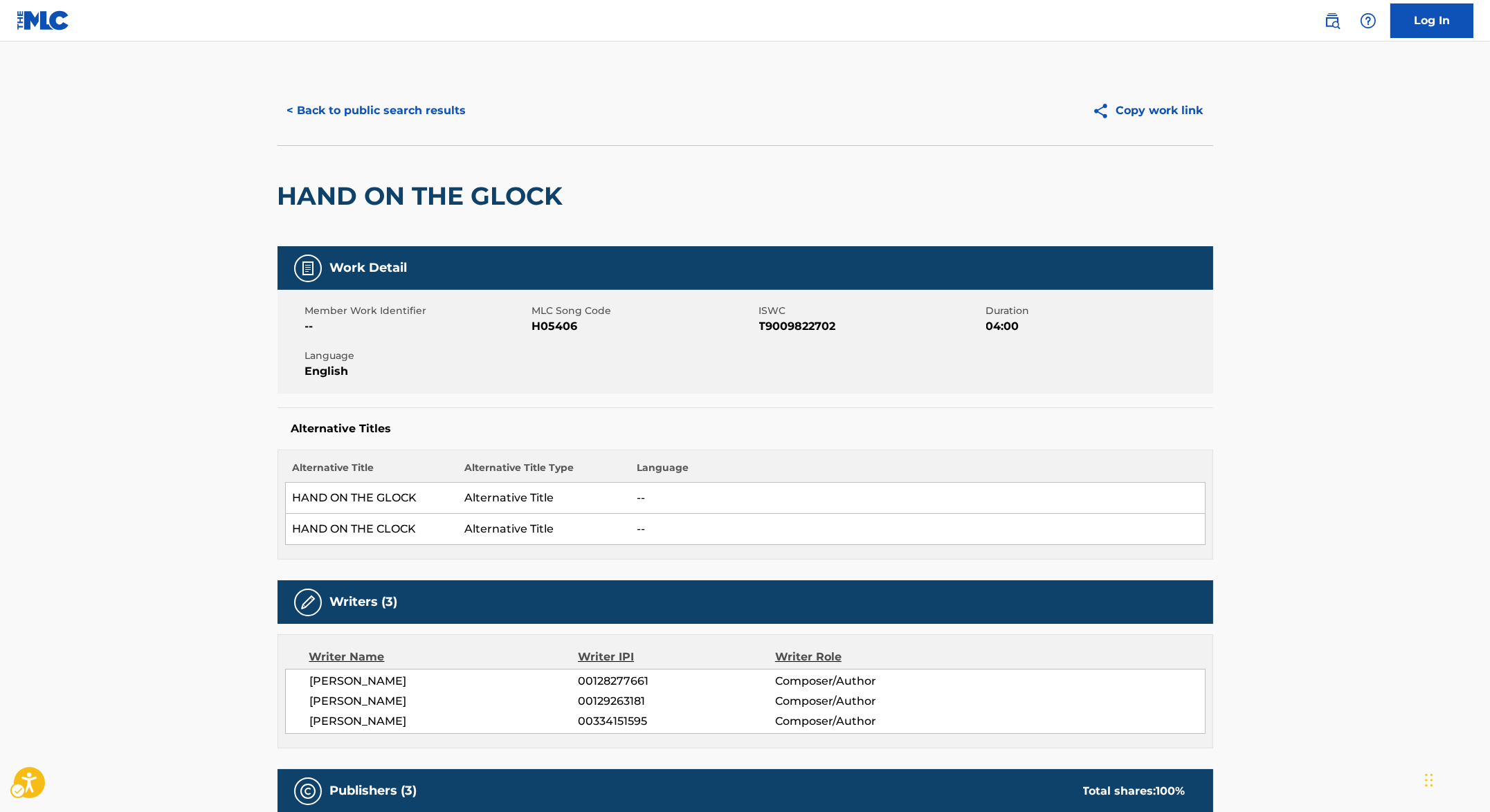
click at [577, 295] on div "Member Work Identifier -- MLC Song Code MLC Song Code - H05406 ISWC ISWC - T900…" at bounding box center [745, 342] width 936 height 104
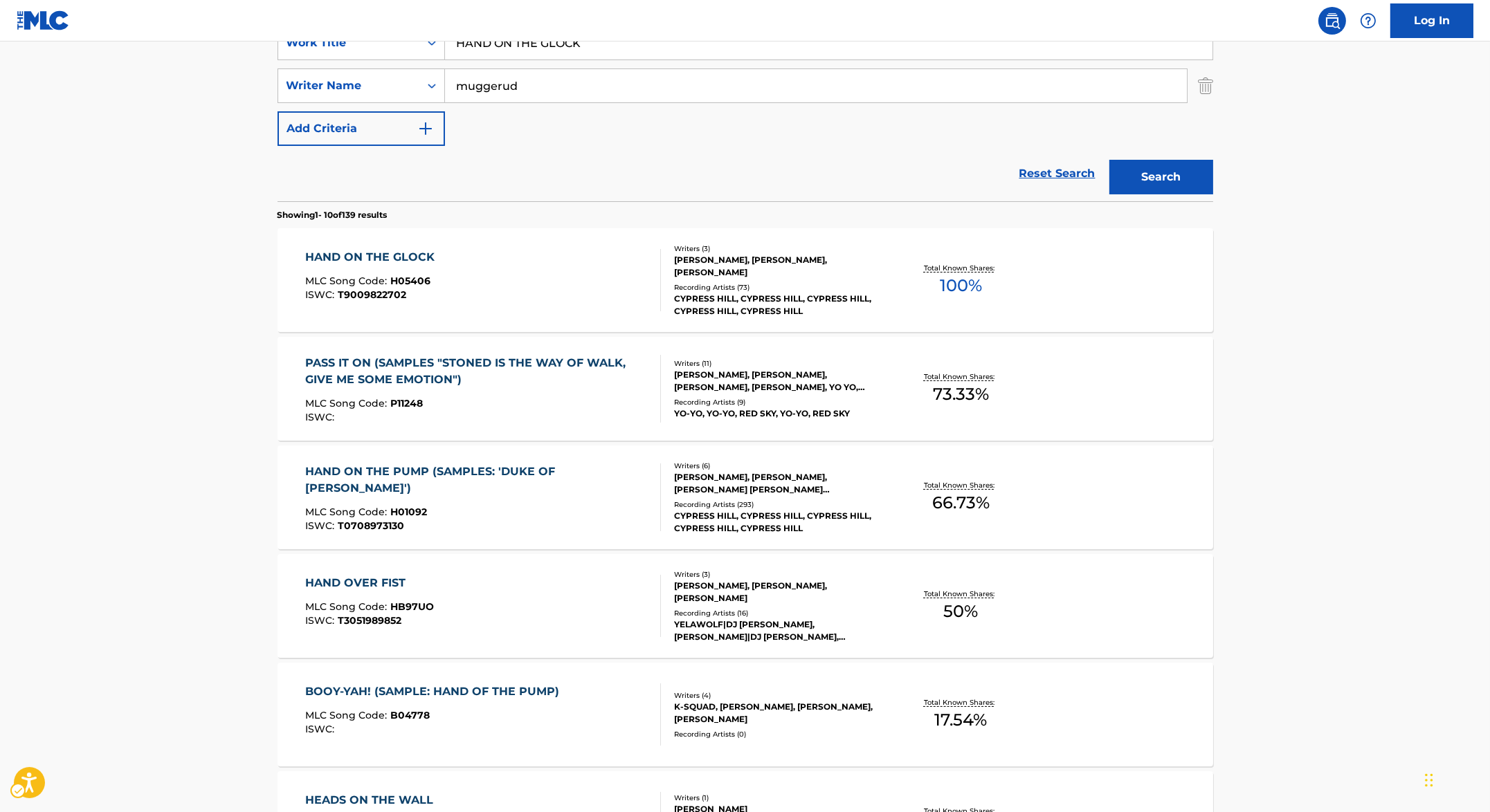
scroll to position [262, 0]
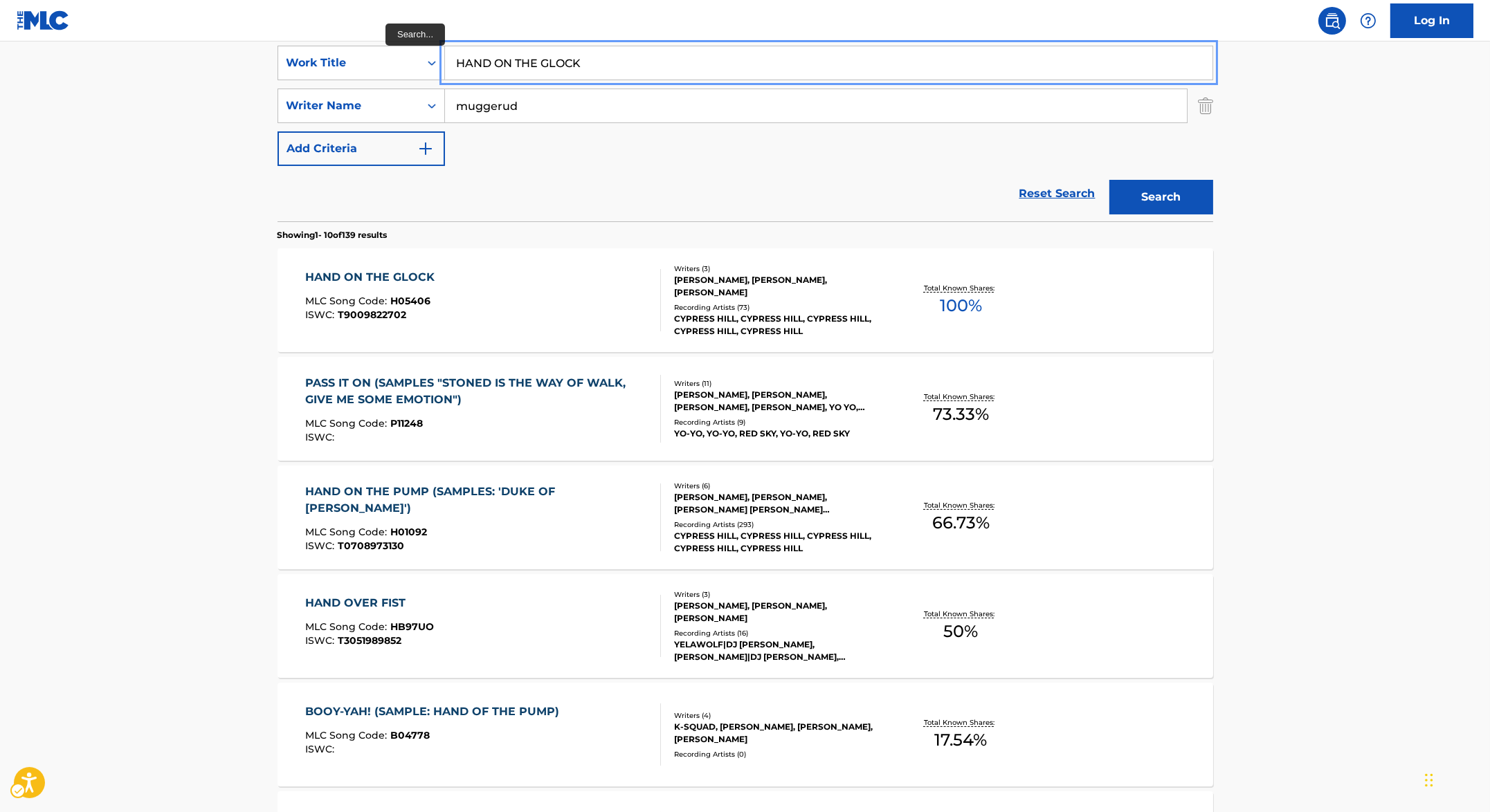
click at [593, 76] on input "HAND ON THE GLOCK" at bounding box center [828, 62] width 767 height 33
paste input "PUMP"
type input "HAND ON THE PUMP"
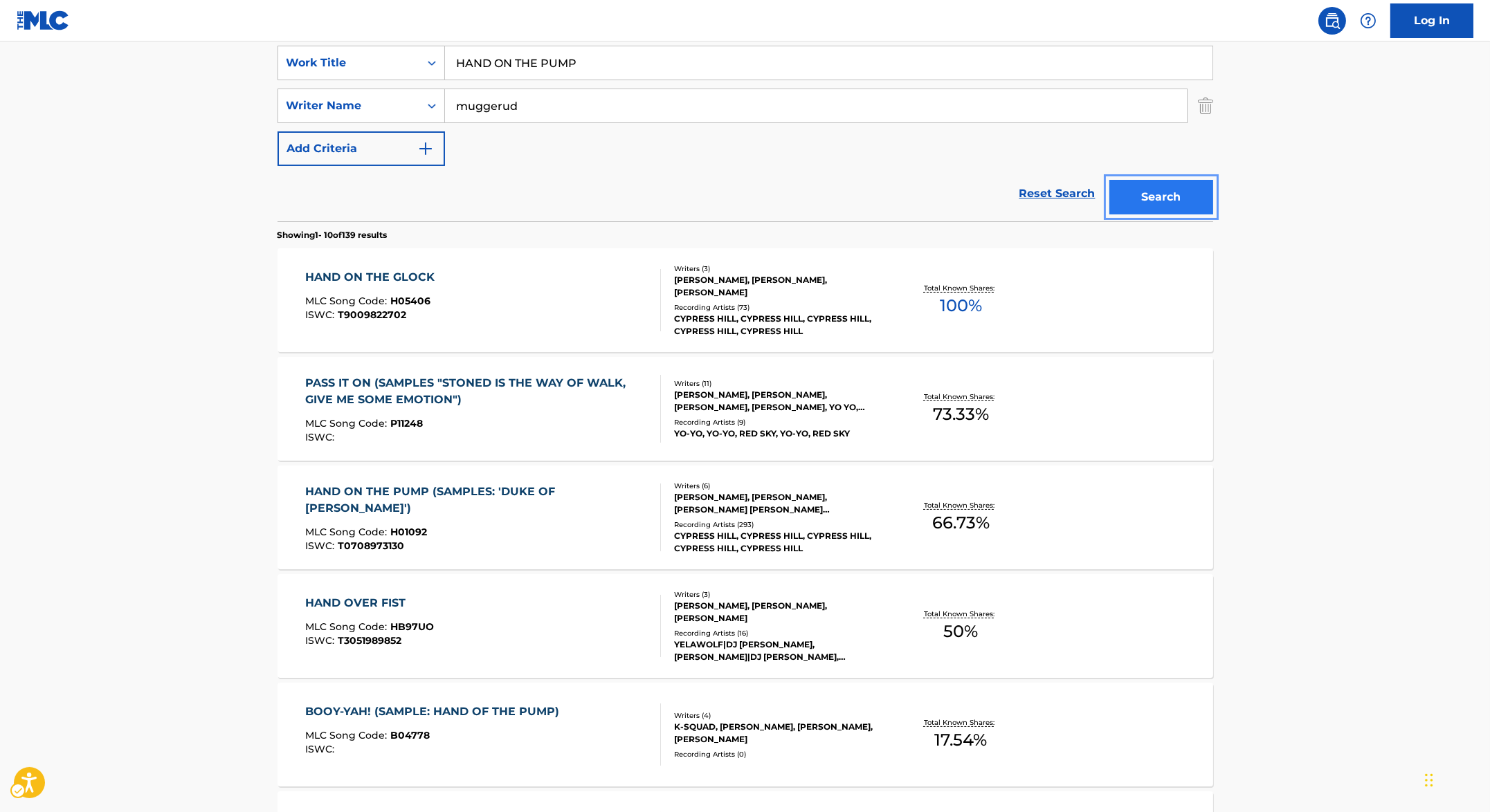
click at [1185, 196] on button "Search" at bounding box center [1161, 197] width 104 height 35
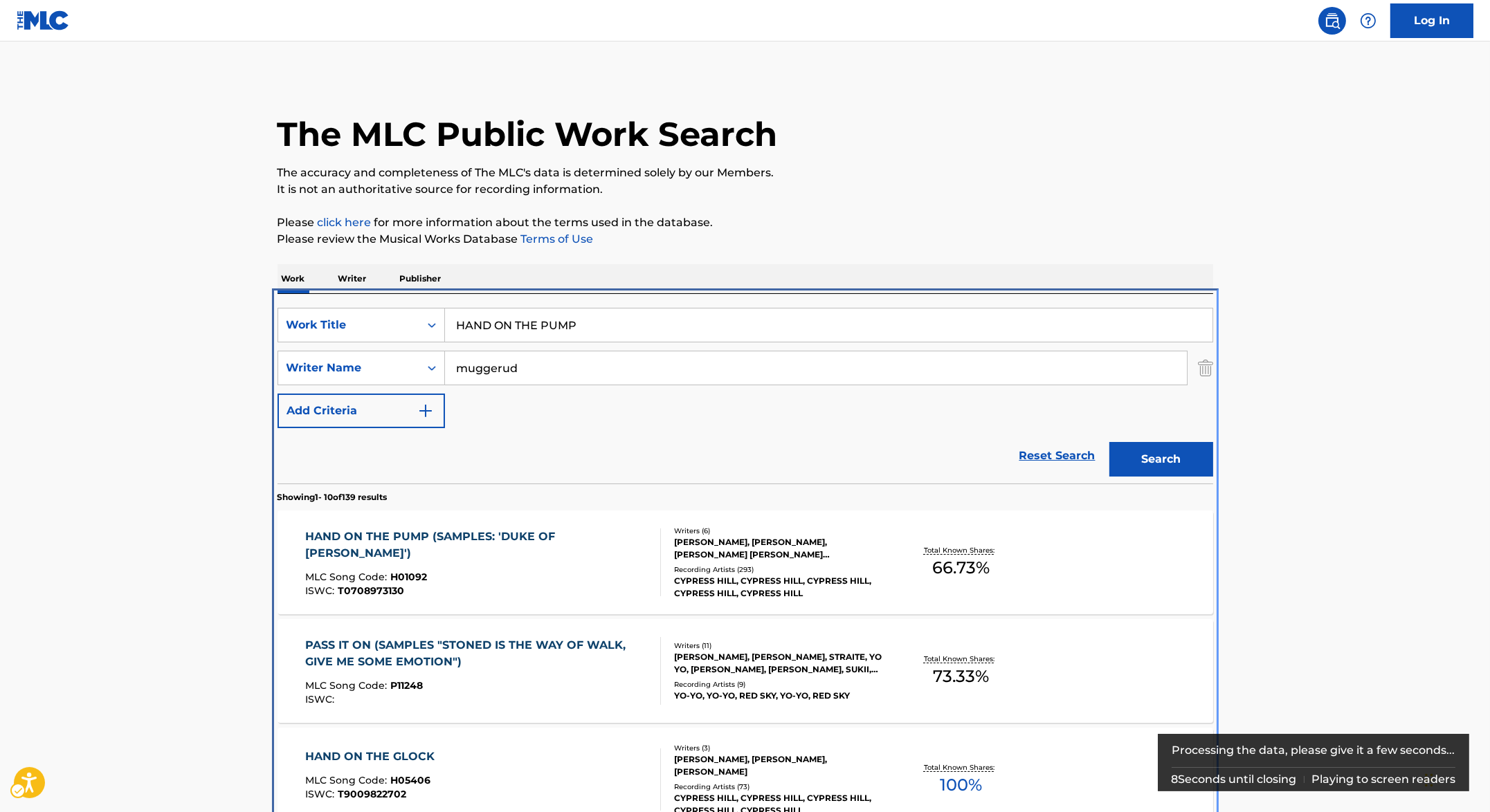
scroll to position [293, 0]
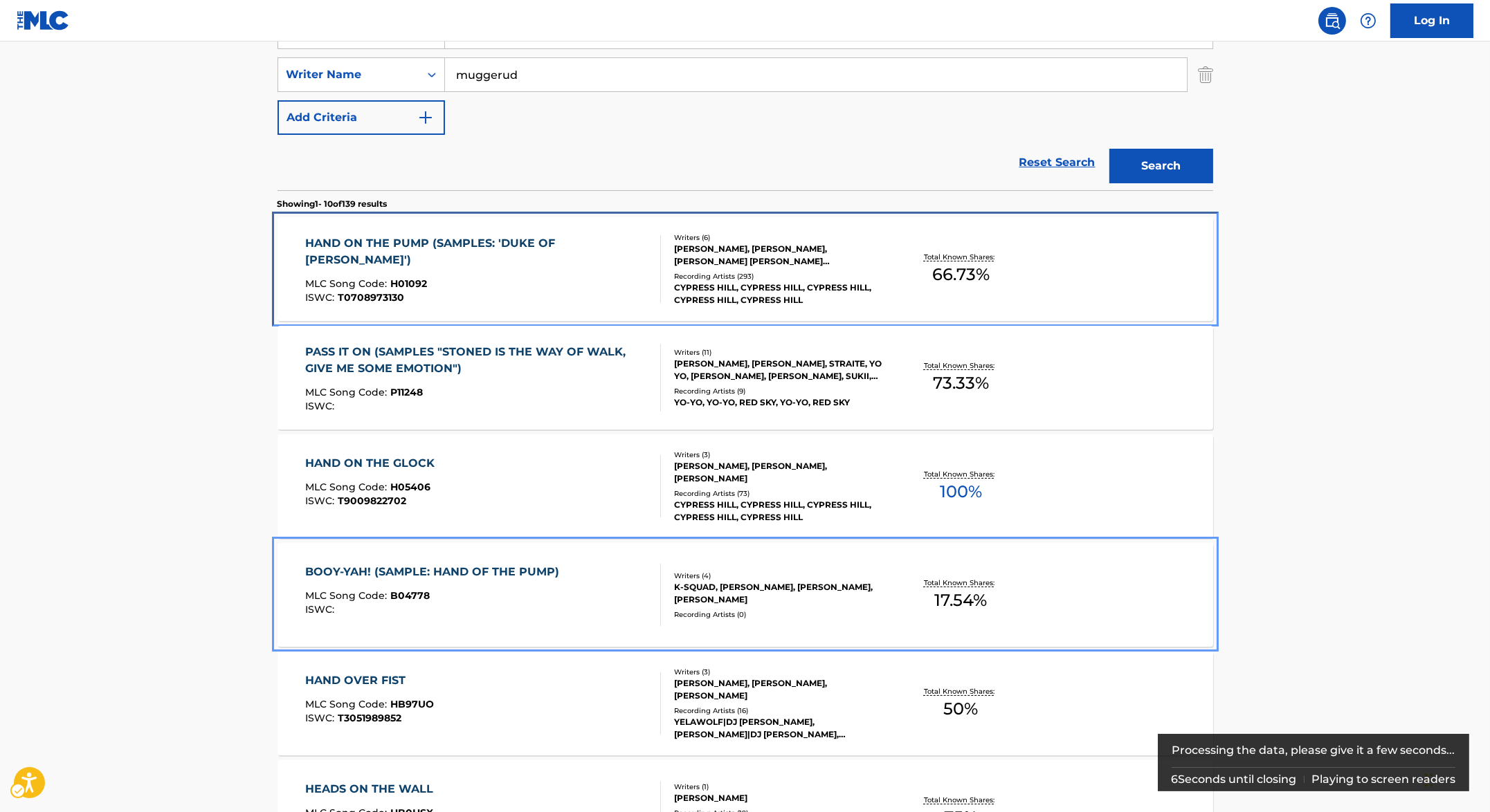
click at [513, 260] on div "HAND ON THE PUMP (SAMPLES: 'DUKE OF [PERSON_NAME]') MLC Song Code : H01092 ISWC…" at bounding box center [477, 269] width 344 height 67
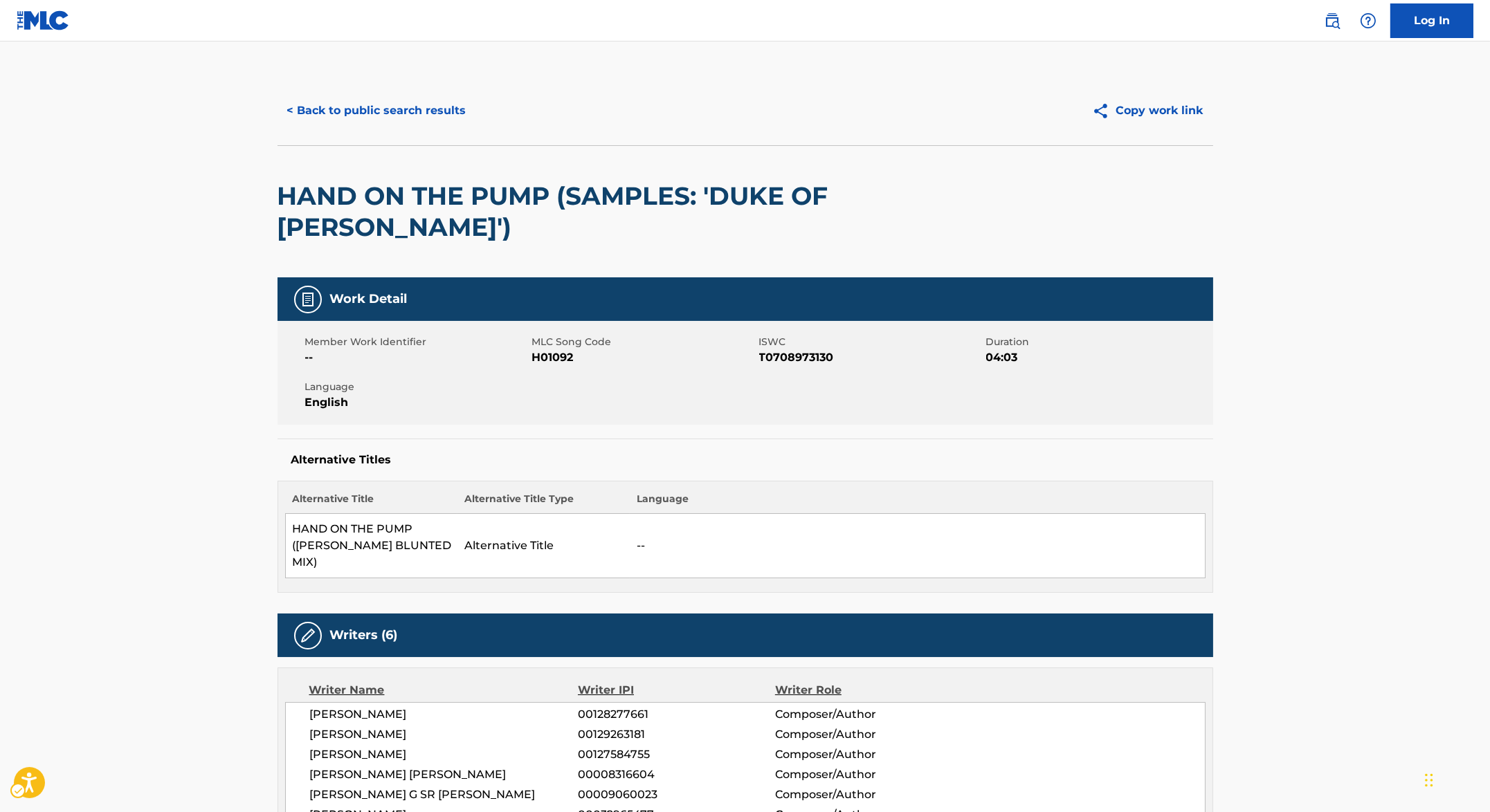
click at [806, 360] on span "ISWC - T0708973130" at bounding box center [871, 358] width 224 height 16
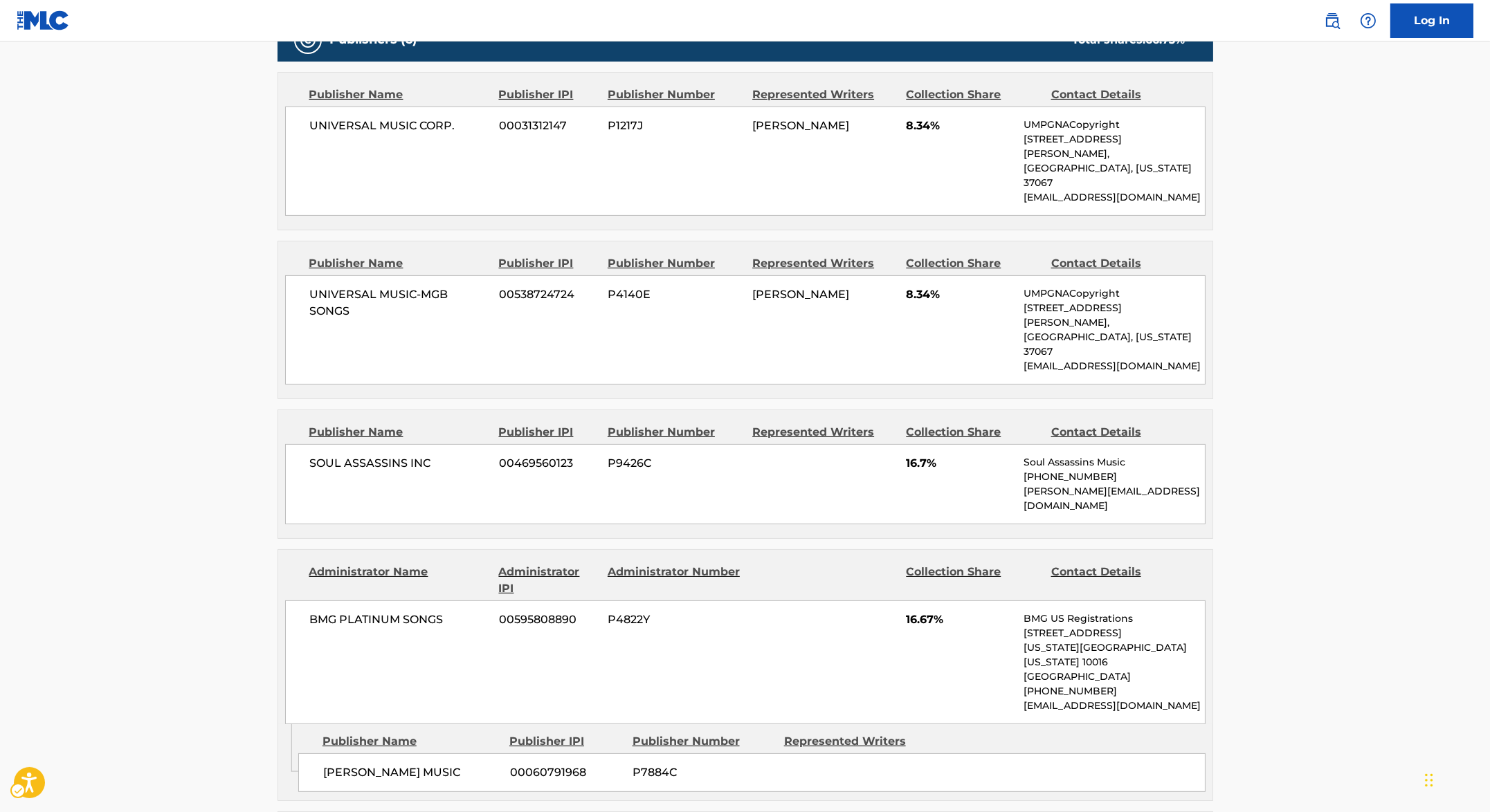
scroll to position [810, 0]
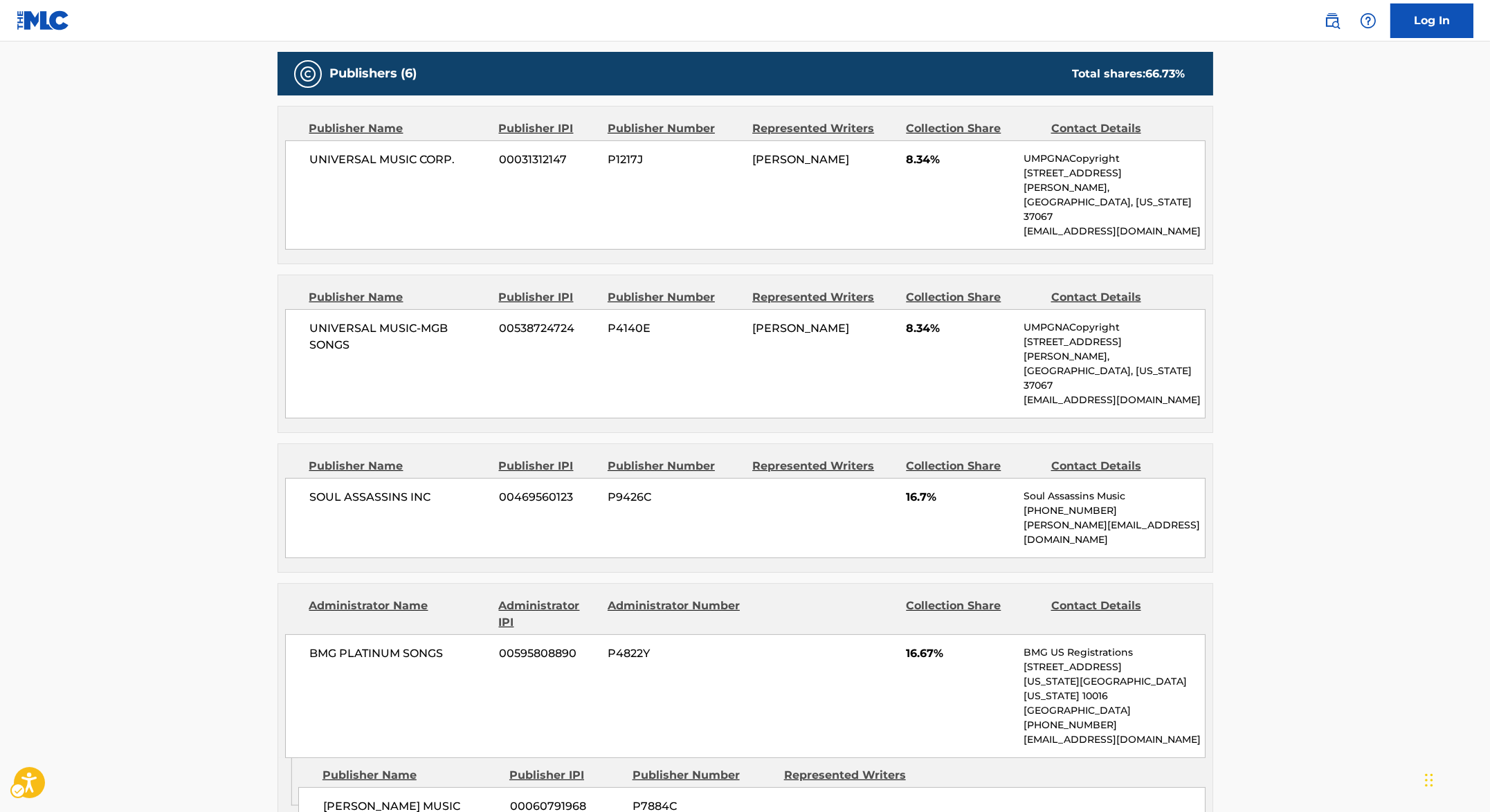
click at [507, 151] on span "00031312147" at bounding box center [548, 159] width 98 height 16
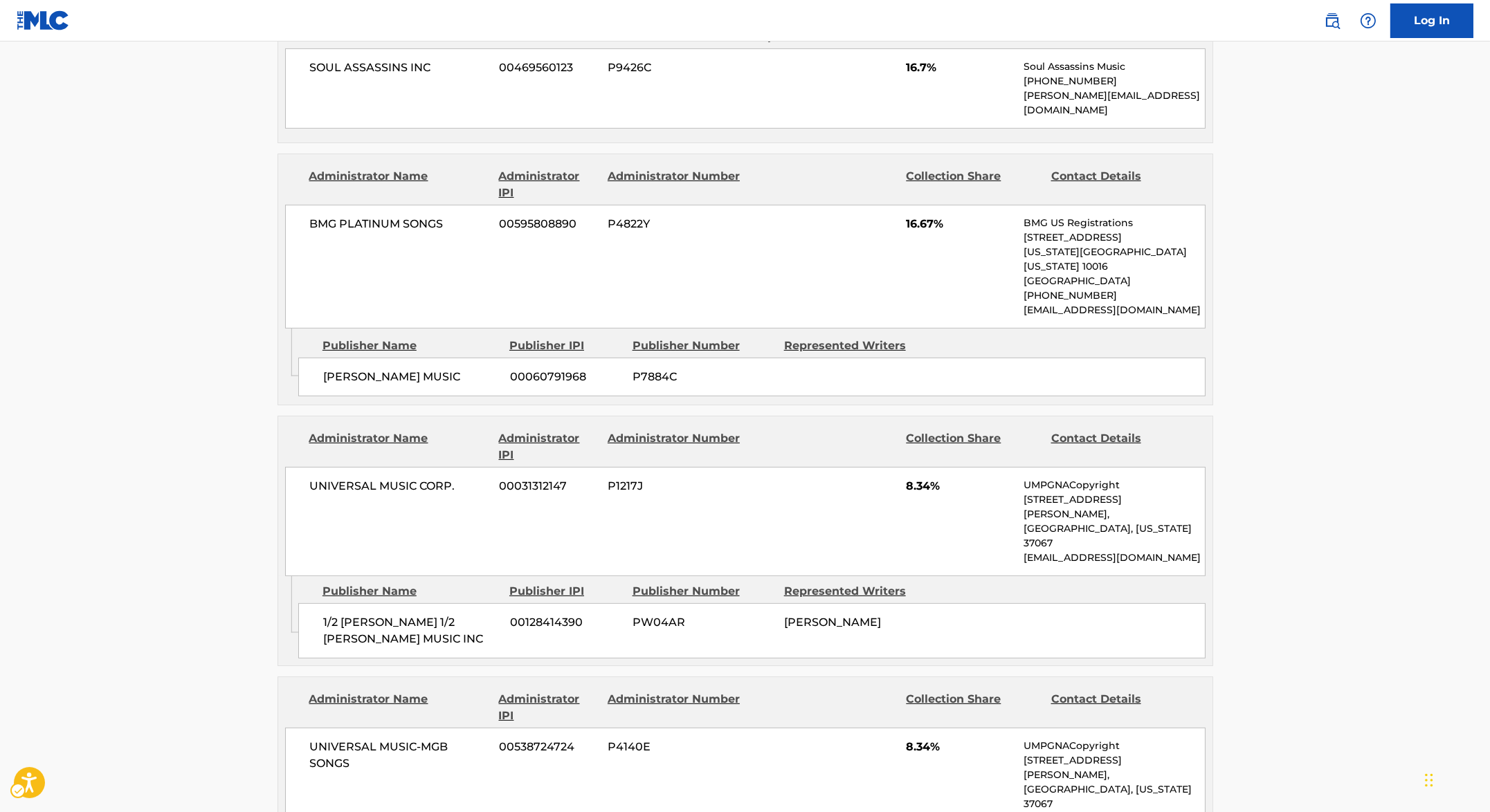
click at [534, 614] on span "00128414390" at bounding box center [566, 622] width 112 height 16
click at [567, 369] on span "00060791968" at bounding box center [566, 377] width 112 height 16
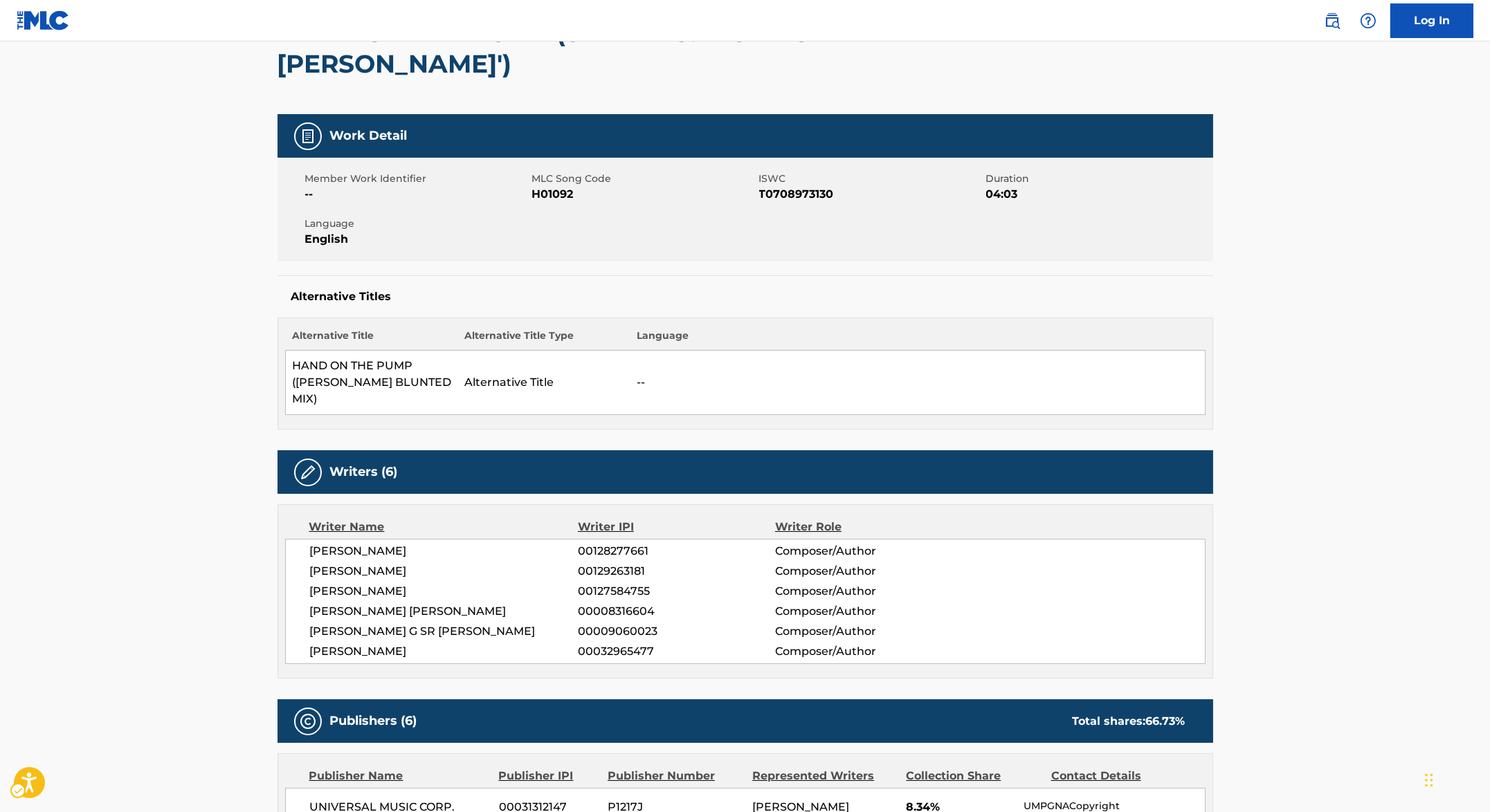
scroll to position [142, 0]
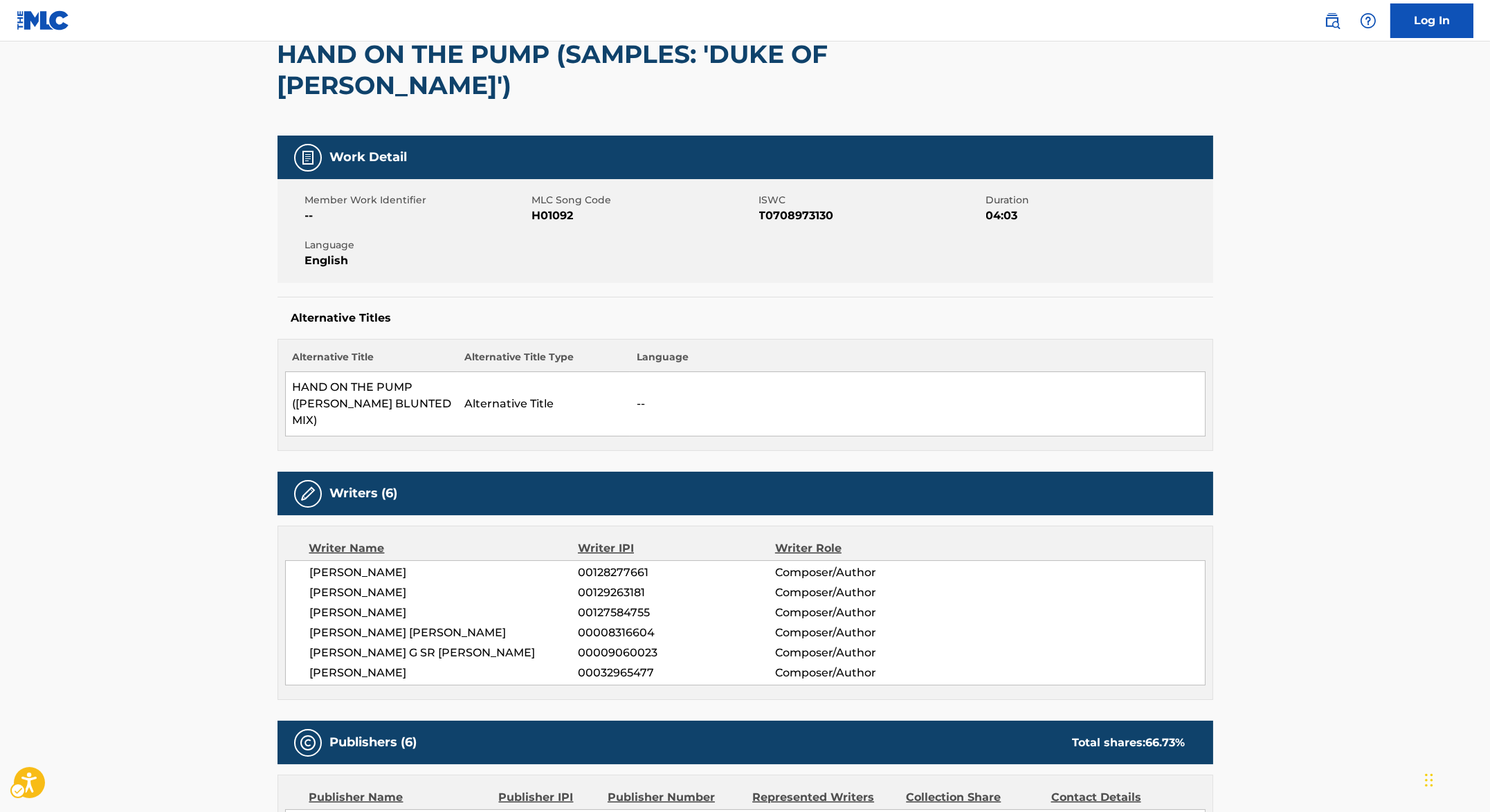
click at [352, 366] on th "Alternative Title" at bounding box center [372, 361] width 173 height 22
click at [378, 297] on div "Alternative Titles Alternative Title Alternative Title Type Language HAND ON TH…" at bounding box center [745, 374] width 936 height 155
click at [506, 241] on span "Language" at bounding box center [417, 245] width 224 height 15
click at [701, 130] on div "HAND ON THE PUMP (SAMPLES: 'DUKE OF [PERSON_NAME]')" at bounding box center [558, 70] width 561 height 131
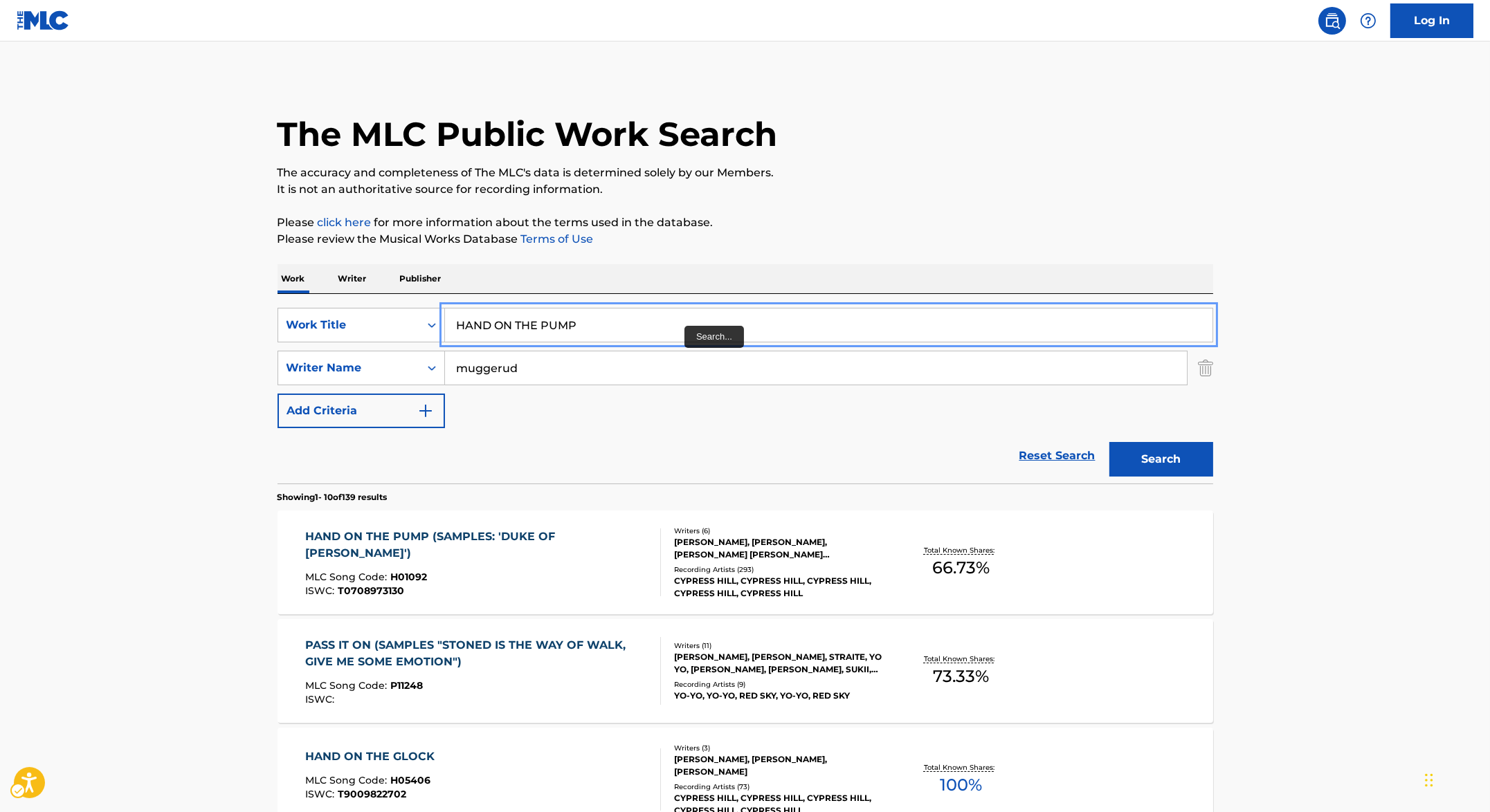
click at [684, 325] on input "HAND ON THE PUMP" at bounding box center [828, 325] width 767 height 33
paste input "VER FIST"
type input "HAND OVER FIST"
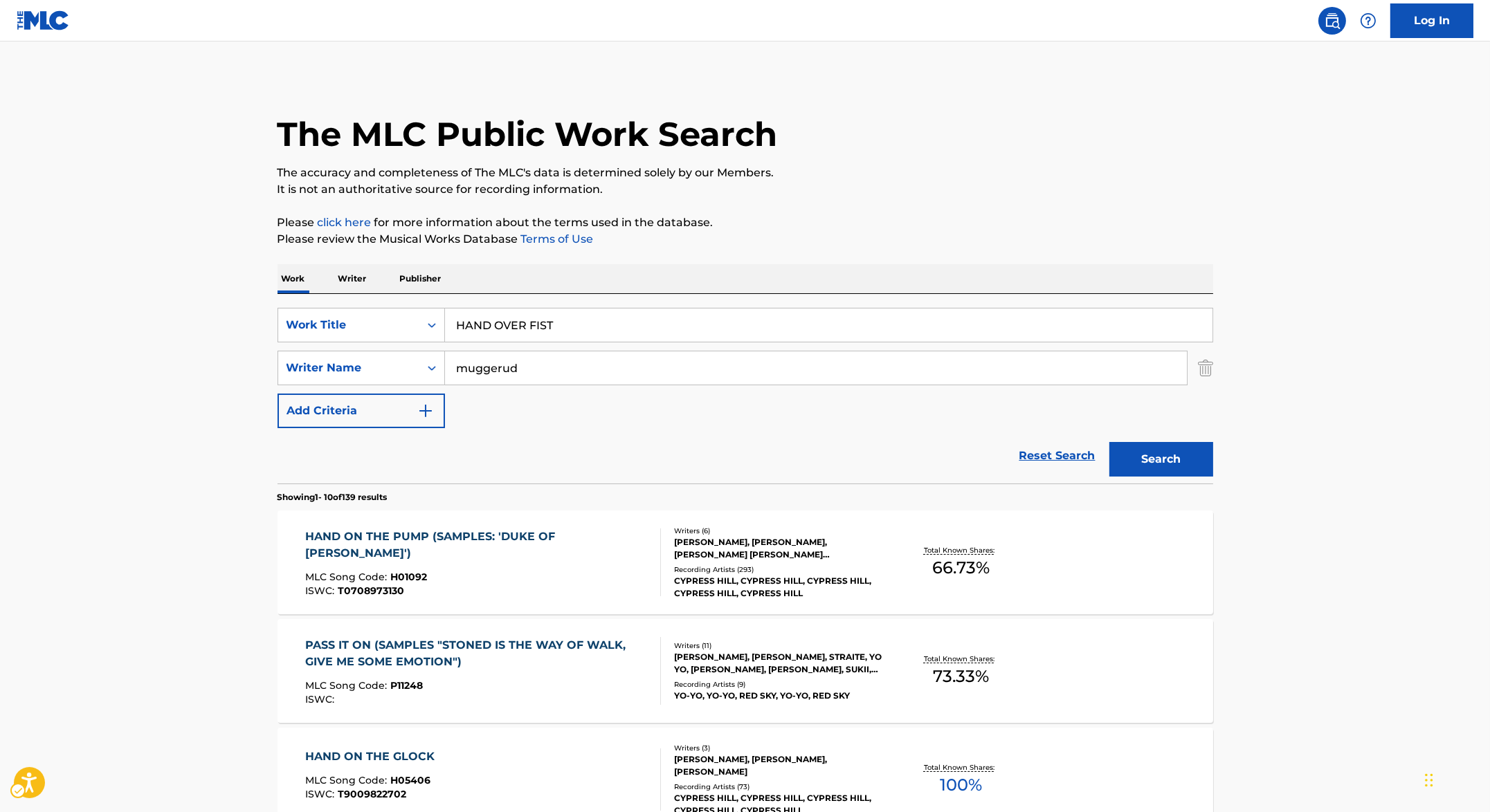
click at [1155, 478] on div "Search" at bounding box center [1158, 455] width 111 height 55
click at [1177, 461] on button "Search" at bounding box center [1161, 459] width 104 height 35
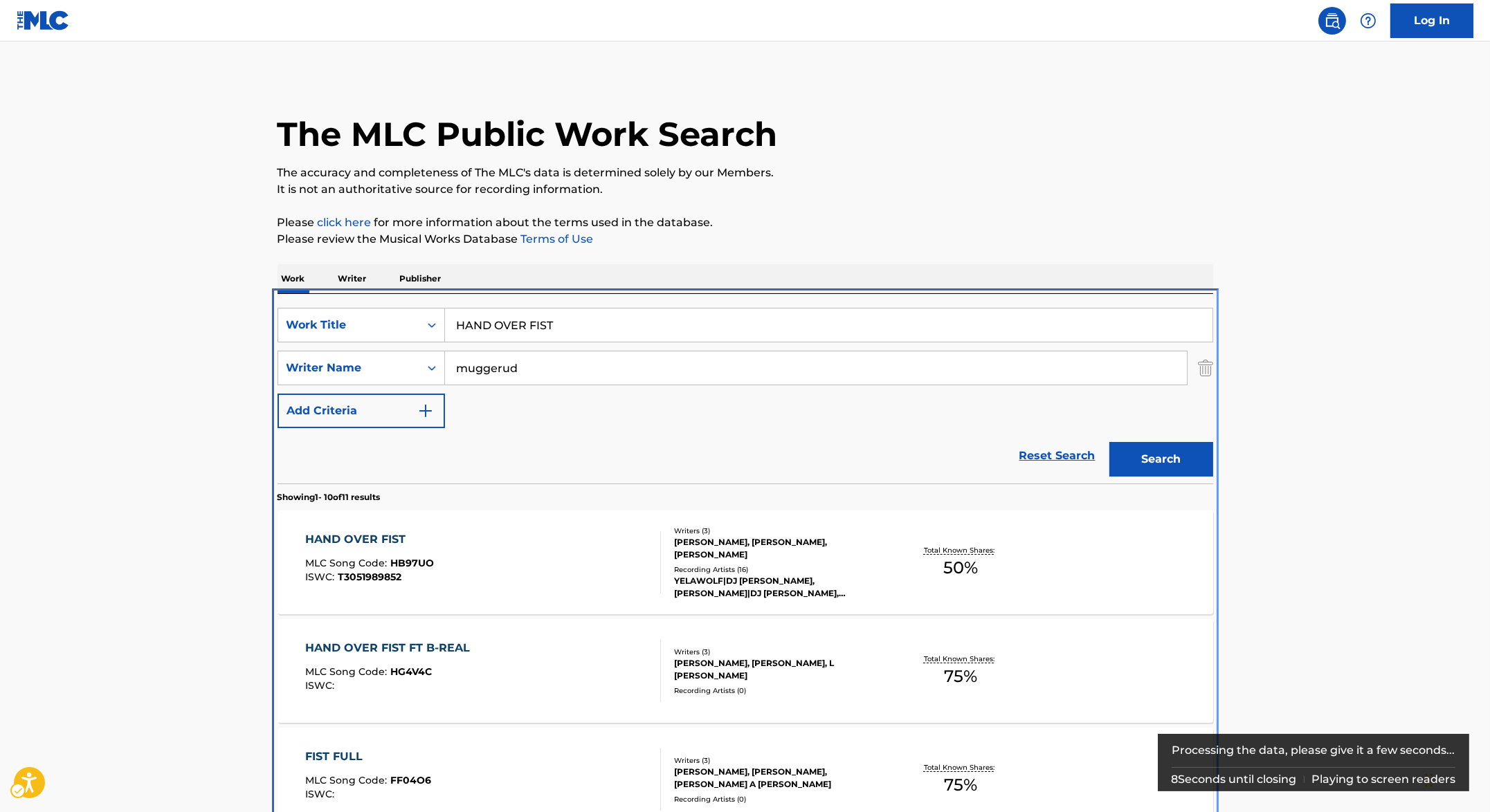
scroll to position [293, 0]
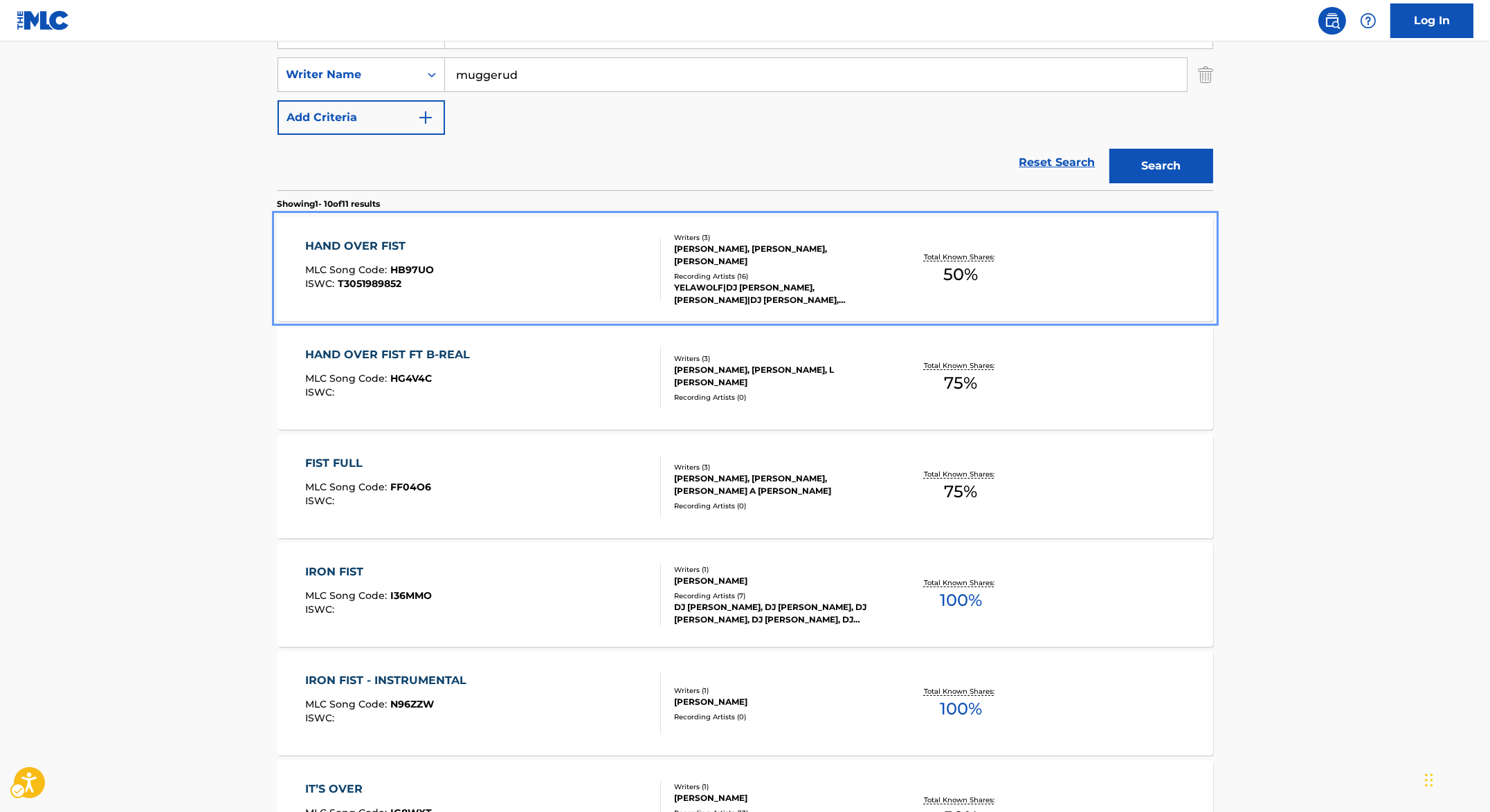
click at [516, 230] on div "HAND OVER FIST MLC Song Code : HB97UO ISWC : T3051989852 Writers ( 3 ) [PERSON_…" at bounding box center [745, 269] width 936 height 104
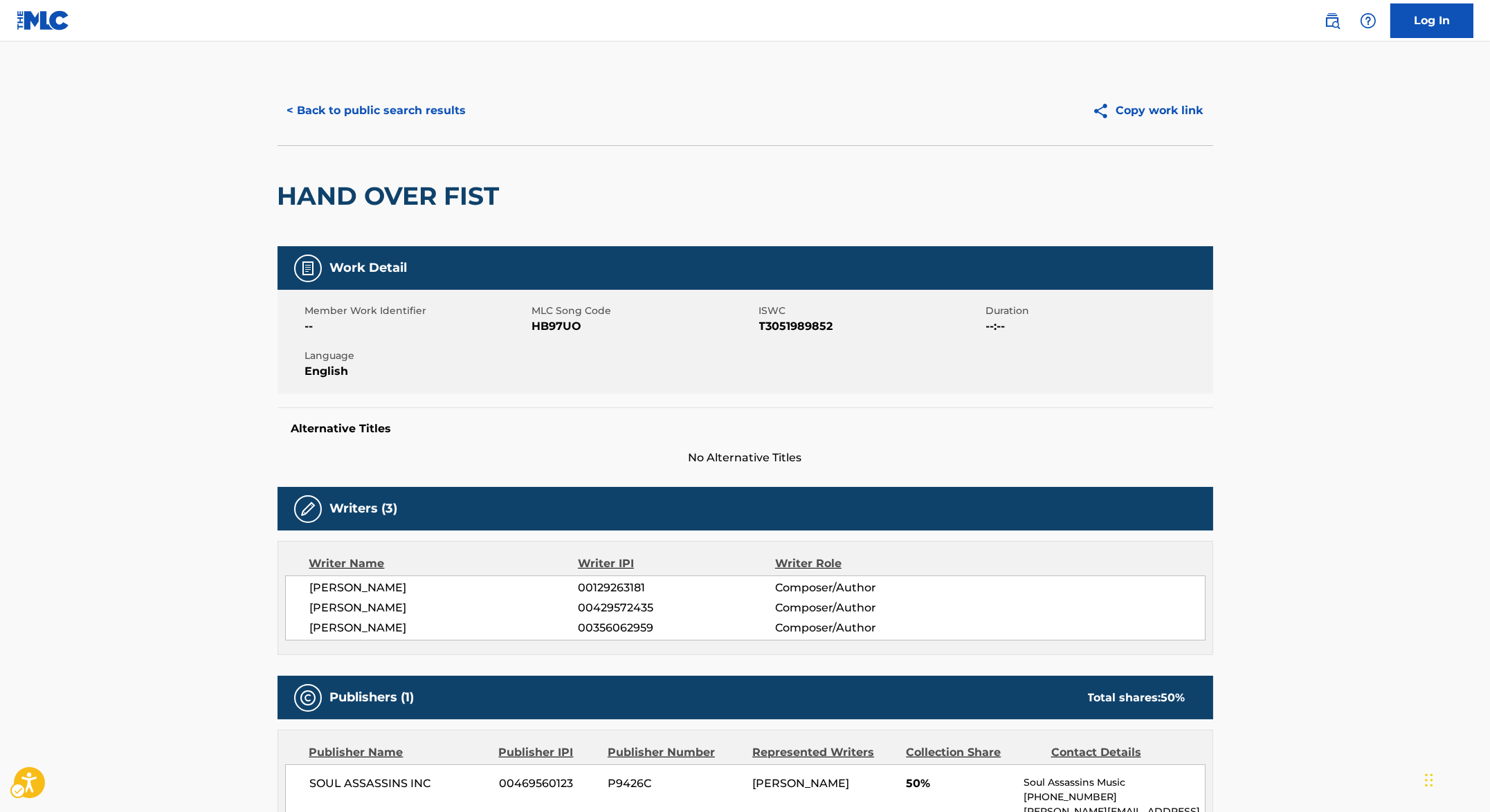
scroll to position [299, 0]
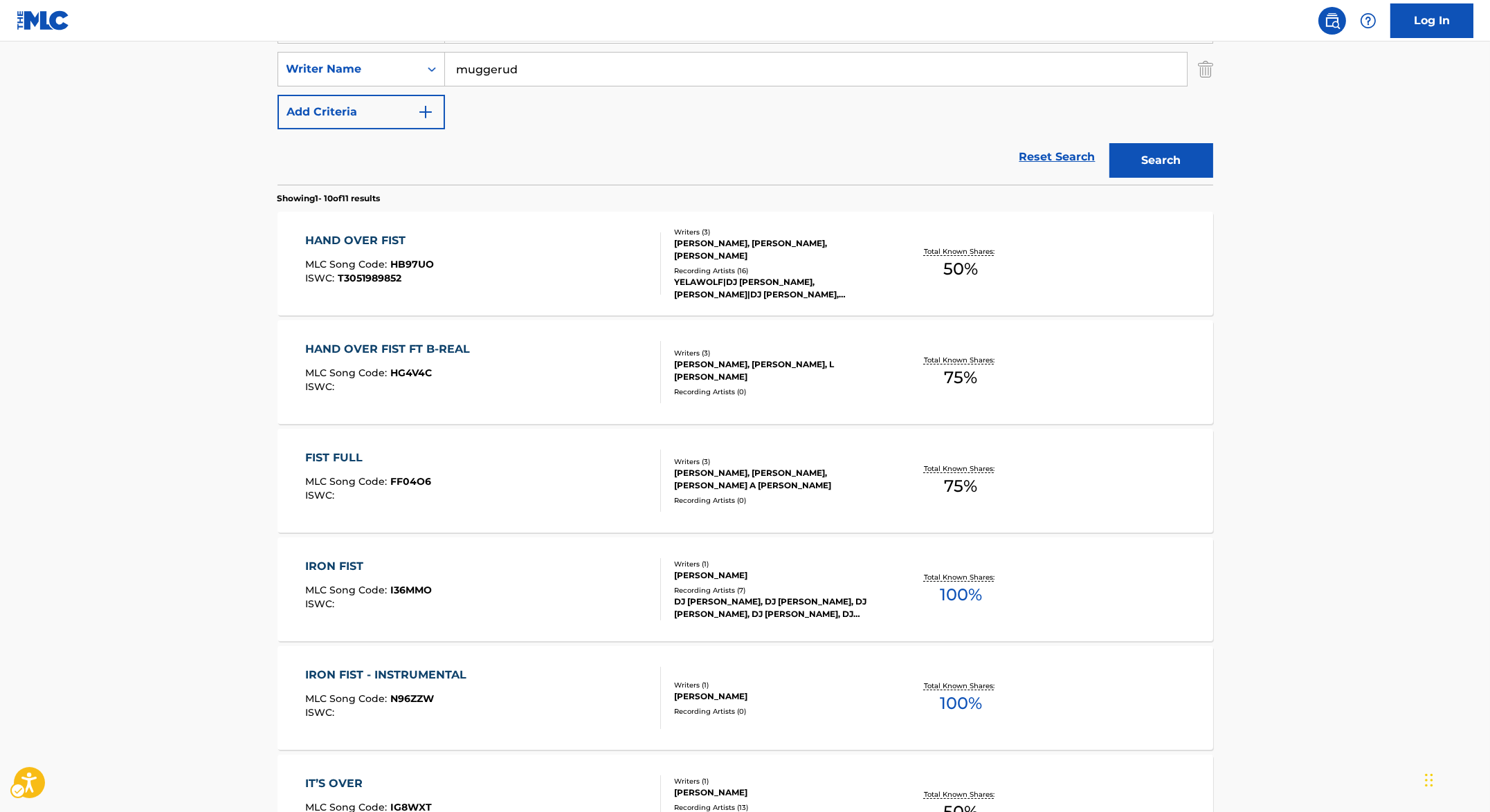
scroll to position [293, 0]
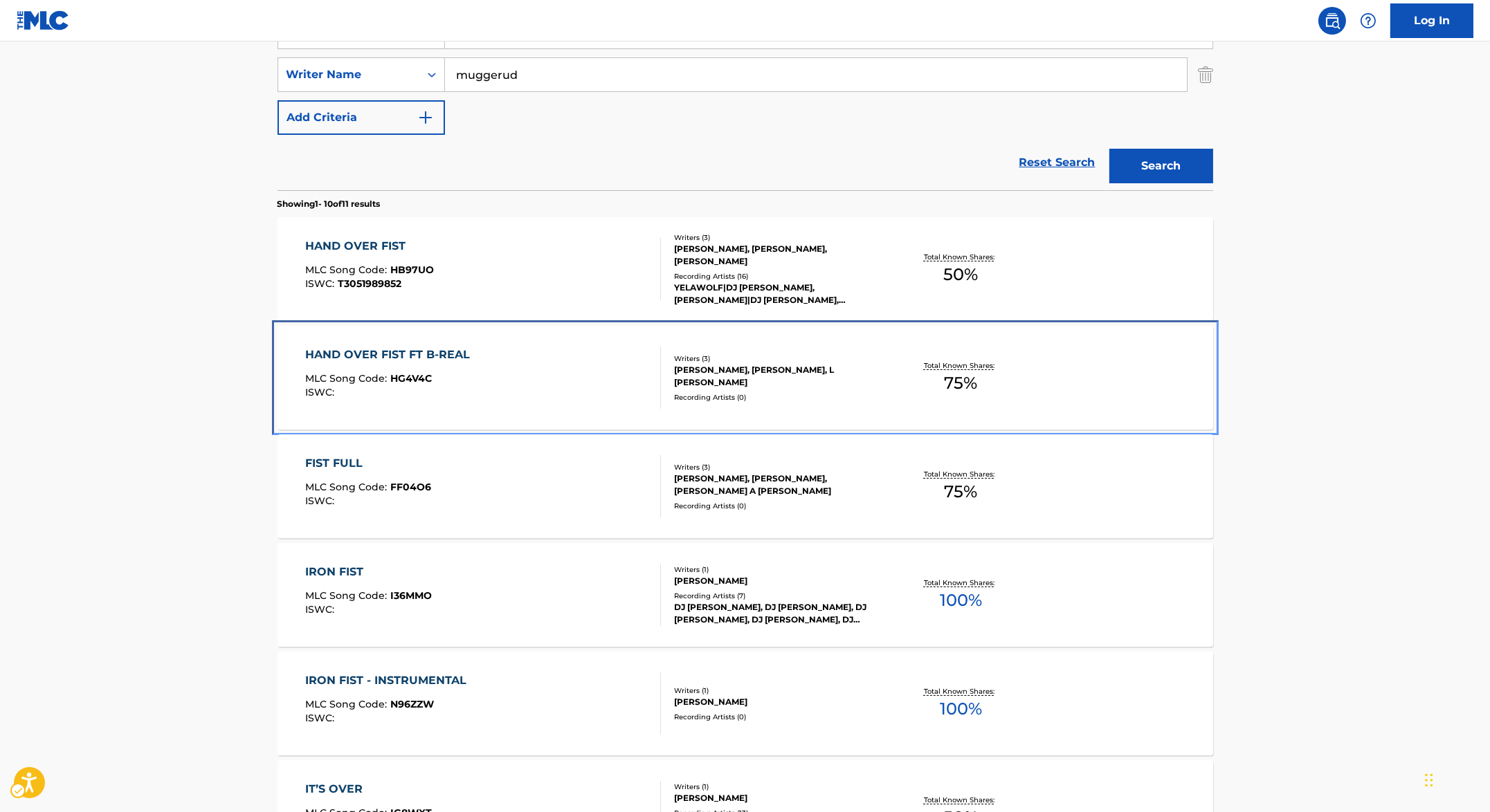
click at [460, 368] on div "HAND OVER FIST FT B-REAL MLC Song Code : HG4V4C ISWC :" at bounding box center [391, 378] width 172 height 62
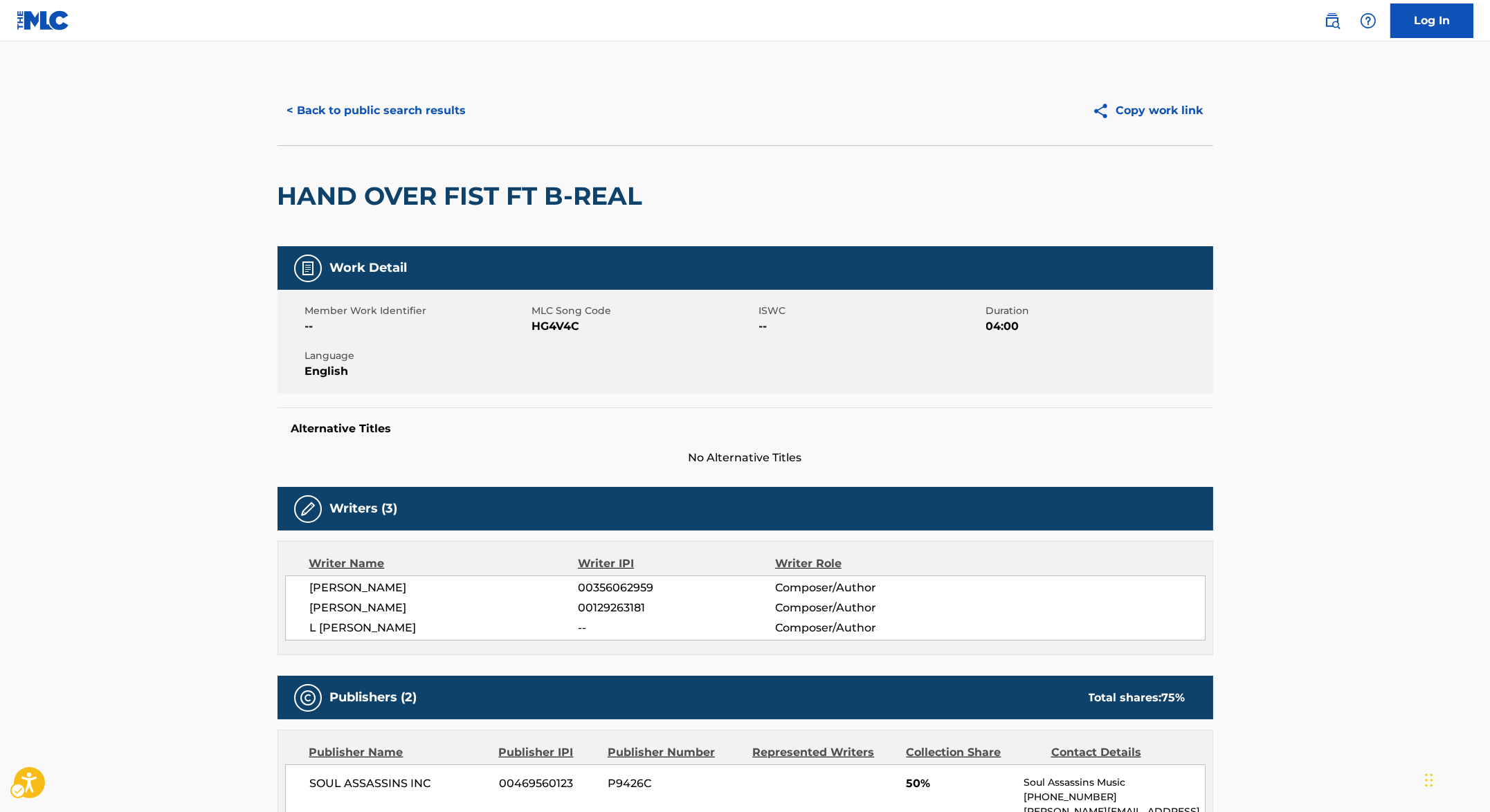
click at [704, 242] on div "HAND OVER FIST FT B-REAL" at bounding box center [745, 196] width 936 height 101
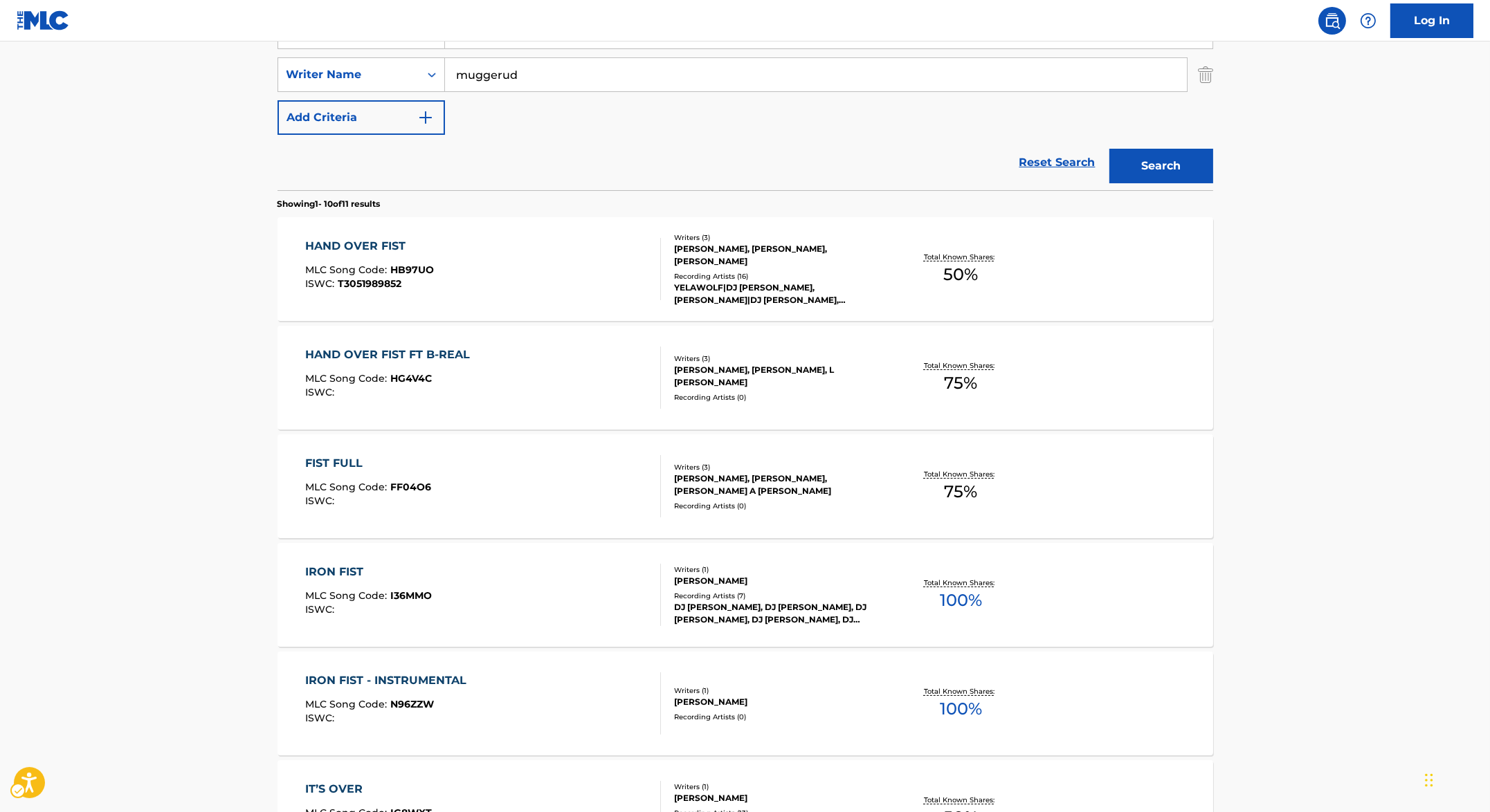
scroll to position [169, 0]
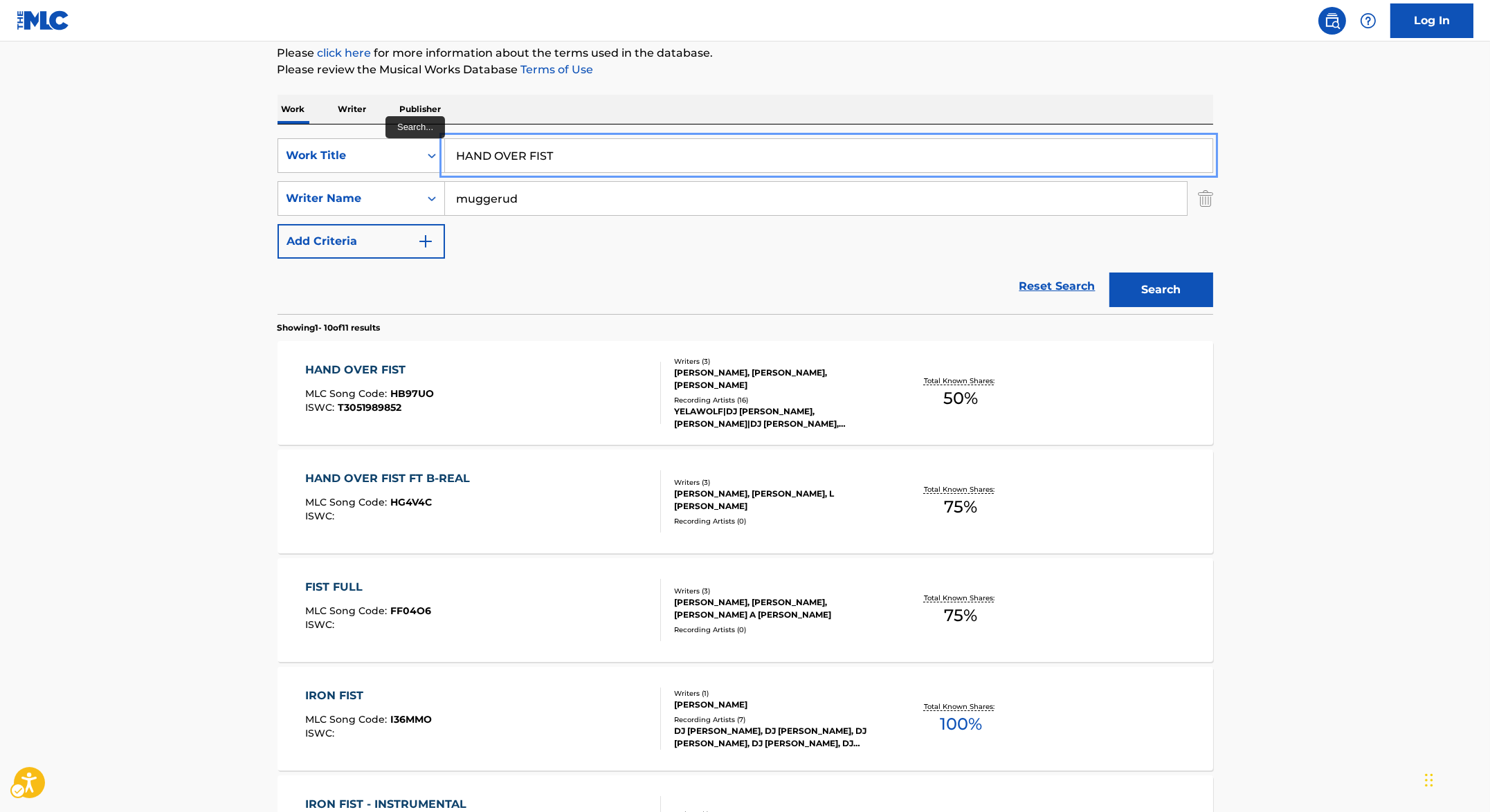
click at [734, 141] on input "HAND OVER FIST" at bounding box center [828, 155] width 767 height 33
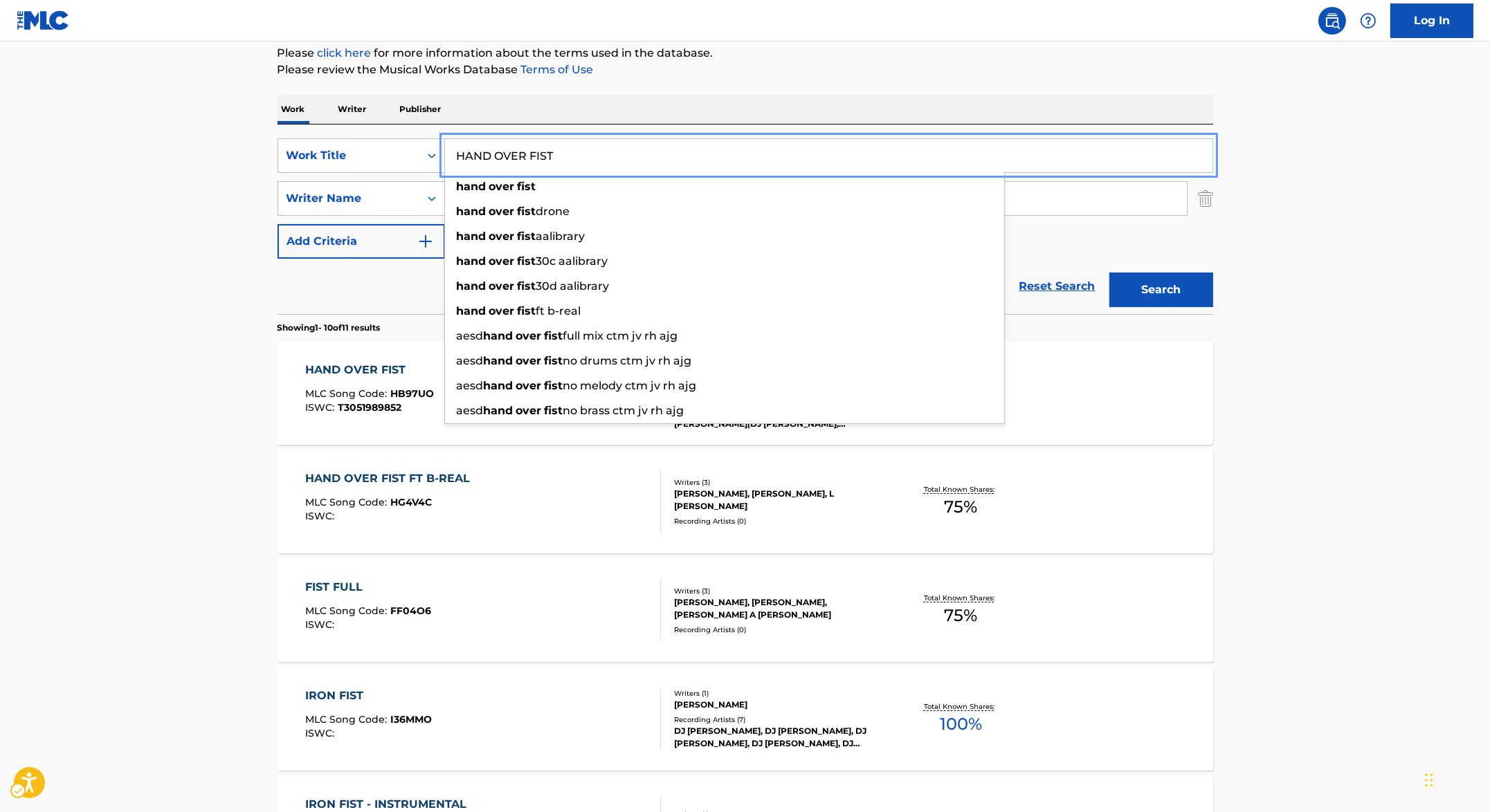
paste input "RD BOILED EGG"
type input "HARD BOILED EGG"
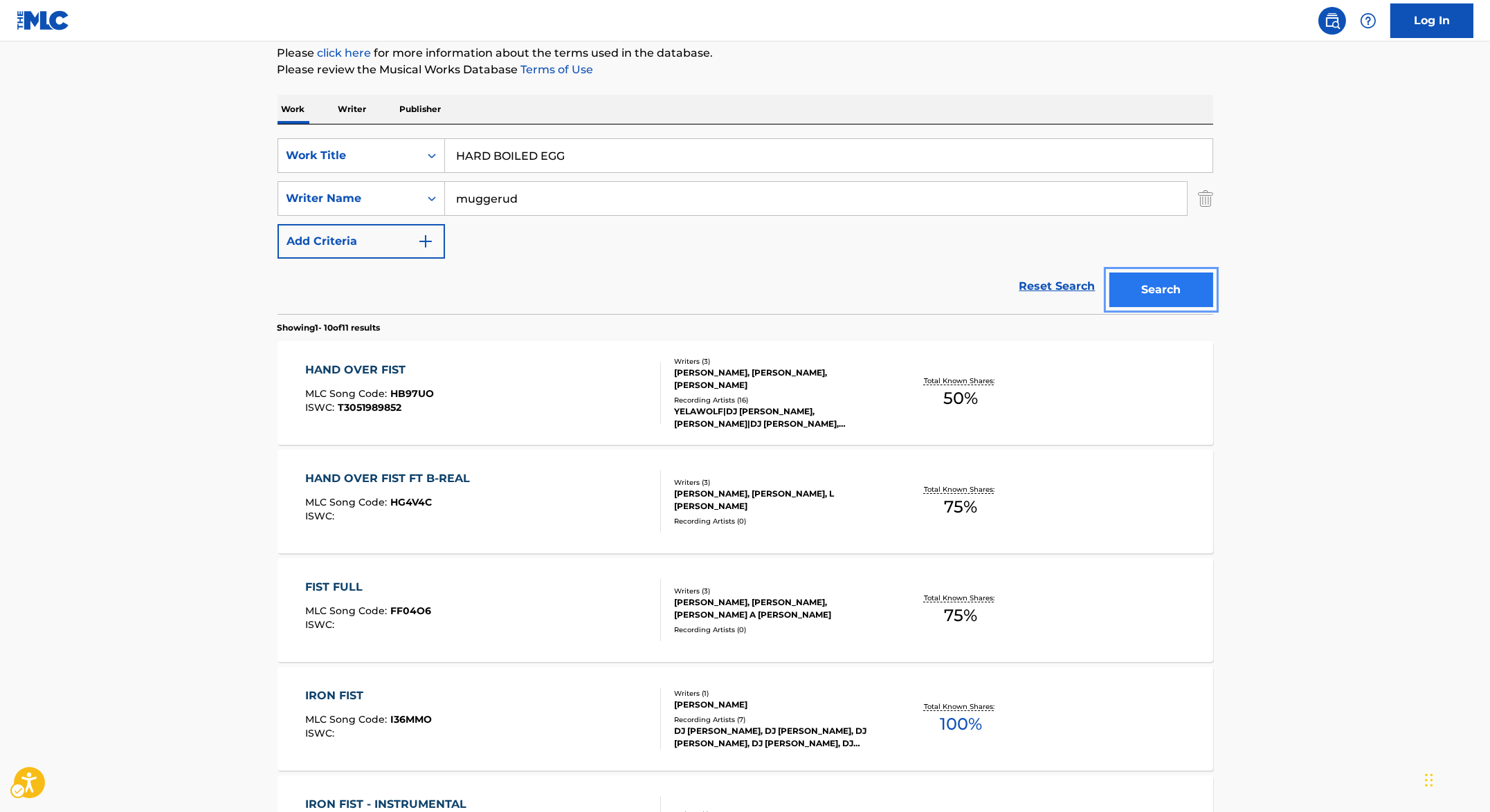
click at [1133, 281] on button "Search" at bounding box center [1161, 290] width 104 height 35
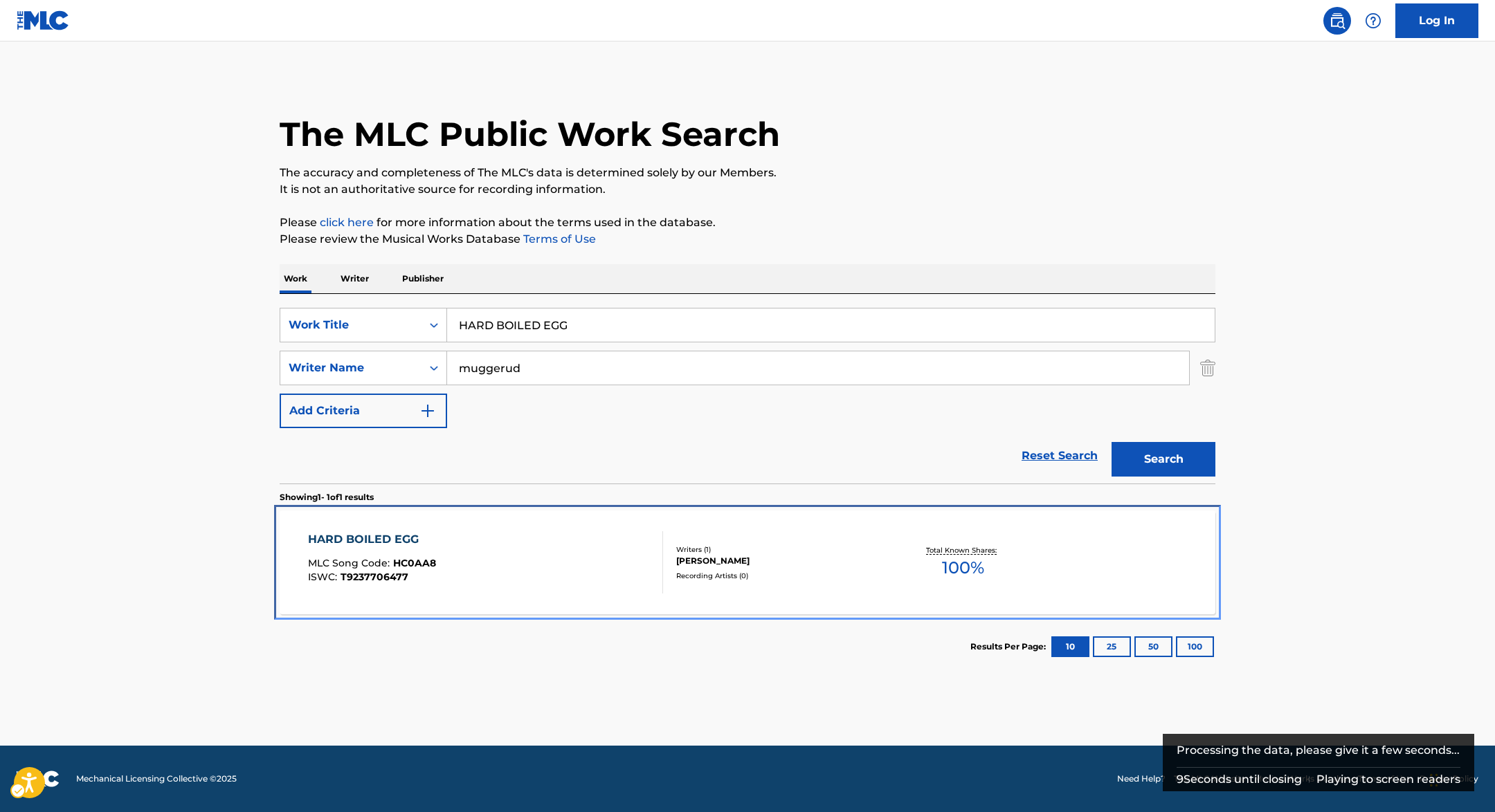
click at [457, 581] on div "HARD BOILED EGG MLC Song Code : HC0AA8 ISWC : T9237706477" at bounding box center [485, 562] width 356 height 62
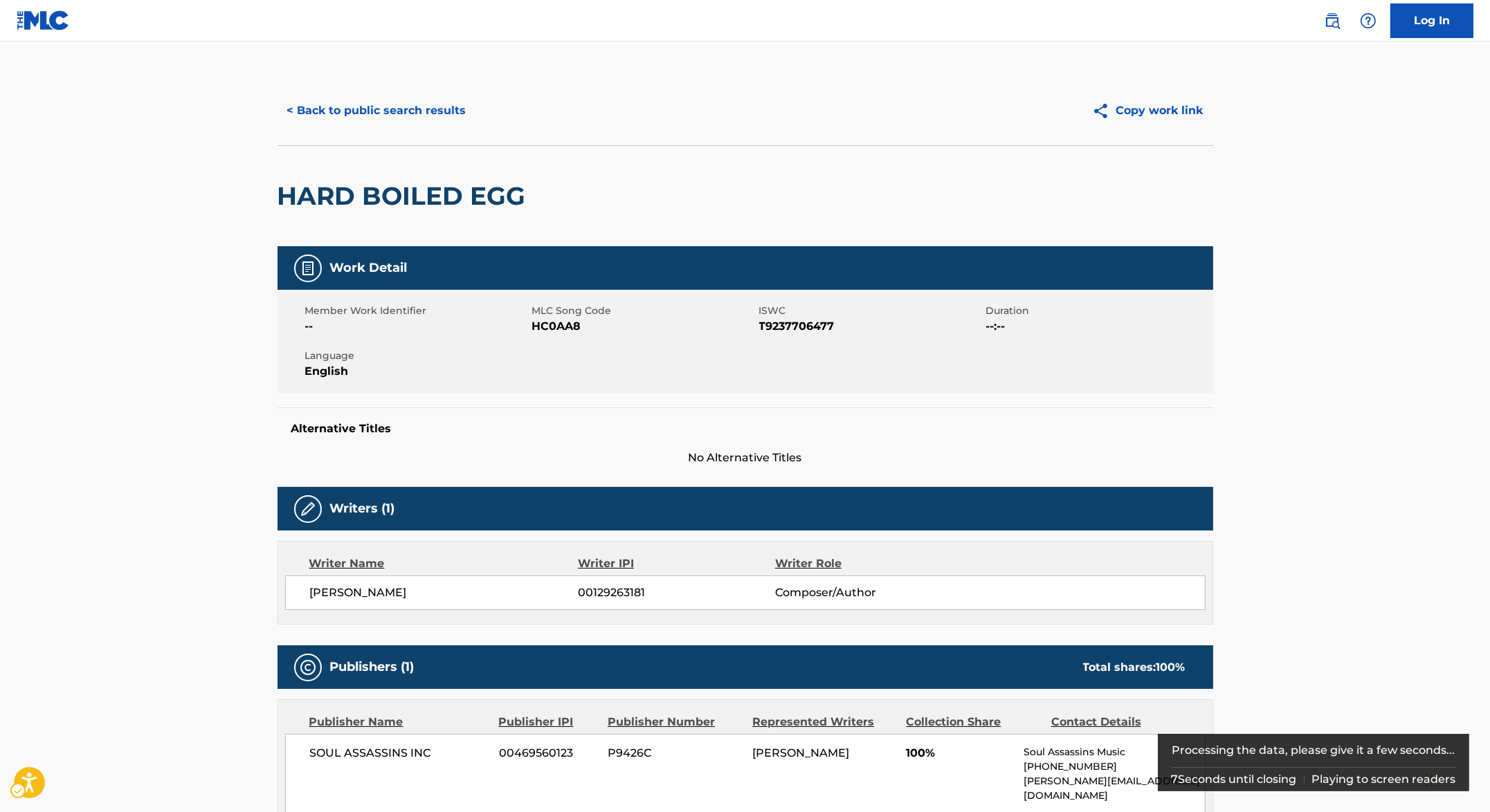
scroll to position [196, 0]
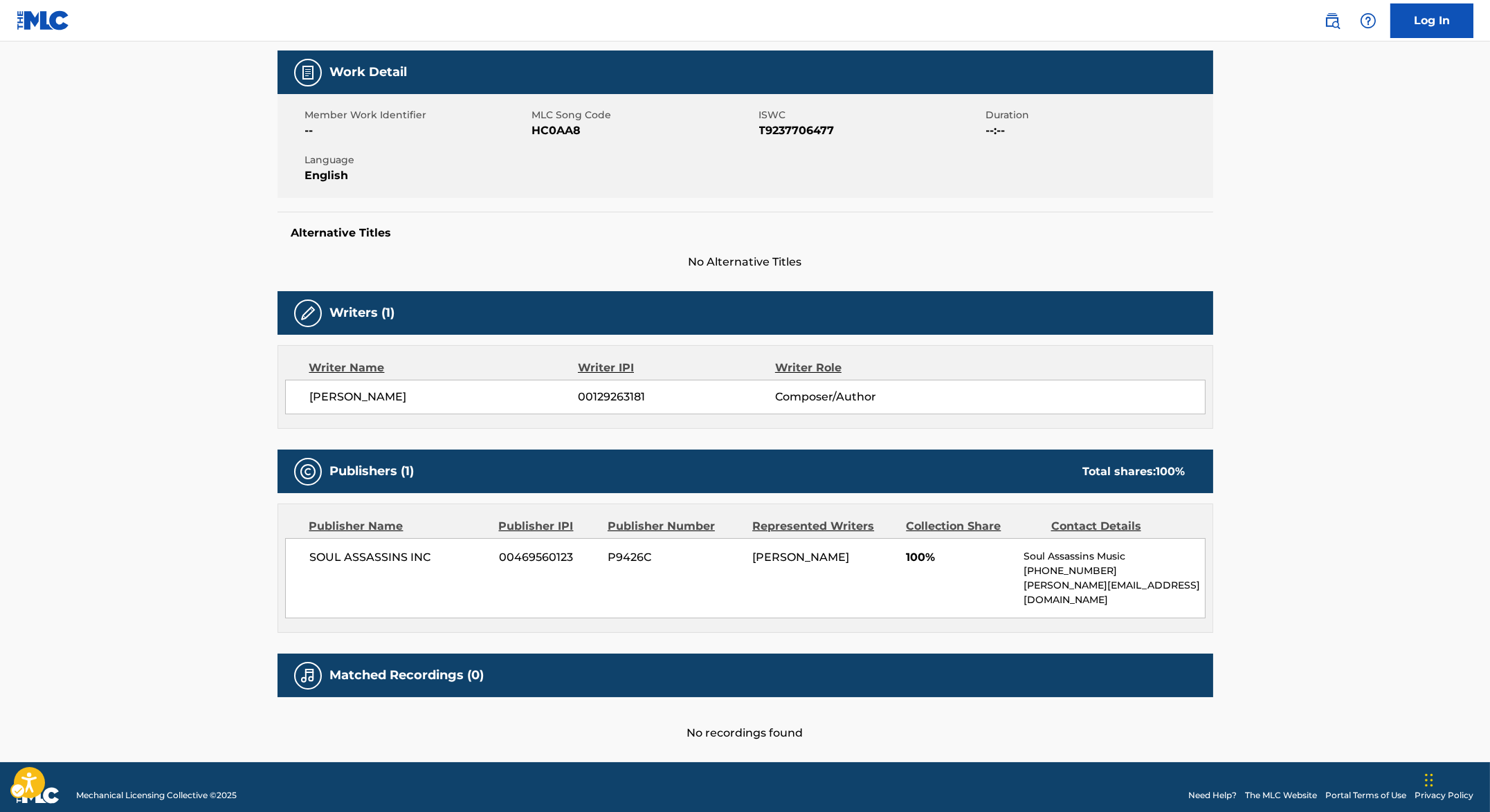
click at [537, 130] on span "MLC Song Code - HC0AA8" at bounding box center [644, 131] width 224 height 16
click at [819, 131] on span "ISWC - T9237706477" at bounding box center [871, 131] width 224 height 16
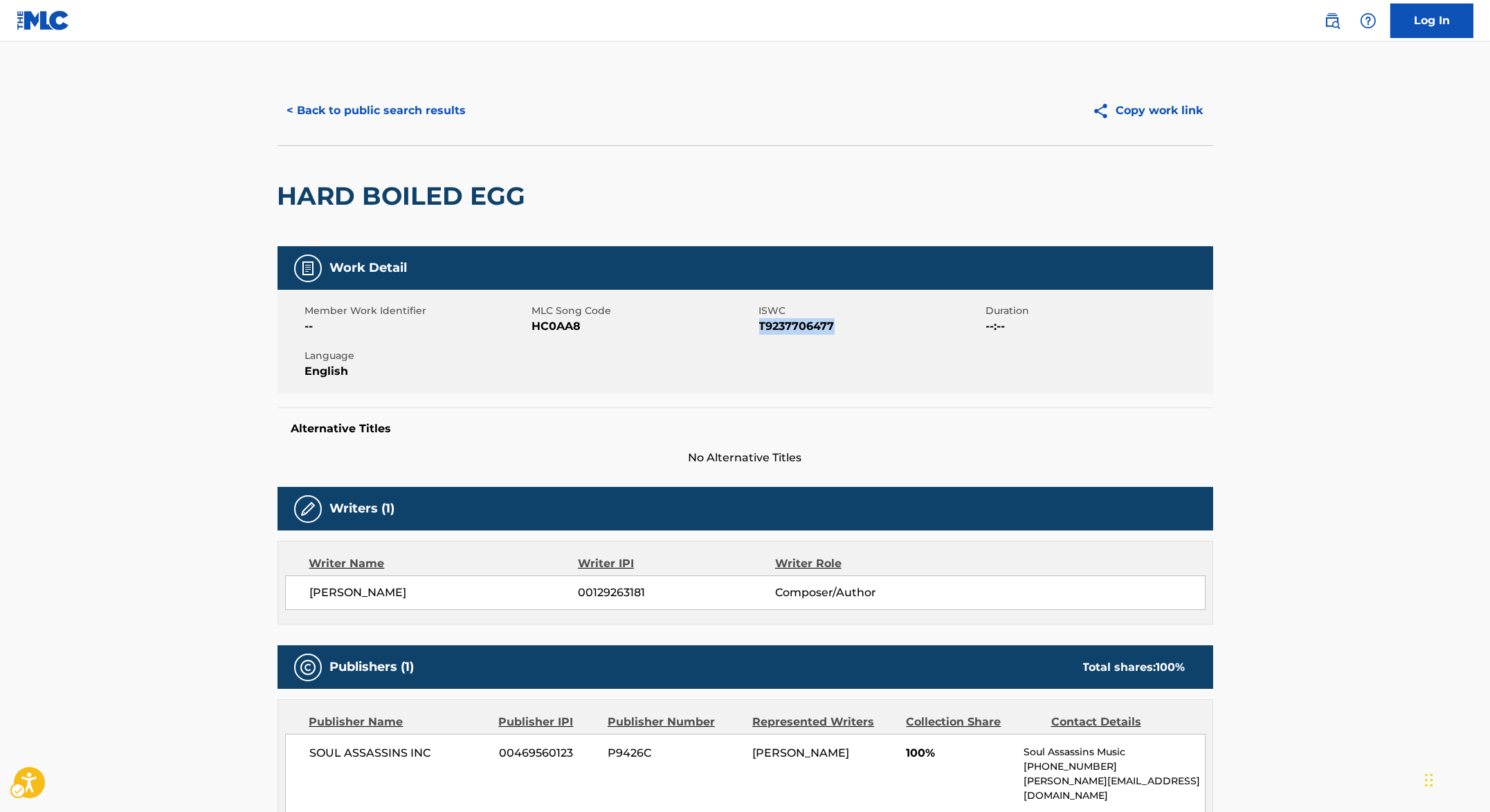
click at [410, 195] on h2 "HARD BOILED EGG" at bounding box center [405, 196] width 256 height 31
click at [488, 102] on div "< Back to public search results" at bounding box center [511, 111] width 468 height 35
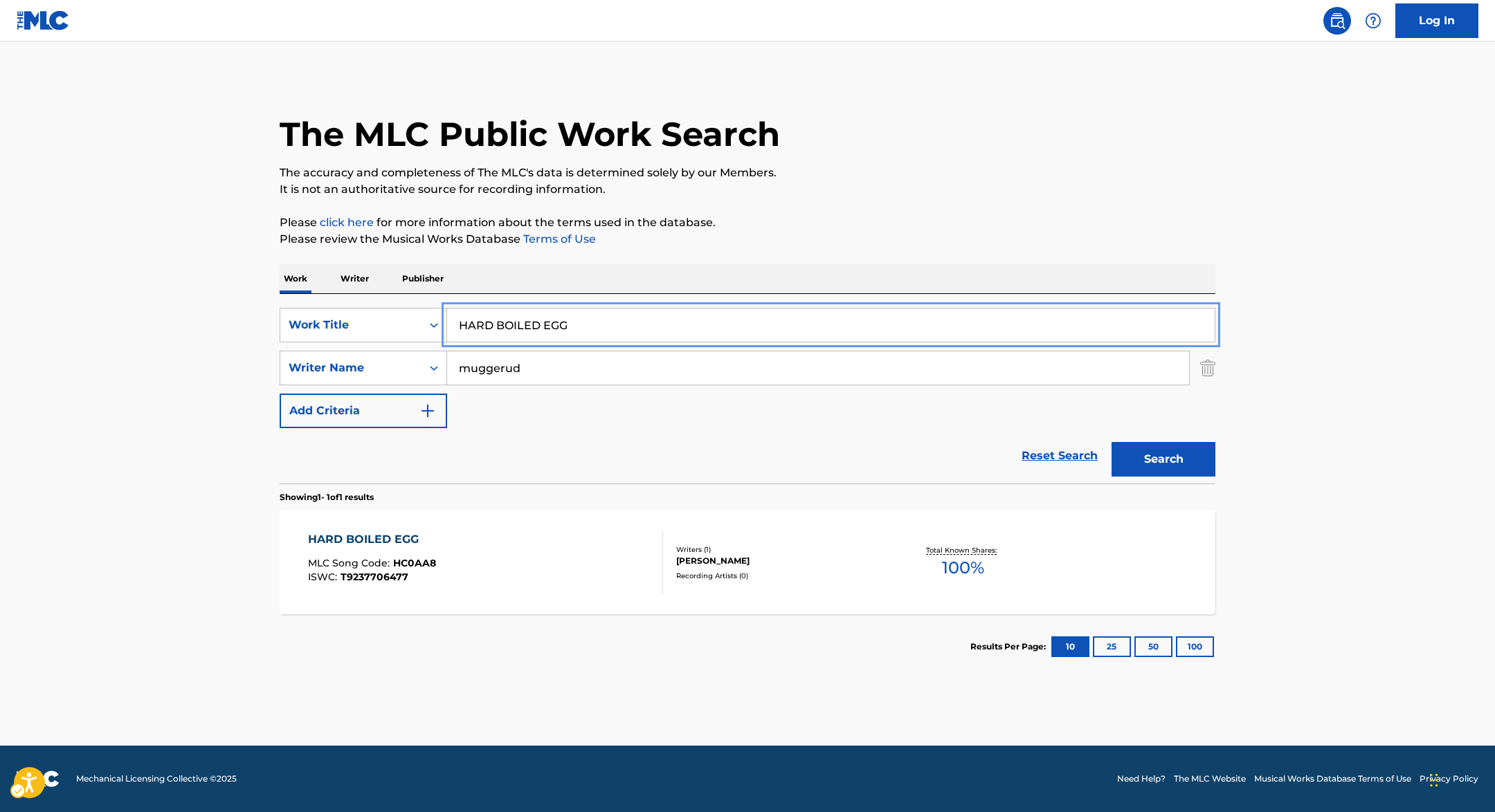
click at [593, 323] on input "HARD BOILED EGG" at bounding box center [831, 325] width 767 height 33
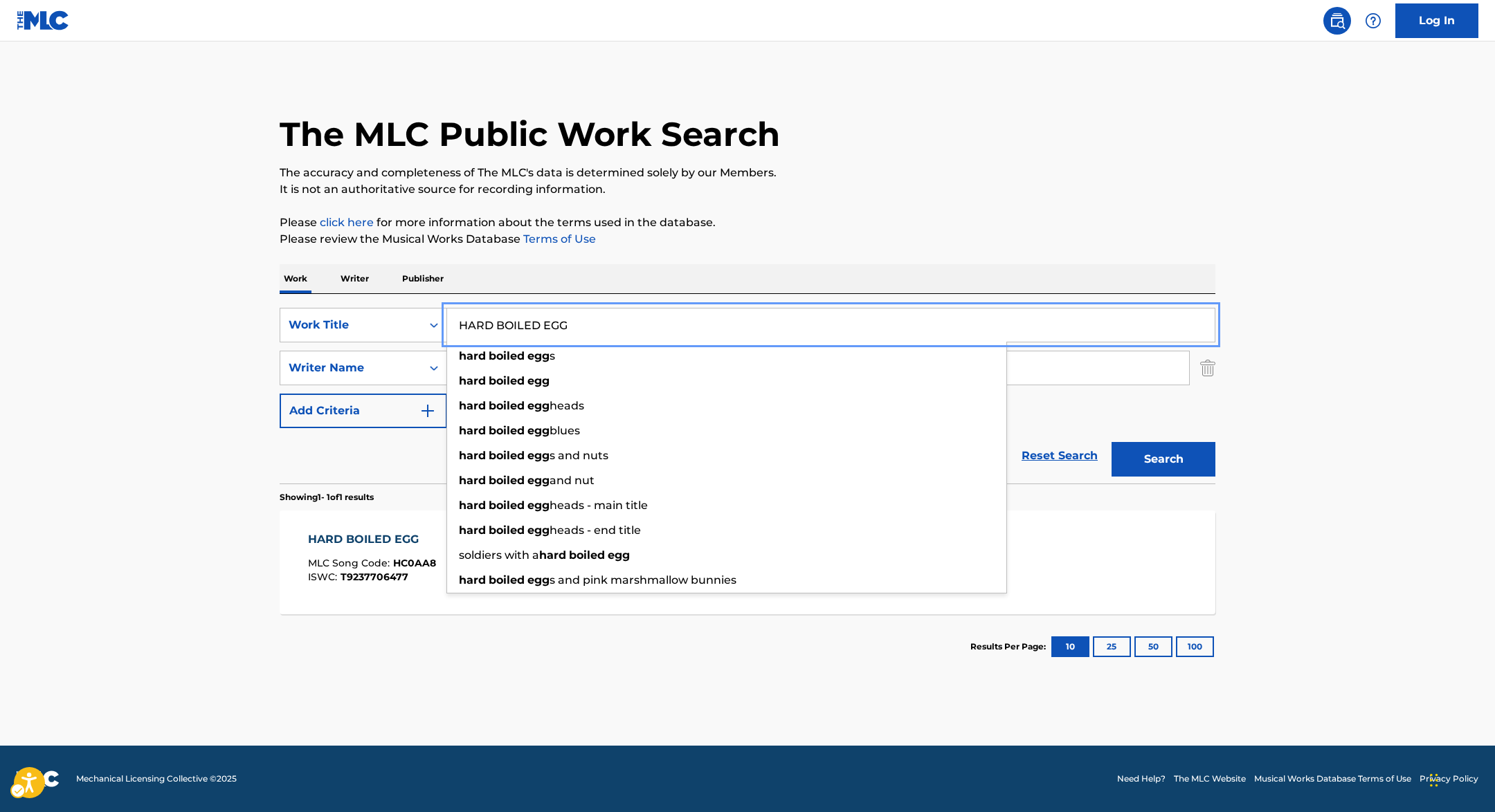
paste input "CORE [PERSON_NAME]"
type input "HARDCORE [PERSON_NAME]"
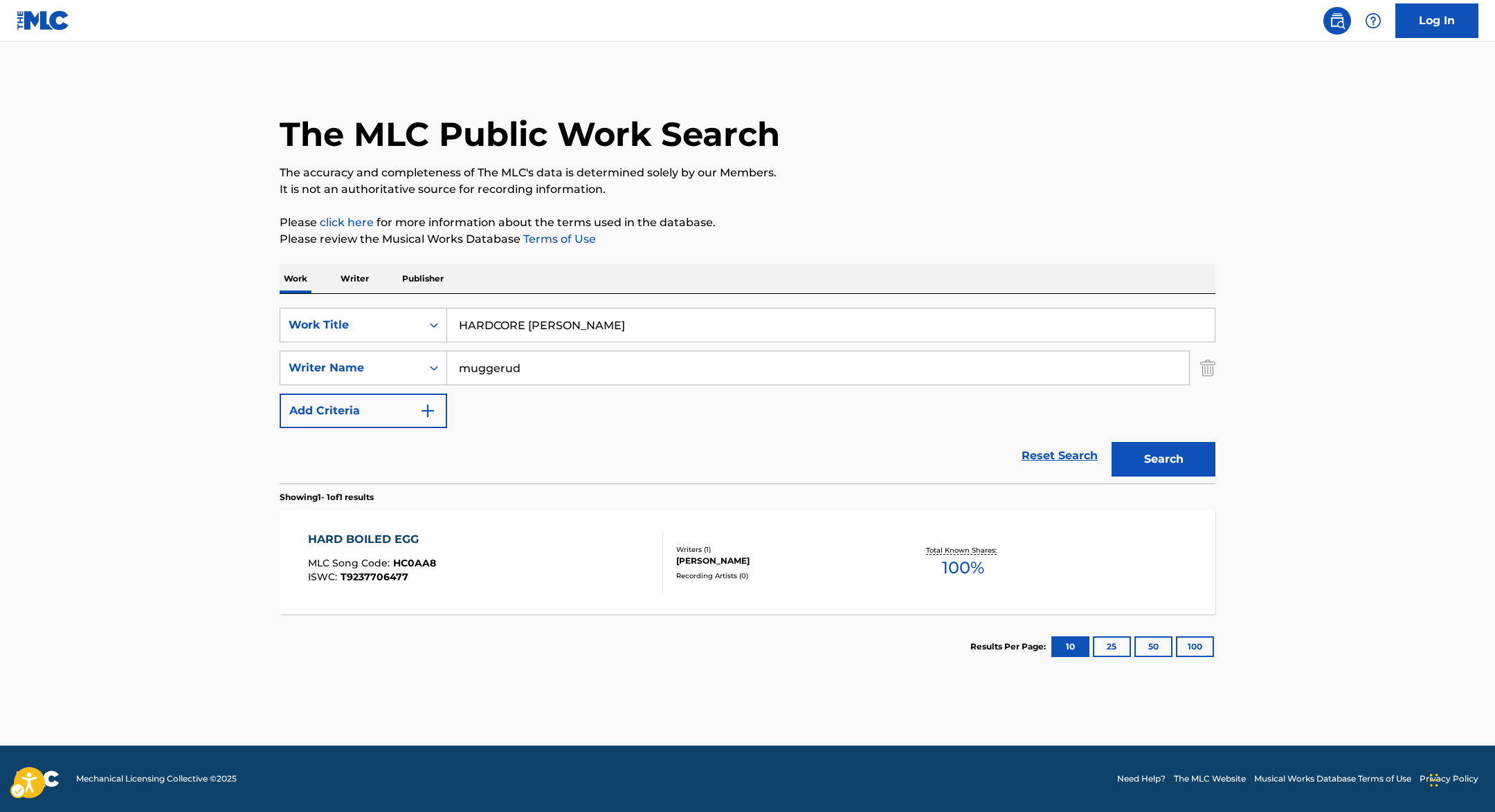
click at [937, 272] on div "Work Writer Publisher" at bounding box center [748, 278] width 936 height 29
click at [1198, 452] on button "Search" at bounding box center [1163, 459] width 104 height 35
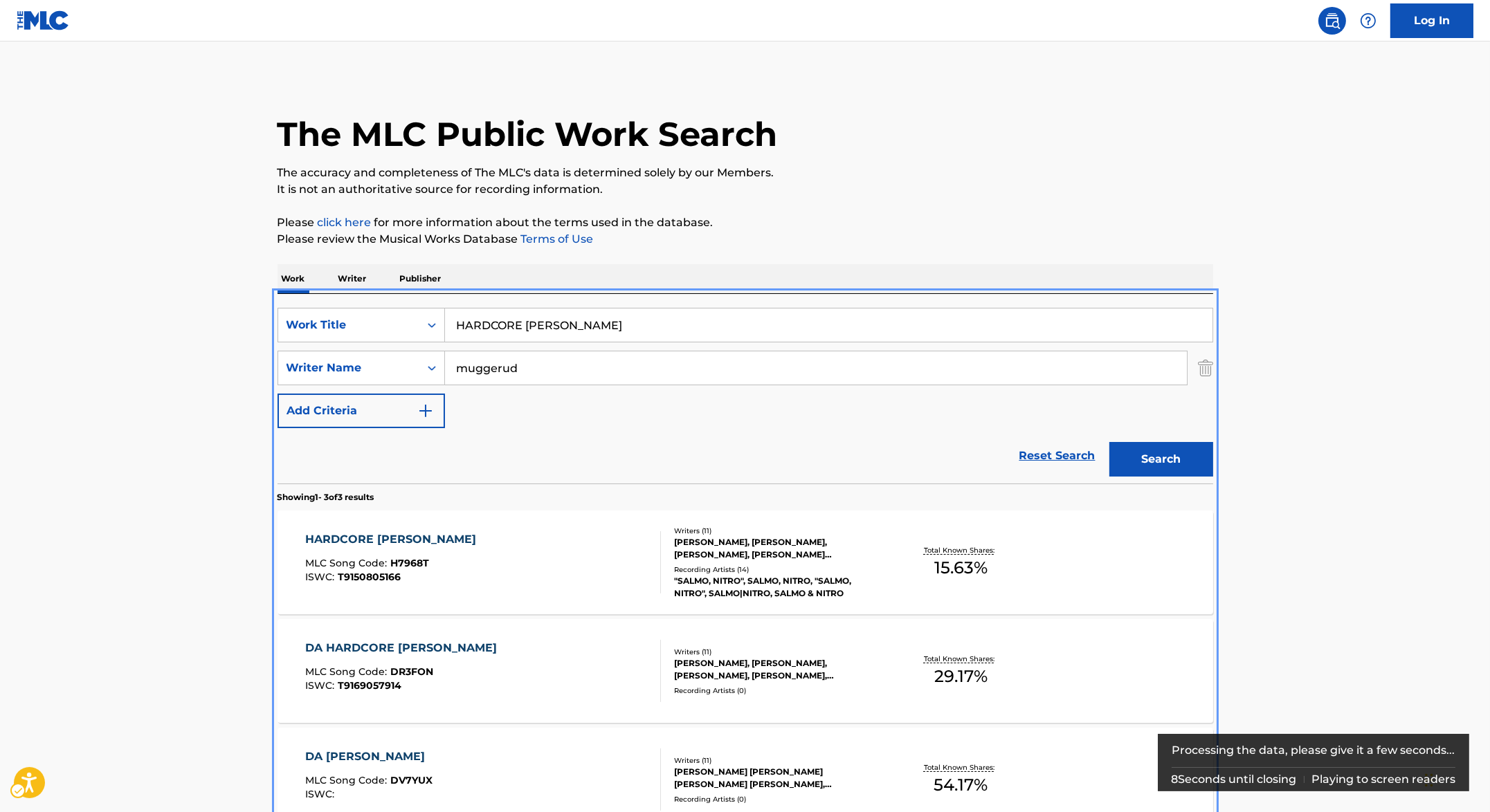
click at [495, 553] on section "HARDCORE [PERSON_NAME] MLC Song Code : H7968T ISWC : T9150805166 Writers ( 11 )…" at bounding box center [745, 667] width 936 height 328
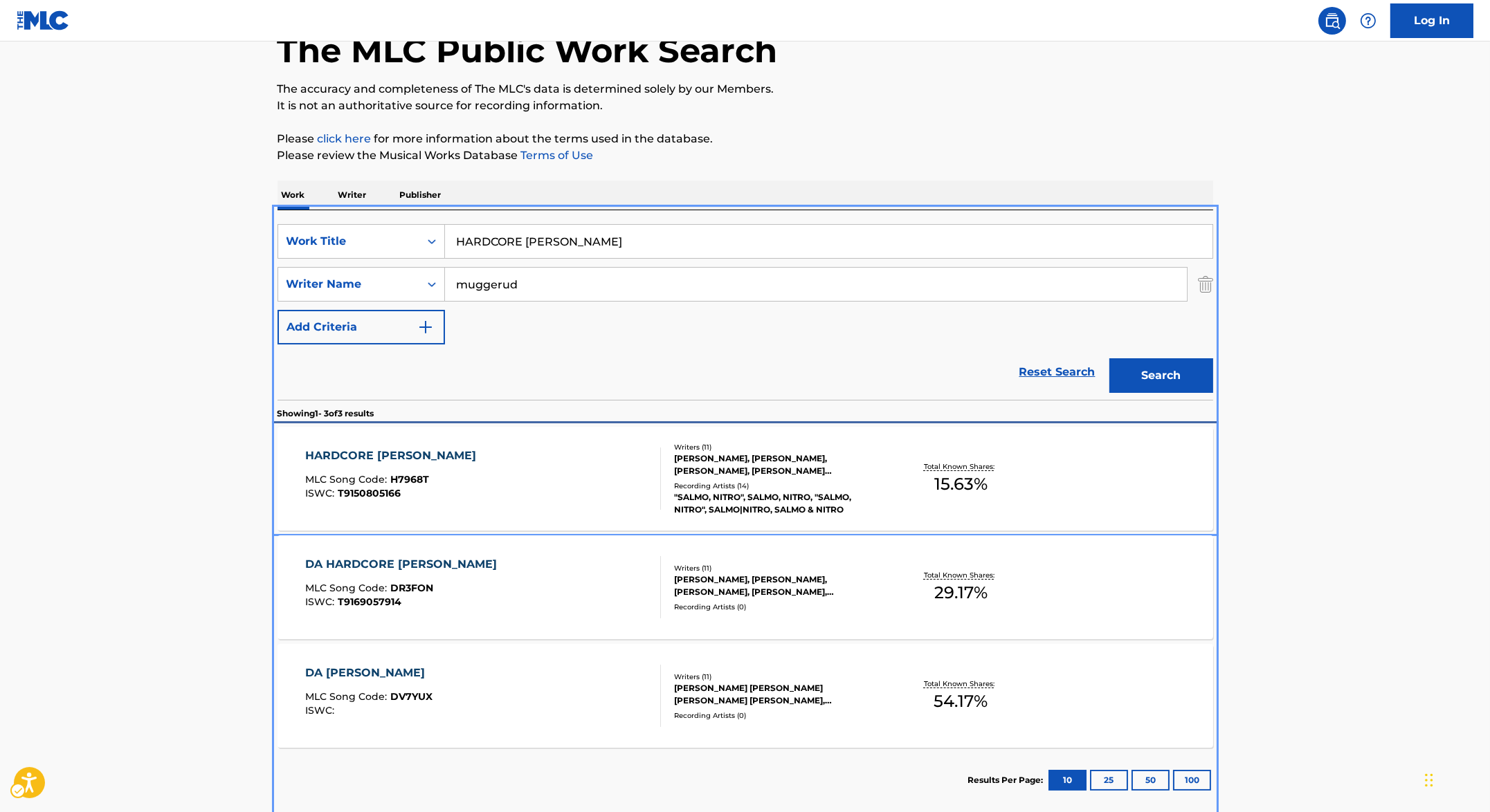
click at [447, 469] on div "HARDCORE [PERSON_NAME] MLC Song Code : H7968T ISWC : T9150805166" at bounding box center [483, 478] width 356 height 62
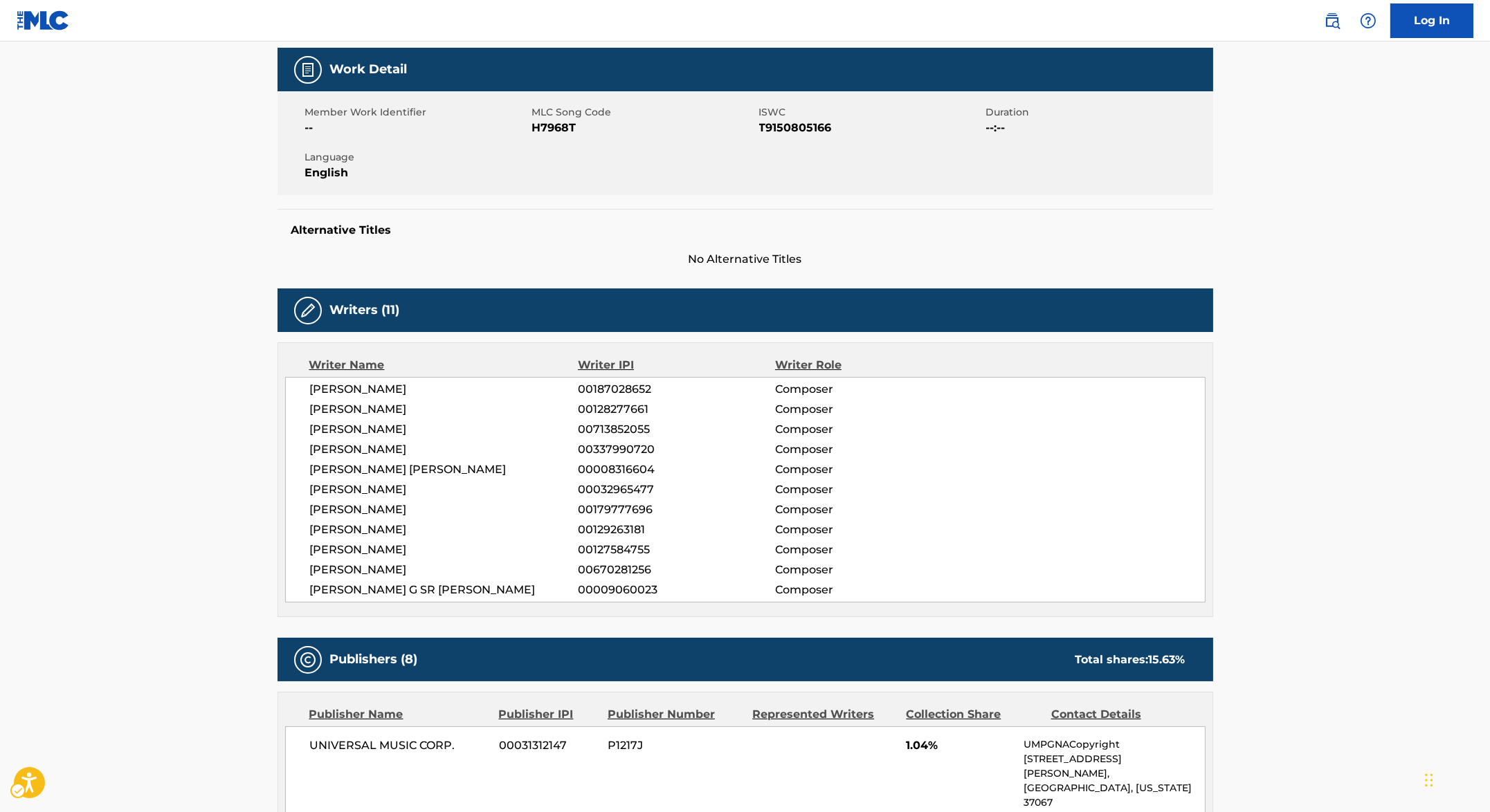
scroll to position [288, 0]
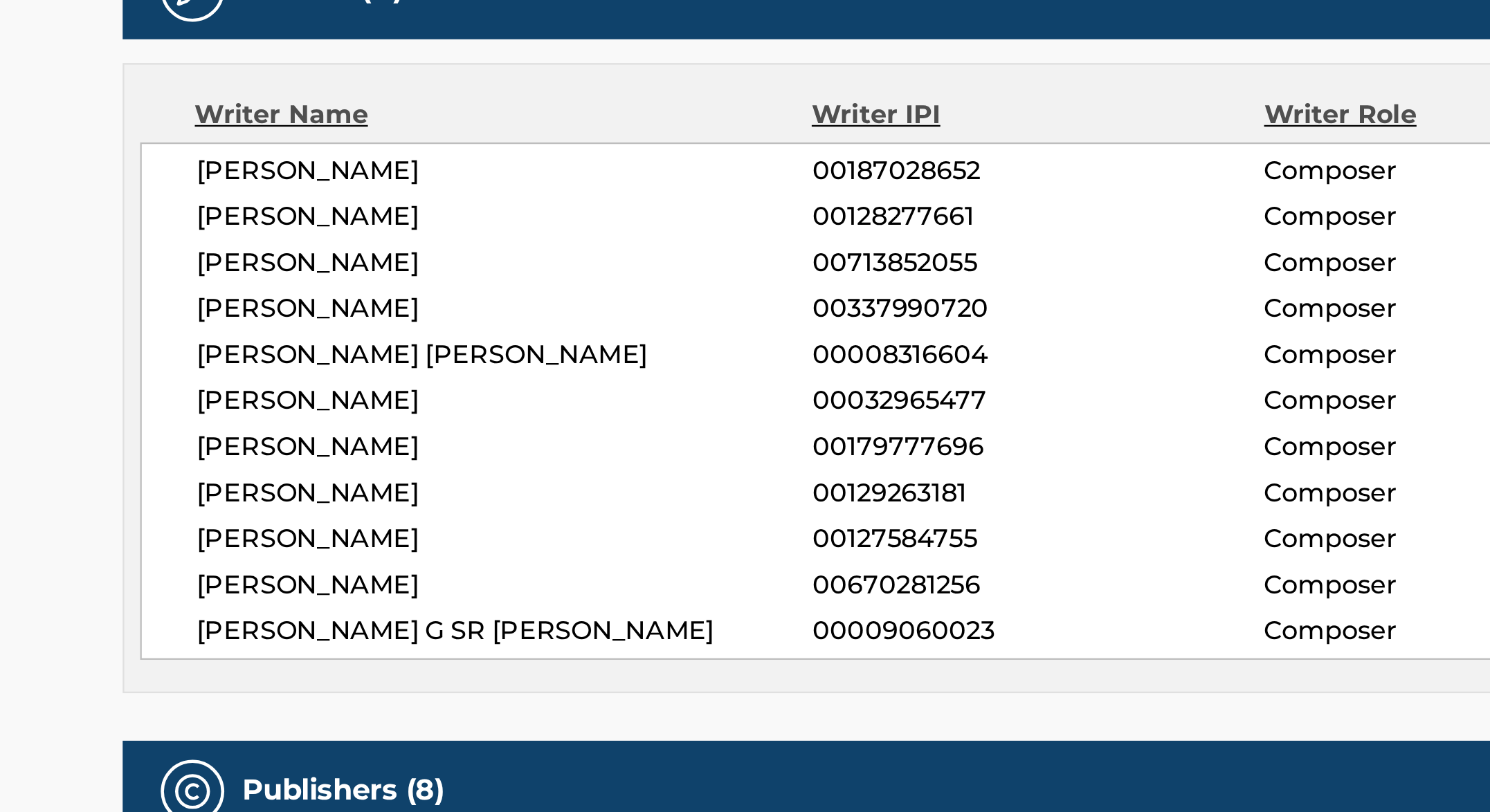
click at [613, 413] on span "00179777696" at bounding box center [676, 421] width 197 height 16
click at [622, 418] on span "00179777696" at bounding box center [676, 421] width 197 height 16
click at [636, 341] on span "00713852055" at bounding box center [676, 340] width 197 height 16
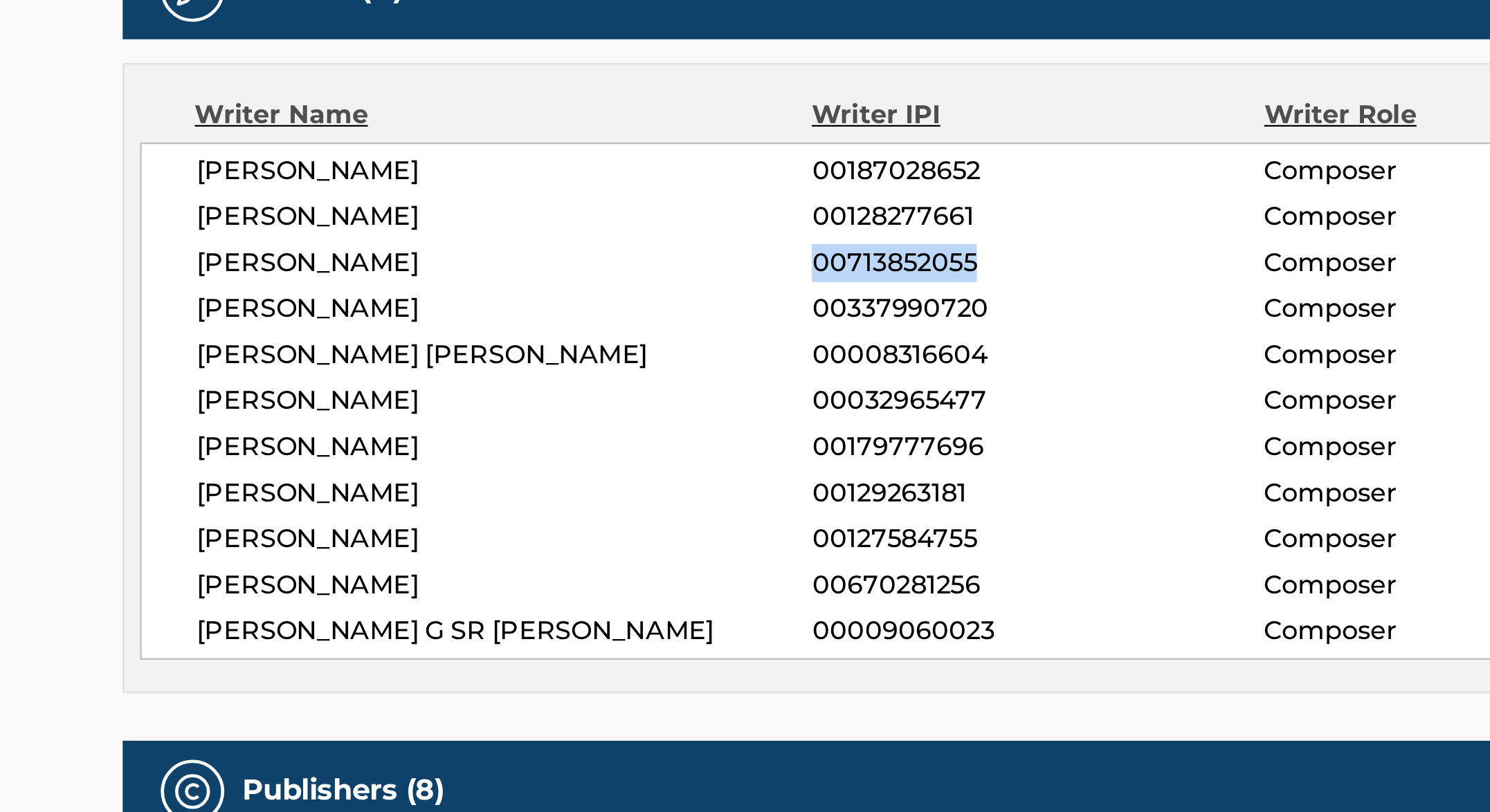
click at [613, 478] on span "00670281256" at bounding box center [676, 481] width 197 height 16
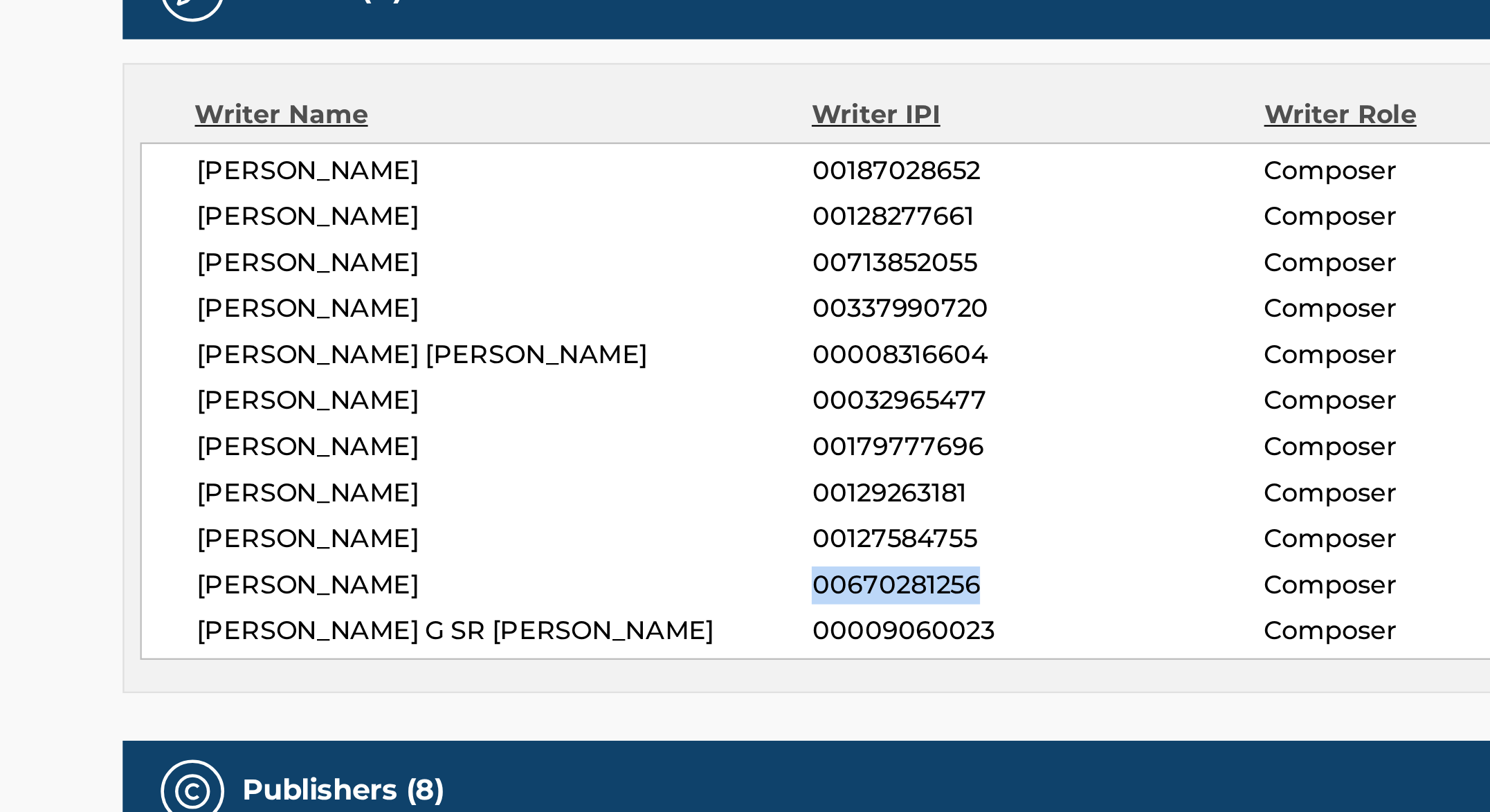
click at [613, 478] on span "00670281256" at bounding box center [676, 481] width 197 height 16
click at [642, 354] on span "00337990720" at bounding box center [676, 360] width 197 height 16
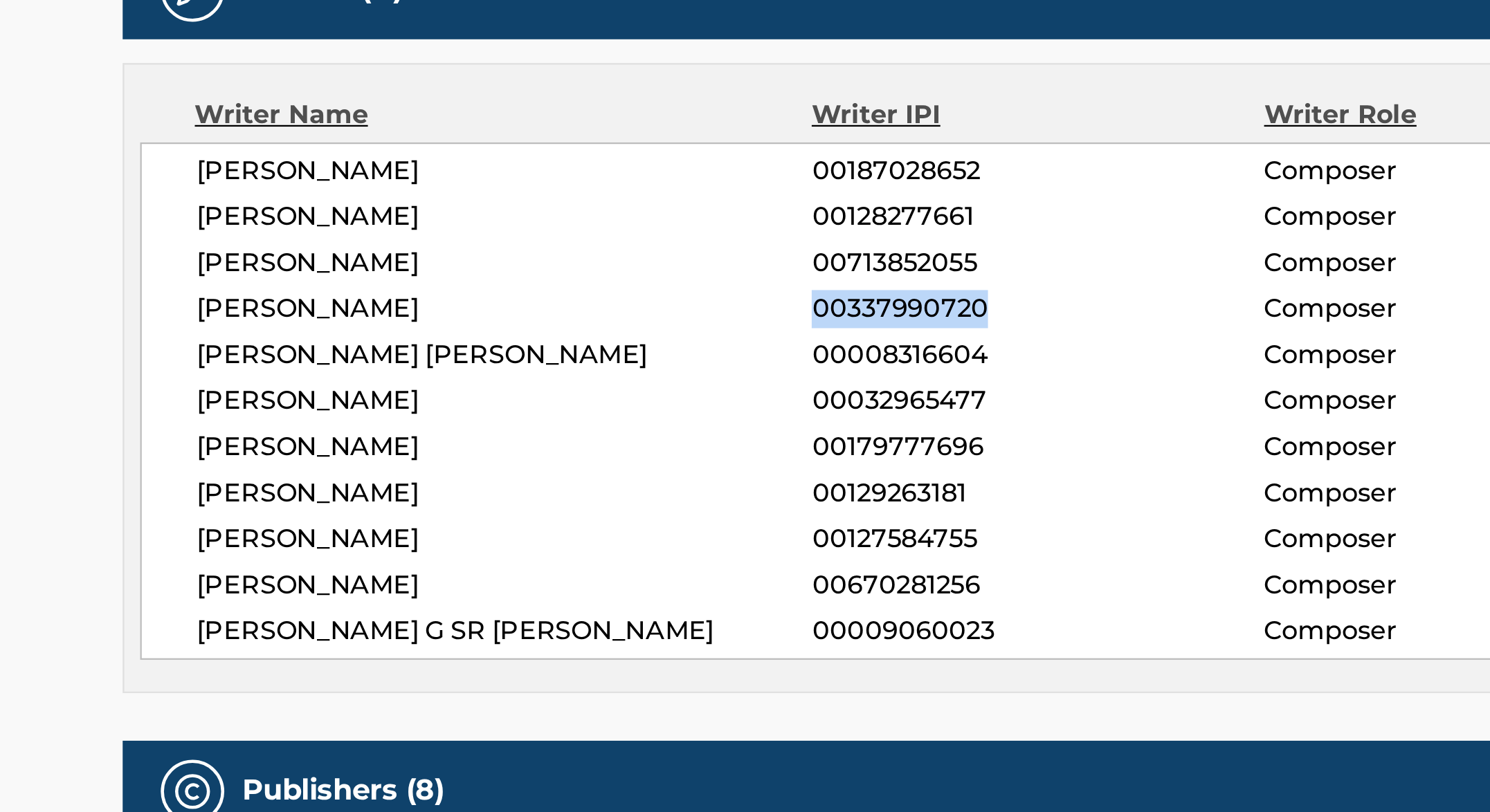
click at [642, 354] on span "00337990720" at bounding box center [676, 360] width 197 height 16
click at [628, 296] on span "00187028652" at bounding box center [676, 300] width 197 height 16
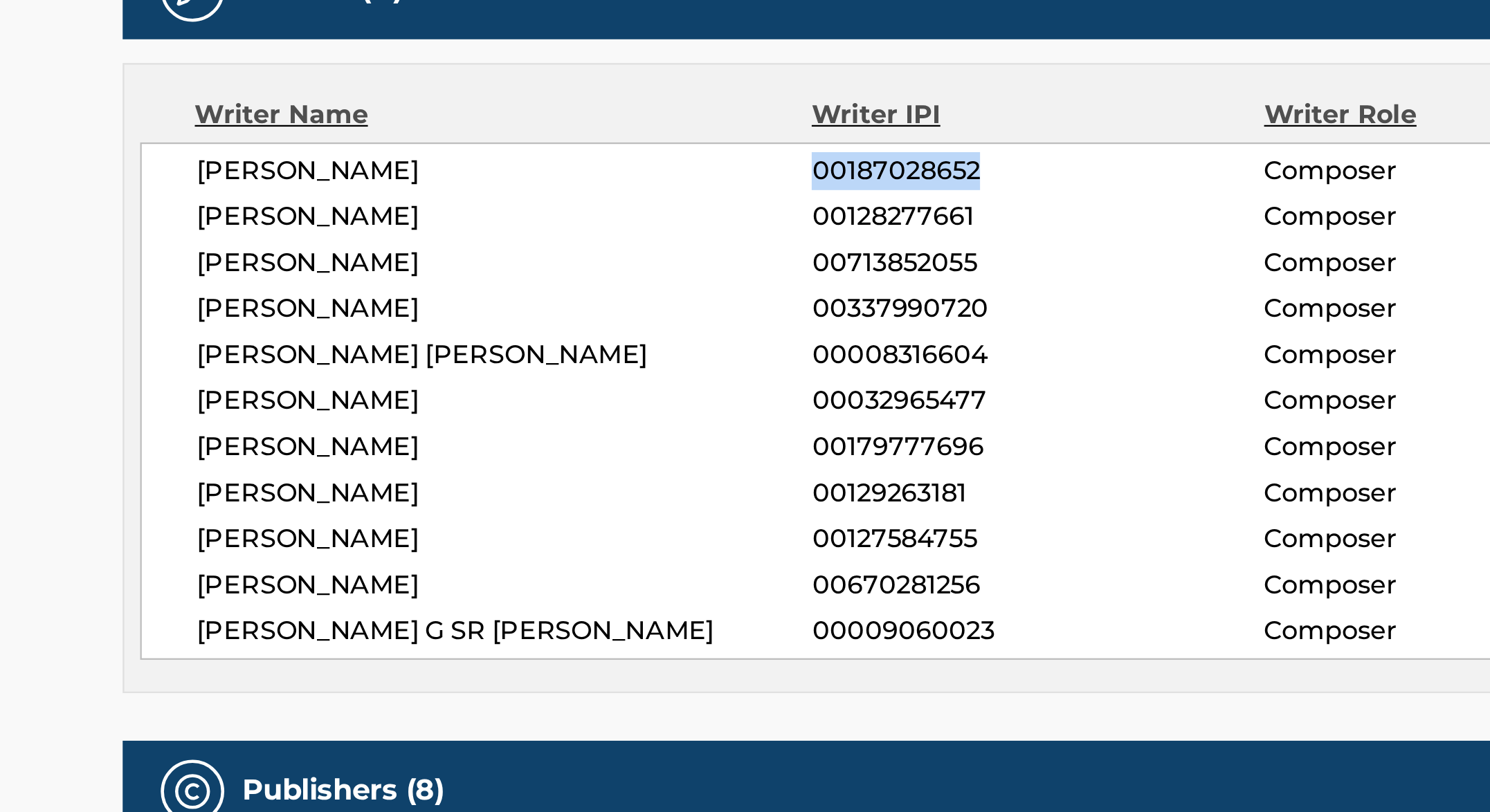
click at [628, 296] on span "00187028652" at bounding box center [676, 300] width 197 height 16
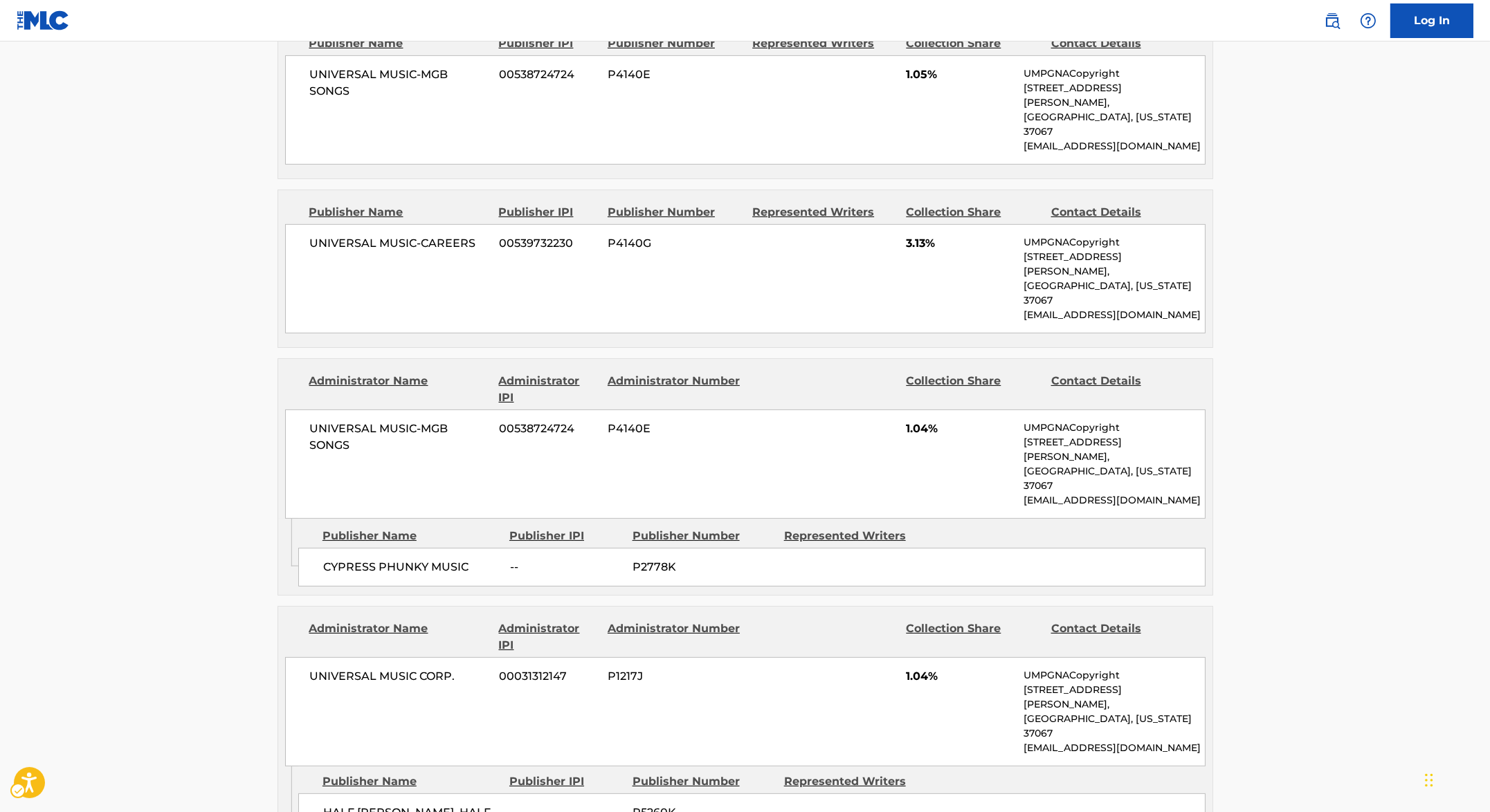
scroll to position [0, 0]
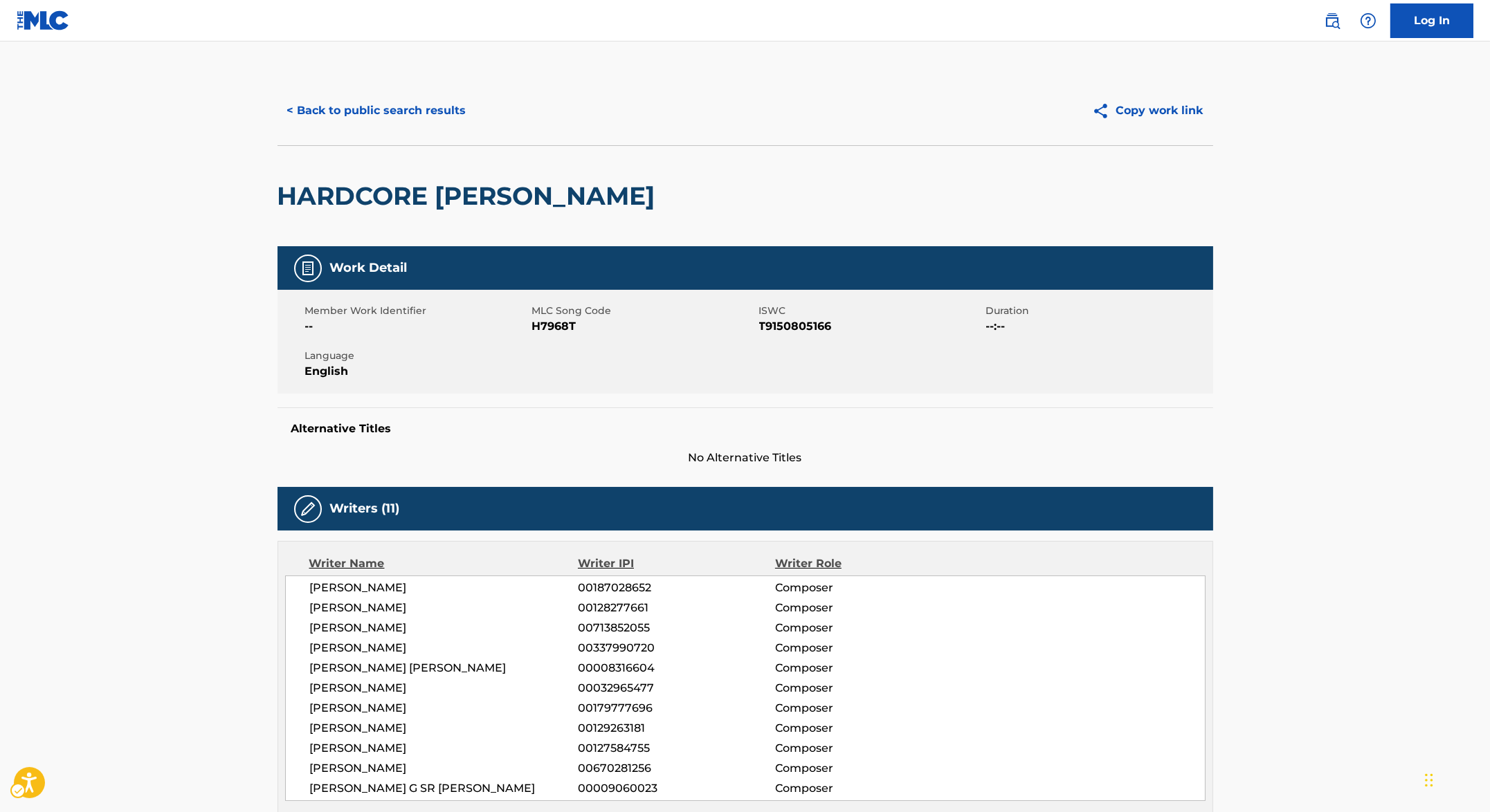
click at [450, 216] on div "HARDCORE [PERSON_NAME]" at bounding box center [470, 196] width 385 height 100
click at [454, 210] on h2 "HARDCORE [PERSON_NAME]" at bounding box center [470, 196] width 385 height 31
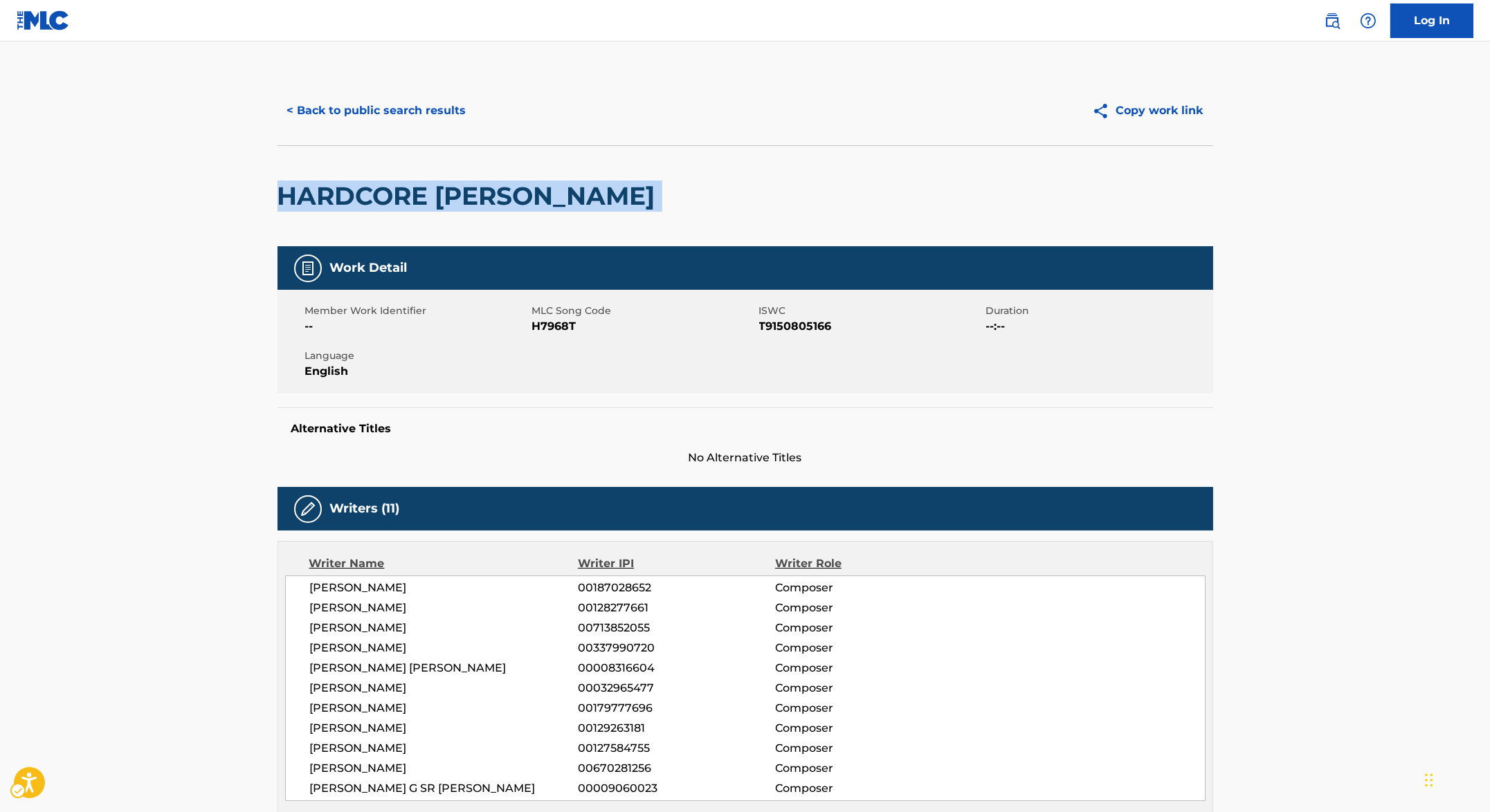
click at [454, 210] on h2 "HARDCORE [PERSON_NAME]" at bounding box center [470, 196] width 385 height 31
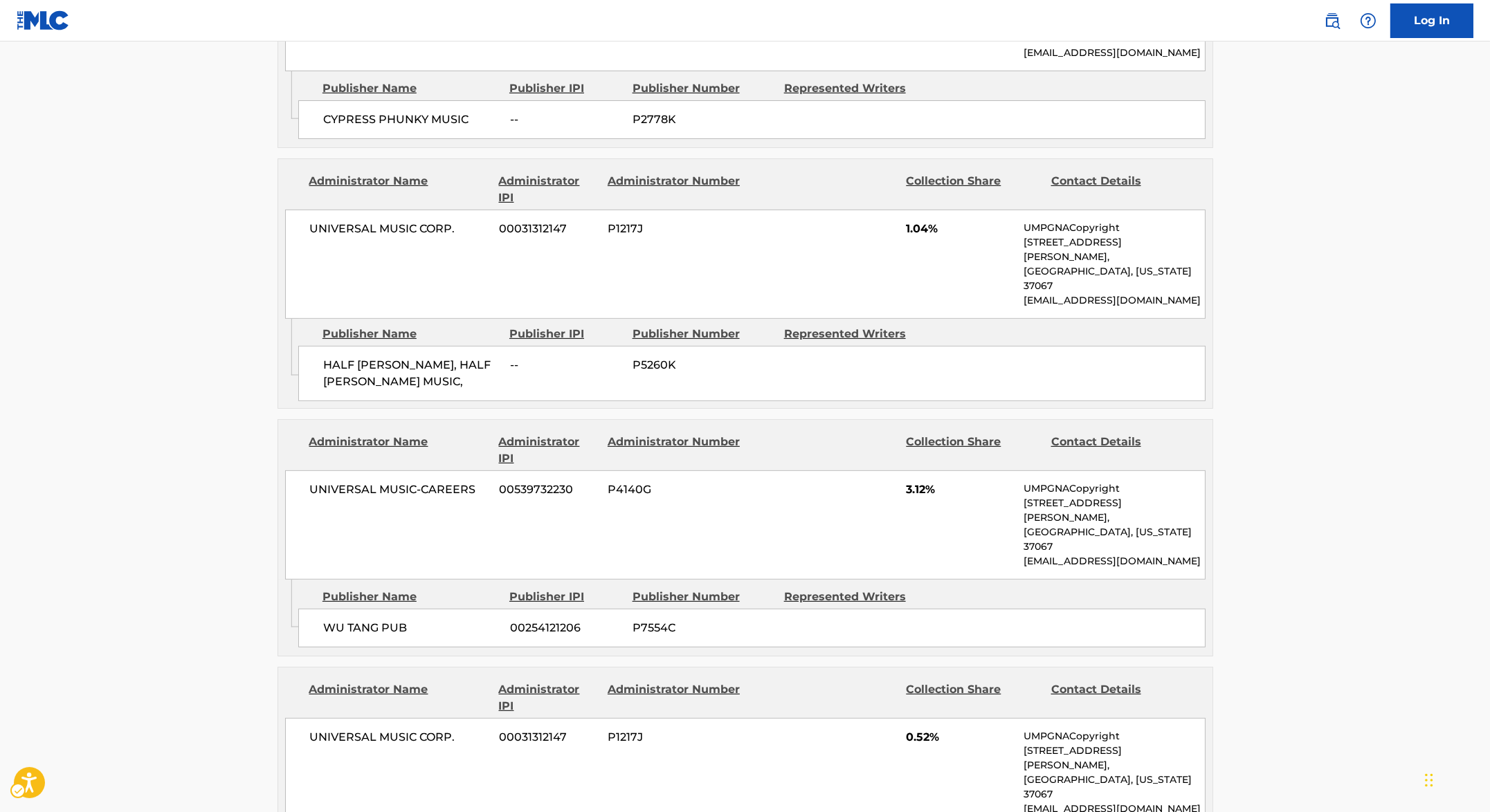
scroll to position [1682, 0]
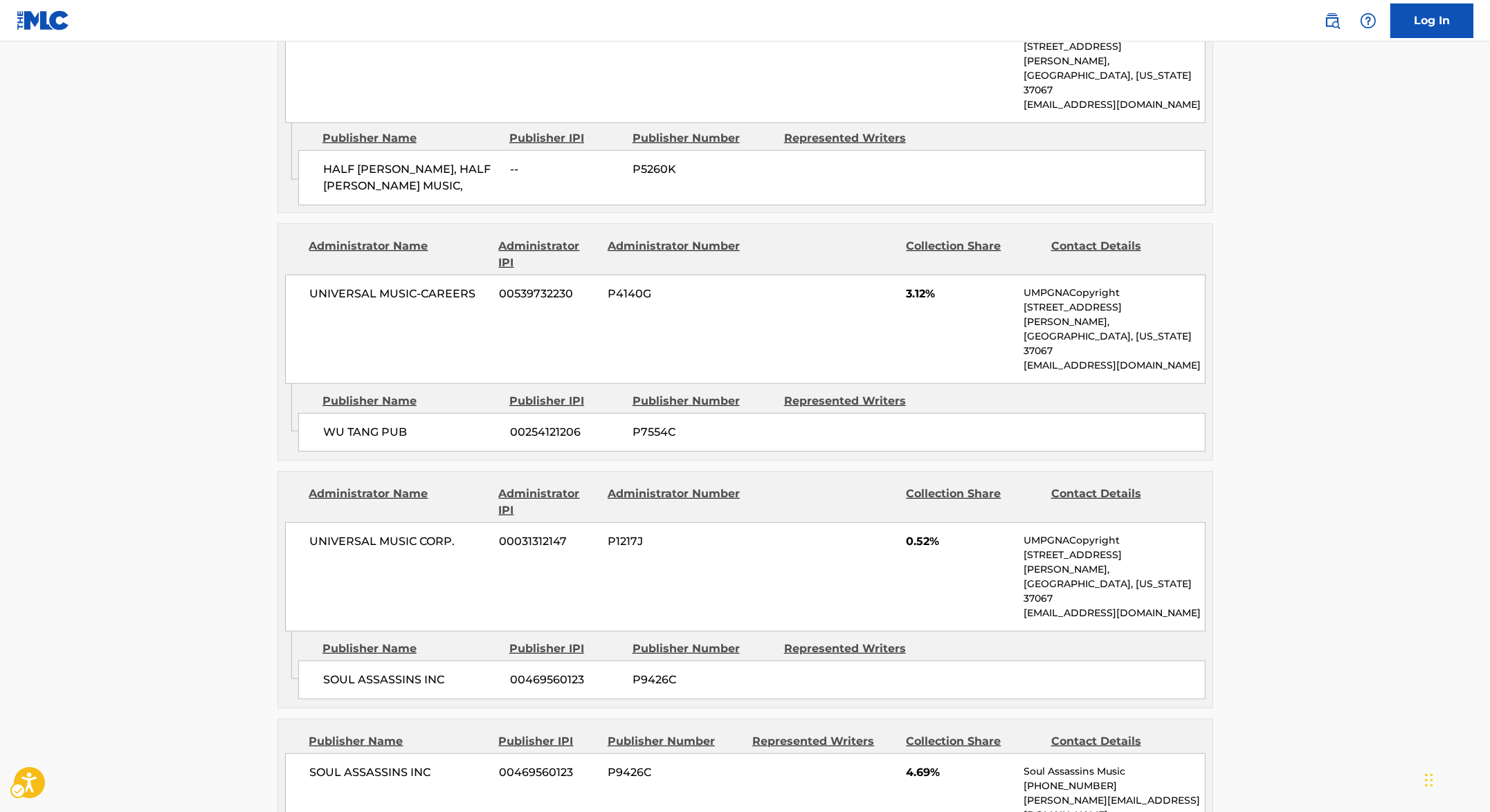
click at [508, 486] on div "Administrator IPI" at bounding box center [548, 502] width 98 height 33
click at [558, 424] on span "00254121206" at bounding box center [566, 432] width 112 height 16
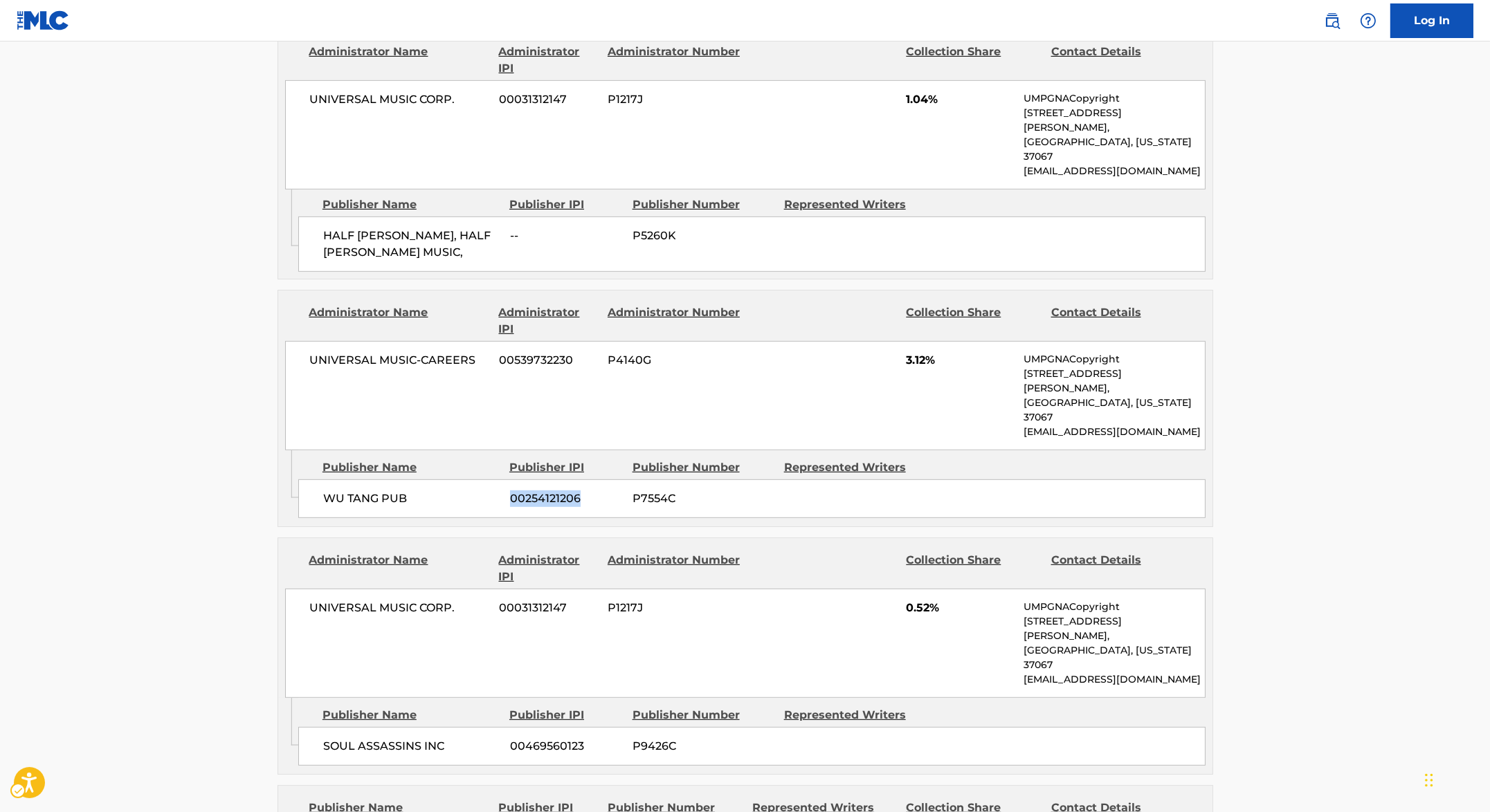
click at [530, 352] on span "00539732230" at bounding box center [548, 360] width 98 height 16
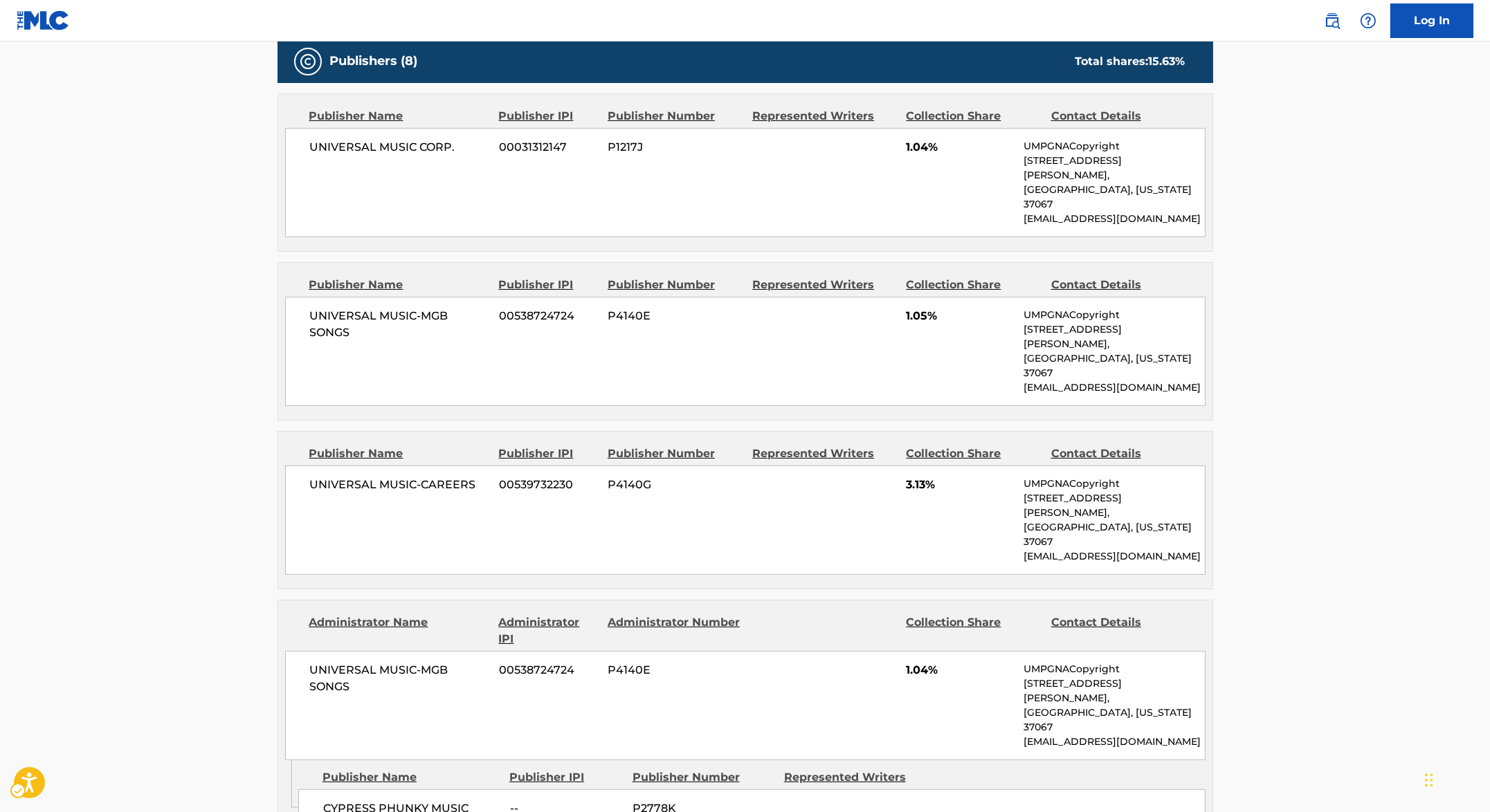
scroll to position [757, 0]
